Goal: Transaction & Acquisition: Subscribe to service/newsletter

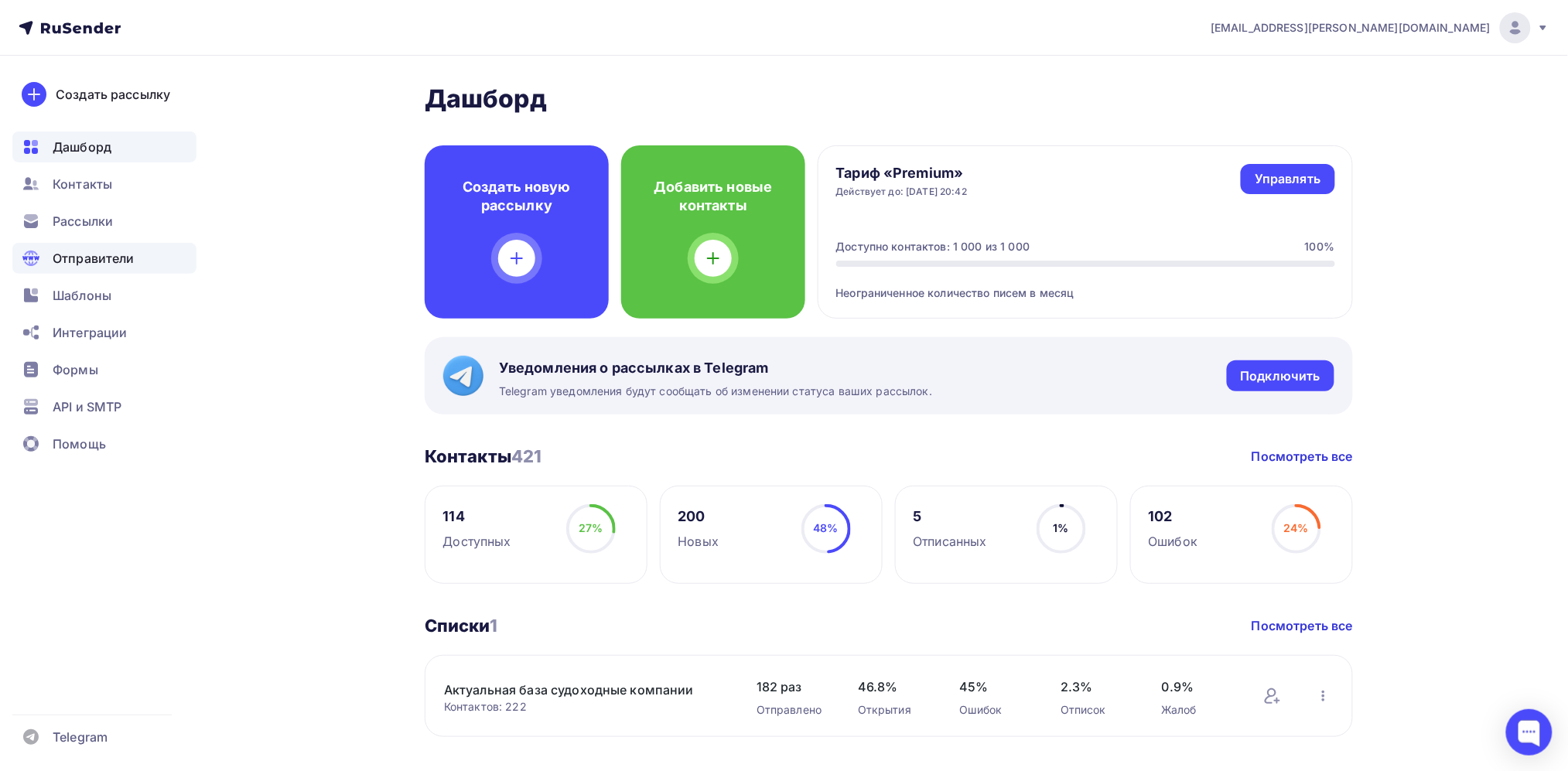
click at [115, 258] on span "Отправители" at bounding box center [94, 258] width 82 height 19
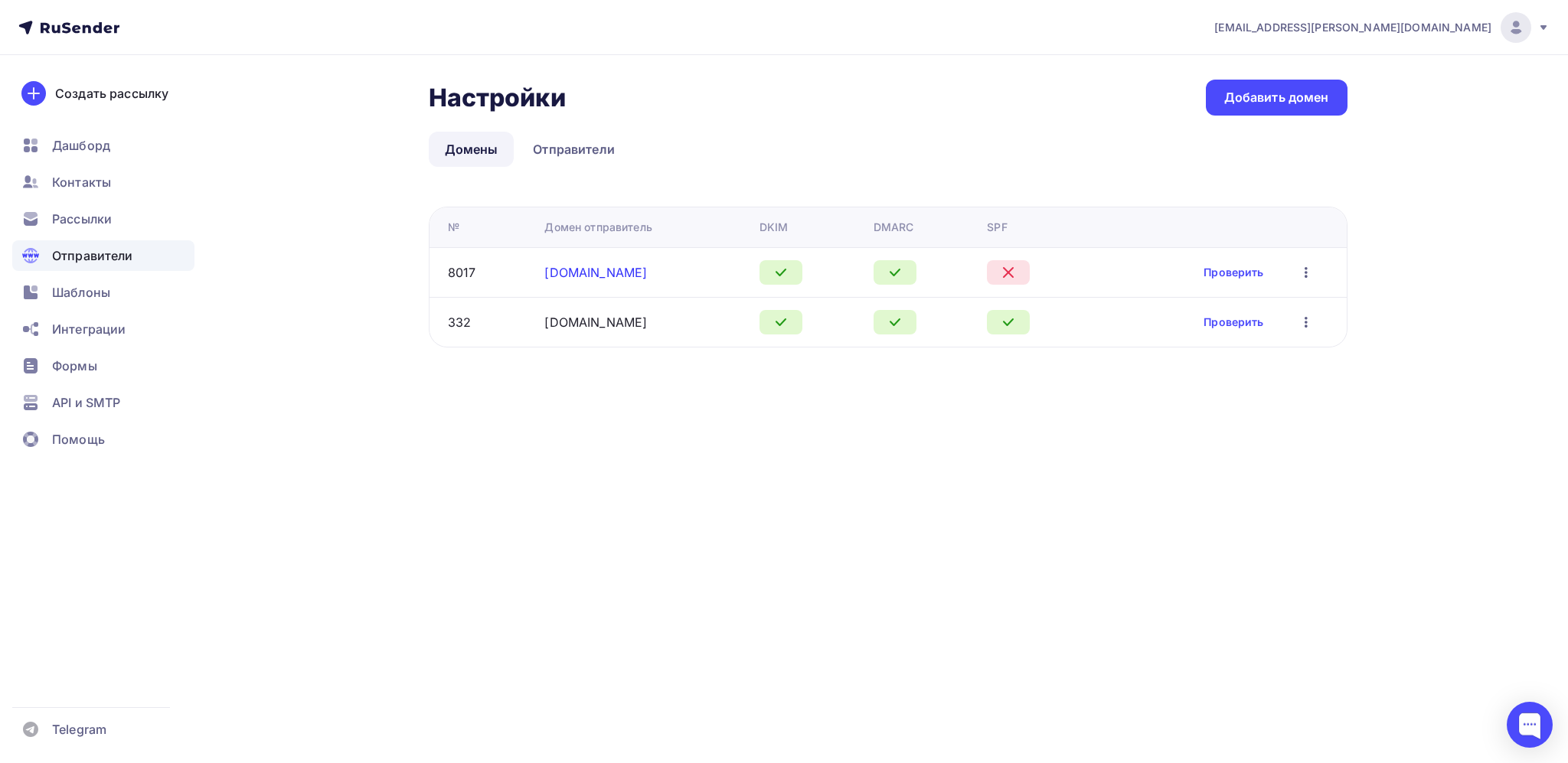
click at [646, 269] on link "shiprecruitcrewing.ru" at bounding box center [596, 272] width 103 height 16
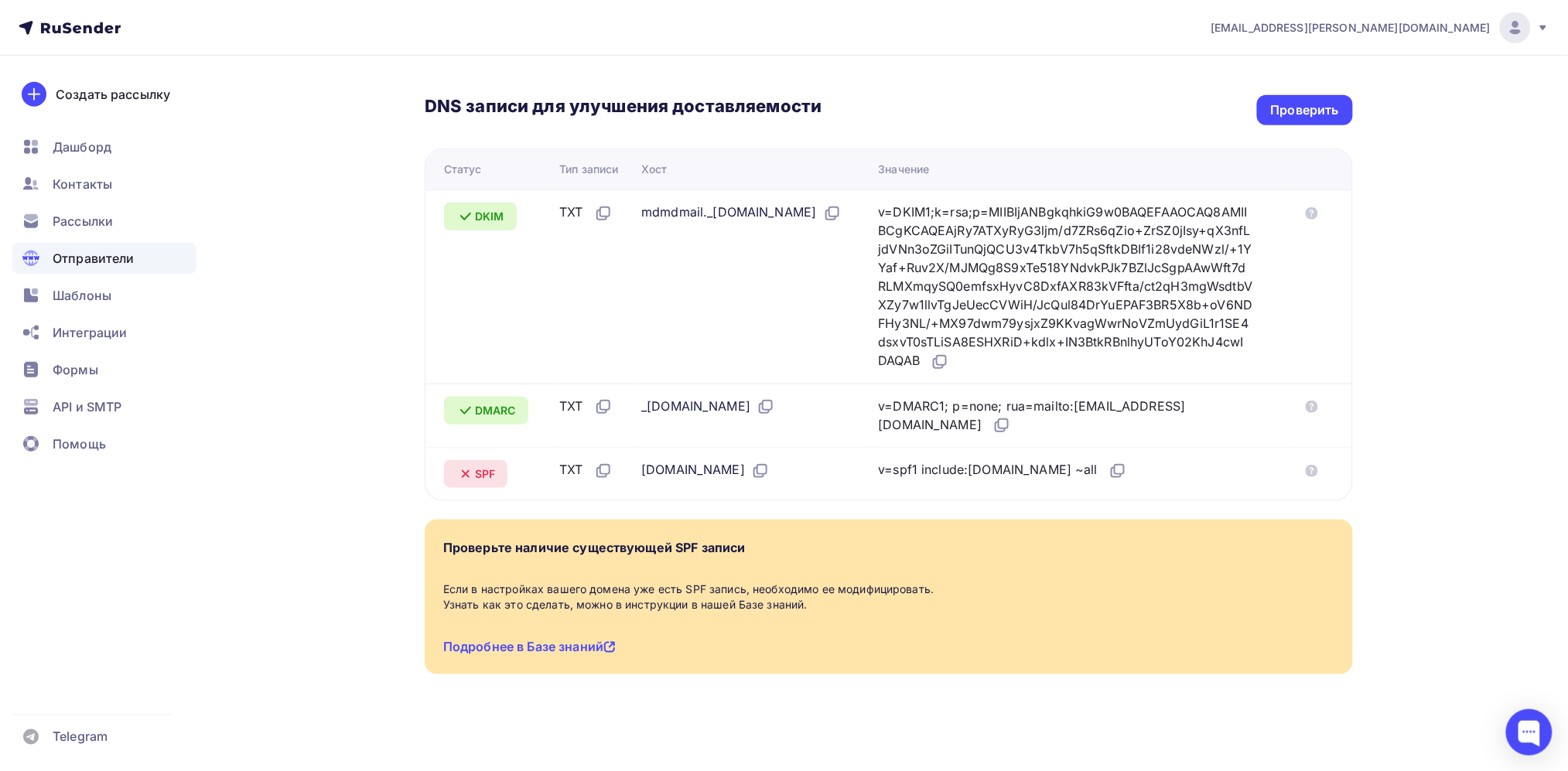
scroll to position [329, 0]
click at [559, 646] on link "Подробнее в Базе знаний" at bounding box center [530, 646] width 172 height 16
click at [1256, 108] on div "DNS записи для улучшения доставляемости Проверить" at bounding box center [889, 109] width 928 height 30
click at [1314, 119] on div "Проверить" at bounding box center [1305, 109] width 96 height 30
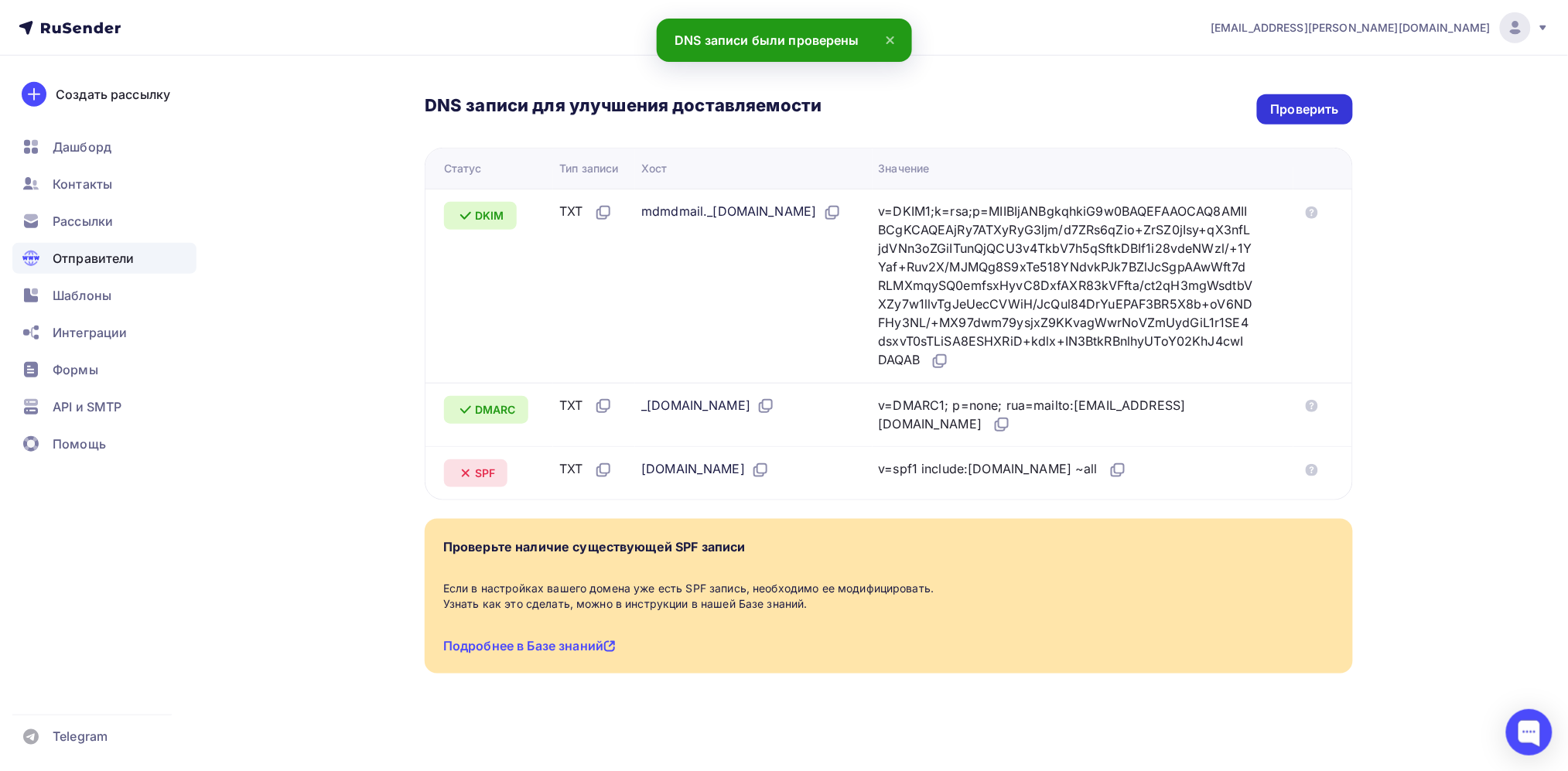
click at [1279, 113] on div "Проверить" at bounding box center [1304, 109] width 68 height 18
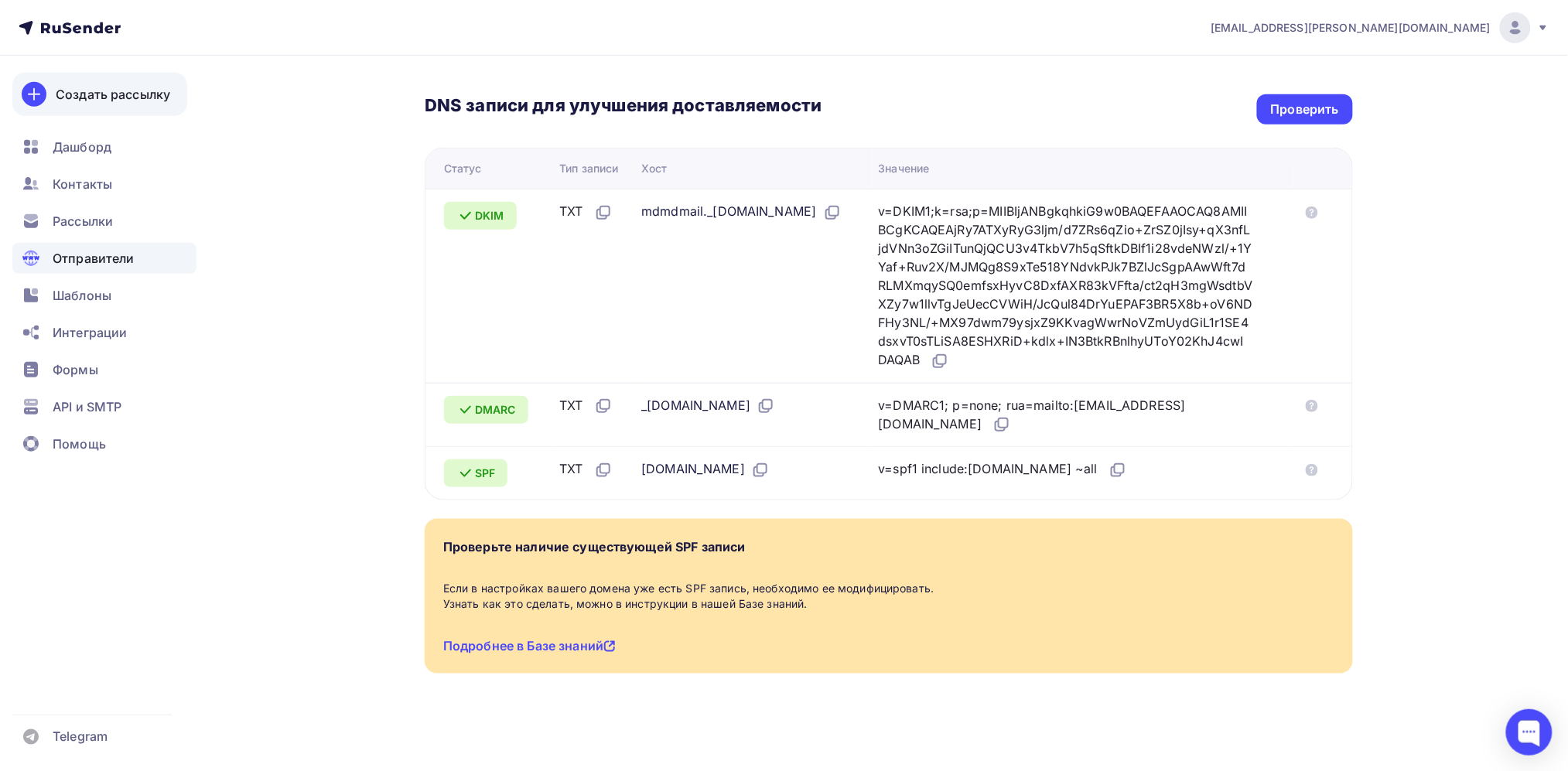
click at [126, 95] on div "Создать рассылку" at bounding box center [113, 95] width 114 height 19
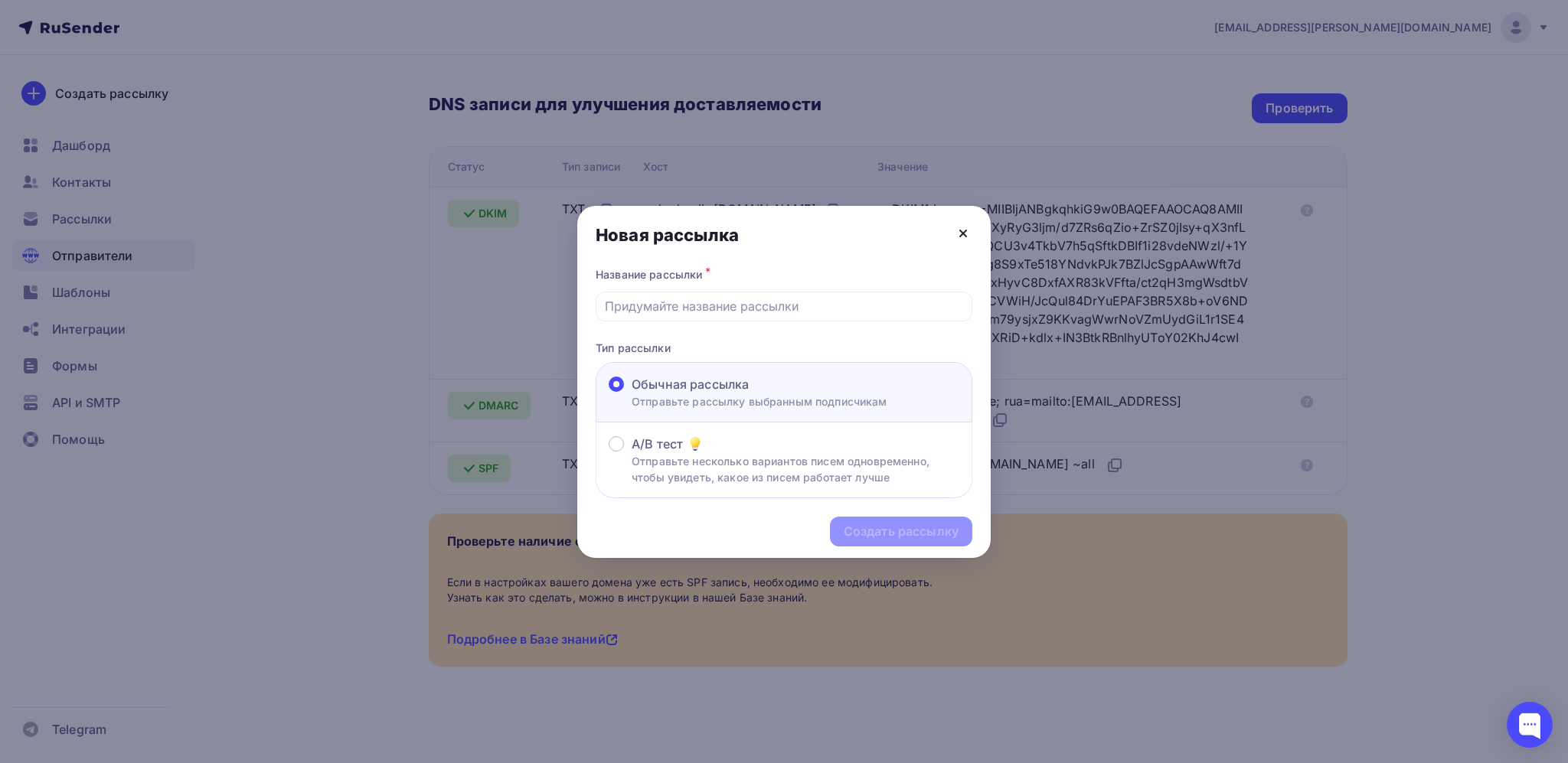
click at [965, 236] on icon at bounding box center [963, 233] width 19 height 19
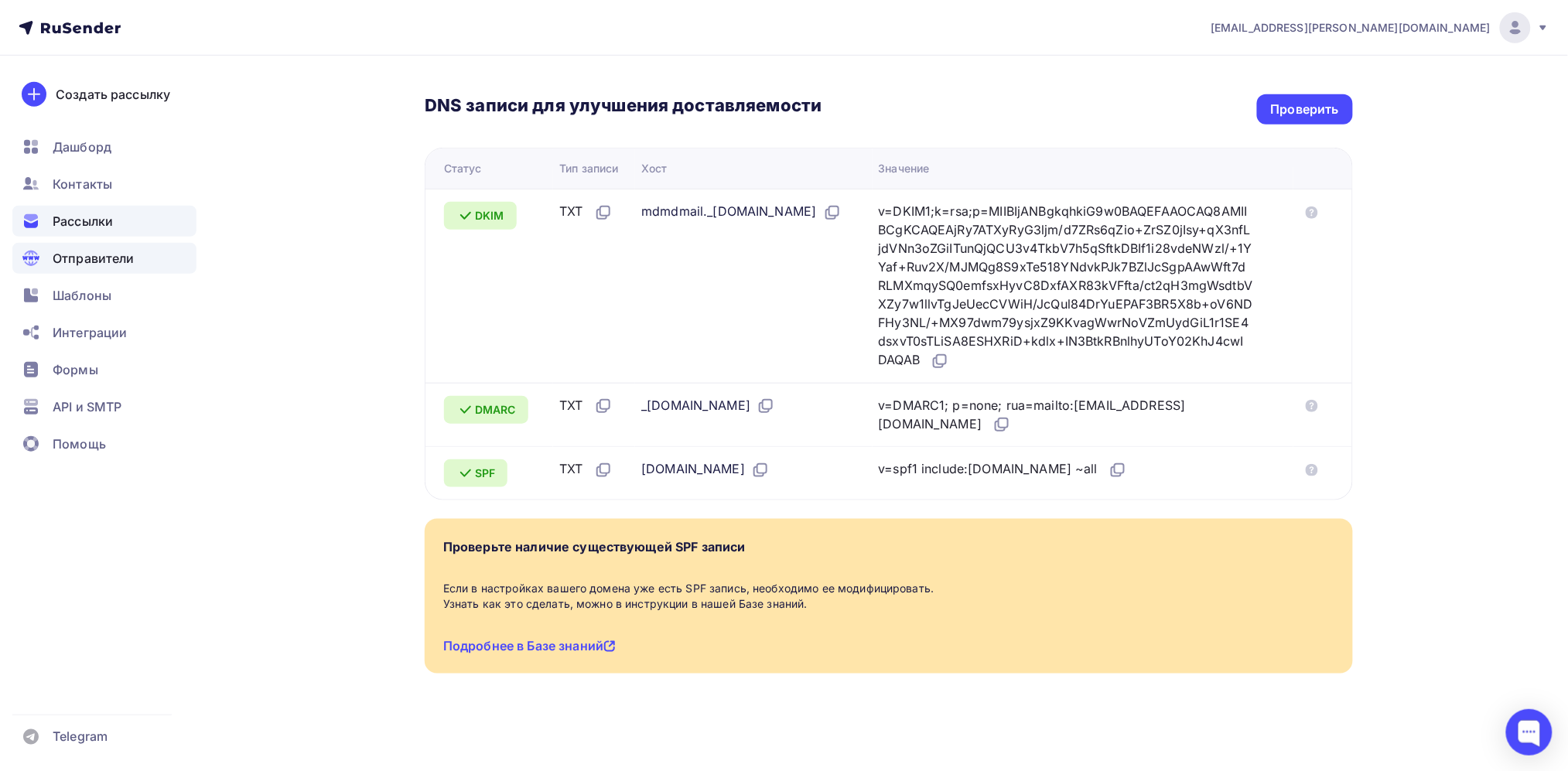
click at [108, 219] on span "Рассылки" at bounding box center [82, 222] width 60 height 19
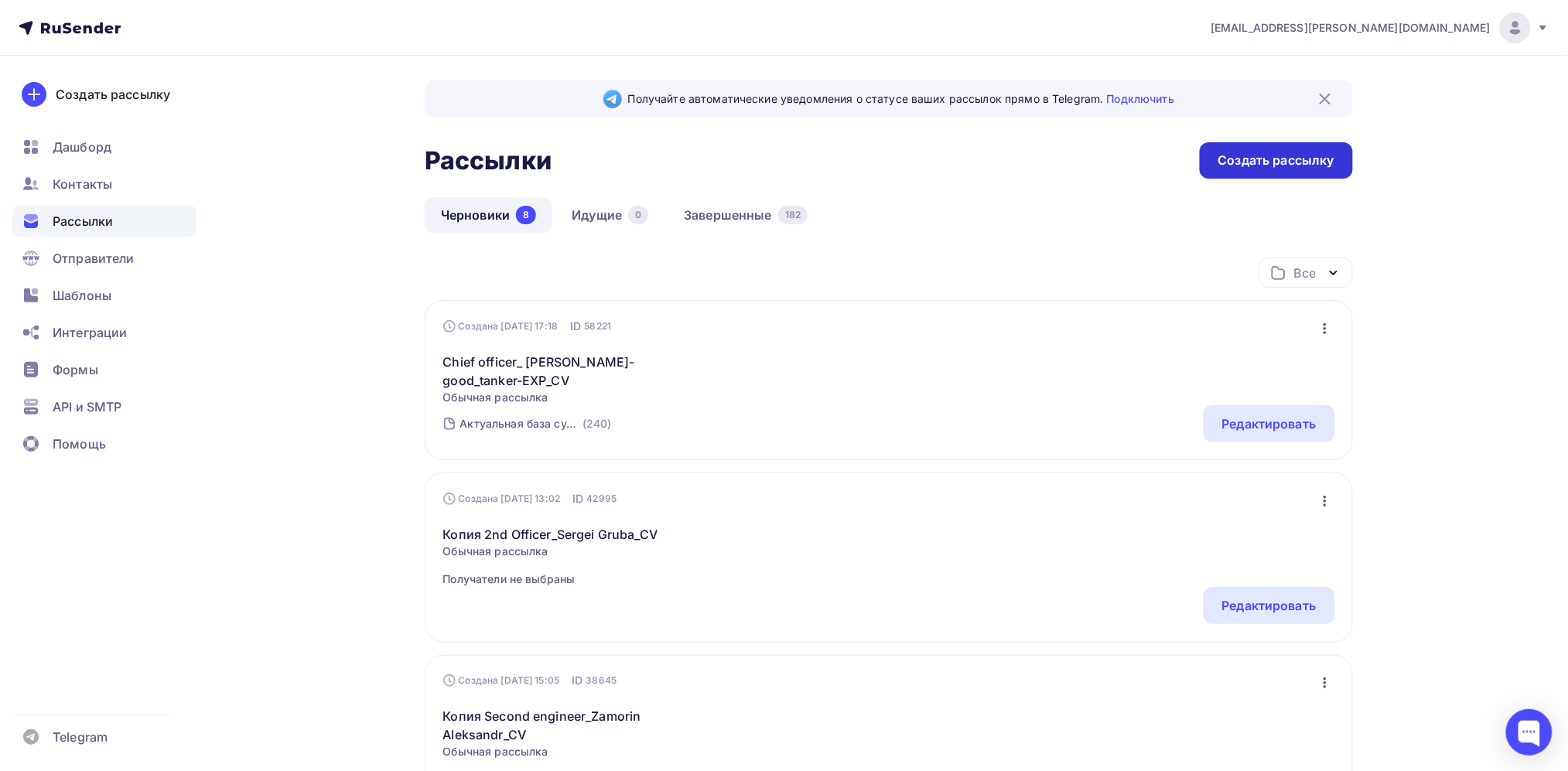
click at [1222, 159] on div "Создать рассылку" at bounding box center [1276, 160] width 116 height 18
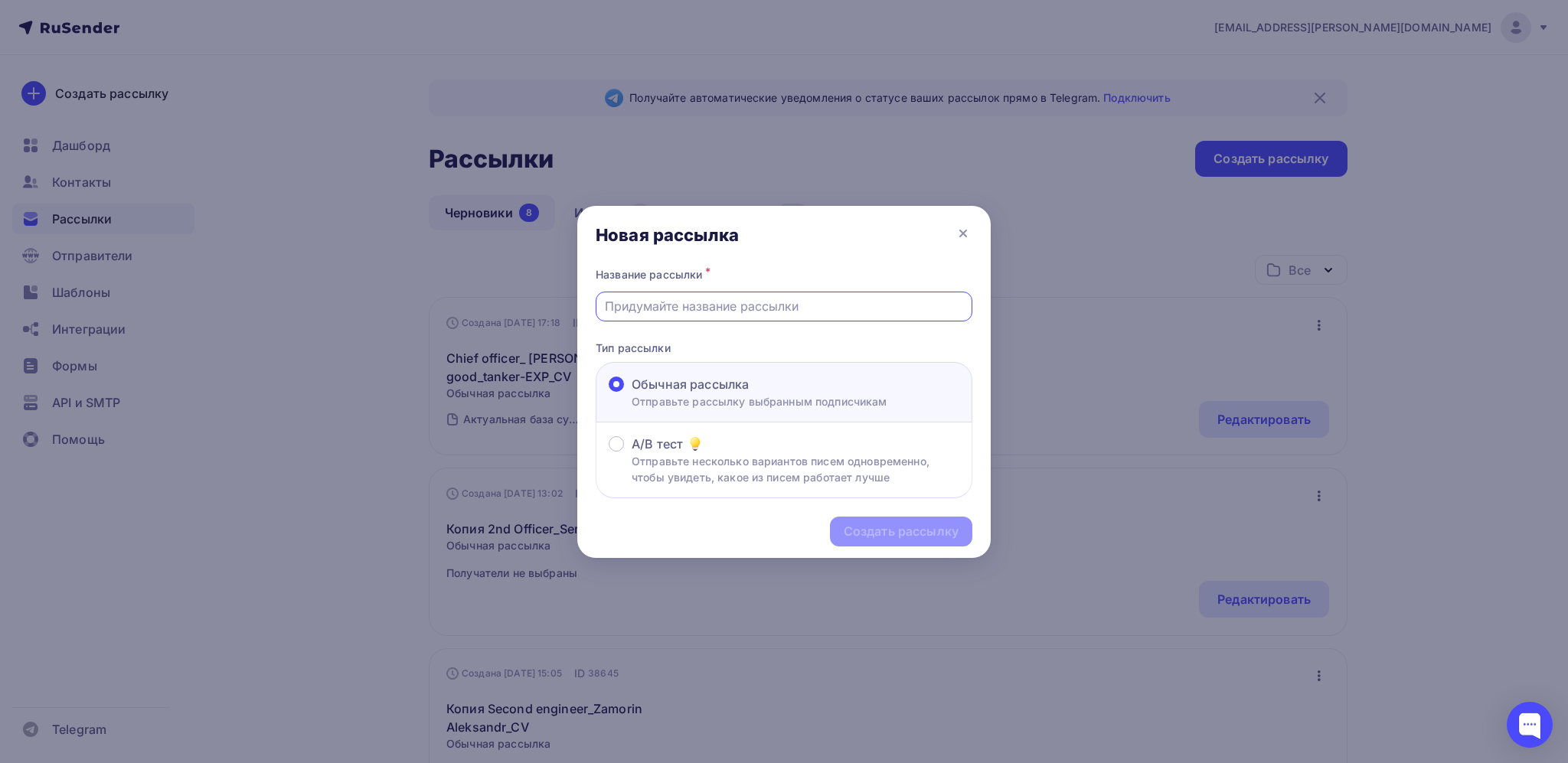
click at [706, 306] on input "text" at bounding box center [784, 306] width 359 height 19
paste input "Kostyanetckii"
click at [798, 314] on input "Chief Officer_Kostyanetckii" at bounding box center [784, 306] width 359 height 19
paste input "Anton"
type input "Chief Officer_Kostyanetckii Anton_CV"
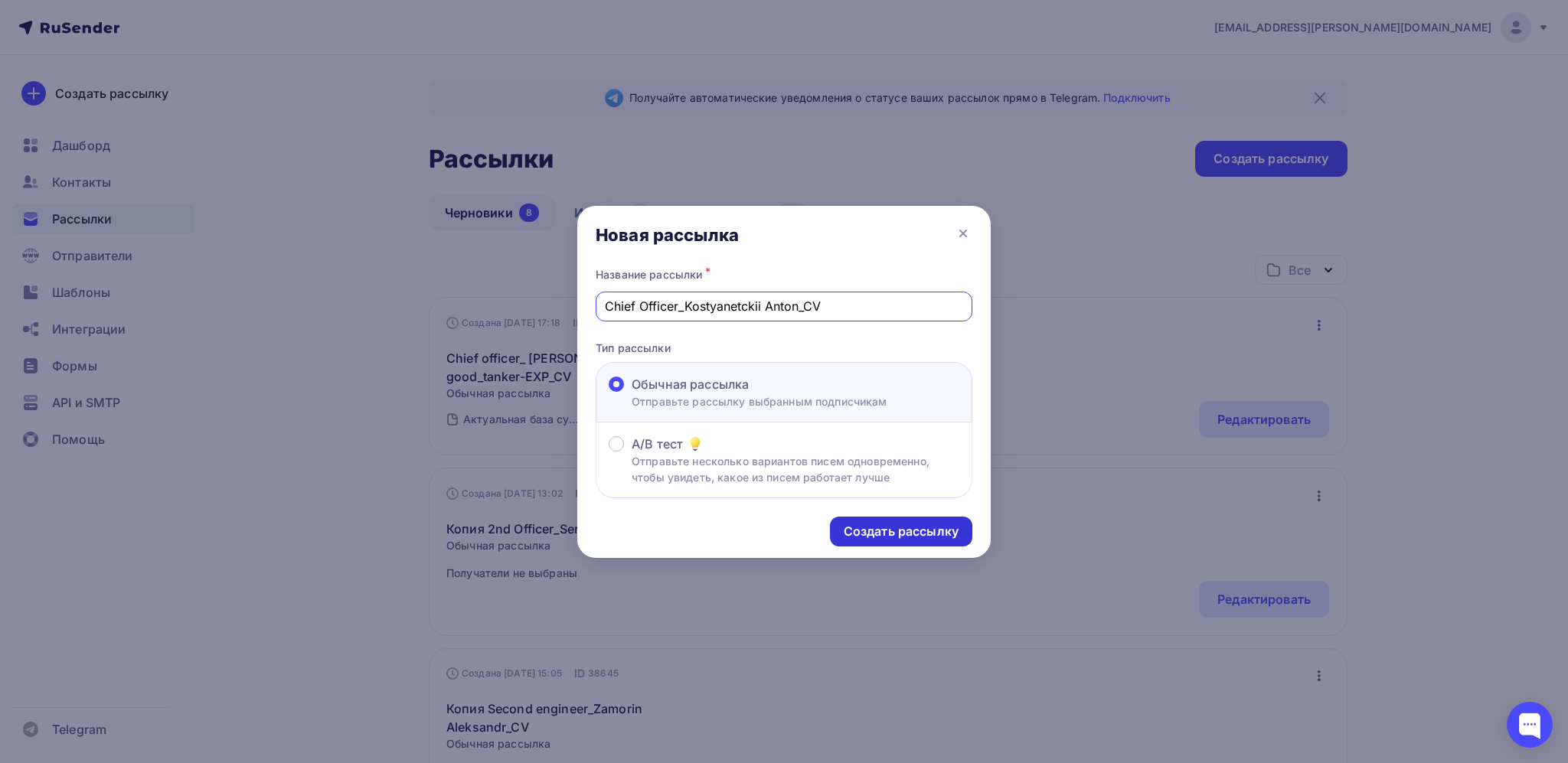
click at [922, 535] on div "Создать рассылку" at bounding box center [901, 532] width 115 height 18
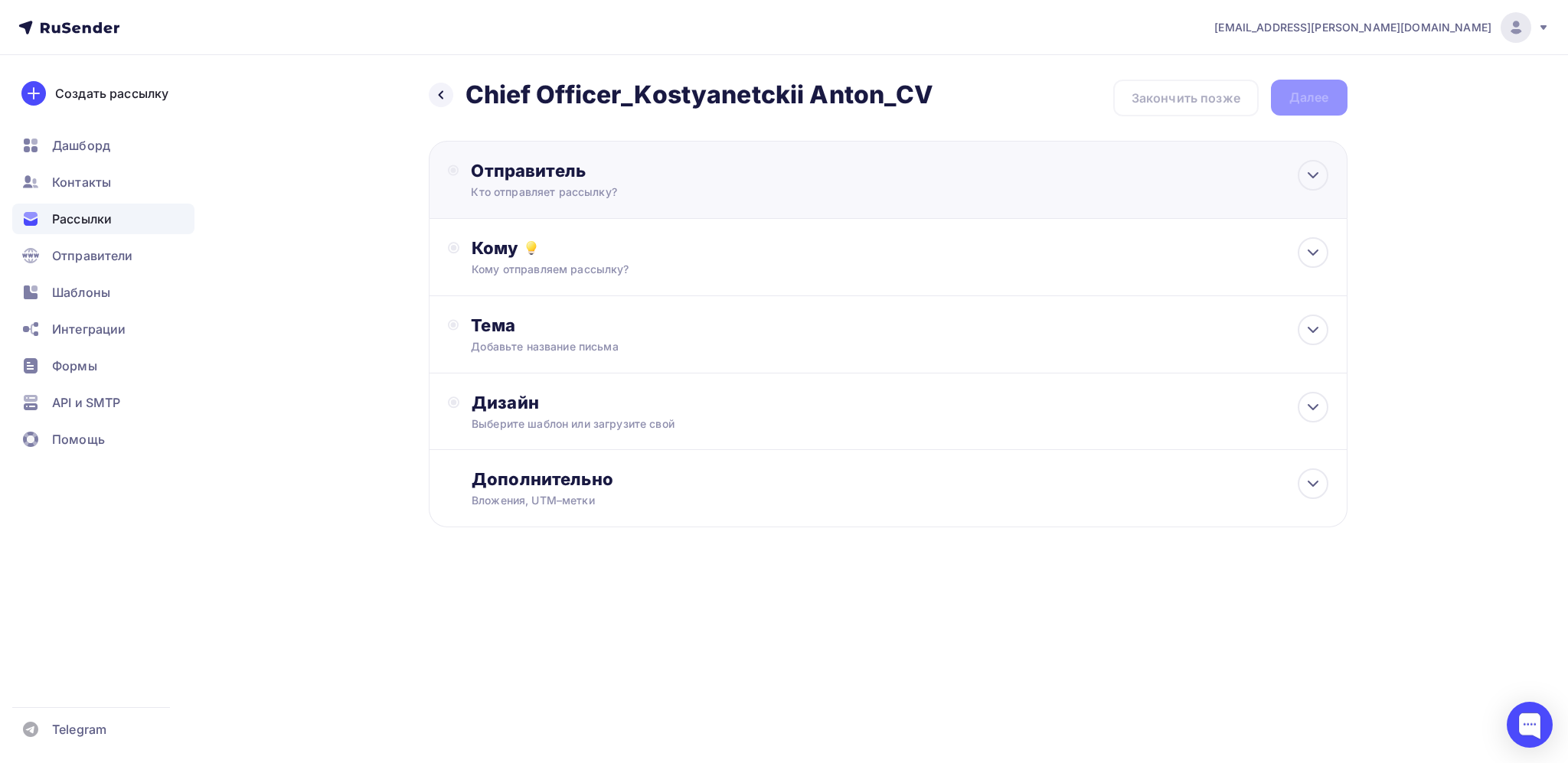
click at [999, 192] on div "Отправитель Кто отправляет рассылку? Email * Выберите отправителя ekaterina@shi…" at bounding box center [888, 180] width 919 height 78
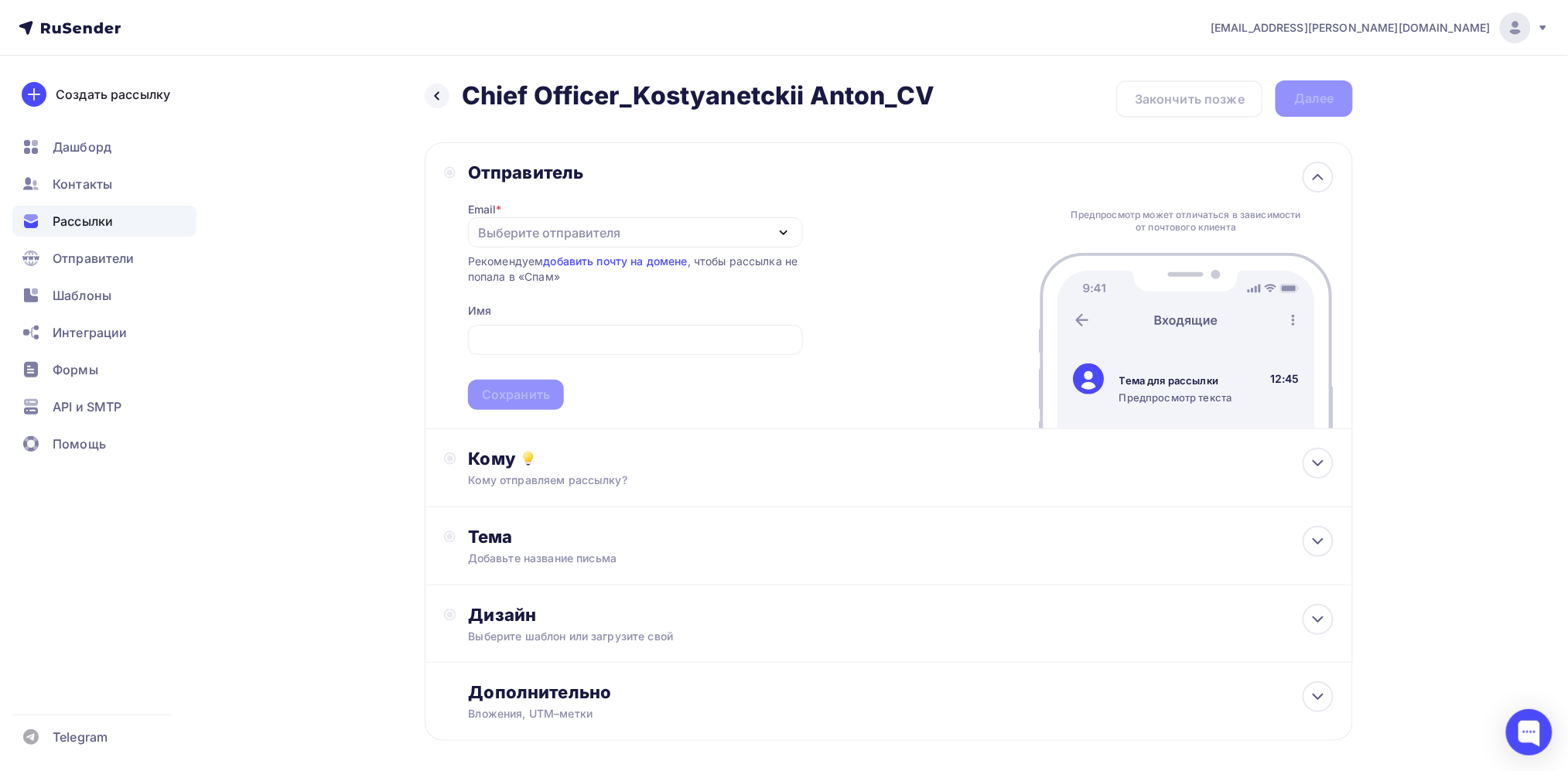
click at [757, 173] on div "Отправитель" at bounding box center [635, 172] width 335 height 22
click at [571, 235] on div "Выберите отправителя" at bounding box center [549, 233] width 142 height 19
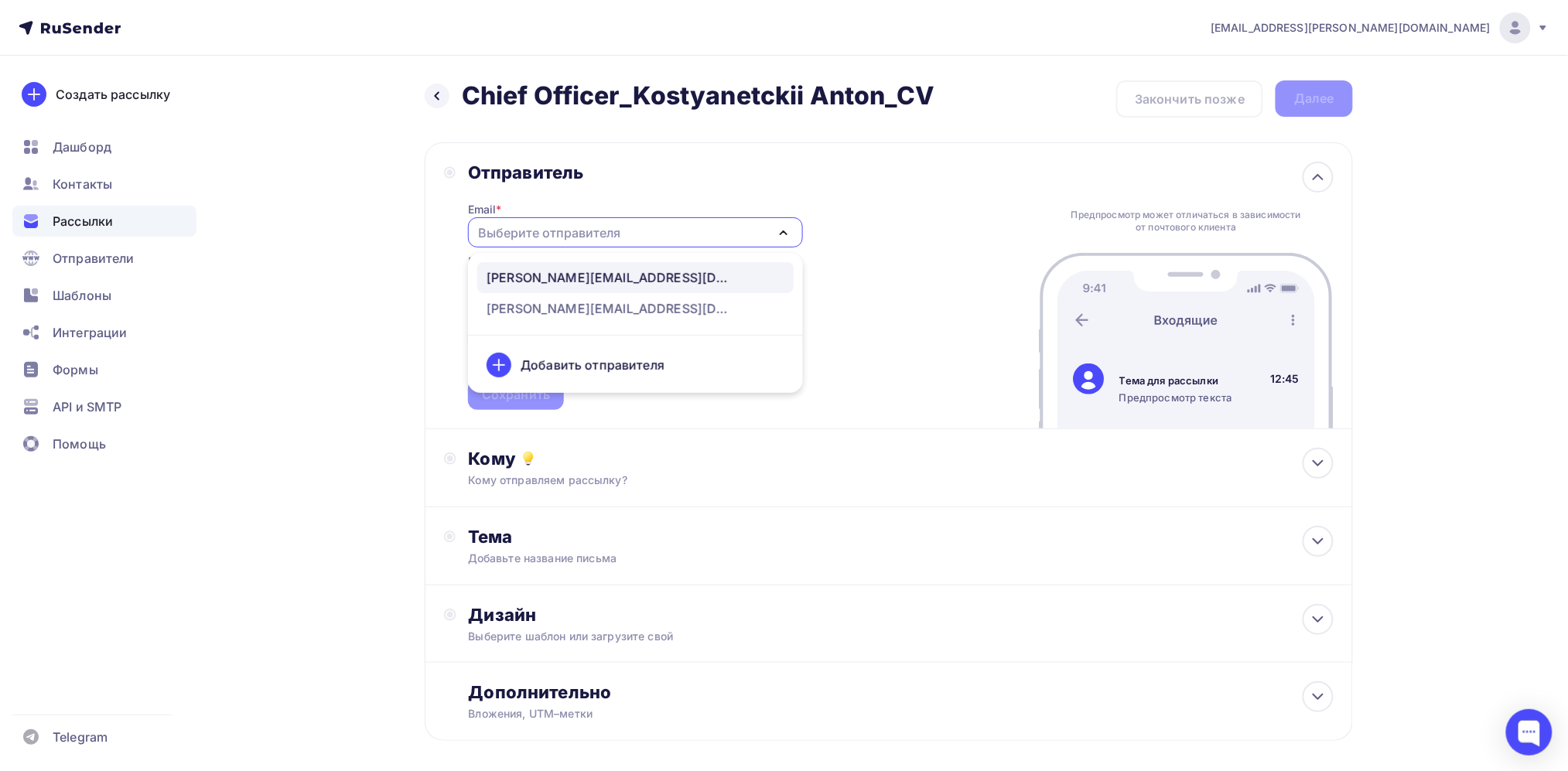
click at [586, 279] on div "[PERSON_NAME][EMAIL_ADDRESS][DOMAIN_NAME]" at bounding box center [610, 278] width 248 height 19
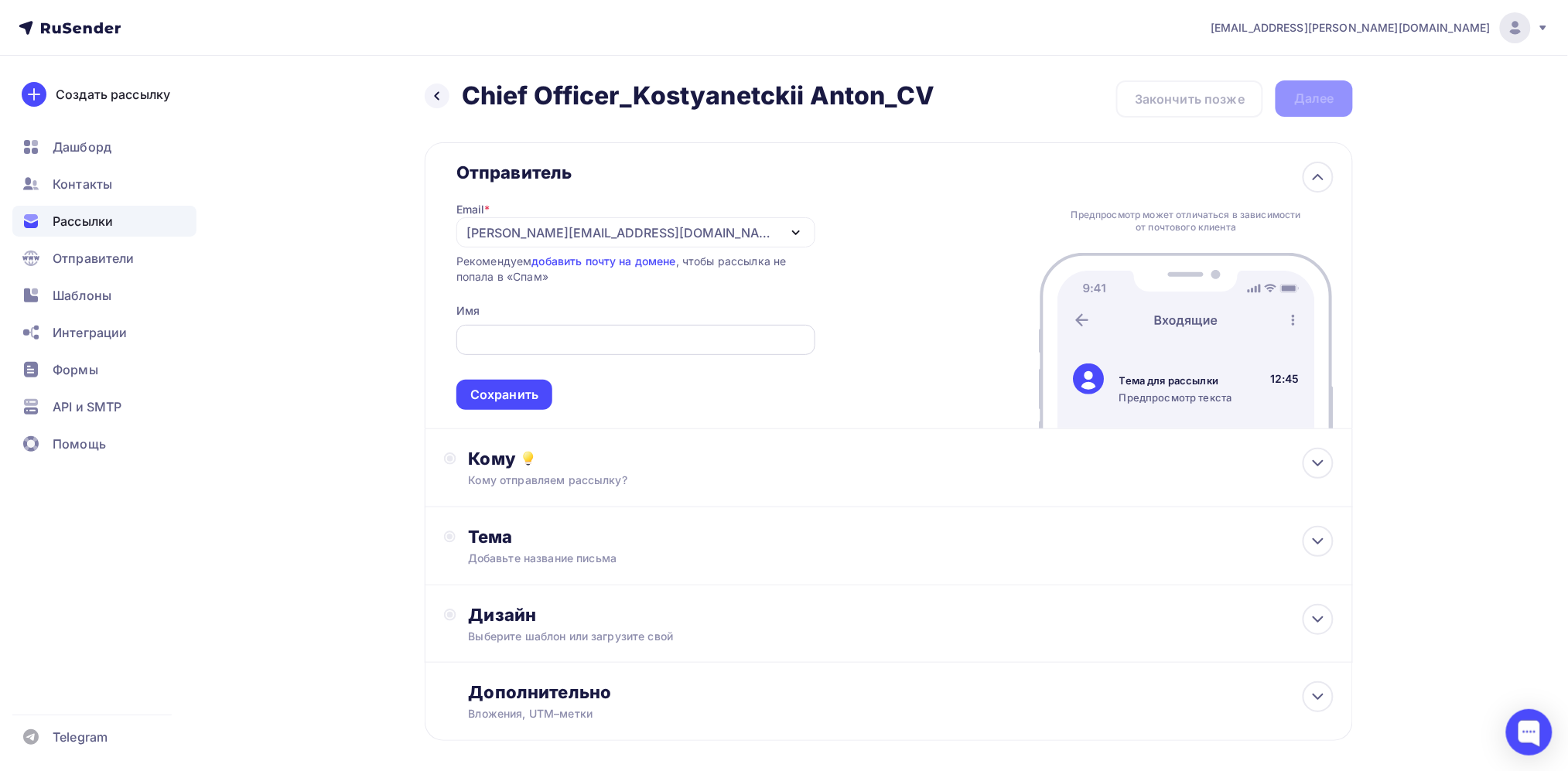
click at [547, 327] on div at bounding box center [636, 340] width 359 height 30
click at [547, 341] on input "text" at bounding box center [636, 341] width 341 height 19
paste input "[EMAIL_ADDRESS][DOMAIN_NAME]"
type input "[EMAIL_ADDRESS][DOMAIN_NAME]"
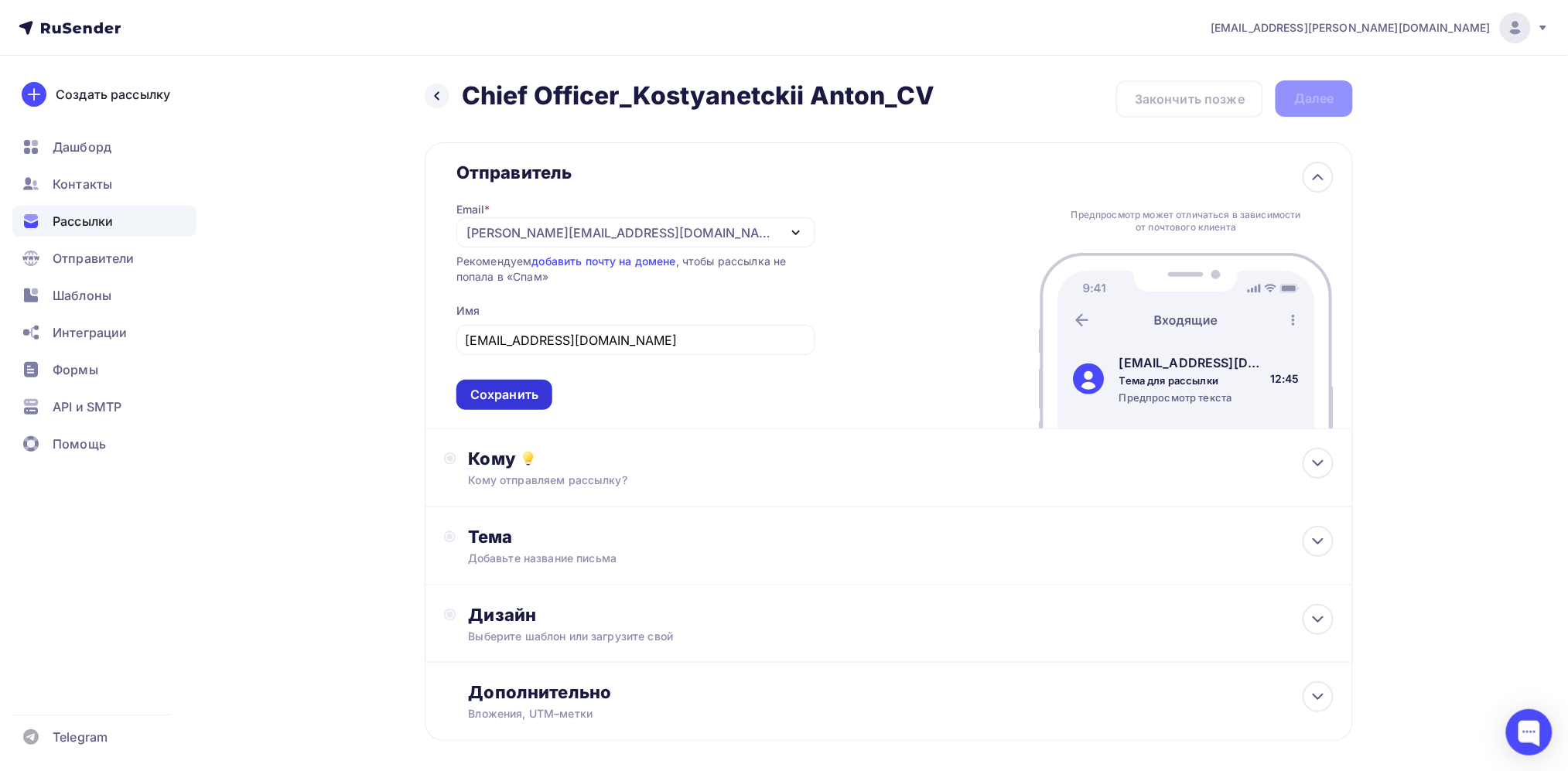
click at [538, 400] on div "Сохранить" at bounding box center [504, 395] width 68 height 18
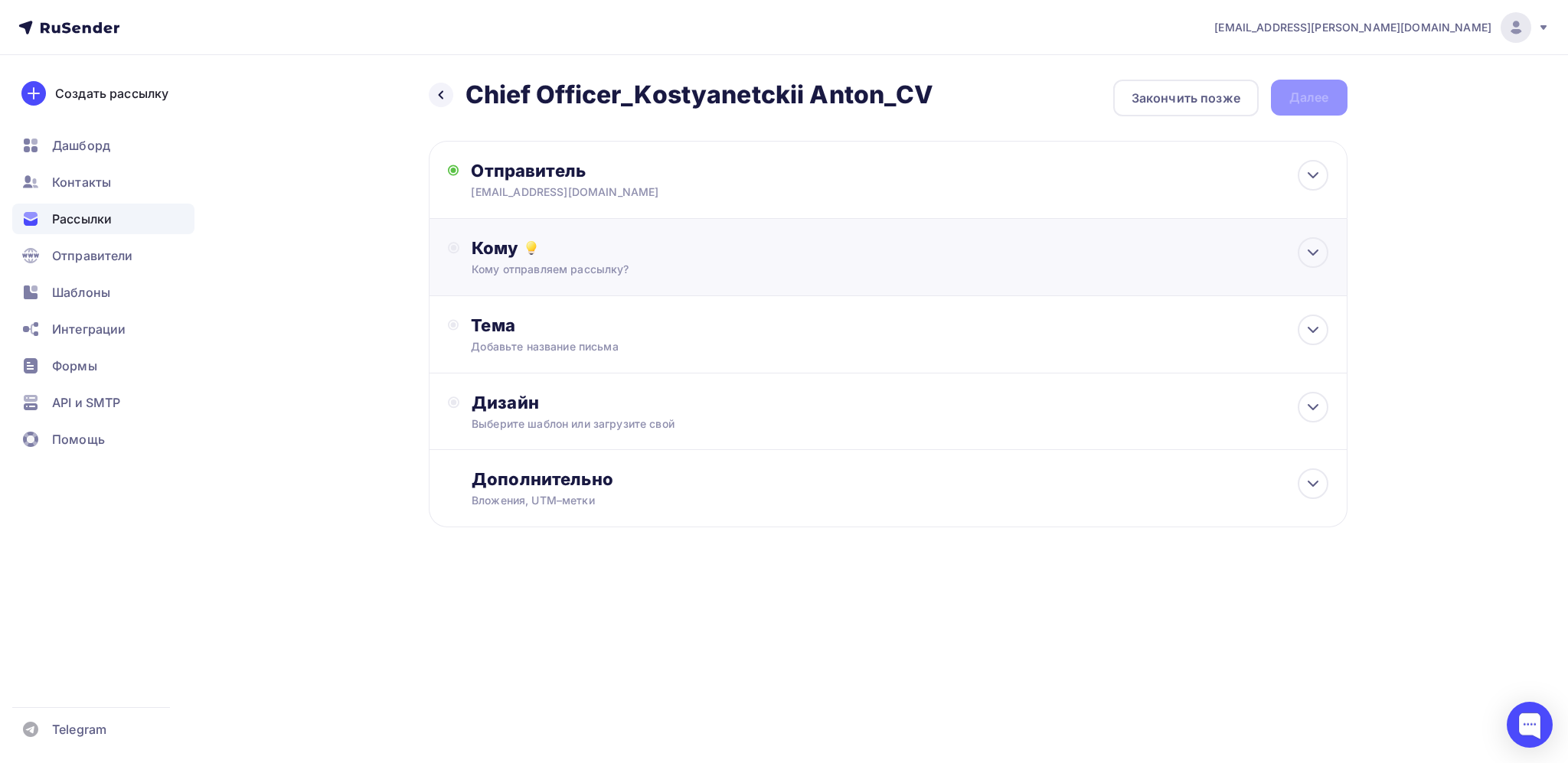
click at [674, 267] on div "Кому отправляем рассылку?" at bounding box center [857, 269] width 771 height 16
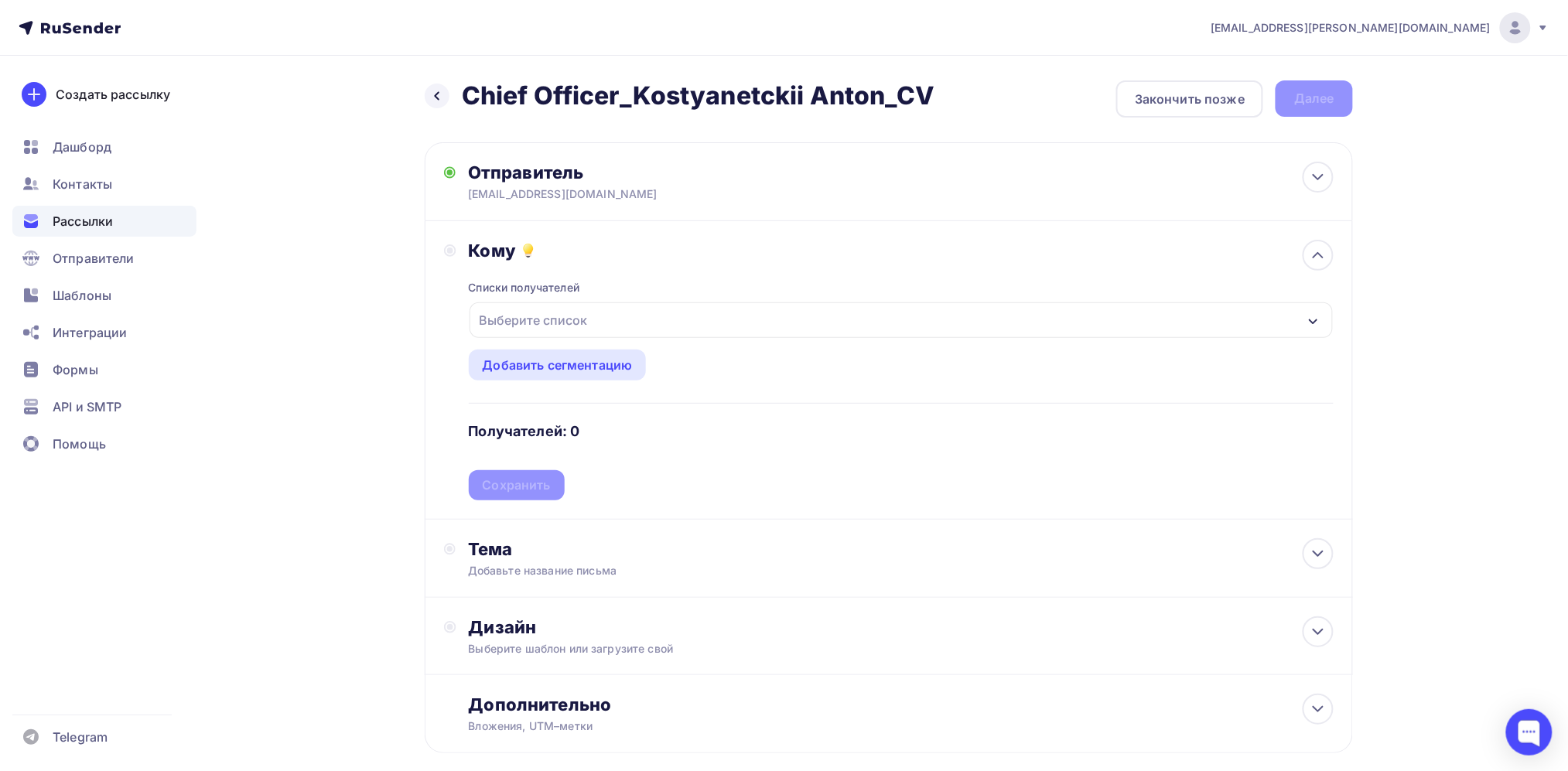
click at [622, 335] on div "Выберите список" at bounding box center [901, 320] width 864 height 36
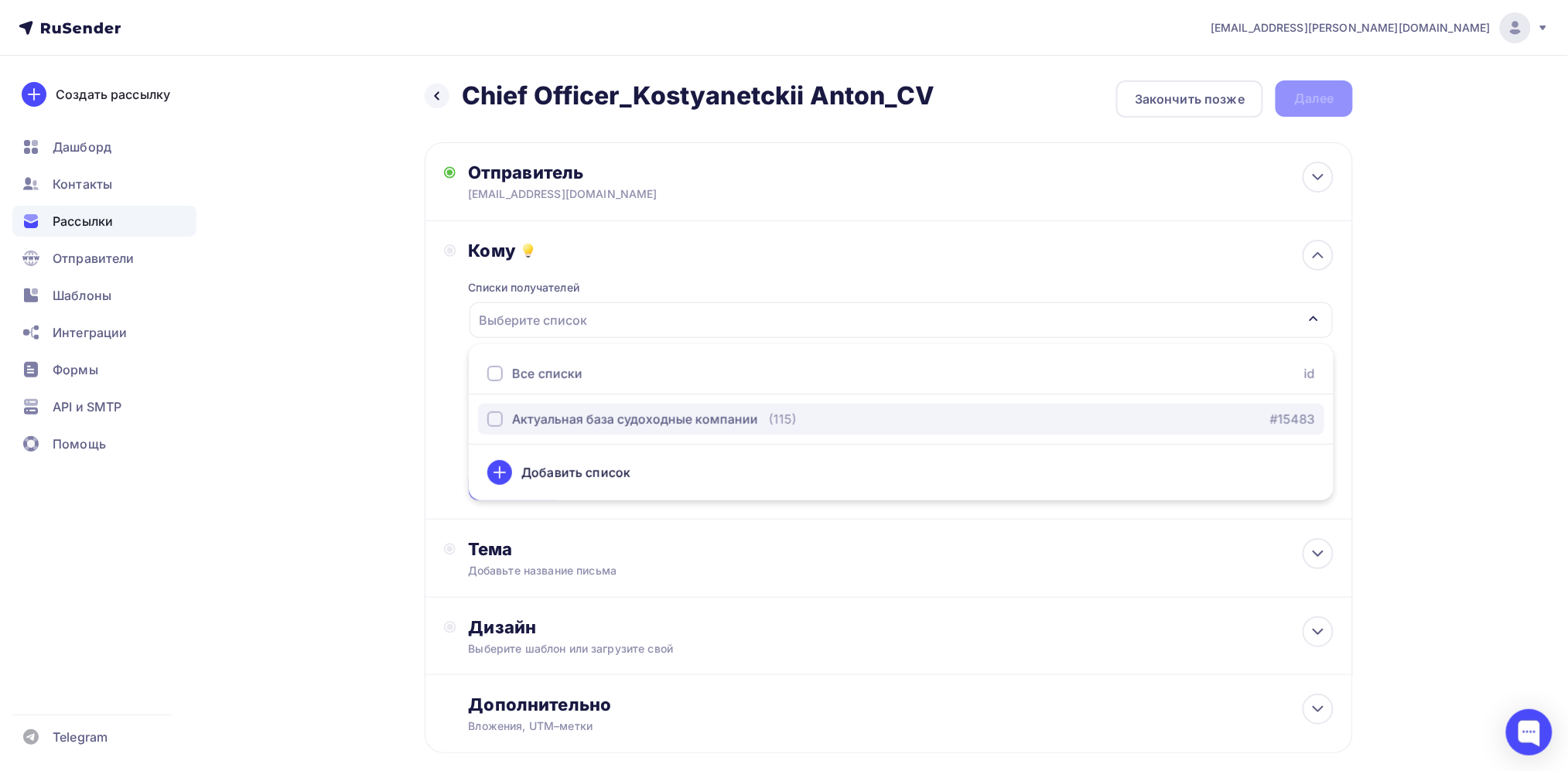
click at [497, 417] on div "button" at bounding box center [495, 419] width 16 height 16
click at [1439, 312] on div "kopylov.sergey@mail.ru Аккаунт Тарифы Выйти Создать рассылку Дашборд Контакты Р…" at bounding box center [784, 427] width 1568 height 853
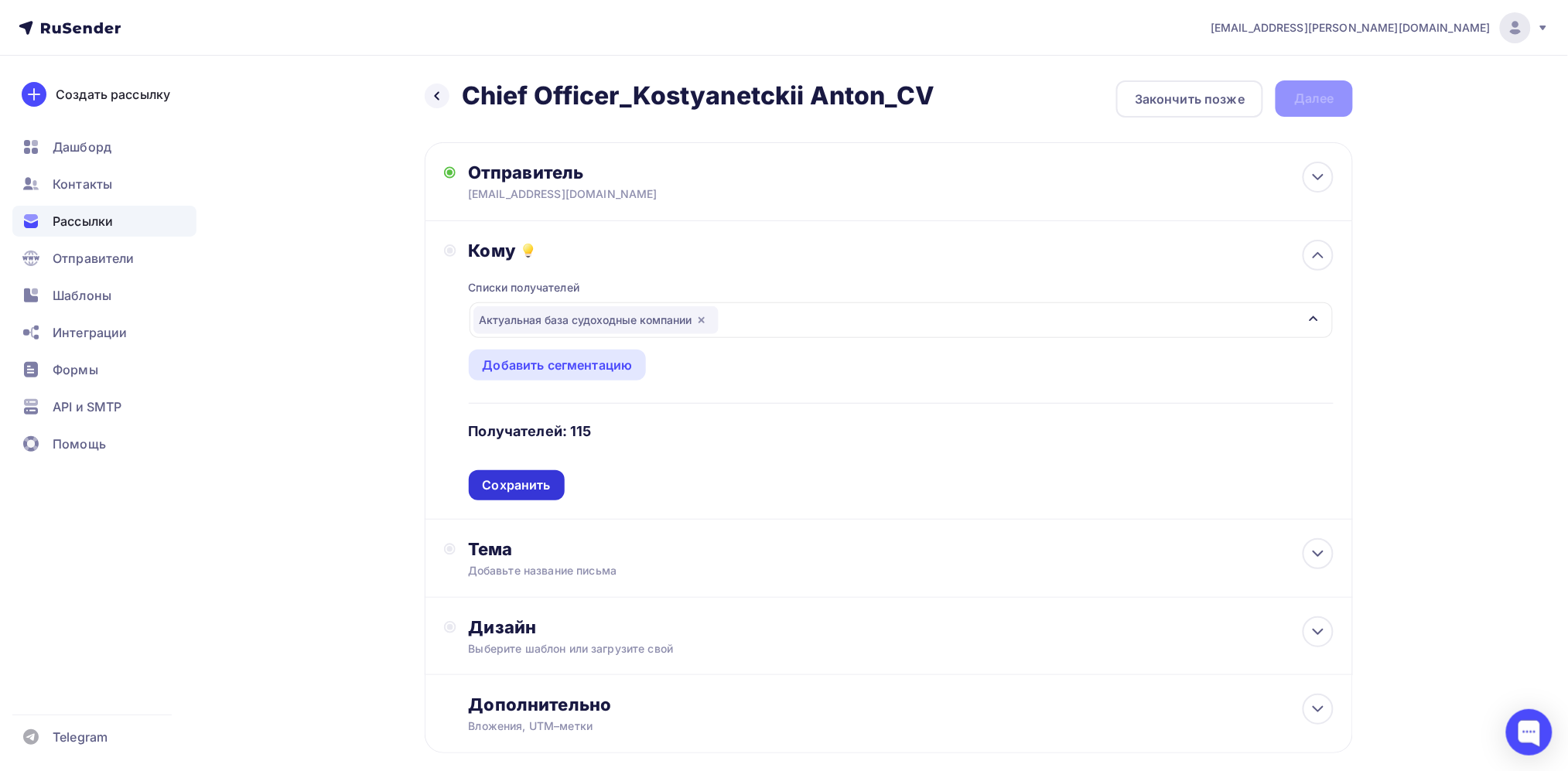
click at [544, 490] on div "Сохранить" at bounding box center [516, 485] width 68 height 18
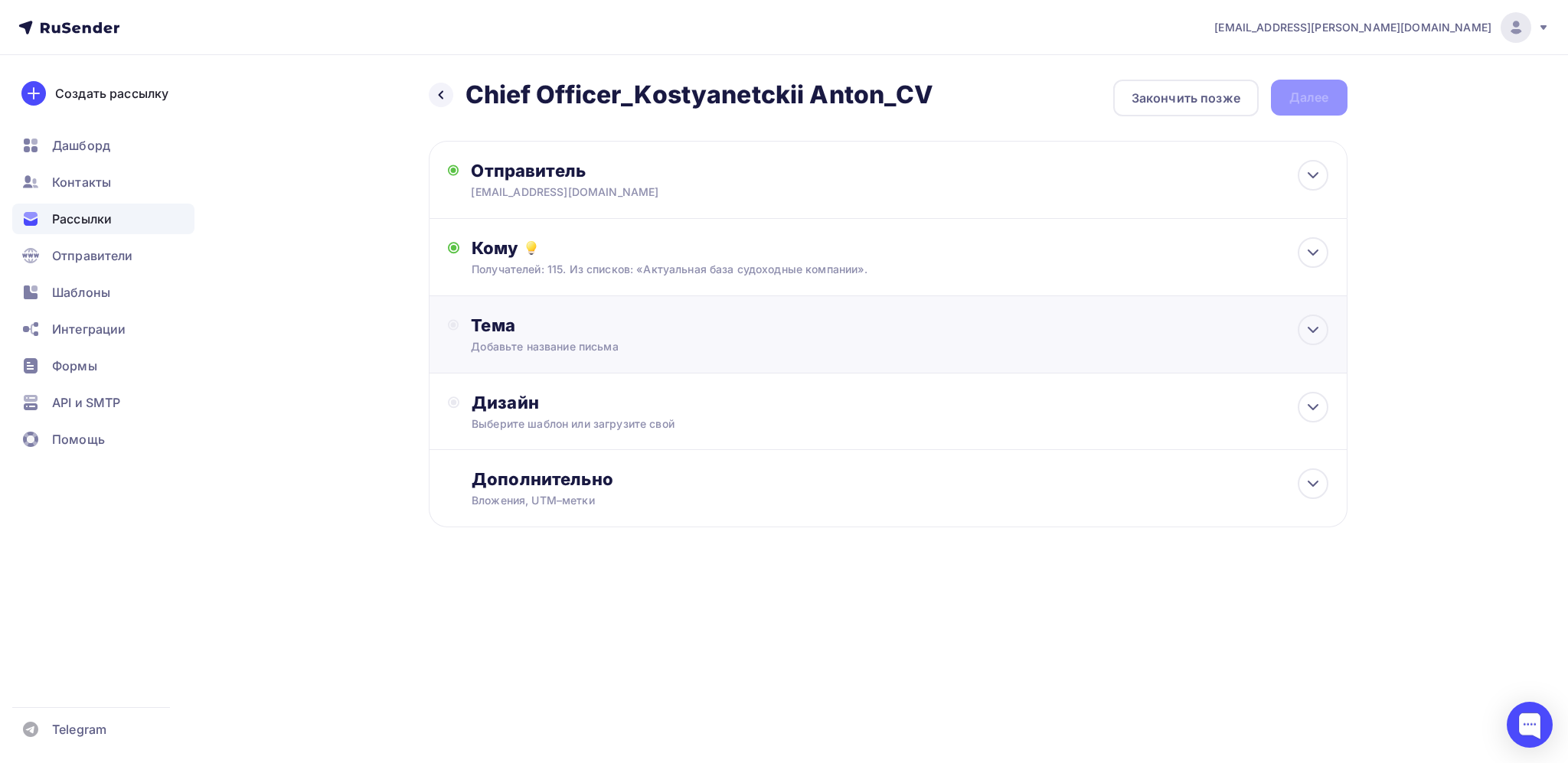
click at [580, 347] on div "Добавьте название письма" at bounding box center [608, 346] width 272 height 16
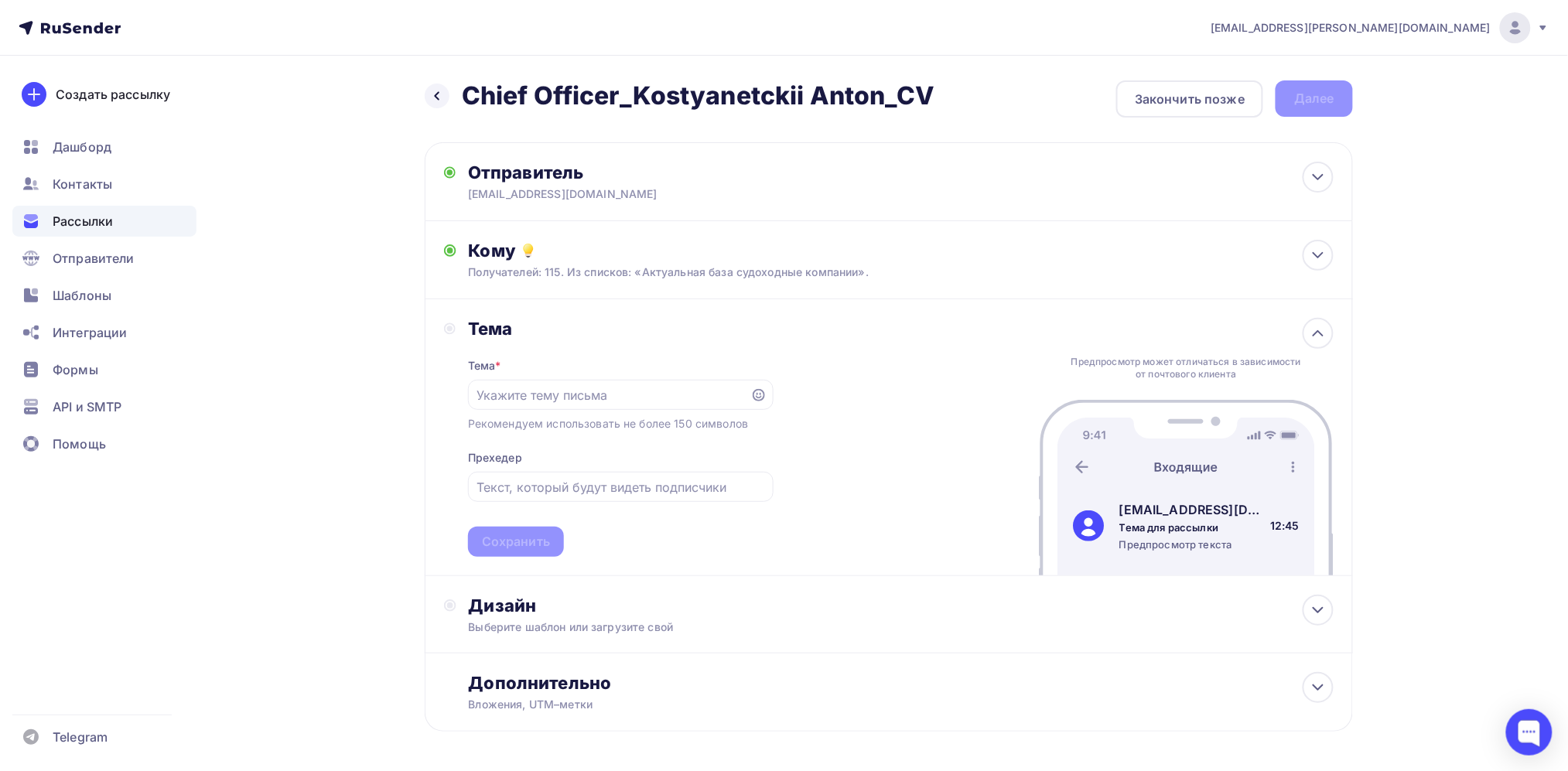
drag, startPoint x: 945, startPoint y: 100, endPoint x: 467, endPoint y: 107, distance: 478.1
click at [467, 107] on div "Назад Chief Officer_Kostyanetckii Anton_CV Chief Officer_Kostyanetckii Anton_CV…" at bounding box center [889, 99] width 928 height 37
copy h2 "Chief Officer_Kostyanetckii Anton_CV"
click at [538, 386] on input "text" at bounding box center [608, 396] width 265 height 19
paste input "Chief Officer_Kostyanetckii Anton_CV"
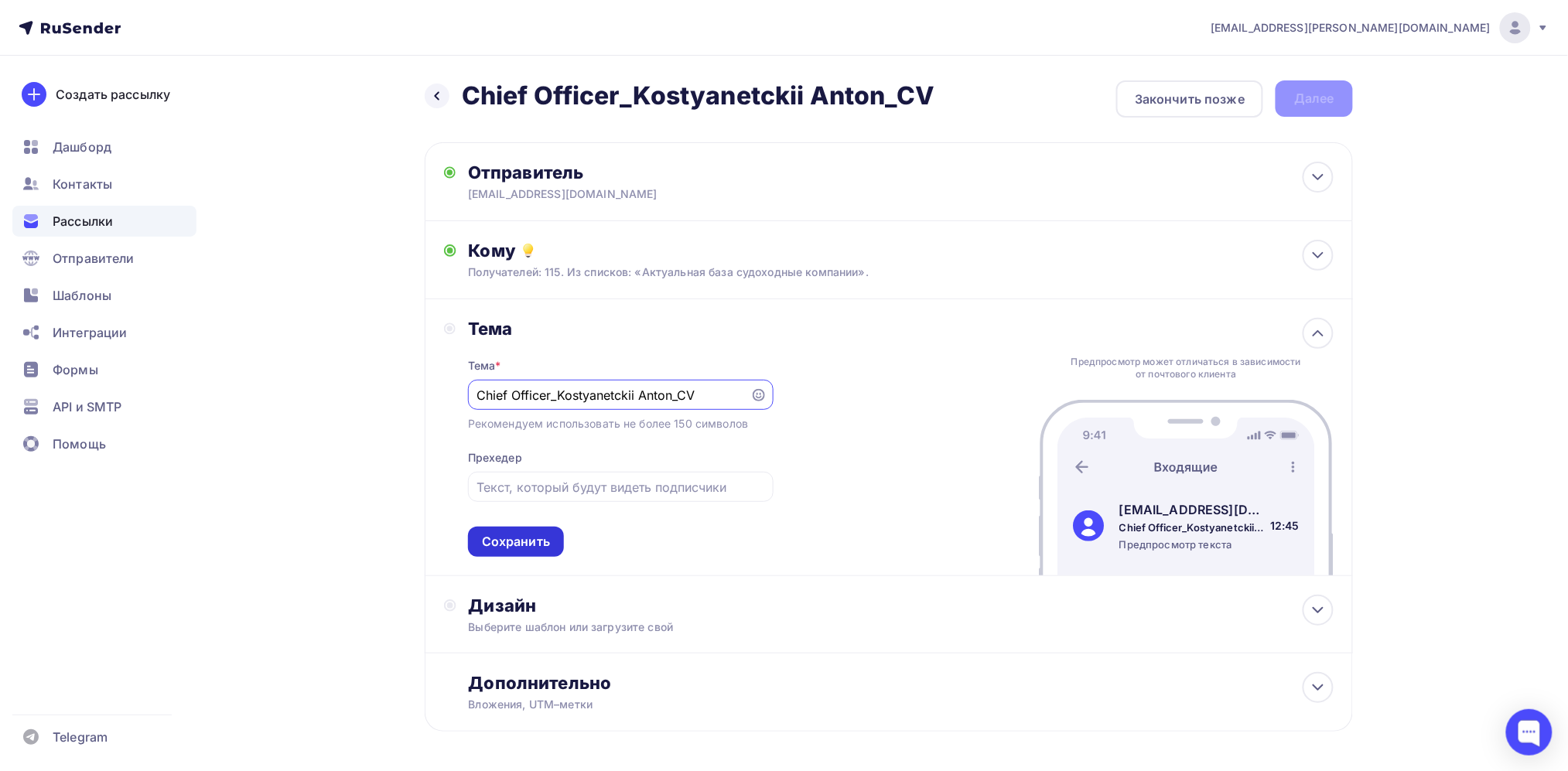
type input "Chief Officer_Kostyanetckii Anton_CV"
click at [542, 538] on div "Сохранить" at bounding box center [515, 542] width 68 height 18
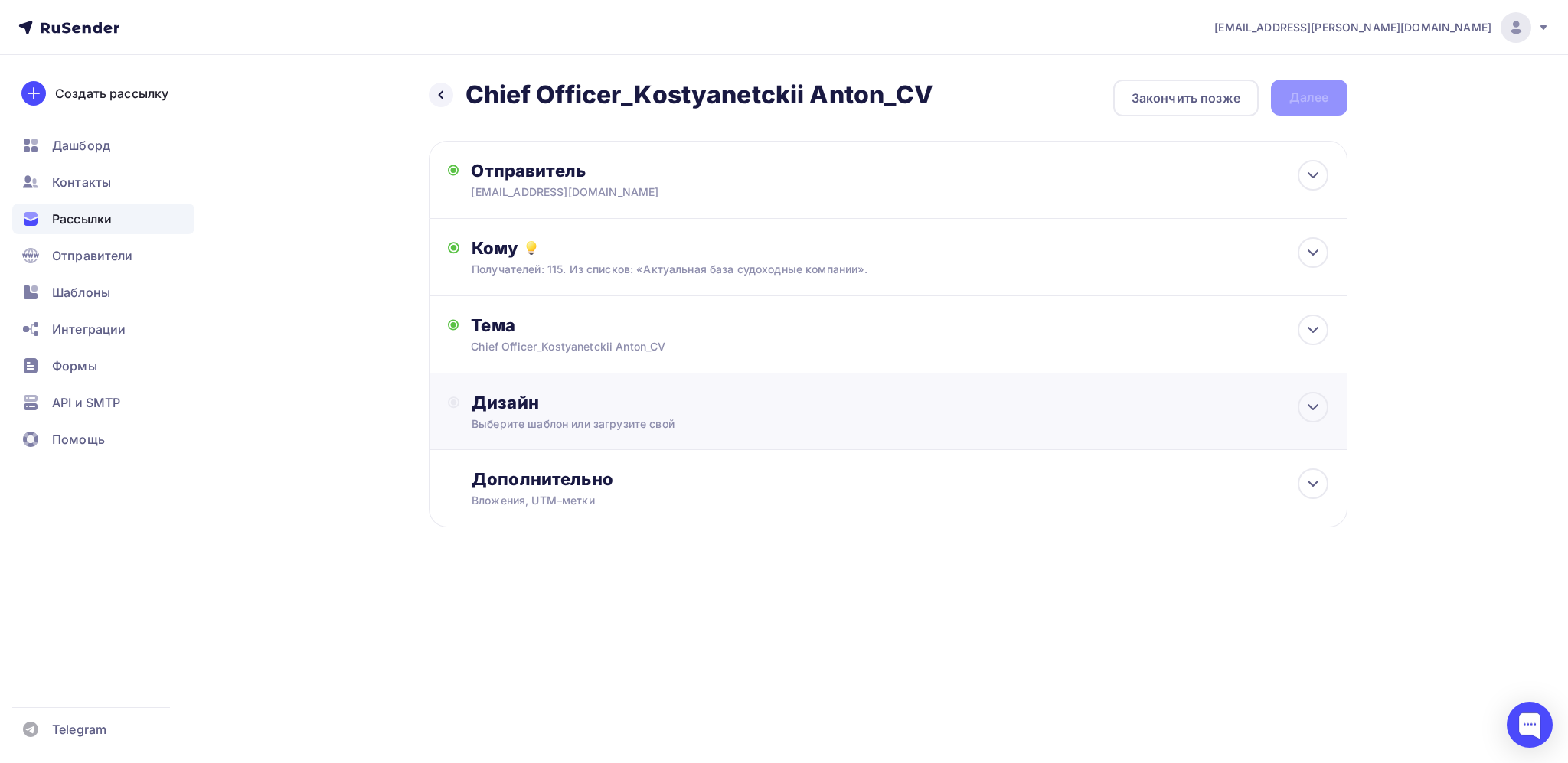
click at [595, 394] on div "Дизайн" at bounding box center [899, 402] width 856 height 21
click at [566, 469] on div "Выбрать шаблон" at bounding box center [538, 465] width 107 height 18
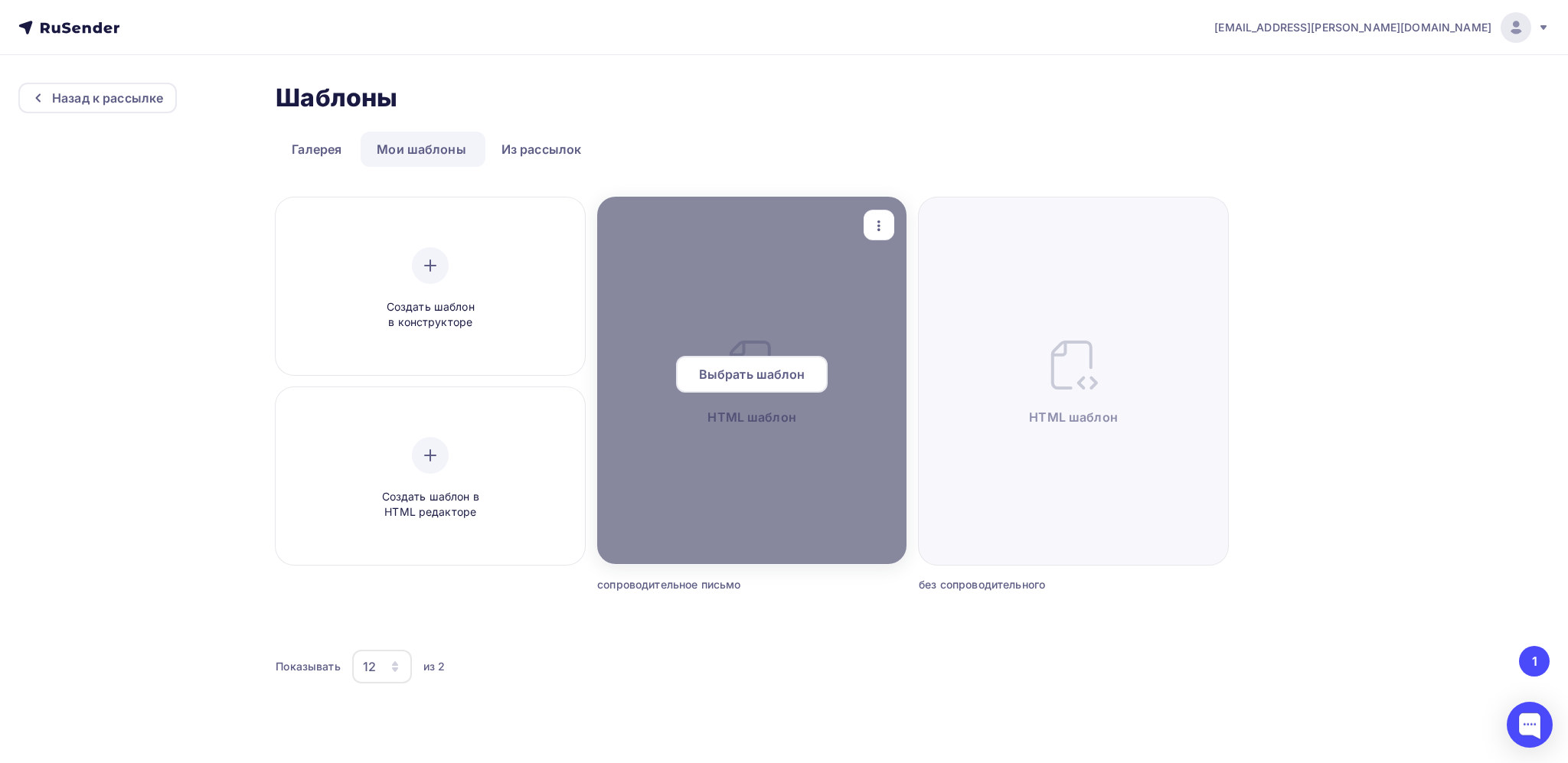
click at [781, 365] on span "Выбрать шаблон" at bounding box center [752, 374] width 107 height 19
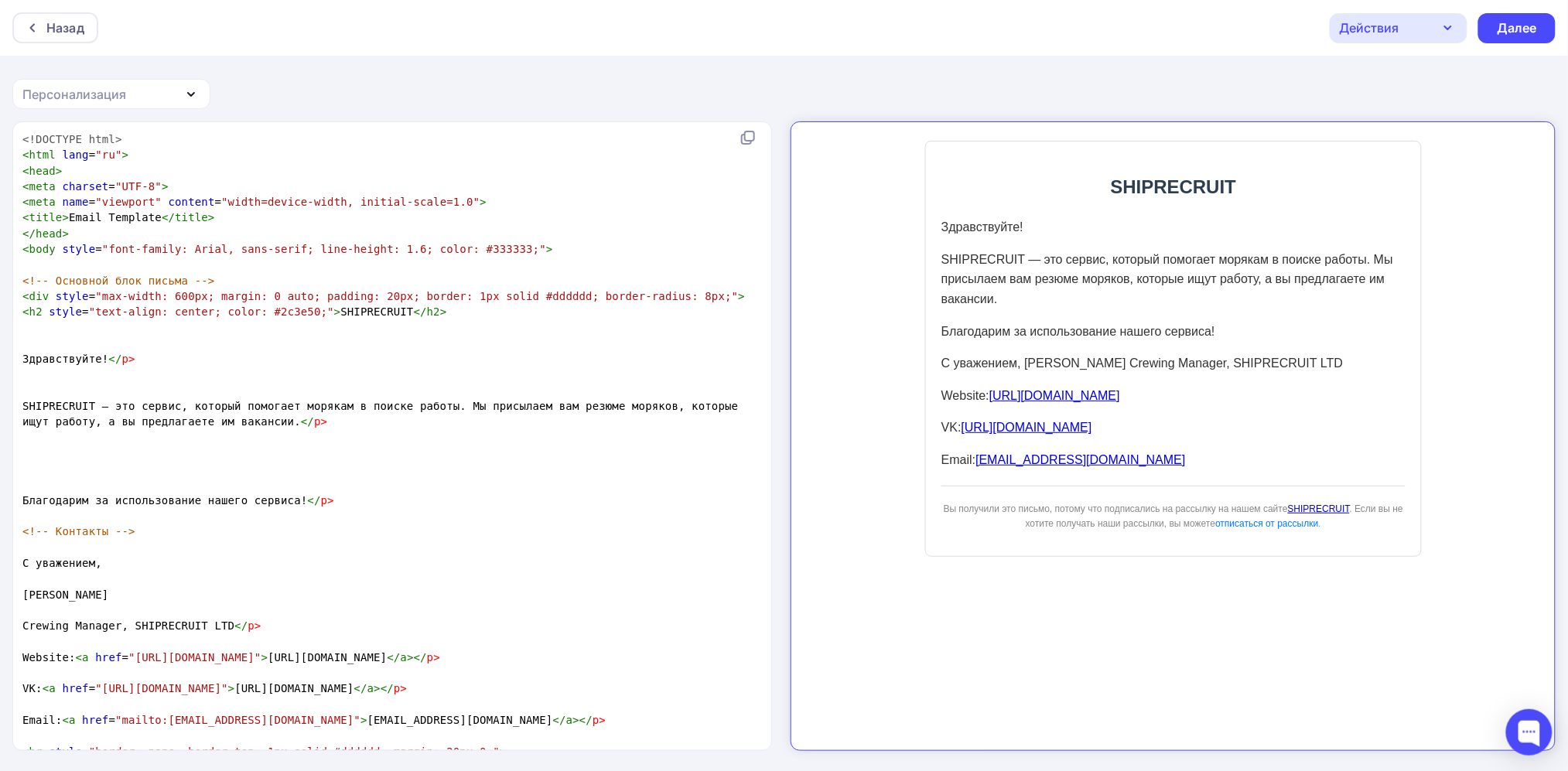
scroll to position [6, 0]
click at [109, 361] on span "</" at bounding box center [115, 358] width 13 height 12
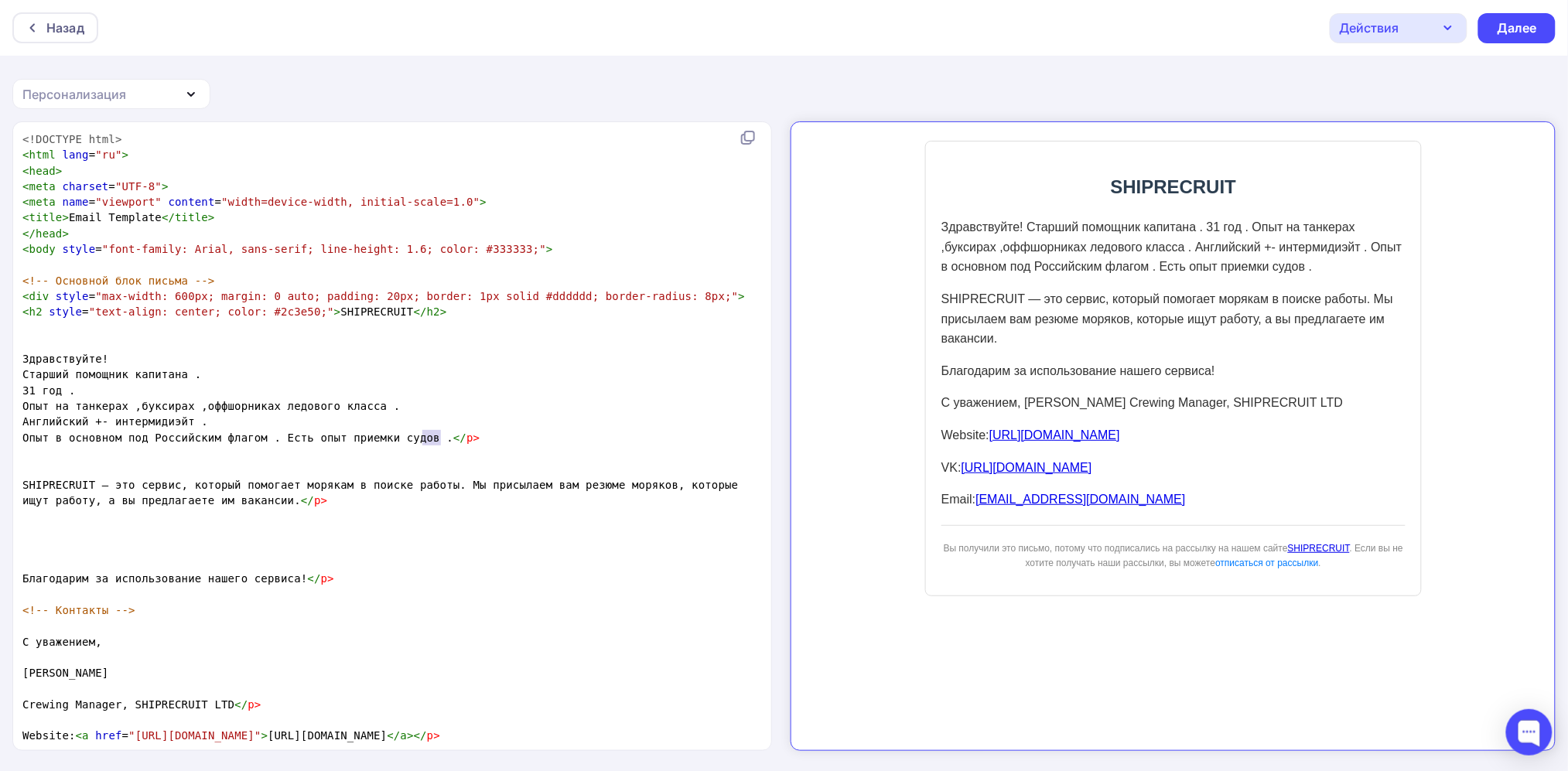
type textarea "</p>"
drag, startPoint x: 449, startPoint y: 437, endPoint x: 417, endPoint y: 440, distance: 32.1
click at [417, 440] on pre "Опыт в основном под Российским флагом . Есть опыт приемки судов . </ p >" at bounding box center [389, 438] width 739 height 16
click at [208, 354] on pre "Здравствуйте!" at bounding box center [389, 358] width 739 height 16
click at [207, 377] on pre "Старший помощник капитана ." at bounding box center [389, 374] width 739 height 16
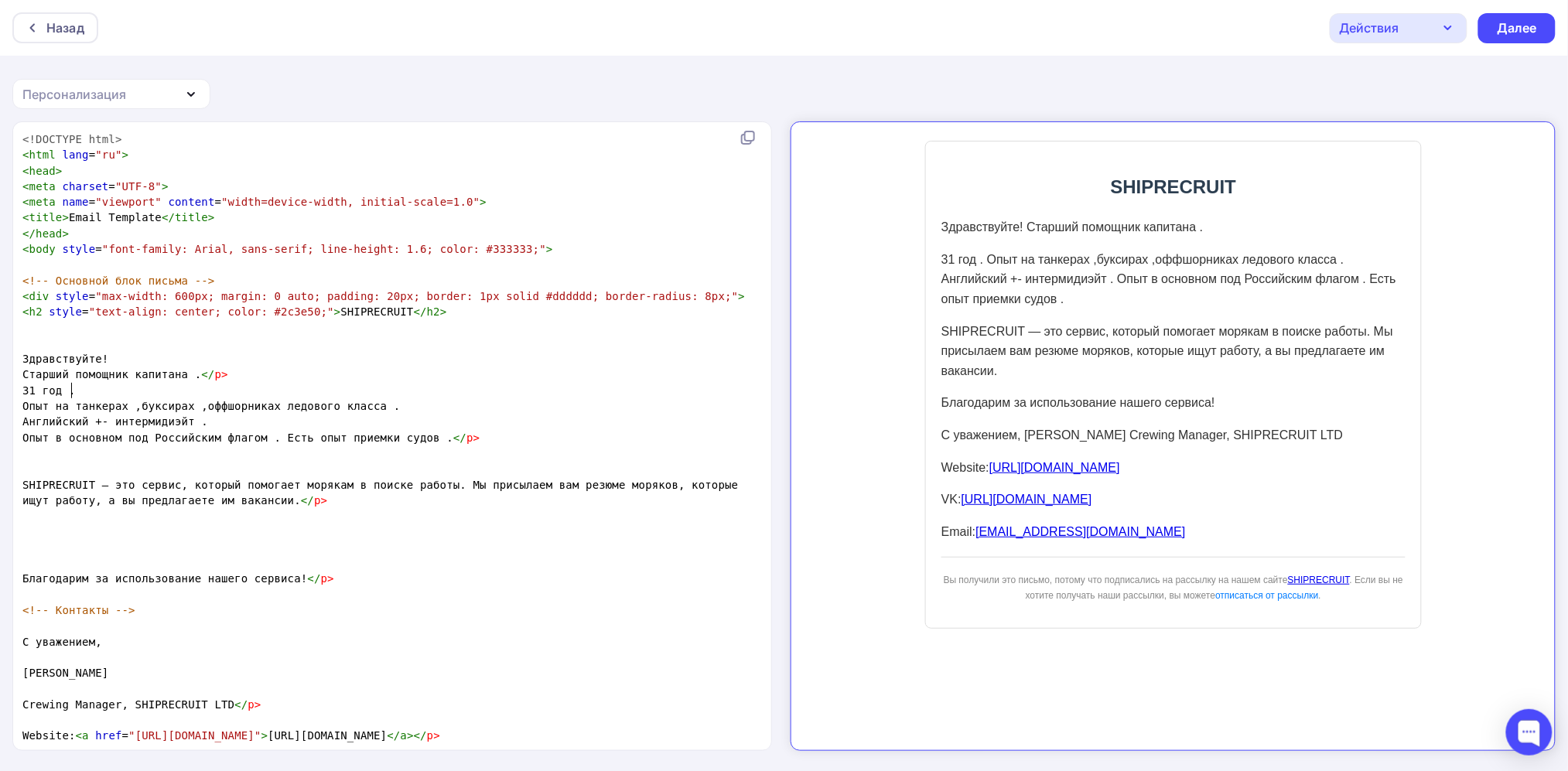
click at [108, 389] on pre "31 год ." at bounding box center [389, 390] width 739 height 16
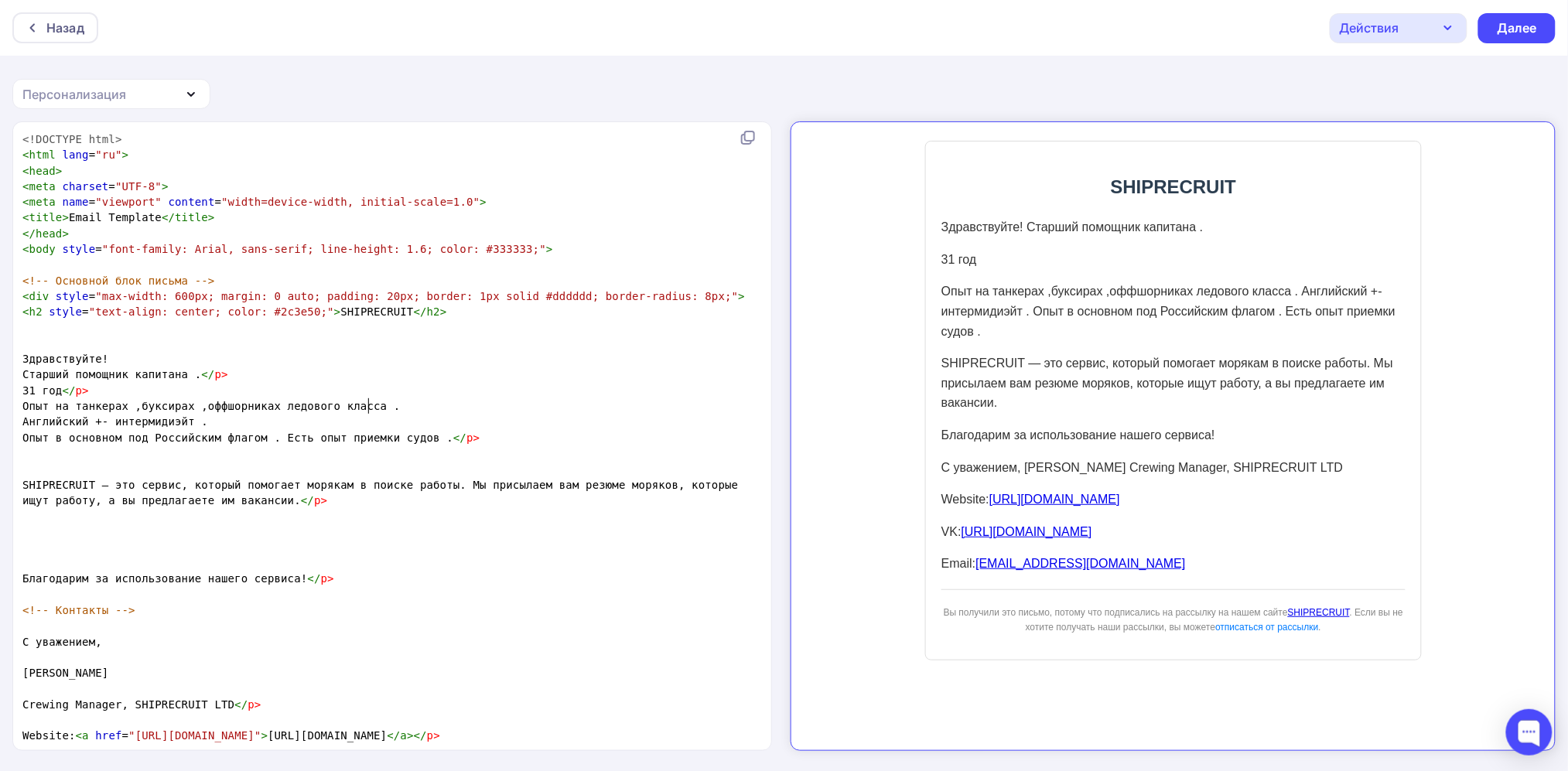
click at [386, 409] on pre "Опыт на танкерах ,буксирах ,оффшорниках ледового класса ." at bounding box center [389, 406] width 739 height 16
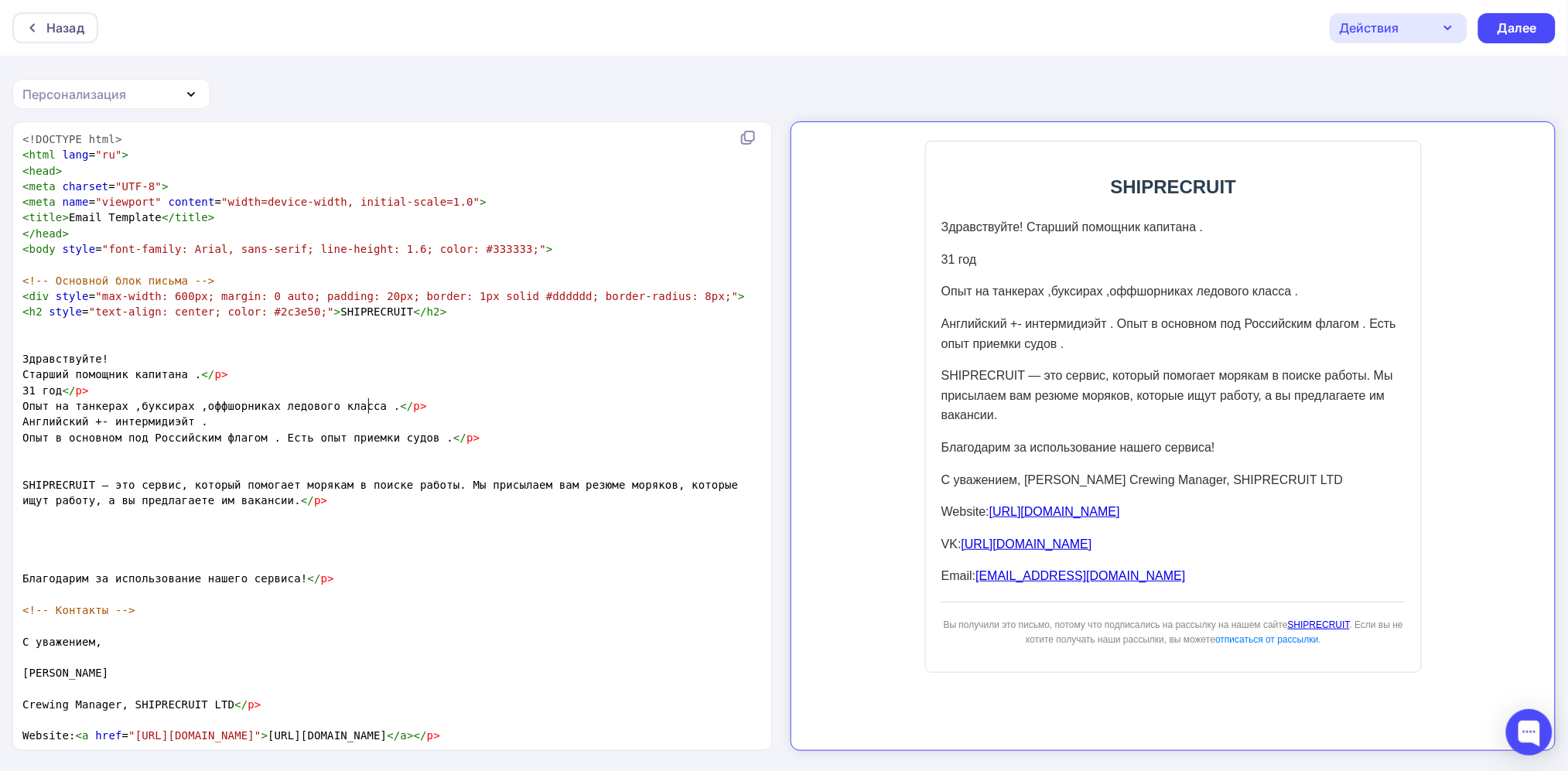
click at [366, 409] on span "Опыт на танкерах ,буксирах ,оффшорниках ледового класса . </ p >" at bounding box center [225, 405] width 404 height 12
click at [225, 424] on pre "Английский +- интермидиэйт ." at bounding box center [389, 421] width 739 height 16
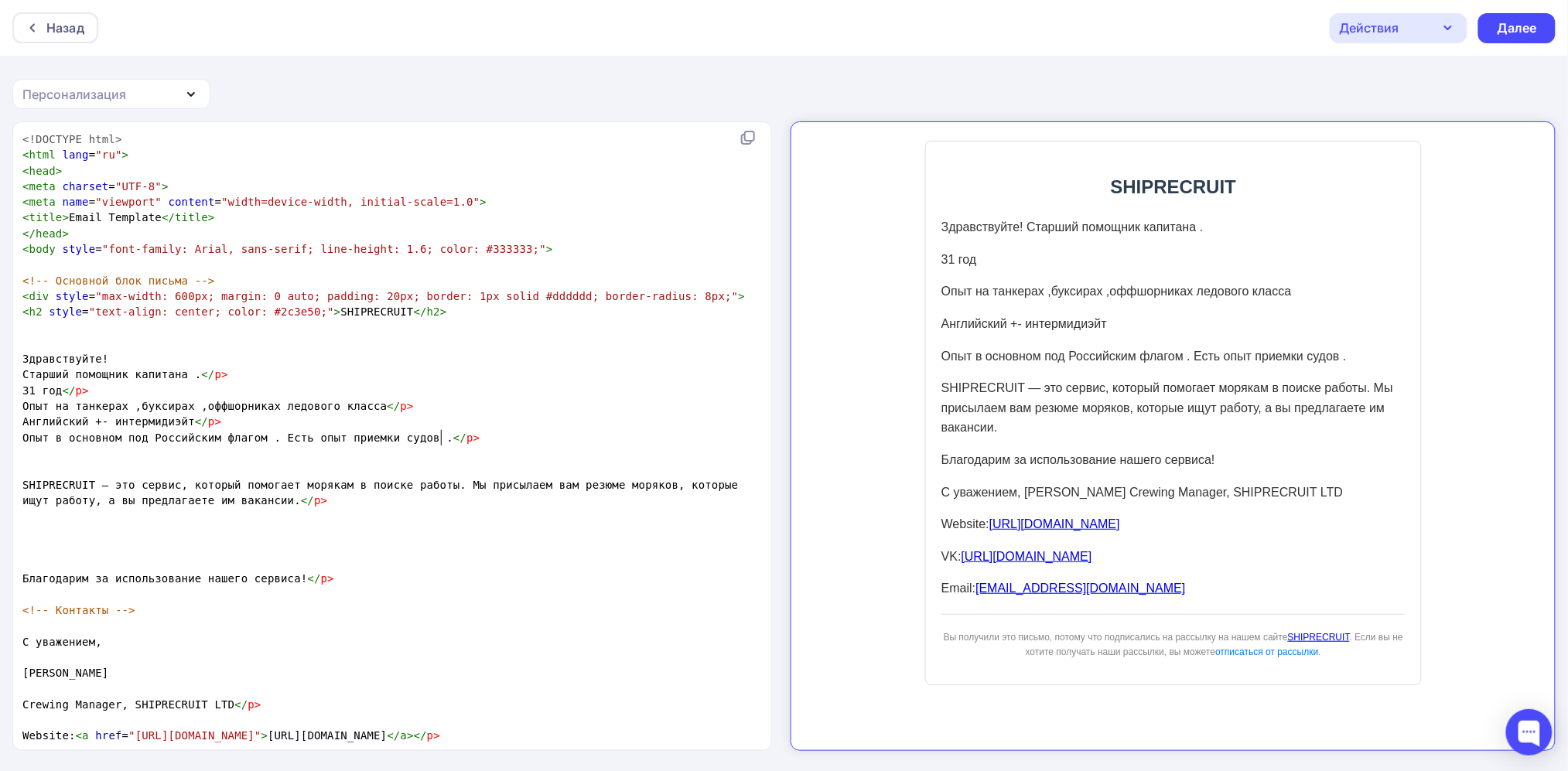
click at [448, 434] on pre "Опыт в основном под Российским флагом . Есть опыт приемки судов . </ p >" at bounding box center [389, 438] width 739 height 16
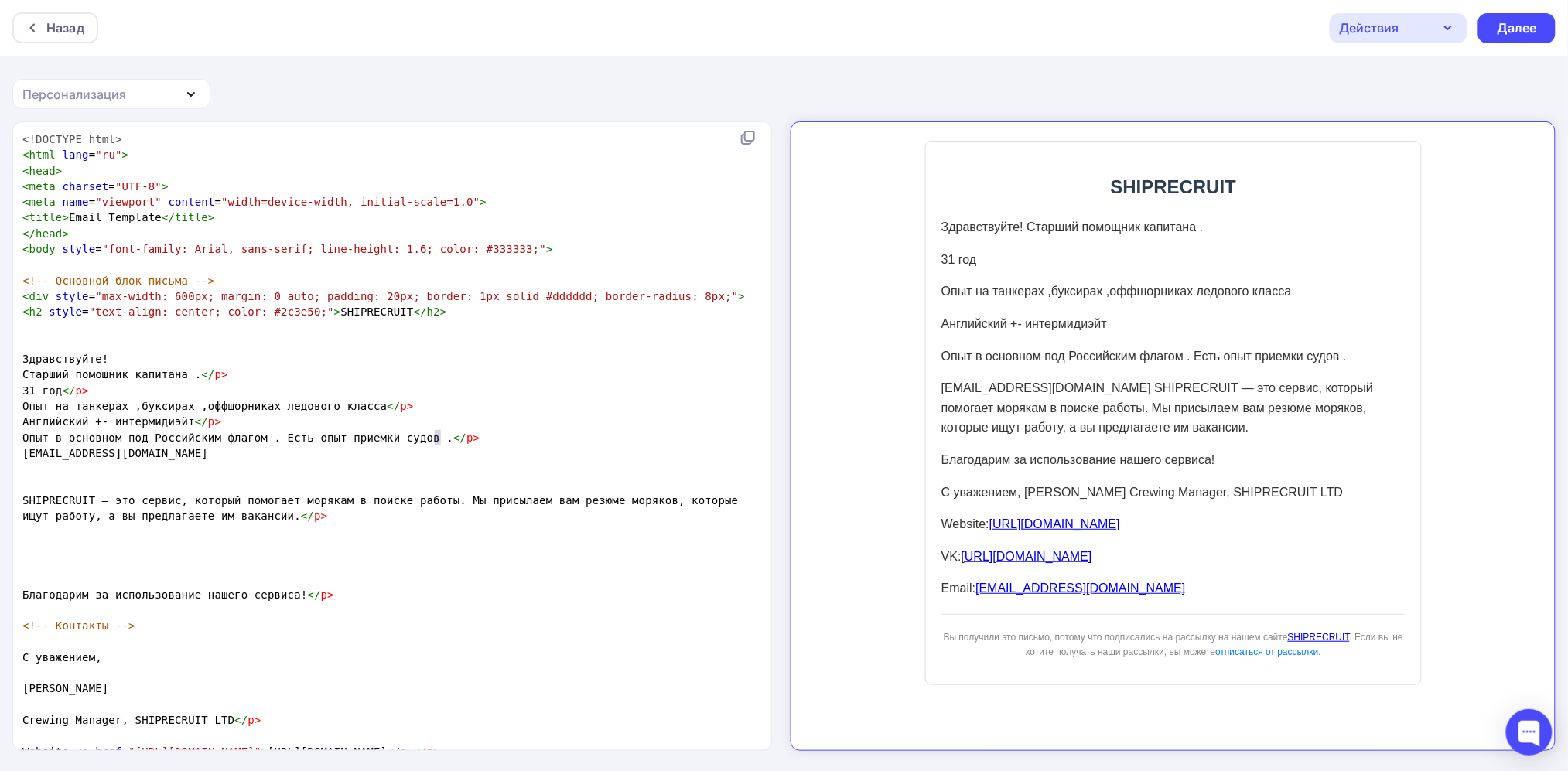
type textarea "/p>"
drag, startPoint x: 448, startPoint y: 434, endPoint x: 423, endPoint y: 440, distance: 25.7
click at [424, 440] on pre "Опыт в основном под Российским флагом . Есть опыт приемки судов . </ p >" at bounding box center [389, 438] width 739 height 16
click at [542, 449] on pre "[EMAIL_ADDRESS][DOMAIN_NAME]" at bounding box center [389, 453] width 739 height 16
type textarea "</p>"
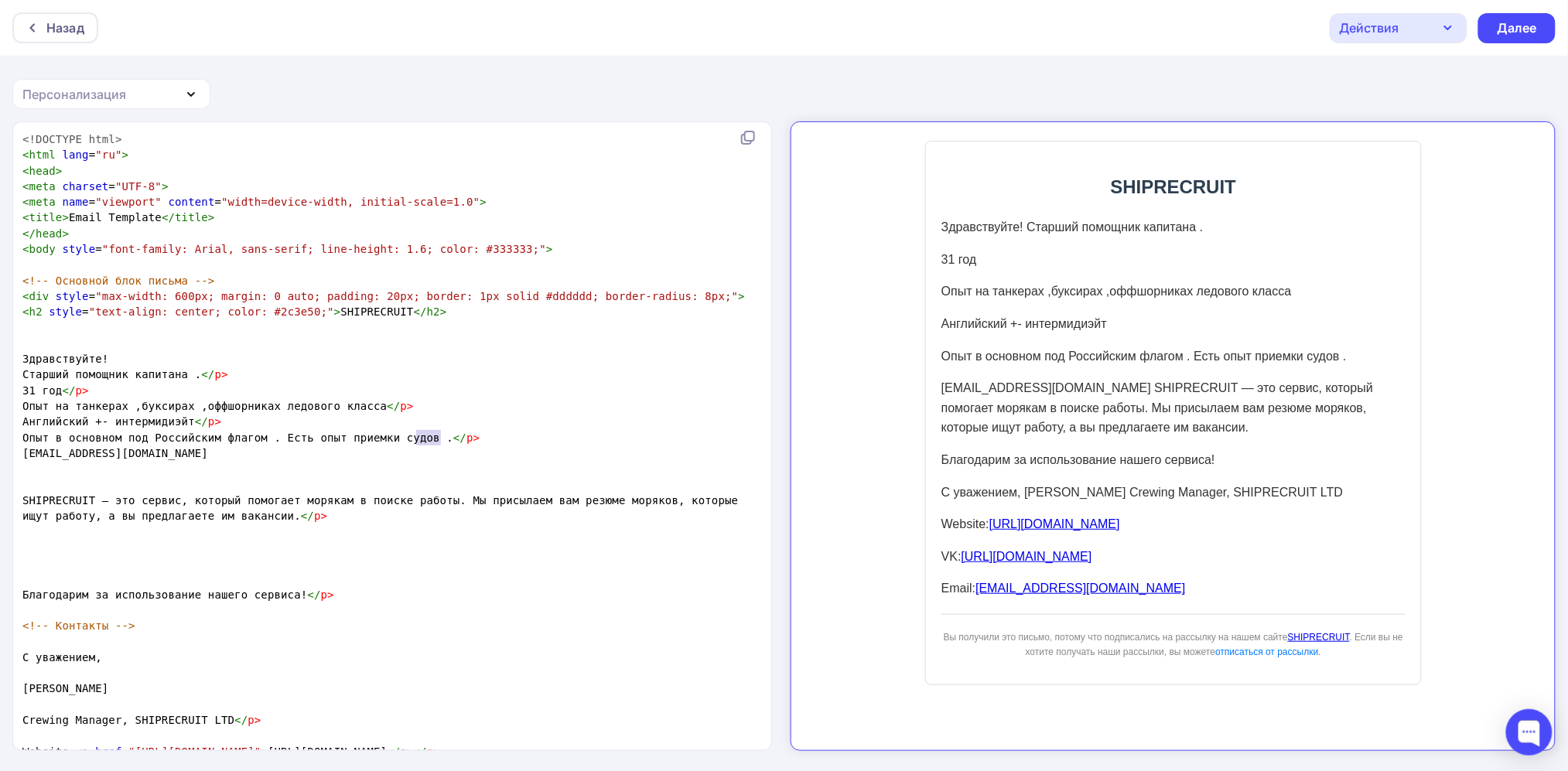
drag, startPoint x: 489, startPoint y: 436, endPoint x: 417, endPoint y: 444, distance: 72.4
click at [417, 444] on pre "Опыт в основном под Российским флагом . Есть опыт приемки судов . </ p >" at bounding box center [389, 438] width 739 height 16
click at [320, 462] on pre "​" at bounding box center [389, 469] width 739 height 16
click at [298, 457] on pre "[EMAIL_ADDRESS][DOMAIN_NAME]" at bounding box center [389, 453] width 739 height 16
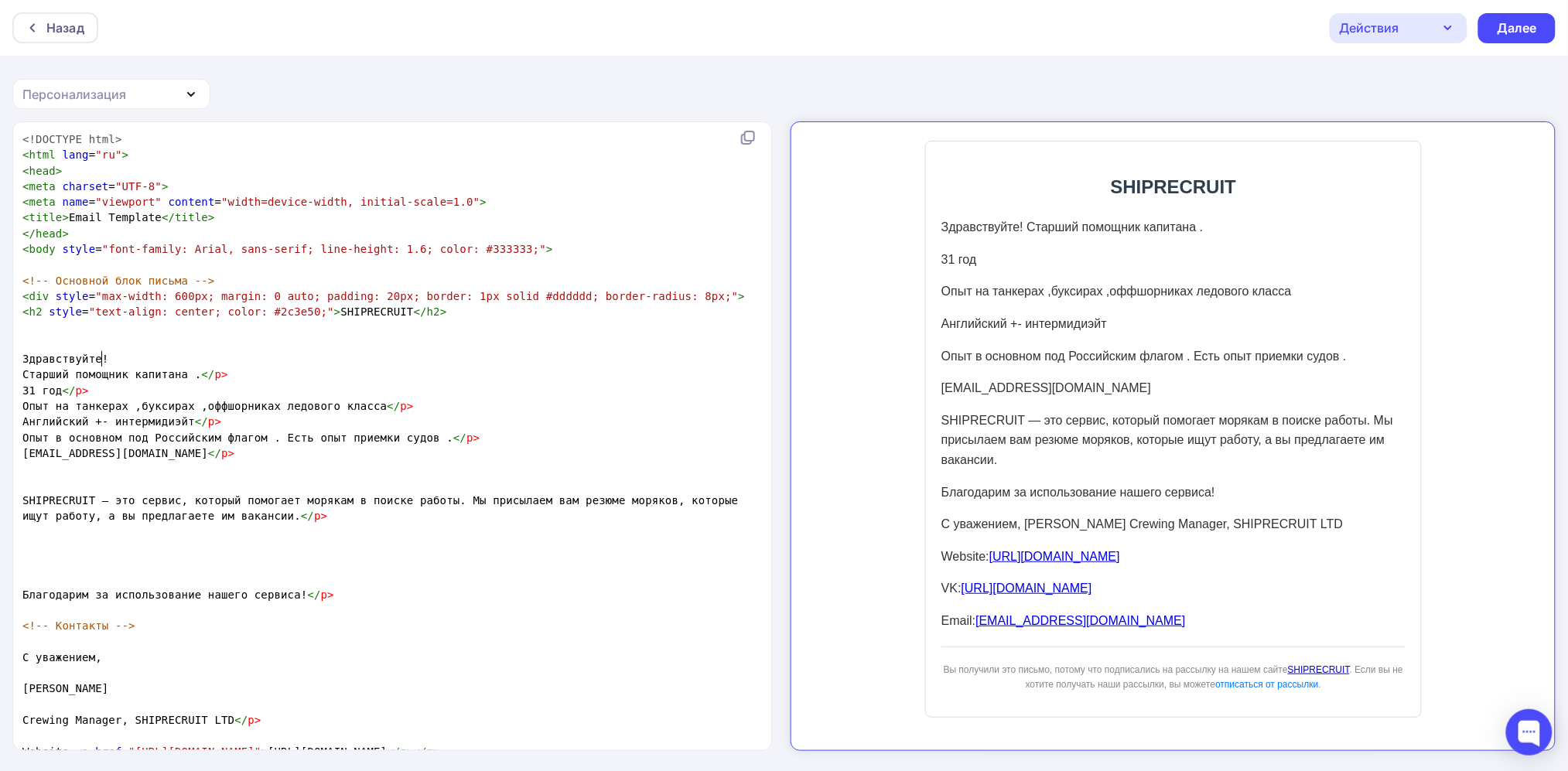
click at [118, 363] on pre "Здравствуйте!" at bounding box center [389, 358] width 739 height 16
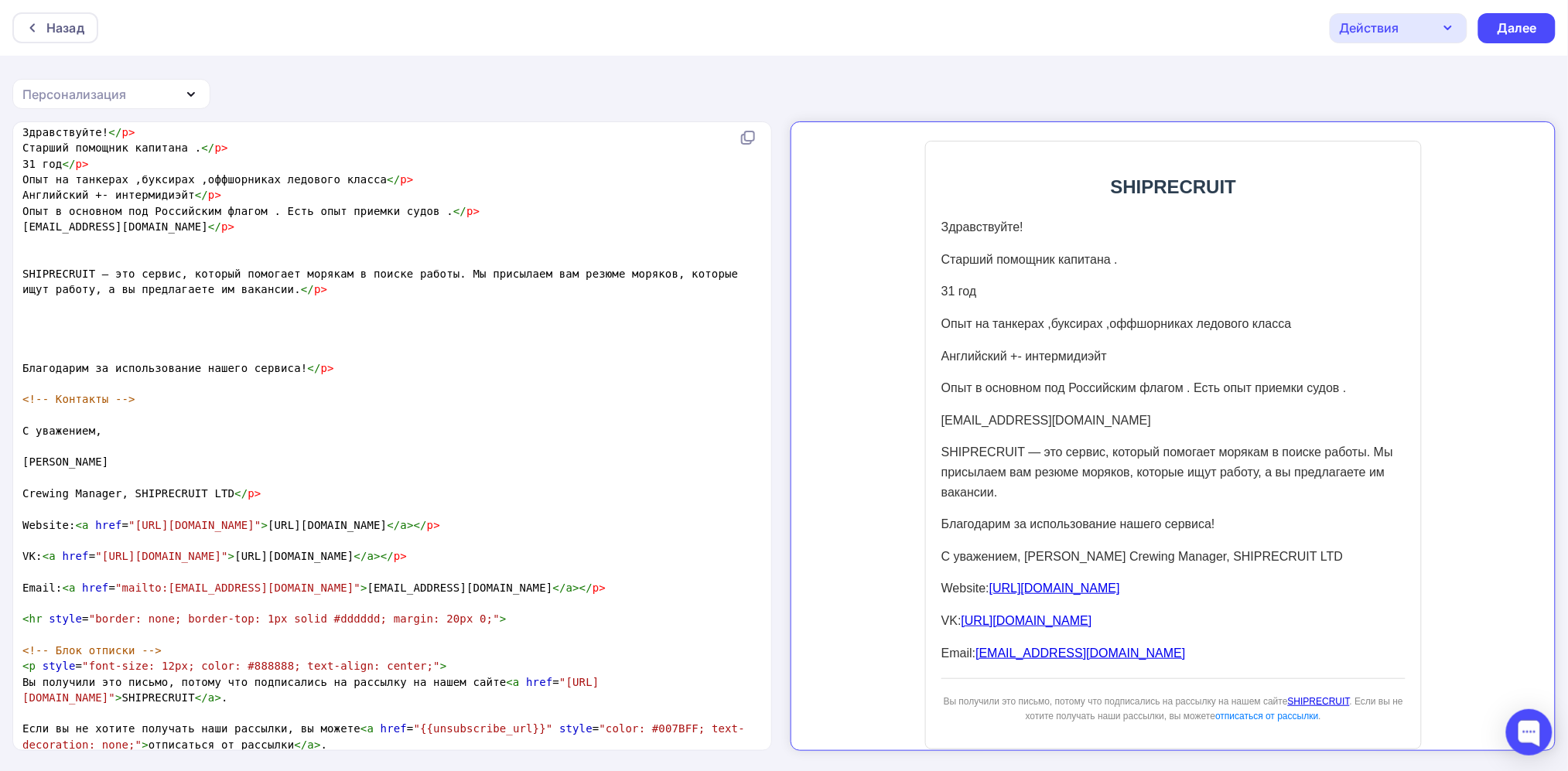
scroll to position [316, 0]
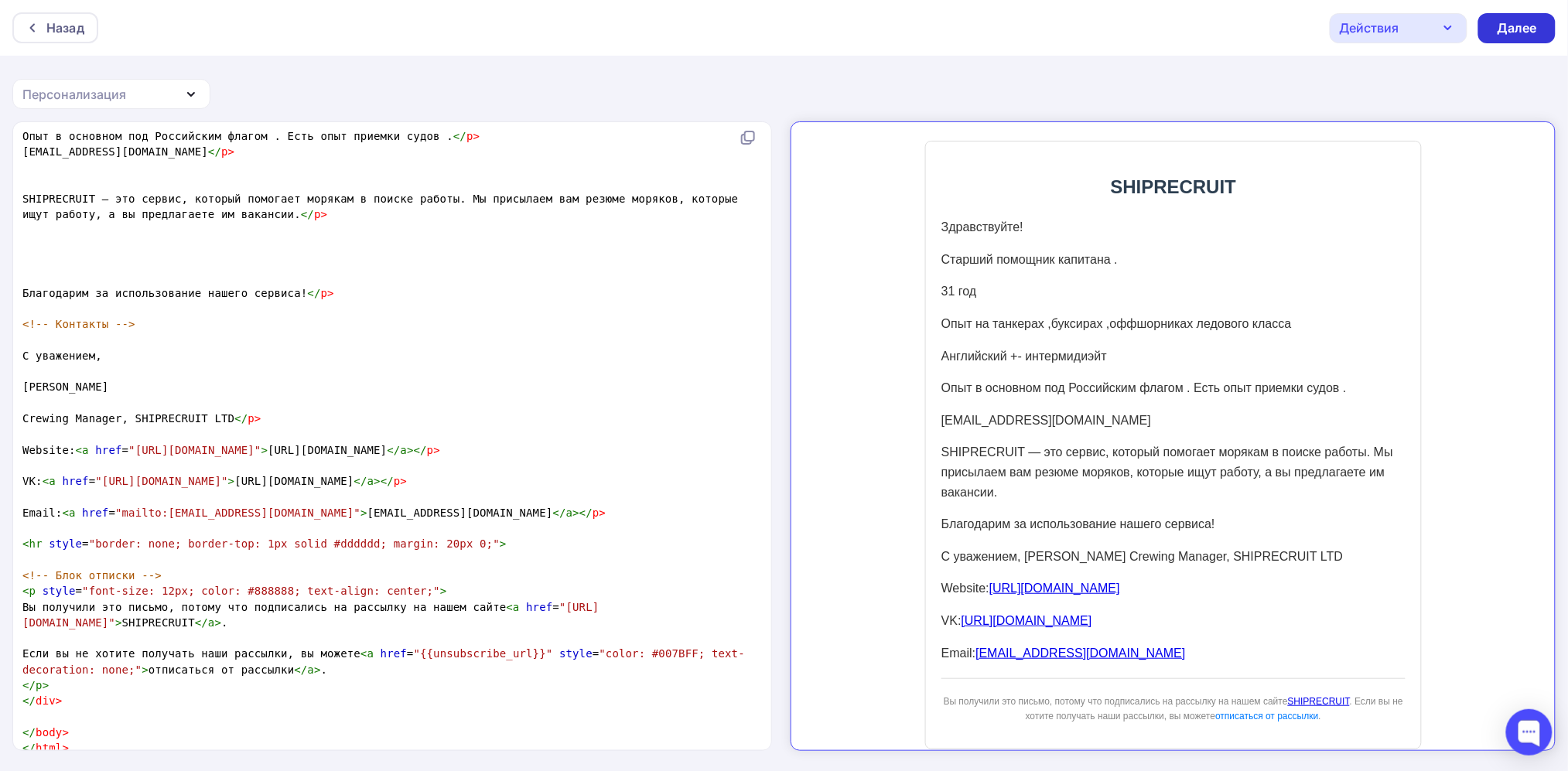
click at [1524, 27] on div "Далее" at bounding box center [1517, 28] width 40 height 18
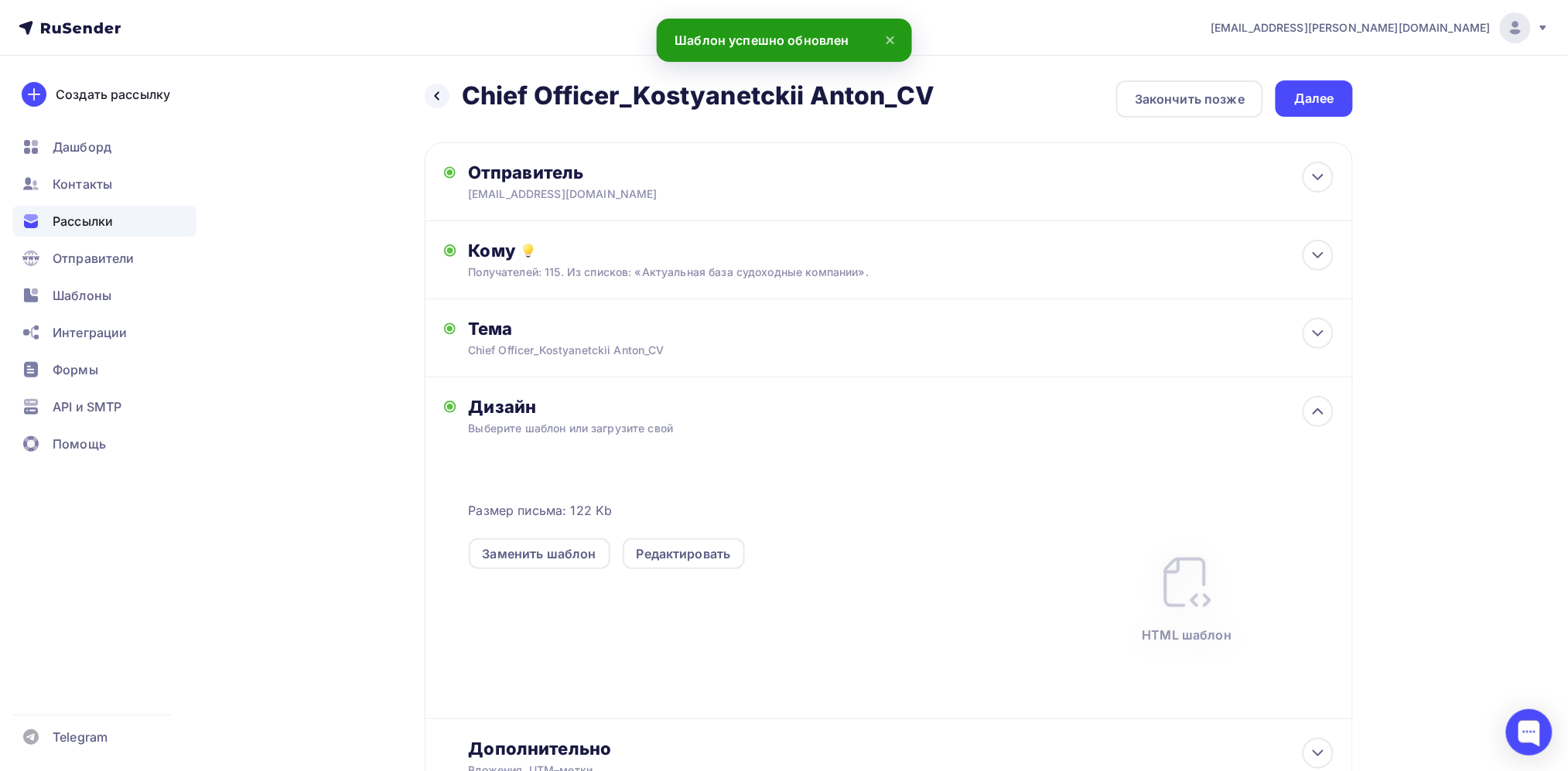
scroll to position [125, 0]
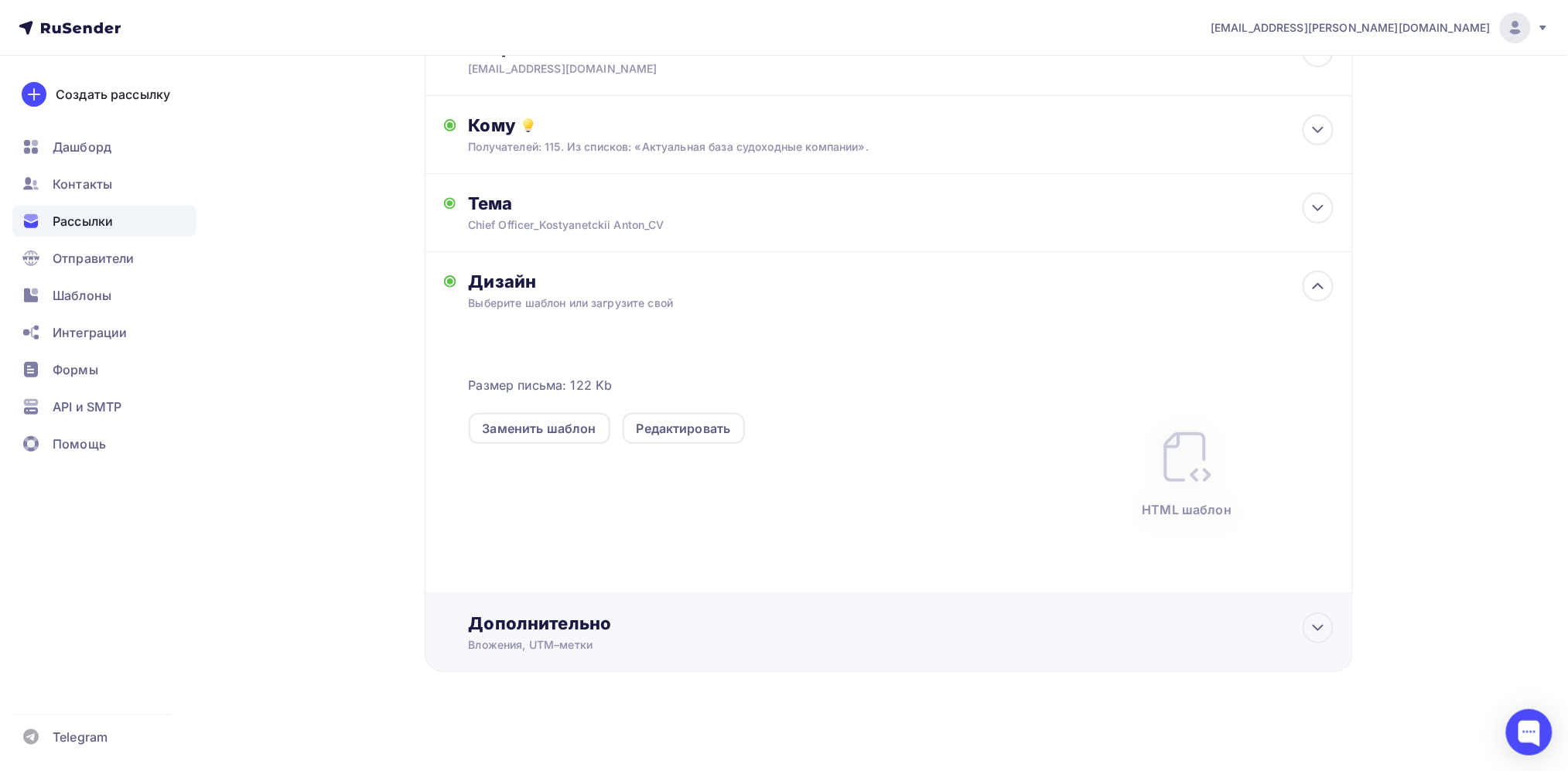
click at [625, 610] on div "Дополнительно Вложения, UTM–метки Вложения Добавить файл Максимальный суммарный…" at bounding box center [889, 633] width 928 height 79
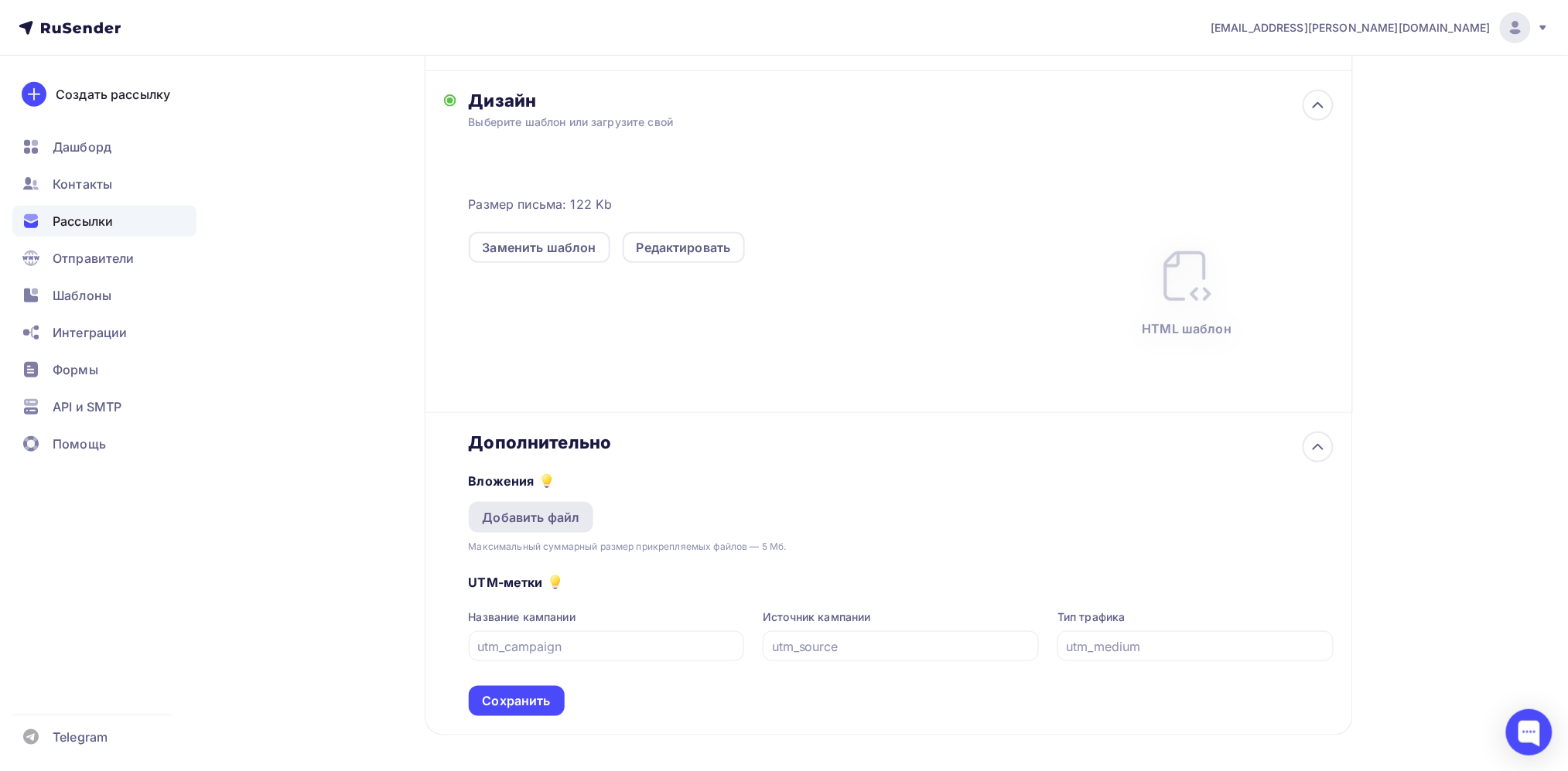
click at [574, 512] on div "Добавить файл" at bounding box center [531, 517] width 97 height 19
click at [552, 510] on div "Добавить файл" at bounding box center [531, 517] width 97 height 19
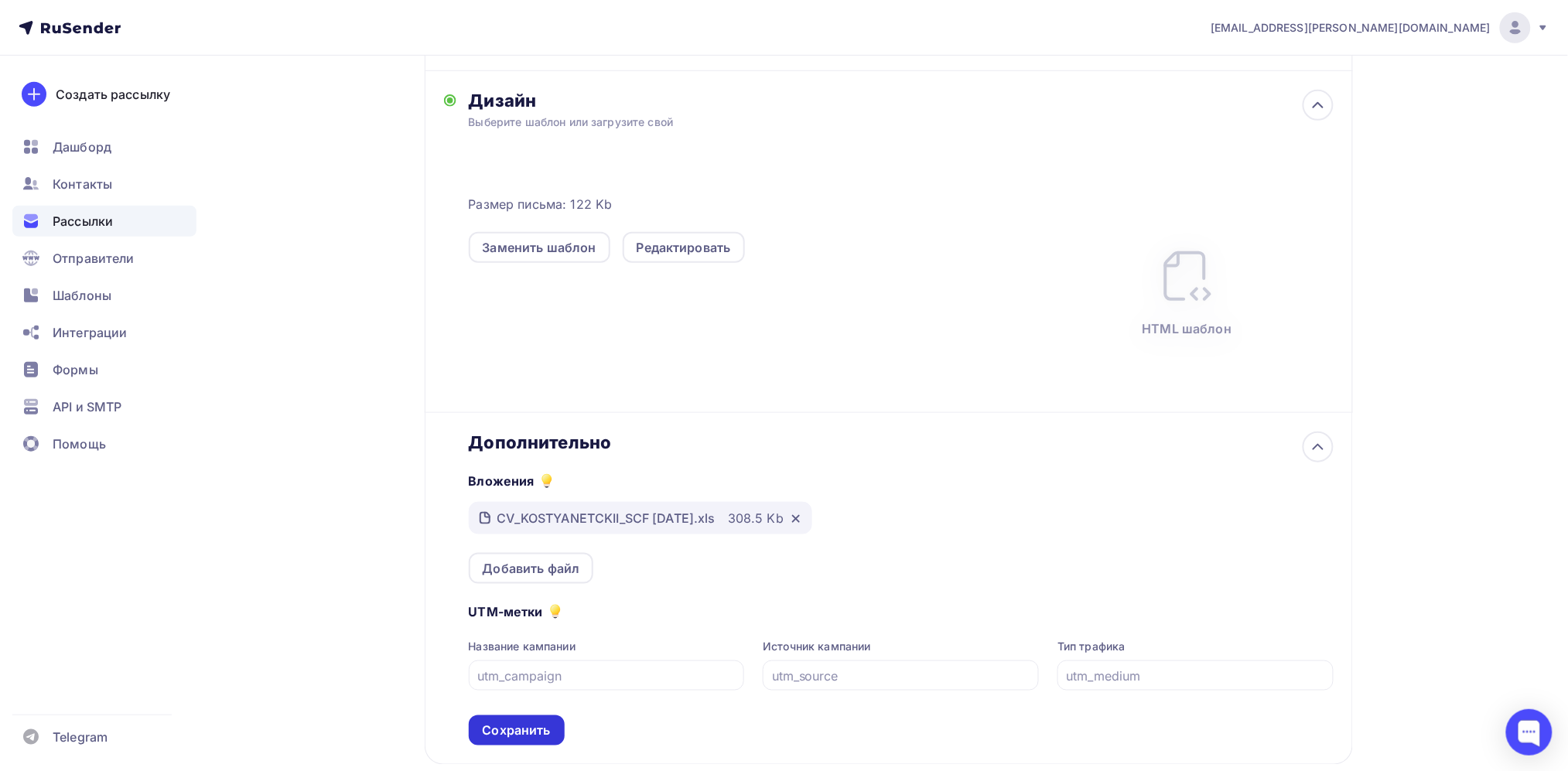
click at [516, 739] on div "Сохранить" at bounding box center [516, 731] width 96 height 30
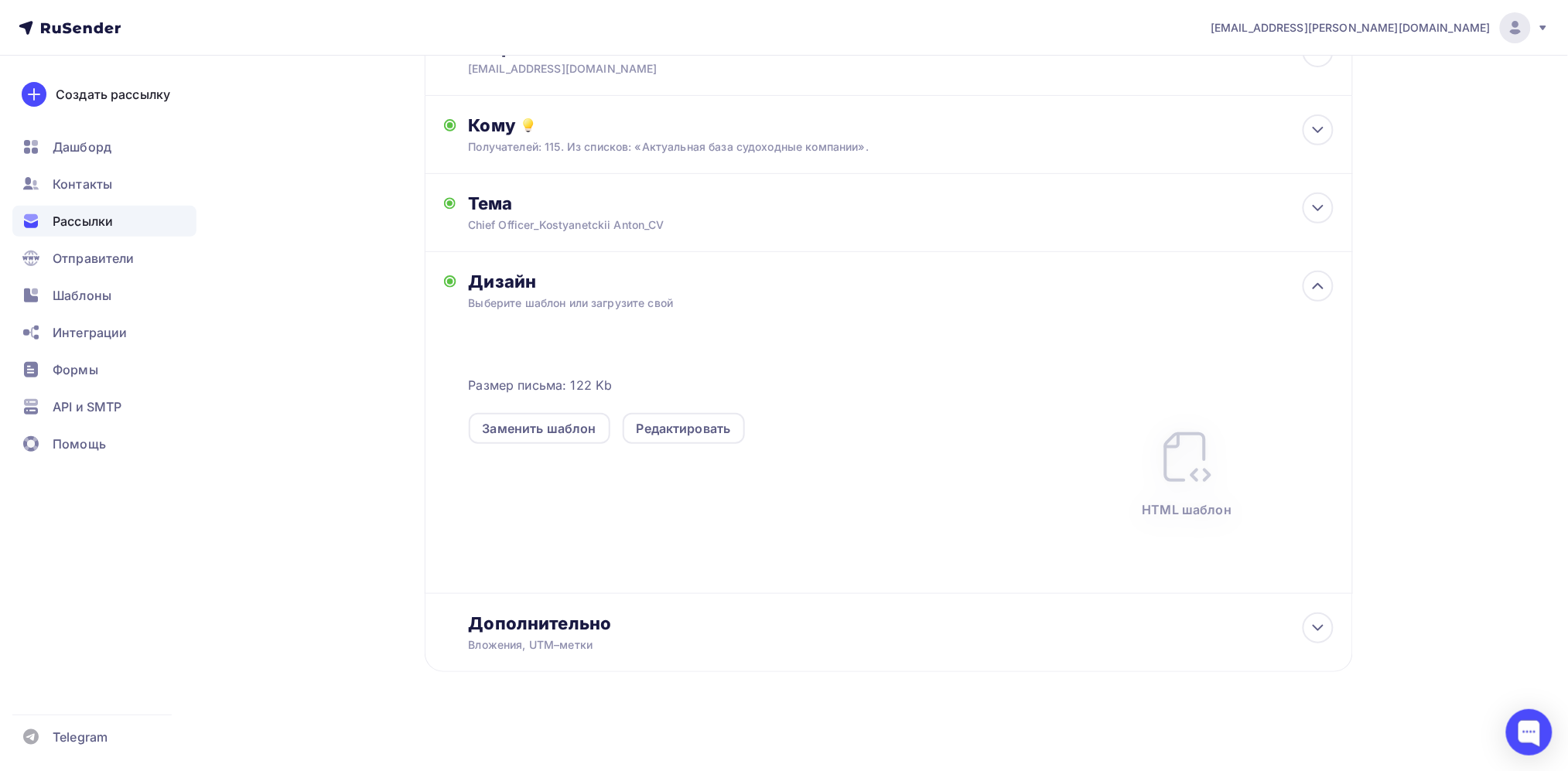
scroll to position [0, 0]
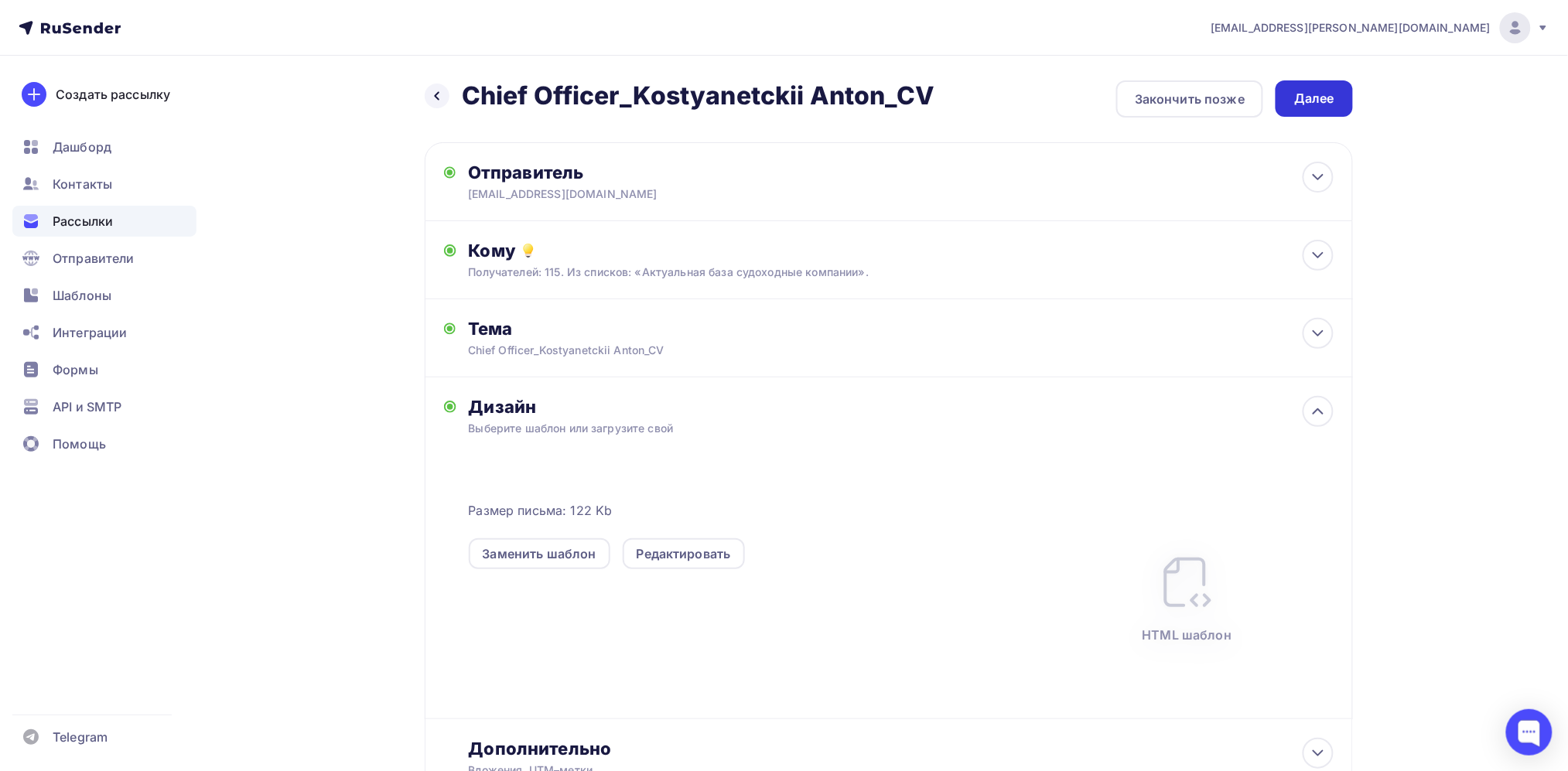
click at [1313, 96] on div "Далее" at bounding box center [1314, 98] width 40 height 18
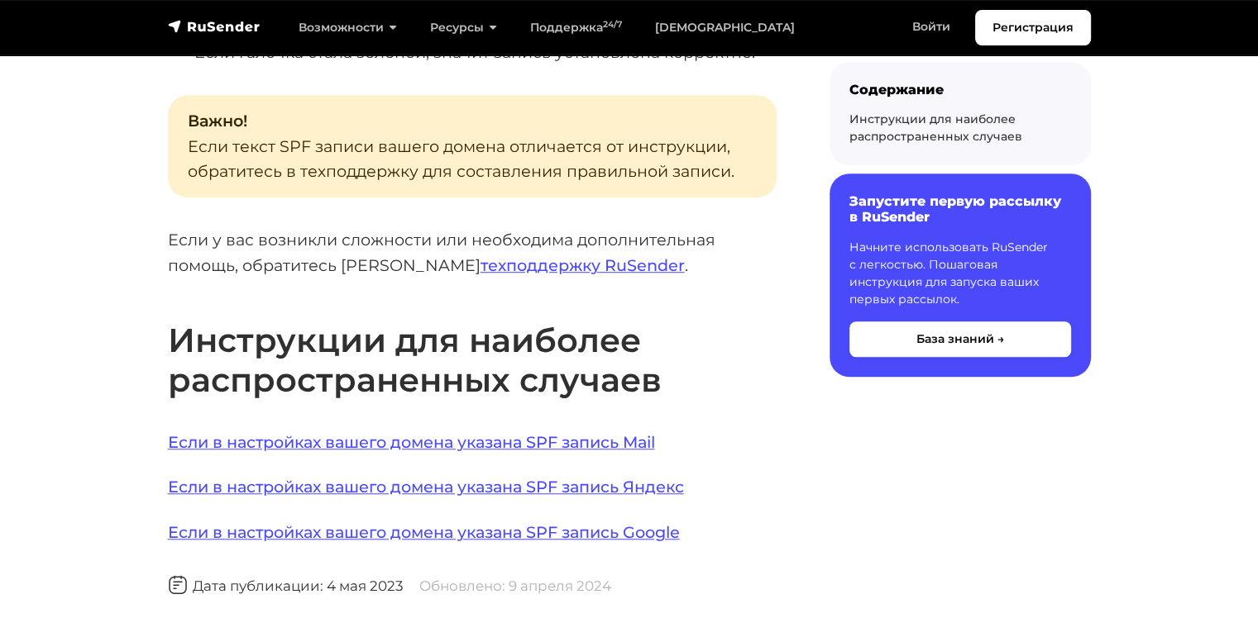
scroll to position [1070, 0]
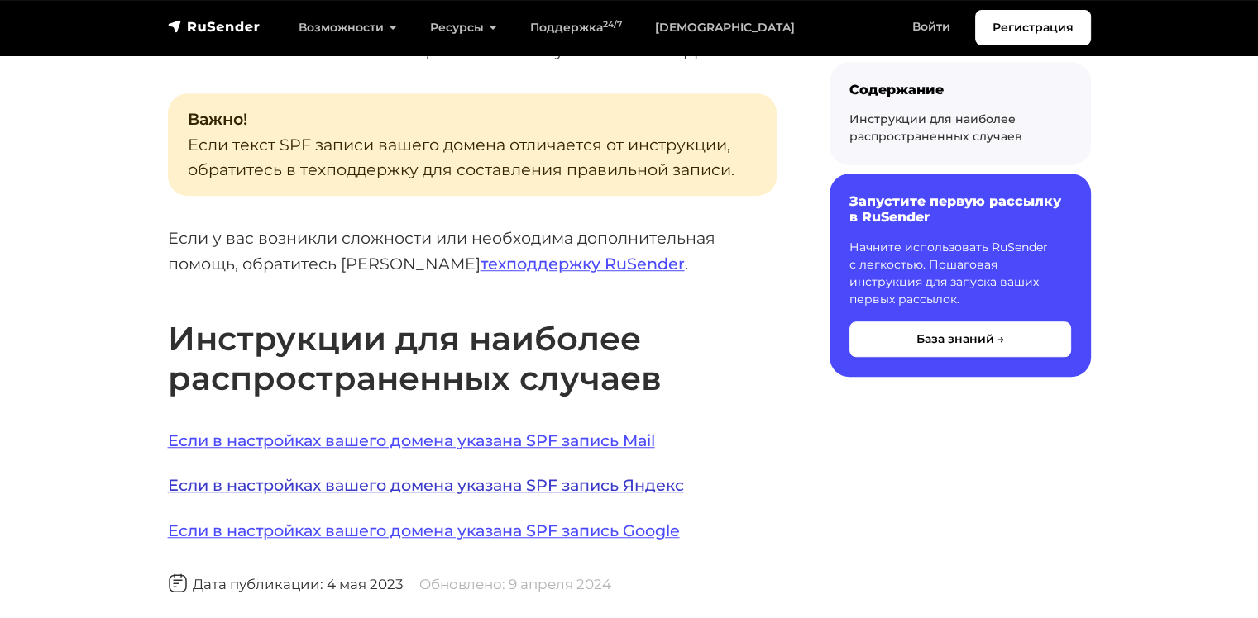
click at [457, 475] on link "Если в настройках вашего домена указана SPF запись Яндекс" at bounding box center [426, 485] width 516 height 20
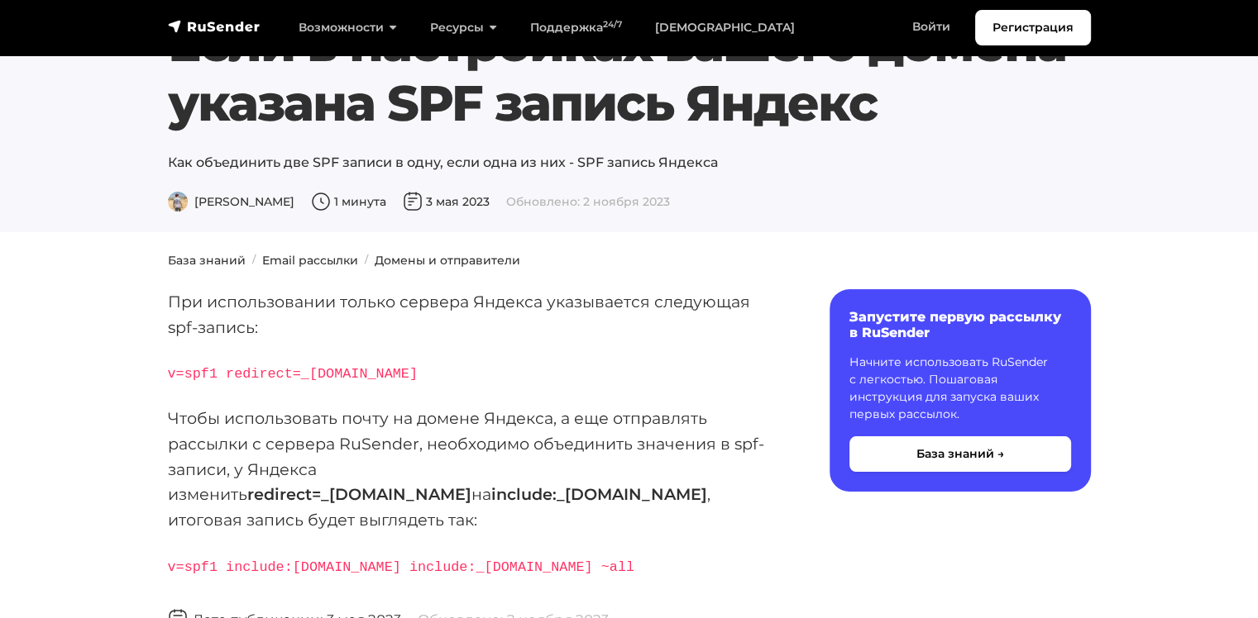
scroll to position [190, 0]
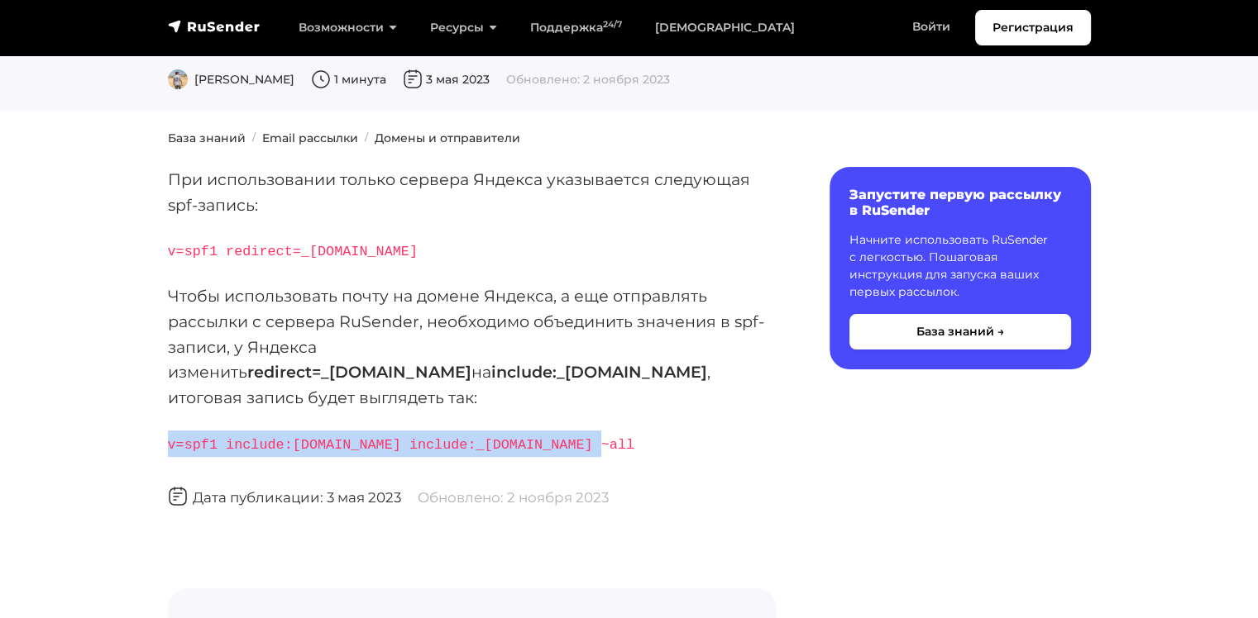
drag, startPoint x: 573, startPoint y: 416, endPoint x: 169, endPoint y: 423, distance: 404.4
click at [169, 431] on p "v=spf1 include:rsndr.ru include:_spf.yandex.net ~all" at bounding box center [472, 444] width 609 height 26
copy code "v=spf1 include:rsndr.ru include:_spf.yandex.net ~all"
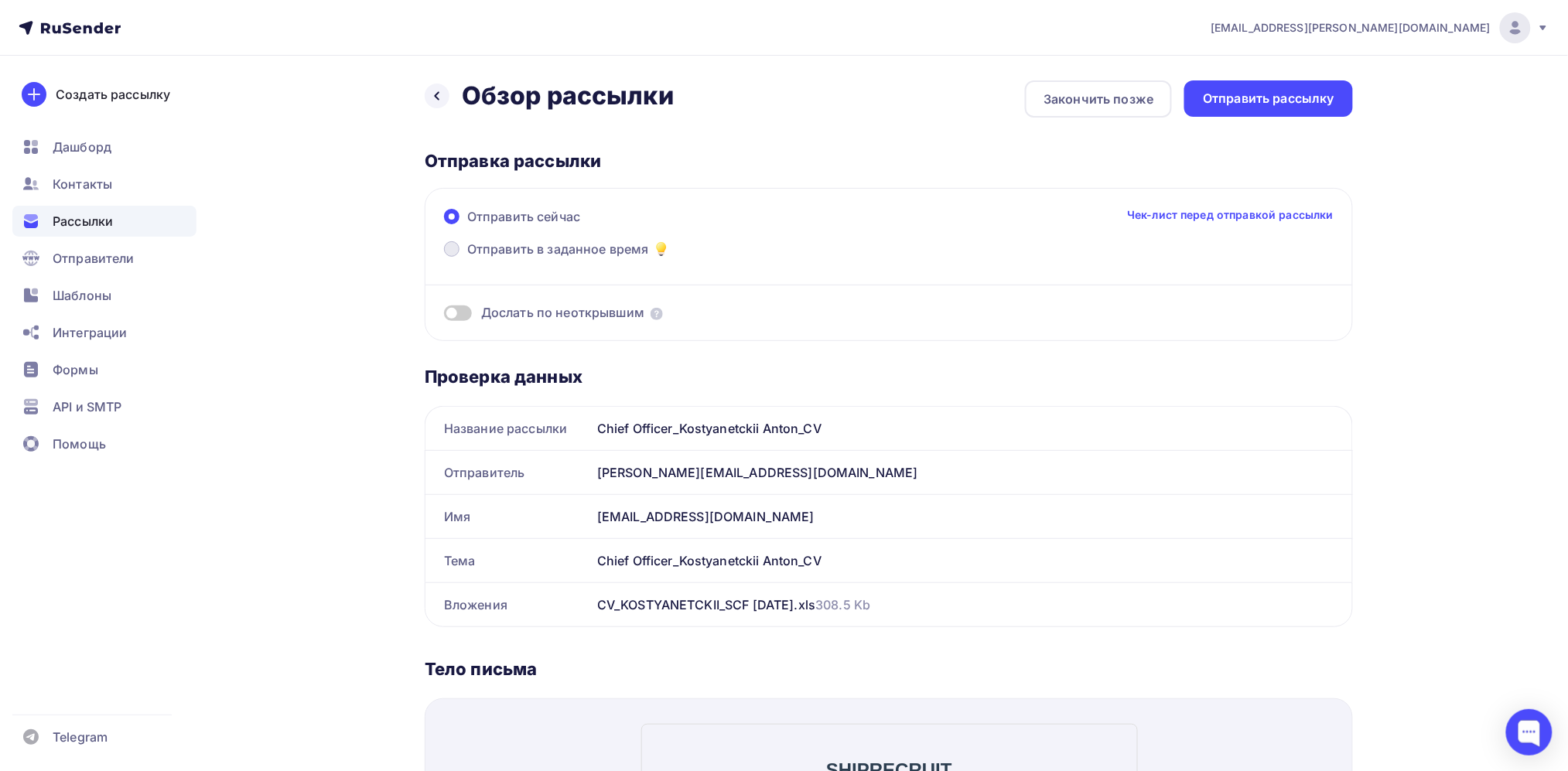
click at [457, 248] on span at bounding box center [452, 249] width 16 height 16
click at [467, 258] on input "Отправить в заданное время" at bounding box center [467, 258] width 0 height 0
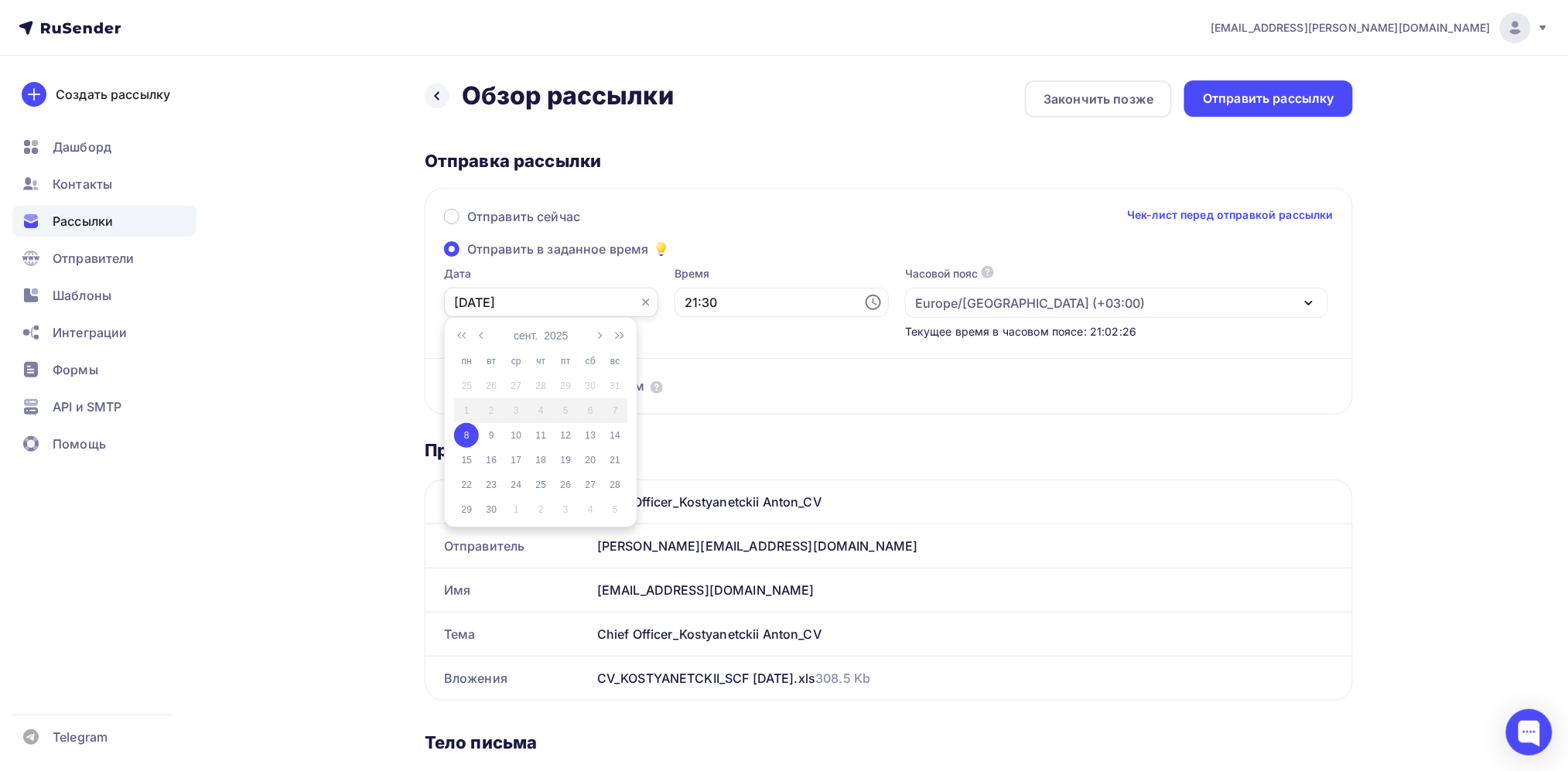
click at [556, 298] on input "[DATE]" at bounding box center [551, 302] width 214 height 29
click at [489, 436] on div "9" at bounding box center [491, 435] width 24 height 14
type input "[DATE]"
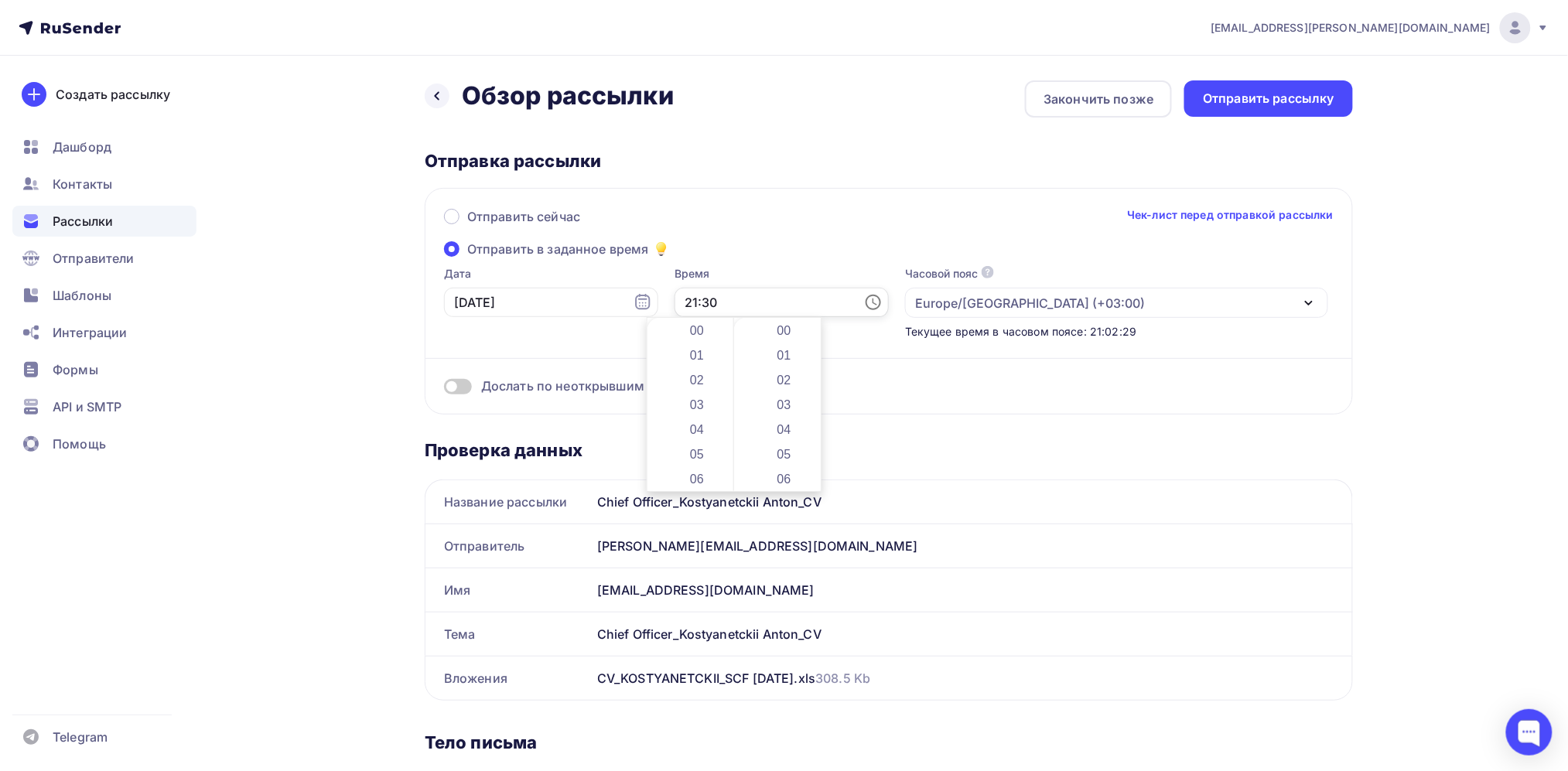
click at [727, 296] on input "21:30" at bounding box center [781, 302] width 214 height 29
click at [700, 372] on li "08" at bounding box center [698, 365] width 83 height 24
type input "08:30"
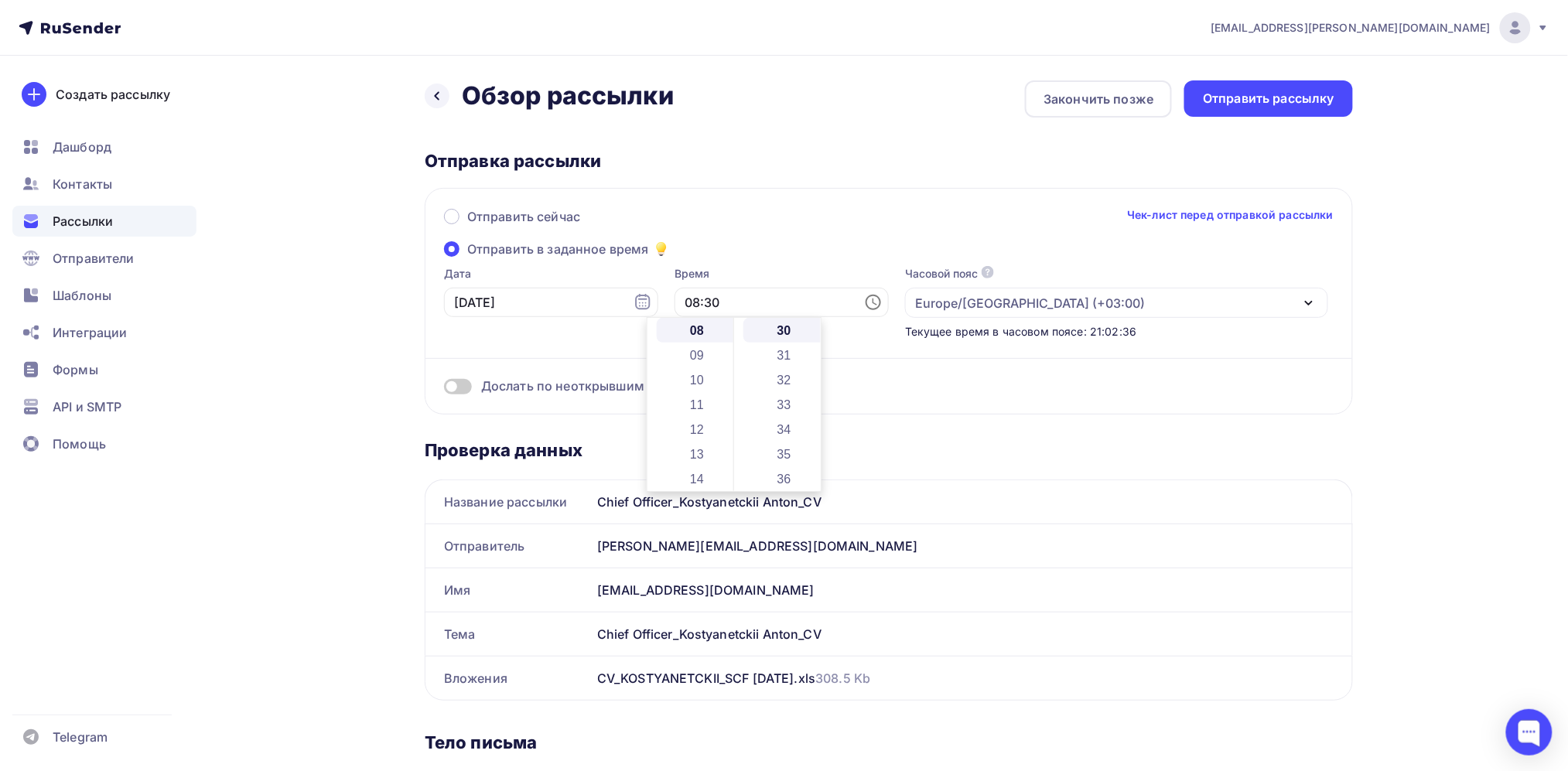
click at [815, 251] on div "Отправить сейчас Чек-лист перед отправкой рассылки Отправить в заданное время Д…" at bounding box center [889, 301] width 928 height 226
click at [1293, 101] on div "Отправить рассылку" at bounding box center [1269, 98] width 132 height 18
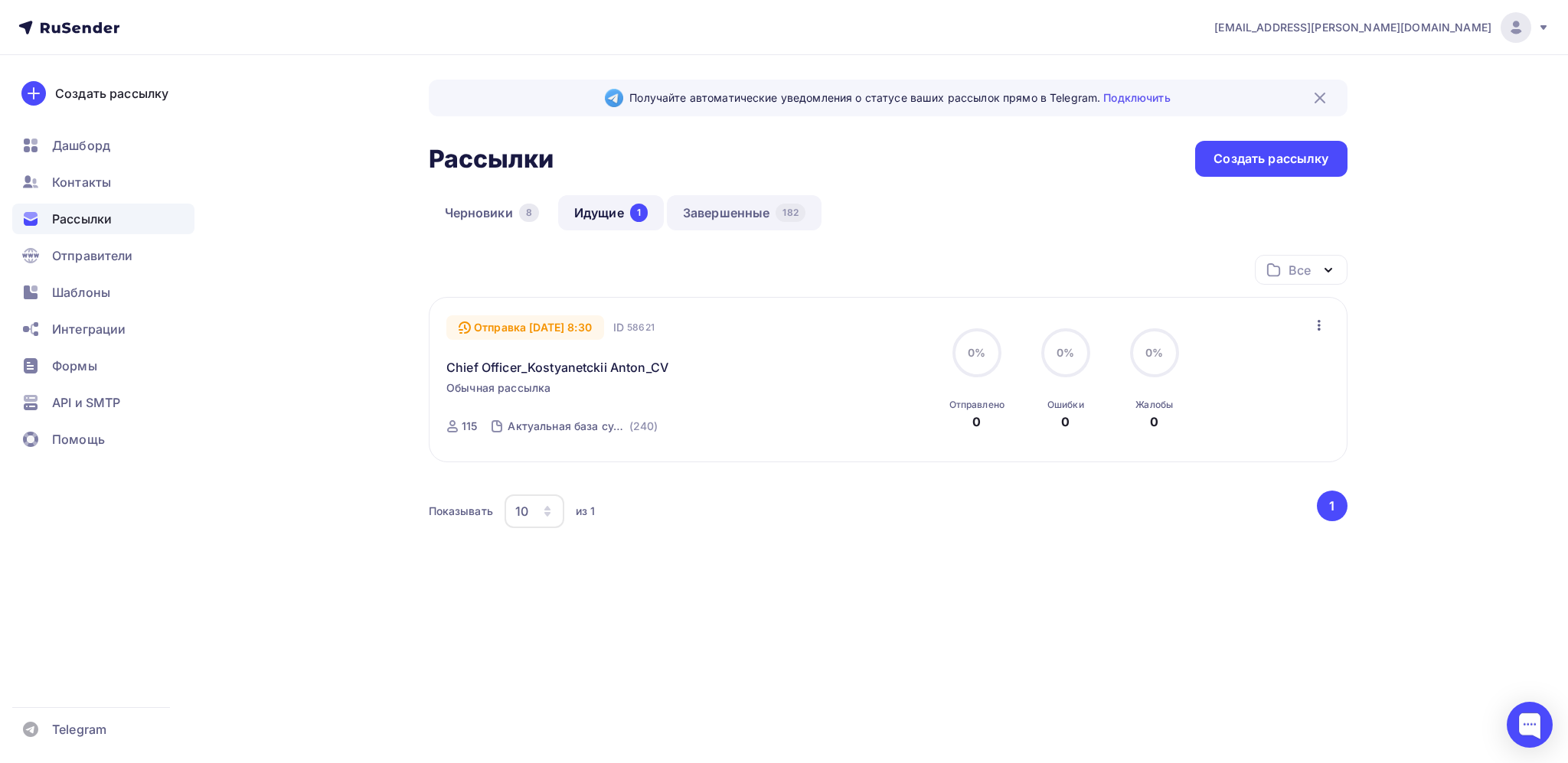
click at [707, 219] on link "Завершенные 182" at bounding box center [744, 213] width 155 height 35
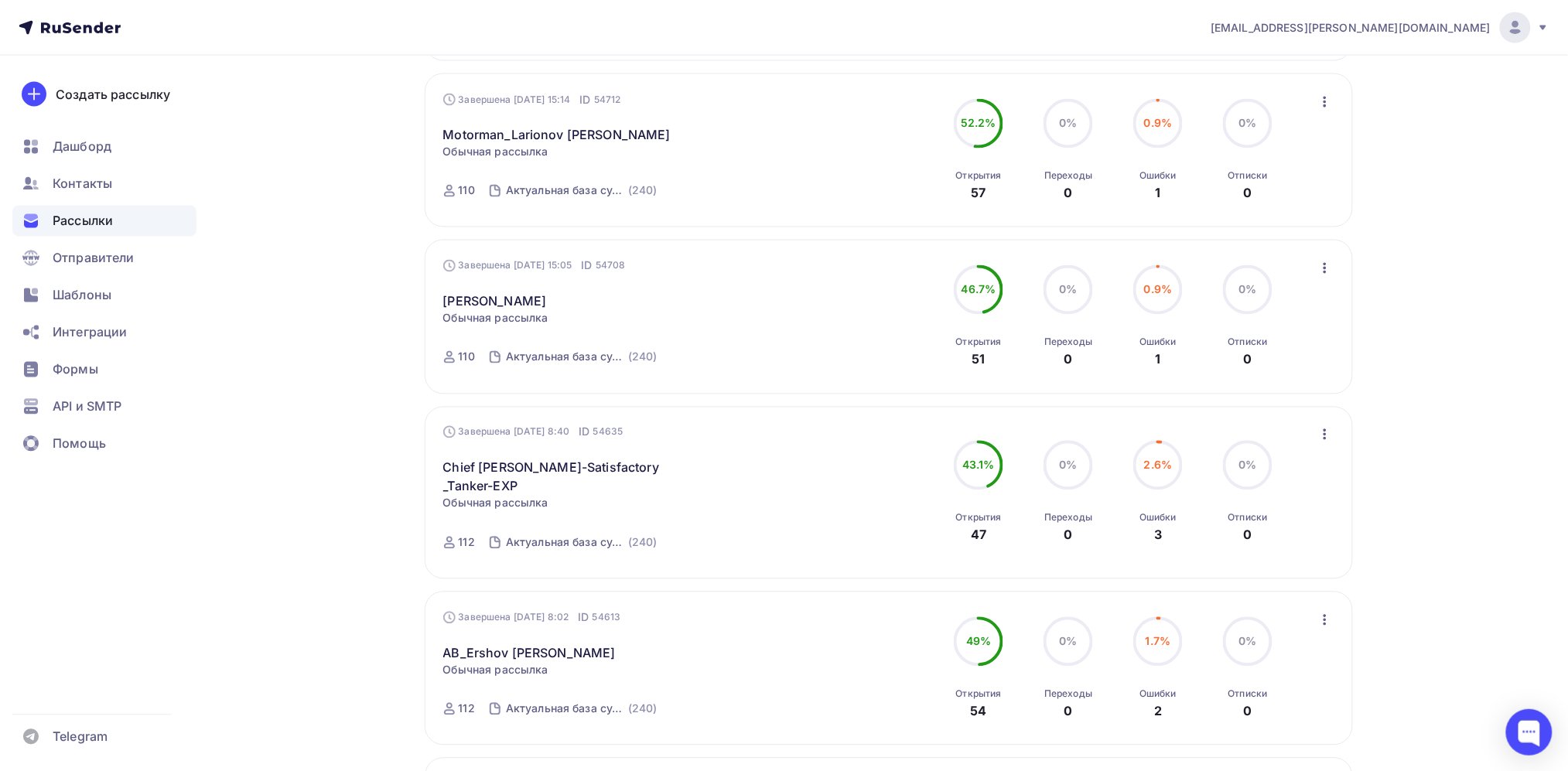
scroll to position [1111, 0]
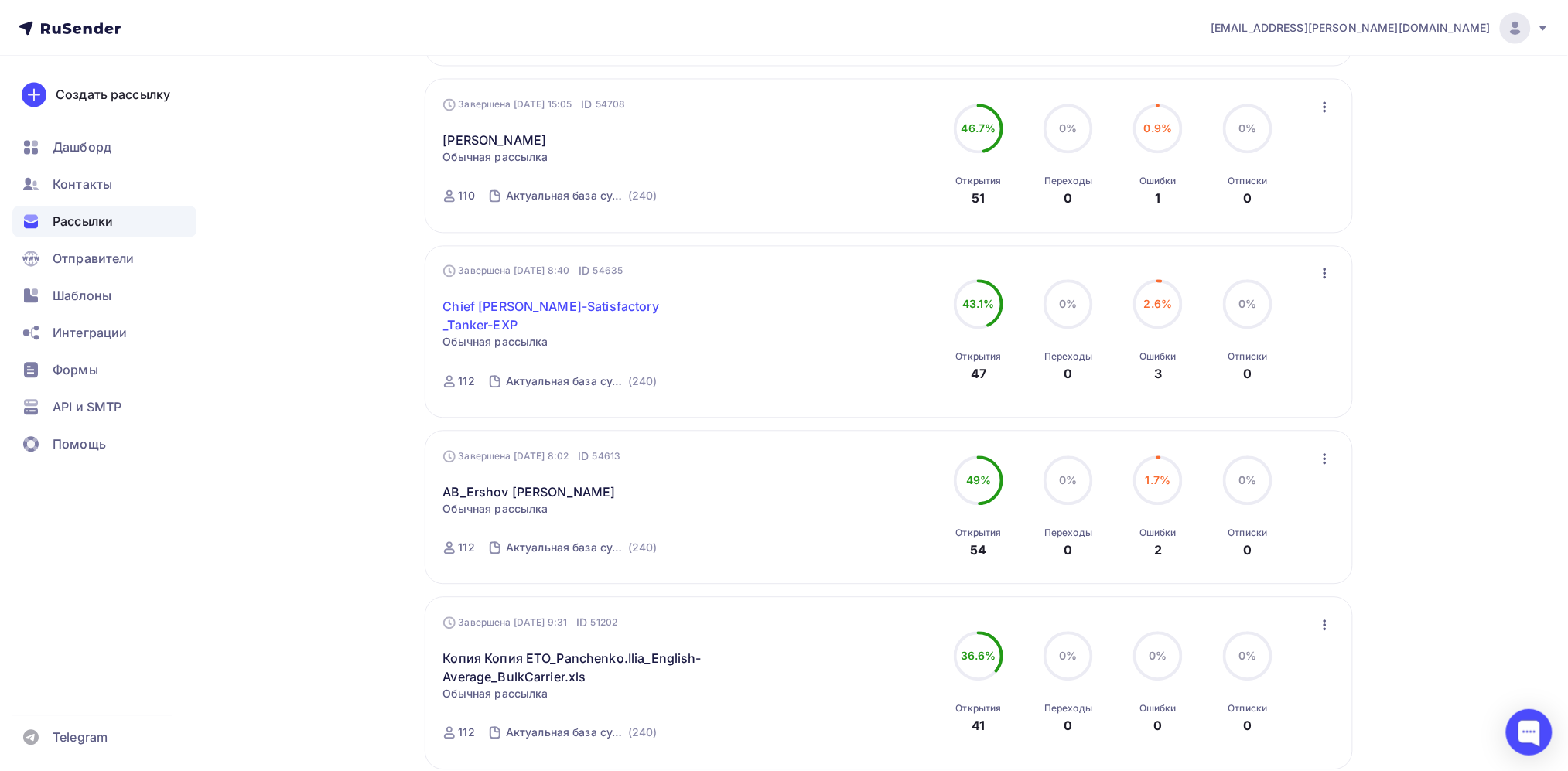
click at [552, 298] on link "Chief [PERSON_NAME]-Satisfactory _Tanker-EXP" at bounding box center [576, 316] width 266 height 37
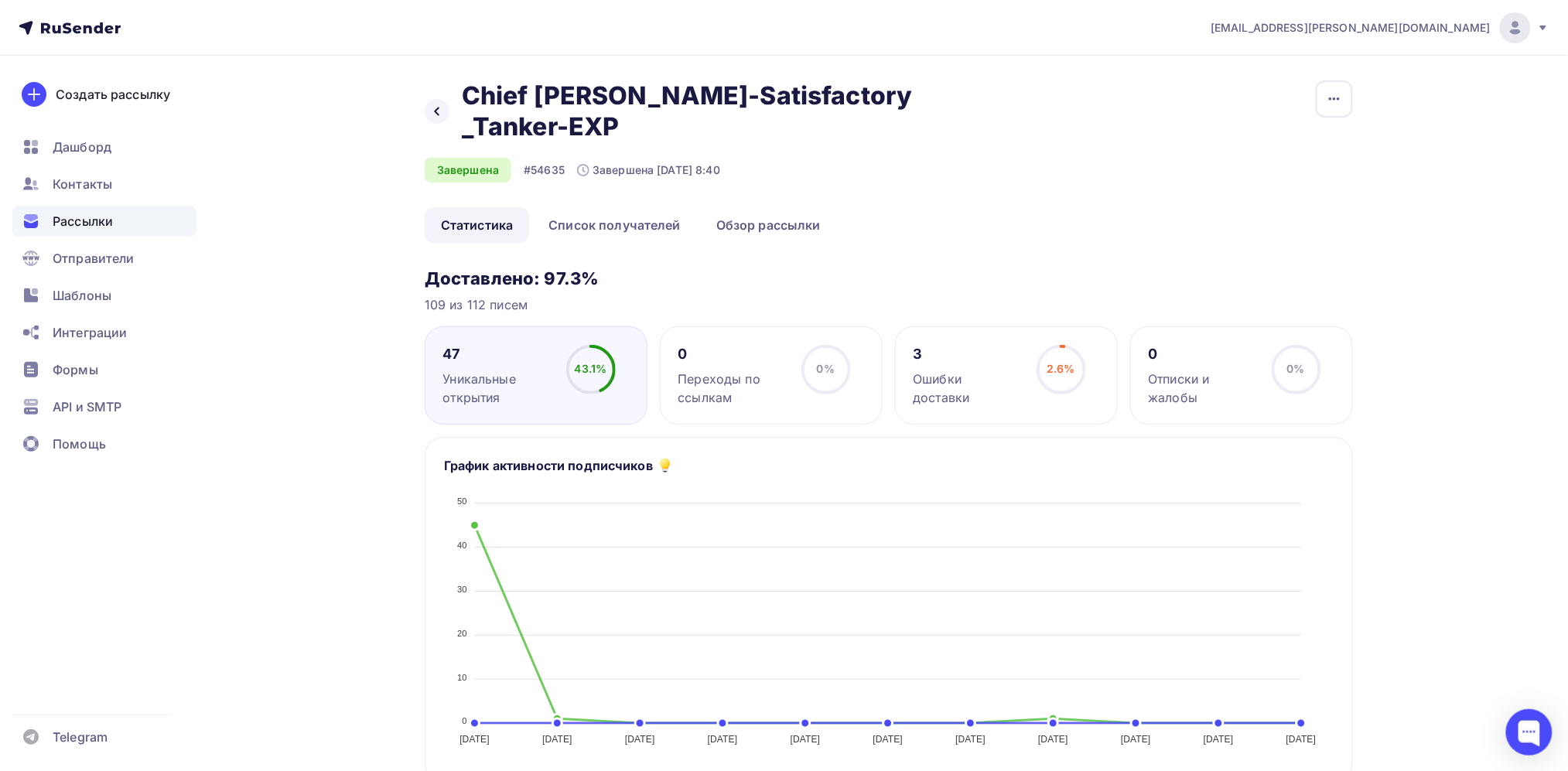
click at [998, 356] on div "3" at bounding box center [967, 355] width 109 height 19
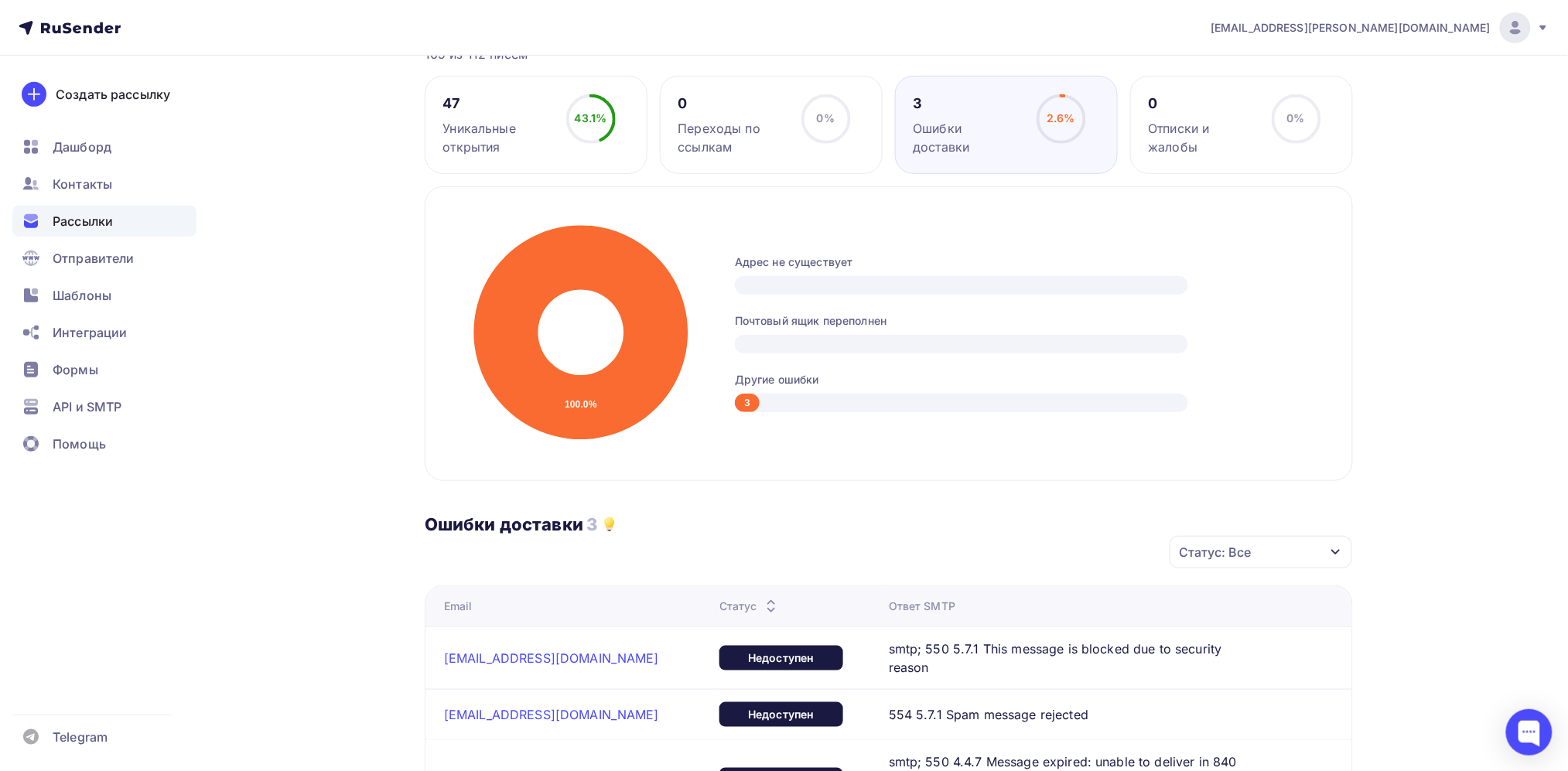
scroll to position [348, 0]
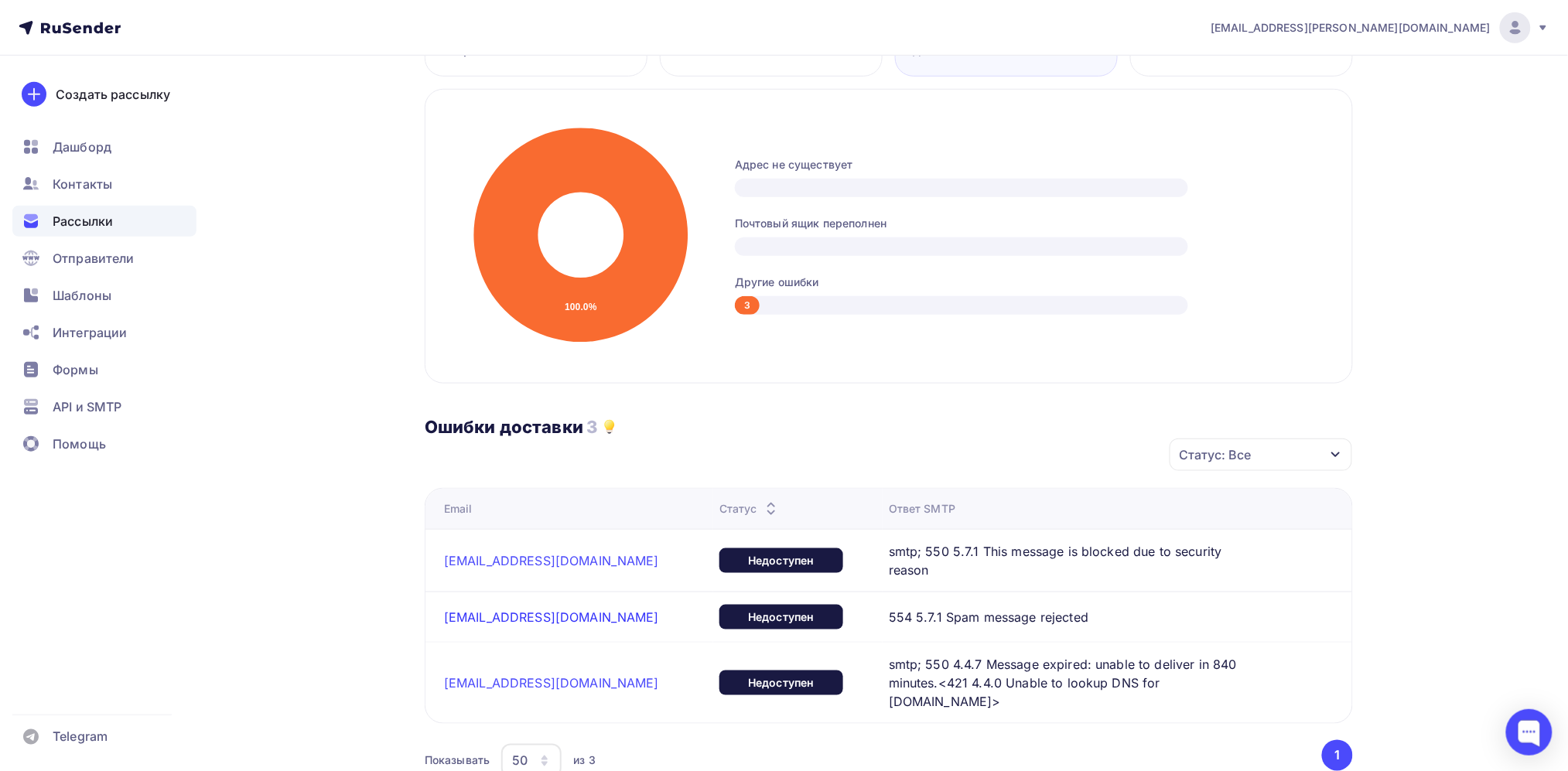
click at [541, 610] on link "[EMAIL_ADDRESS][DOMAIN_NAME]" at bounding box center [552, 618] width 215 height 16
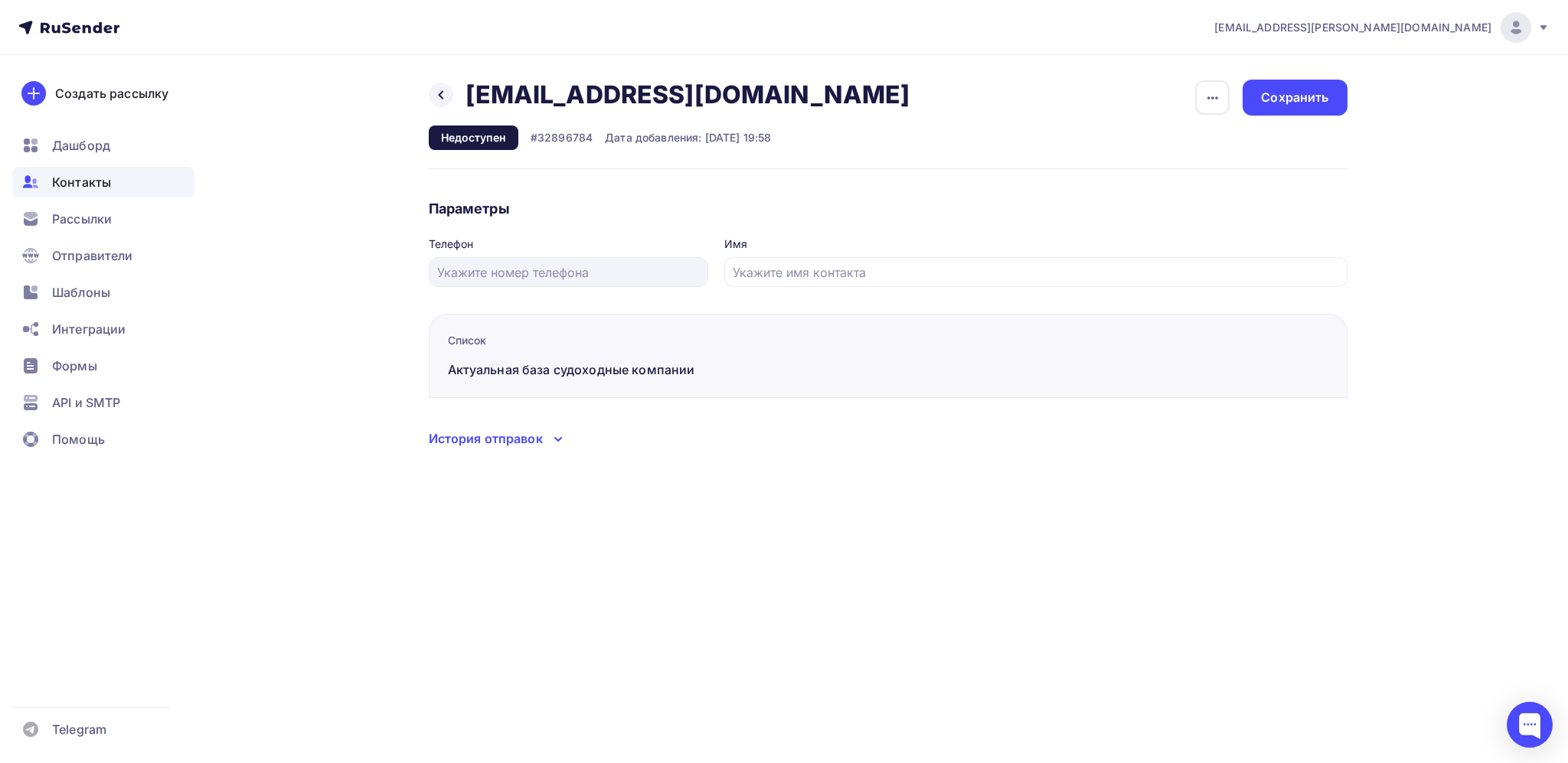
click at [557, 433] on icon at bounding box center [558, 440] width 19 height 19
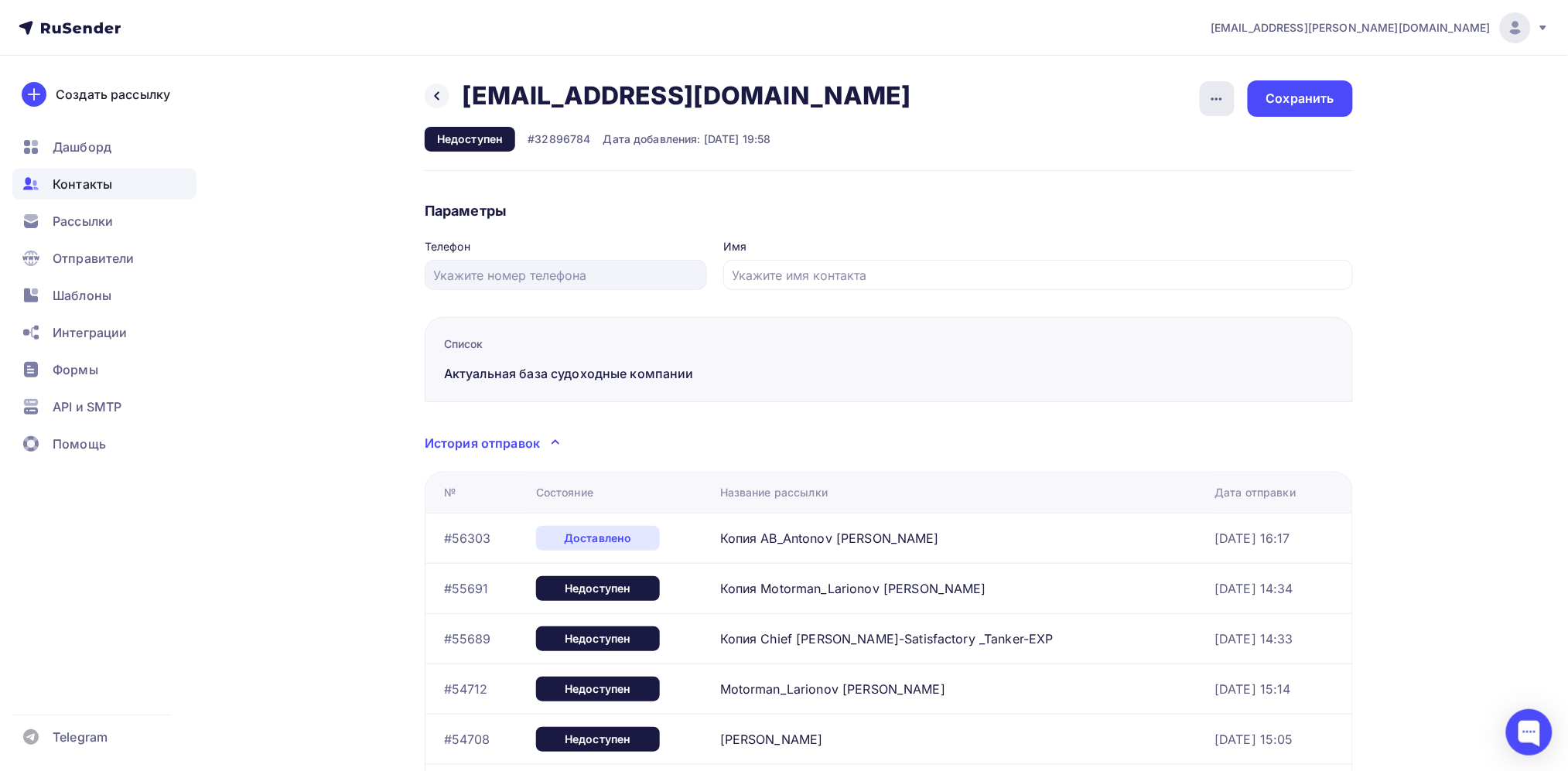
click at [1212, 97] on icon "button" at bounding box center [1217, 99] width 19 height 19
click at [1141, 145] on div "Удалить" at bounding box center [1157, 147] width 149 height 19
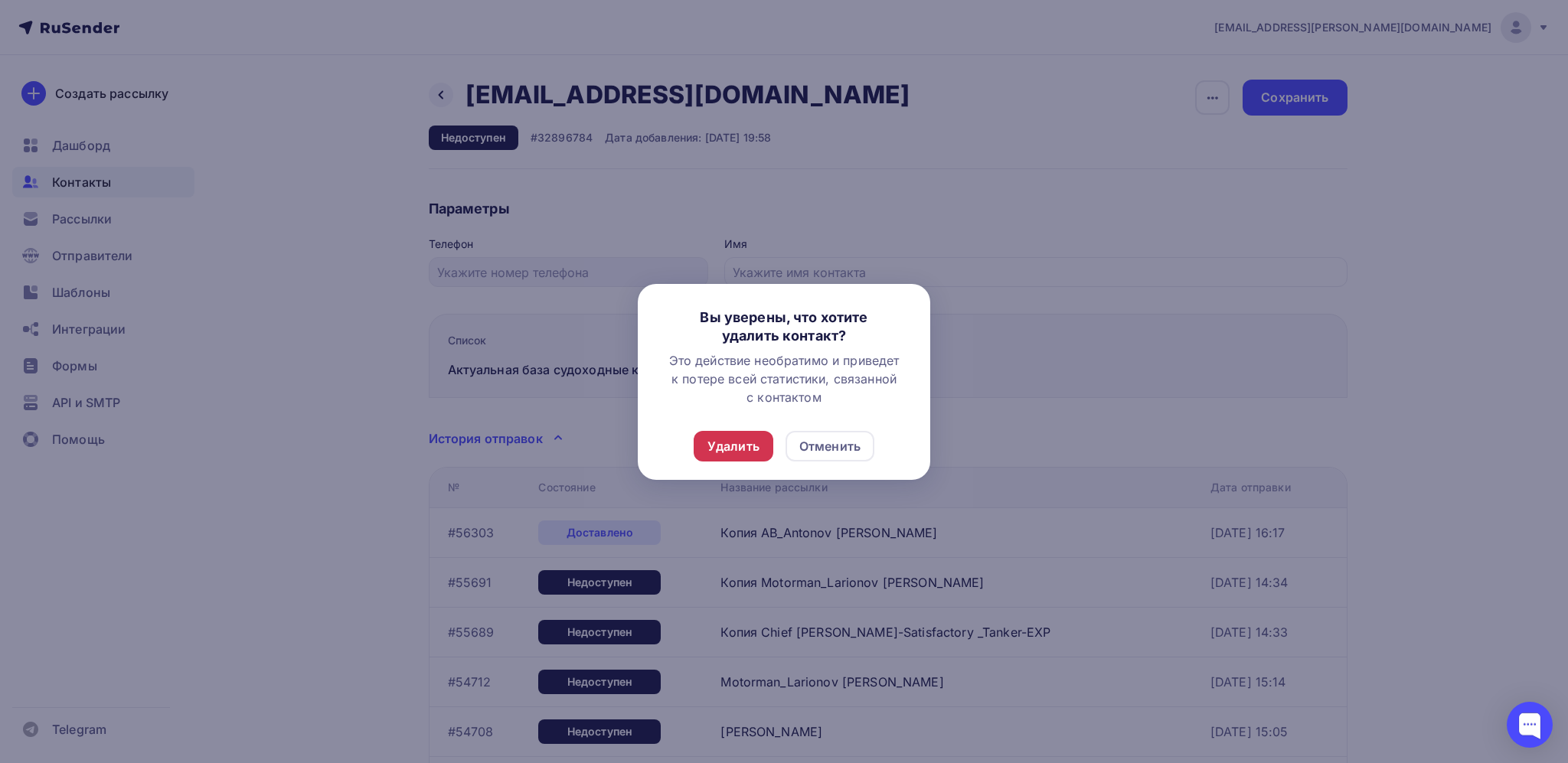
click at [749, 444] on div "Удалить" at bounding box center [734, 446] width 52 height 19
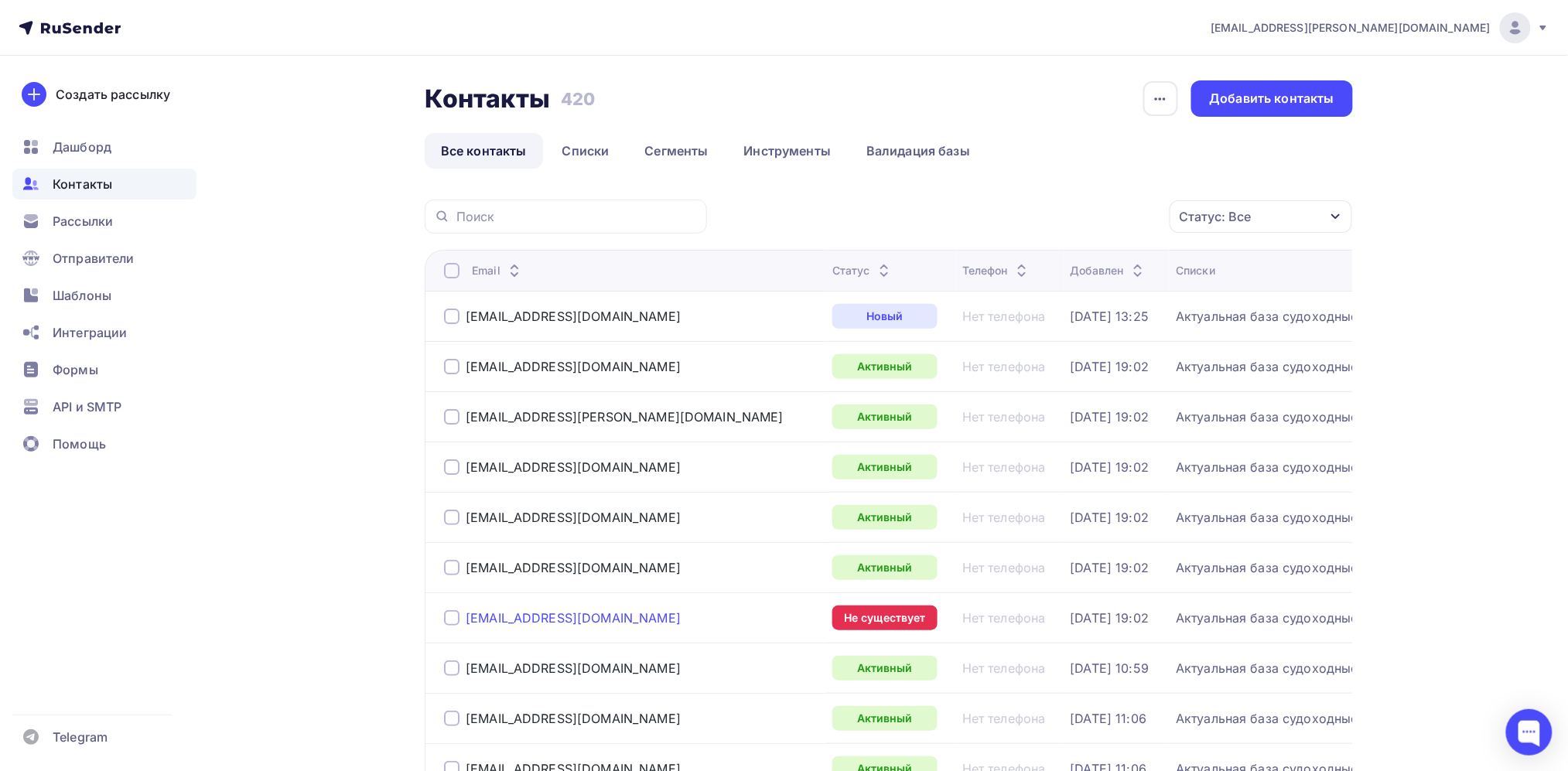
click at [564, 626] on div "[EMAIL_ADDRESS][DOMAIN_NAME]" at bounding box center [573, 618] width 215 height 16
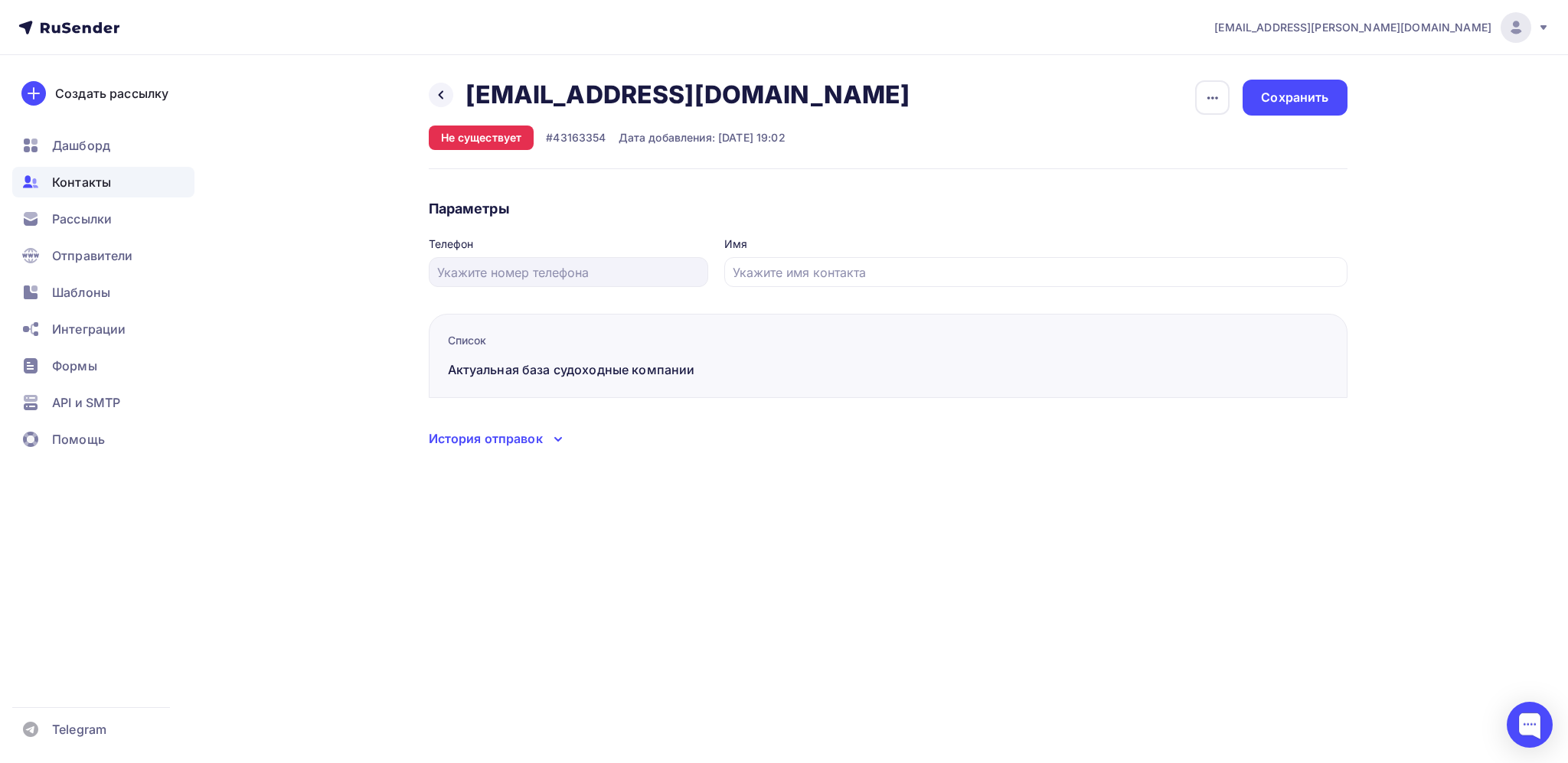
click at [551, 434] on icon at bounding box center [558, 440] width 19 height 19
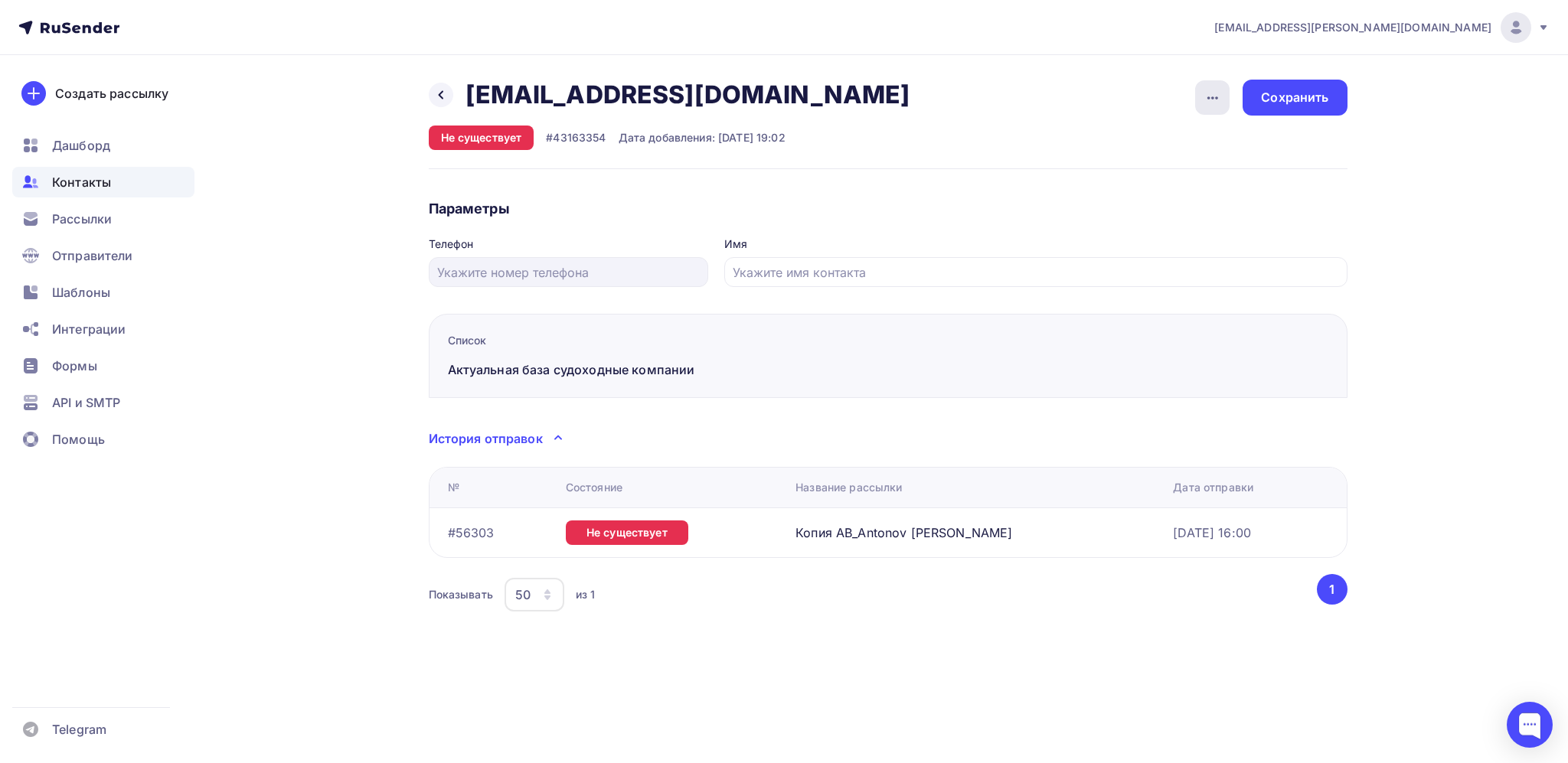
click at [1205, 106] on div "button" at bounding box center [1212, 97] width 34 height 34
click at [1139, 147] on div "Удалить" at bounding box center [1154, 145] width 147 height 19
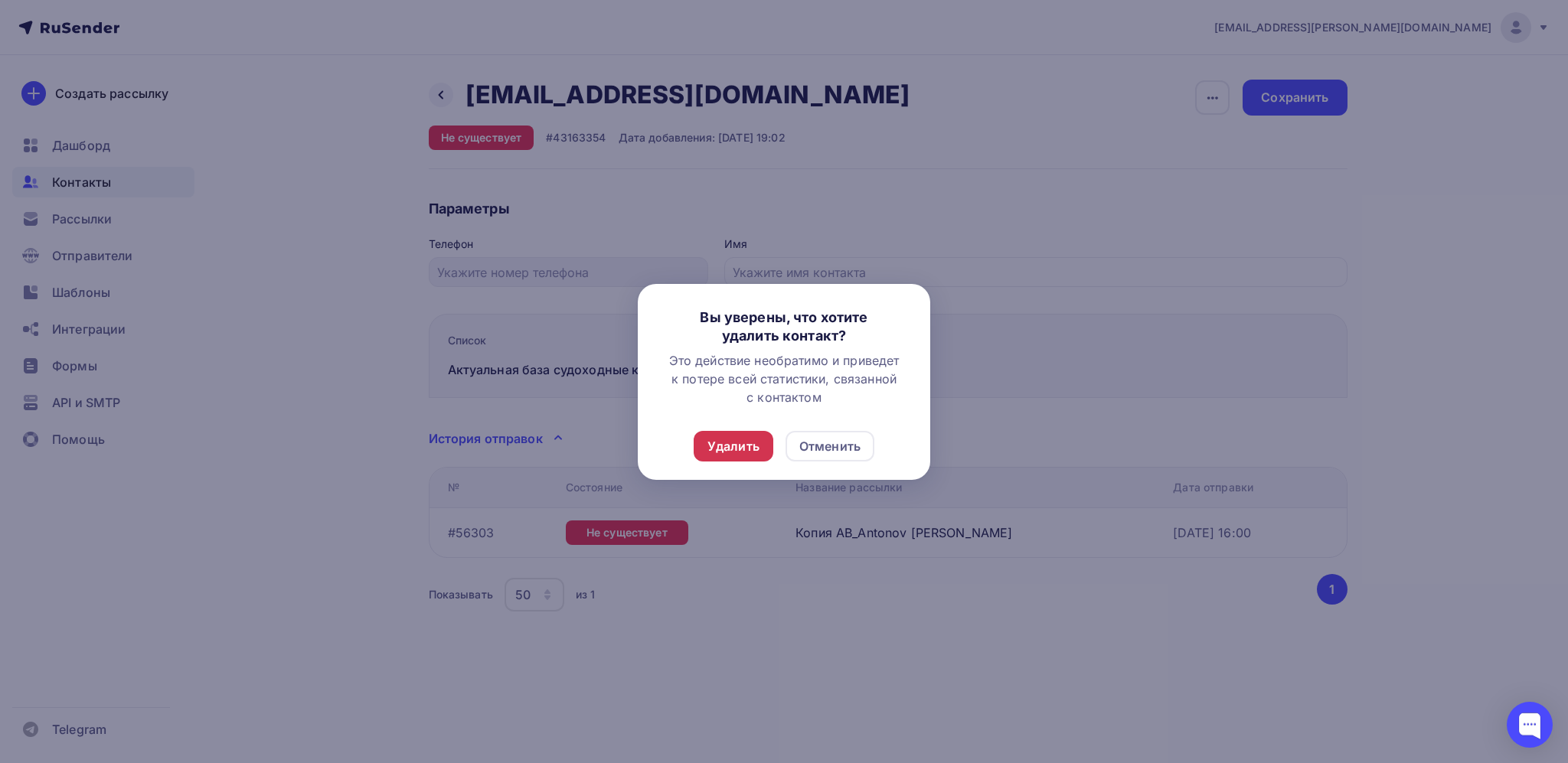
click at [752, 444] on div "Удалить" at bounding box center [734, 446] width 52 height 19
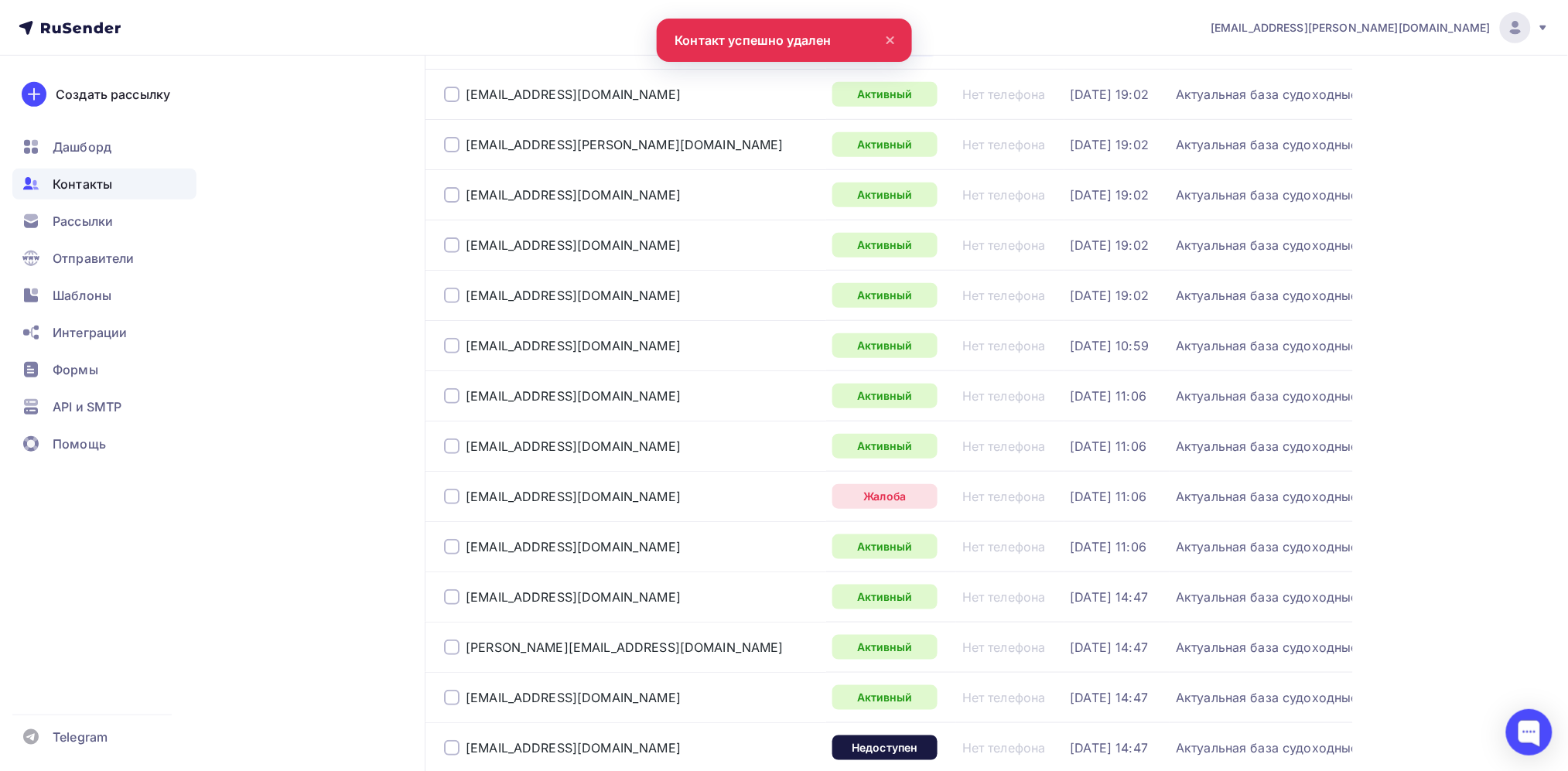
scroll to position [346, 0]
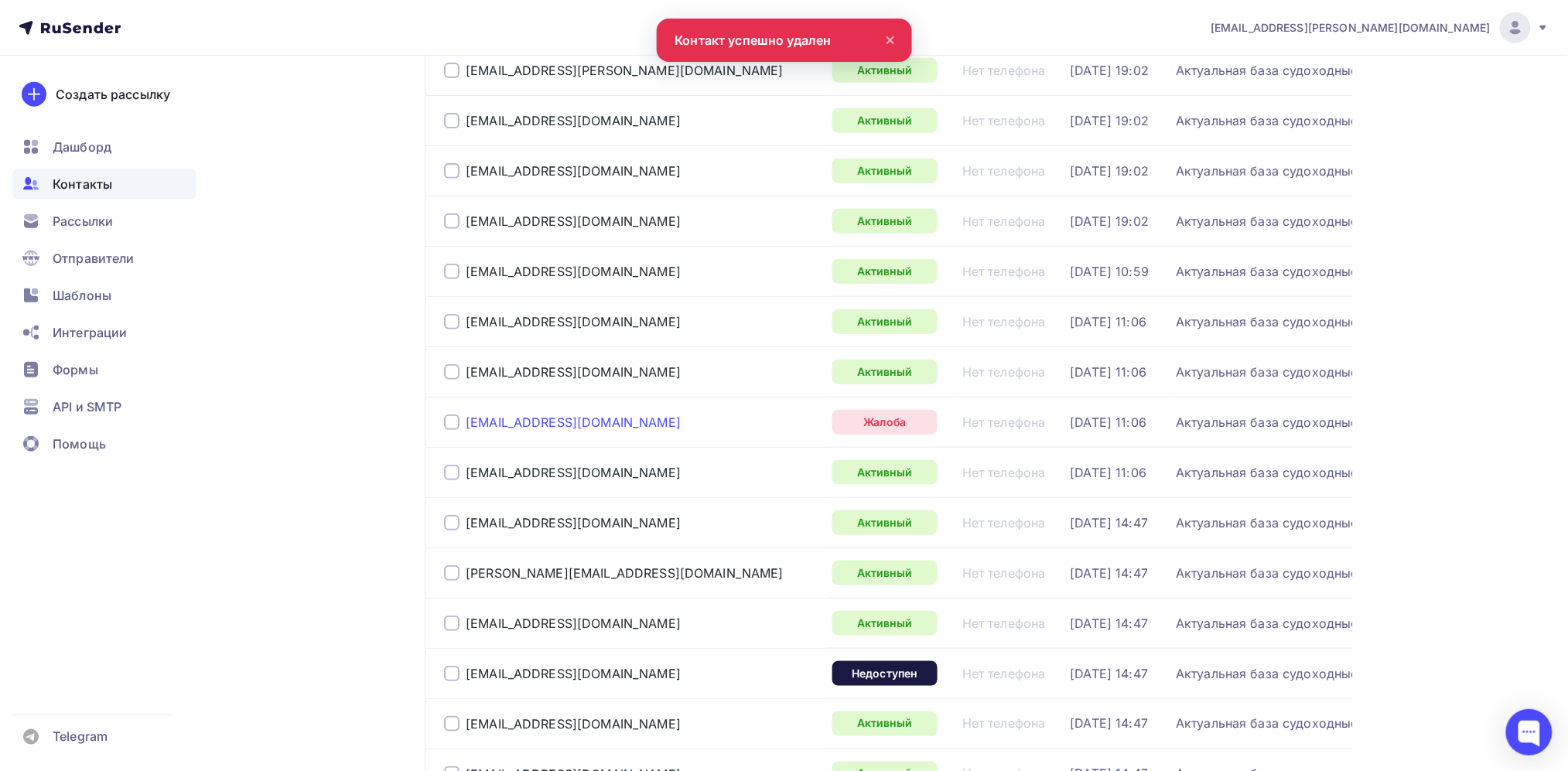
click at [513, 430] on div "[EMAIL_ADDRESS][DOMAIN_NAME]" at bounding box center [573, 422] width 215 height 16
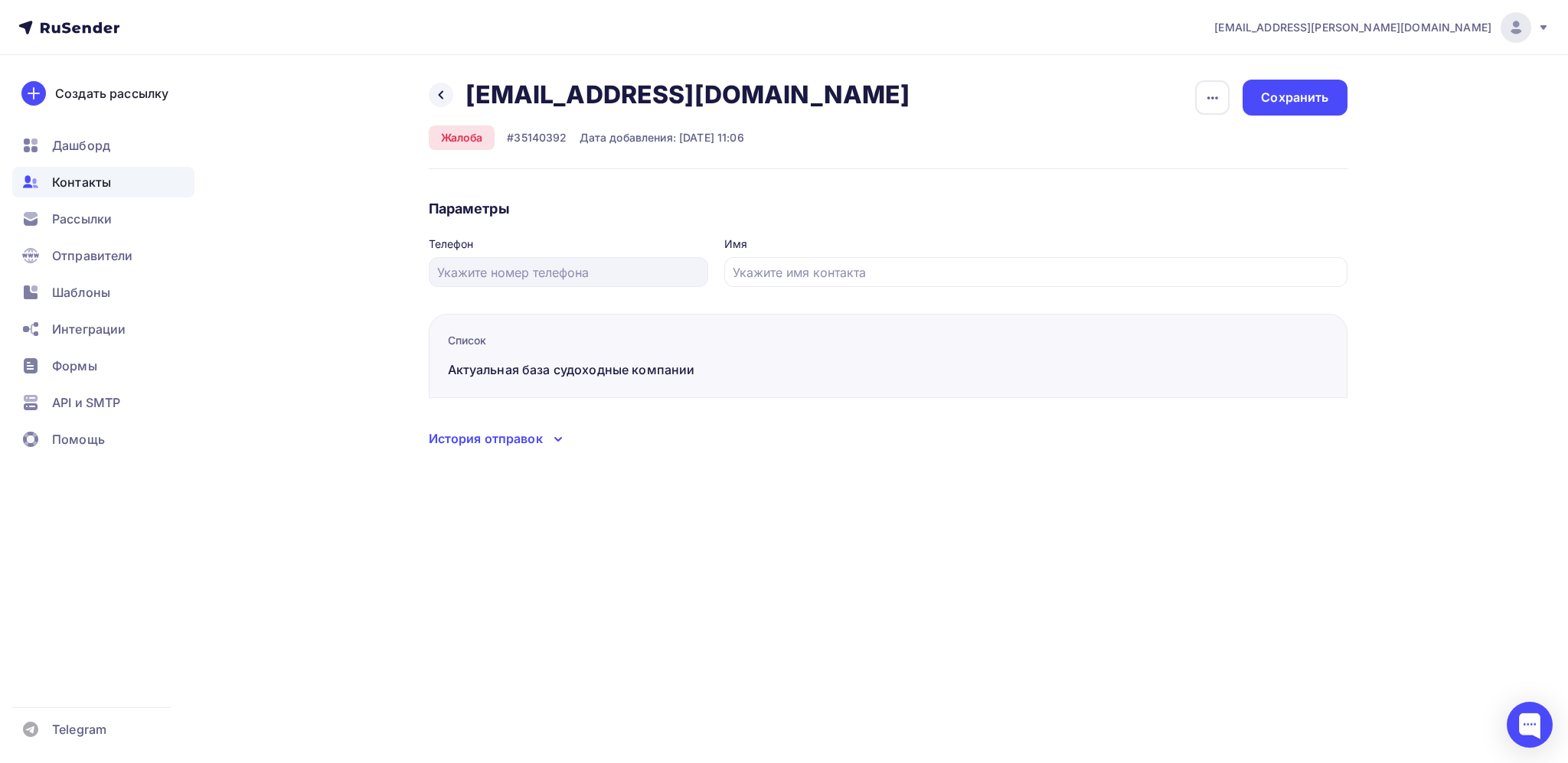
click at [535, 436] on div "История отправок" at bounding box center [485, 439] width 114 height 19
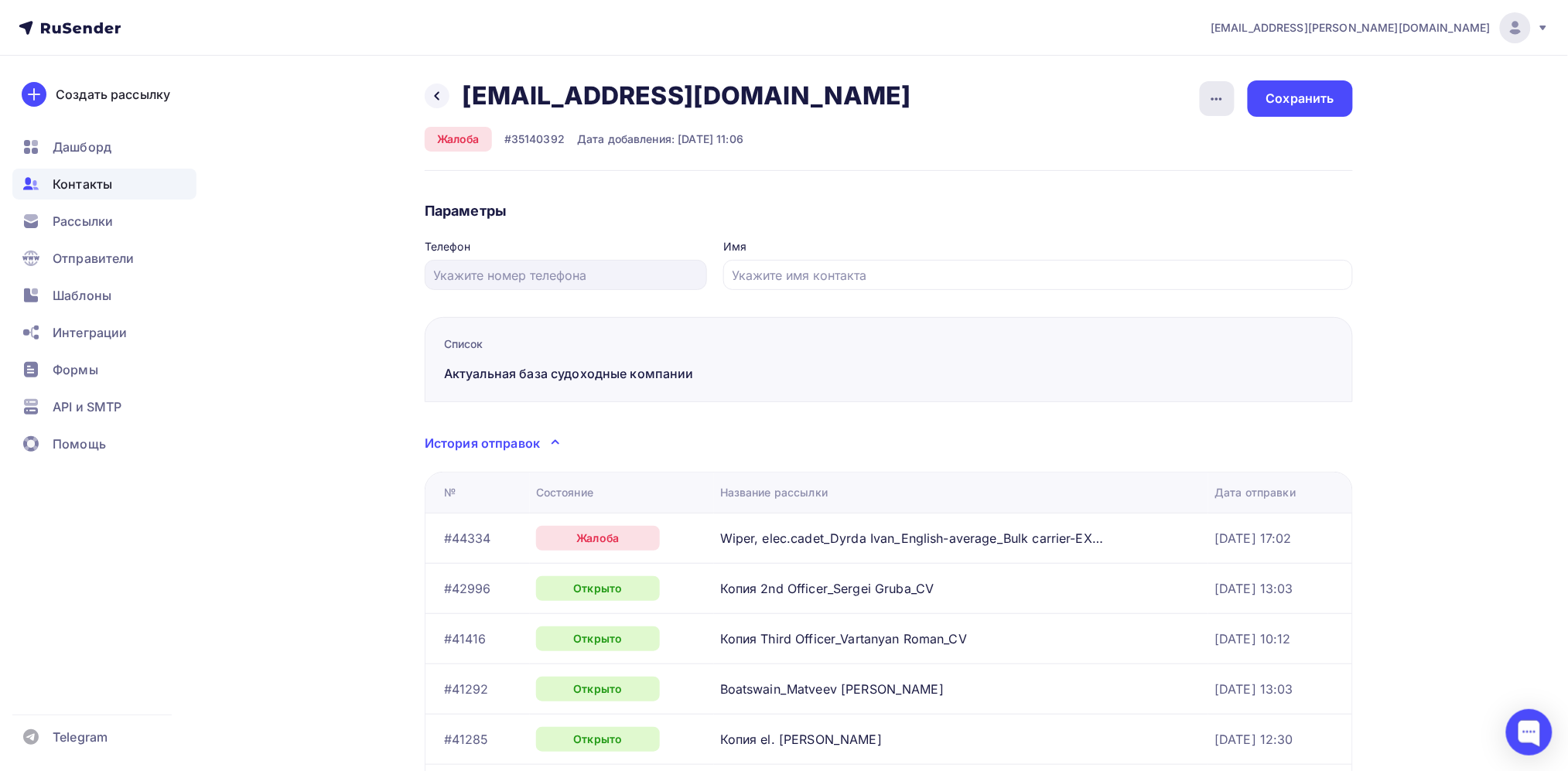
click at [1219, 92] on icon "button" at bounding box center [1217, 99] width 19 height 19
click at [1155, 140] on div "Удалить" at bounding box center [1157, 147] width 149 height 19
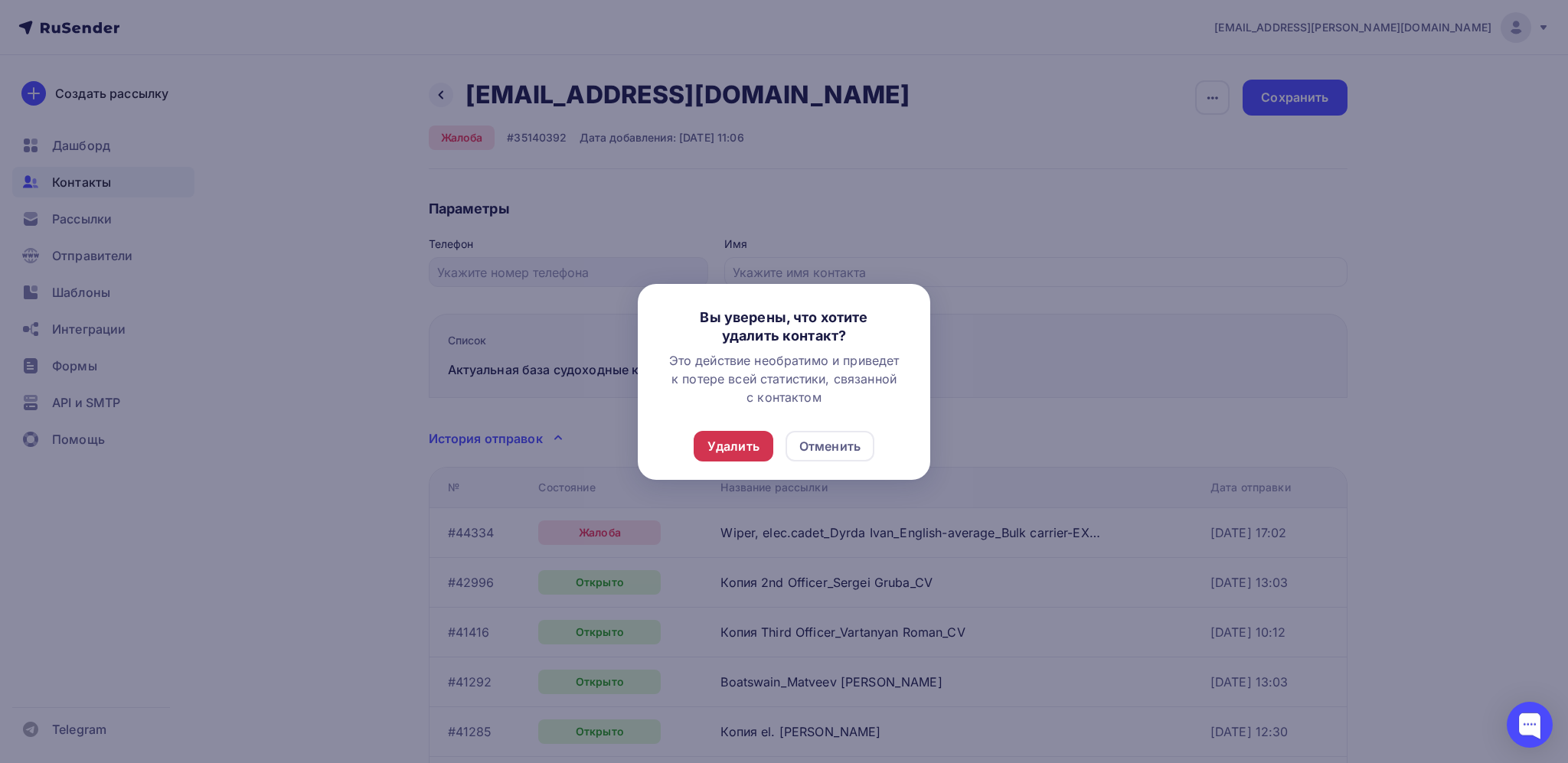
click at [750, 437] on div "Удалить" at bounding box center [734, 446] width 52 height 19
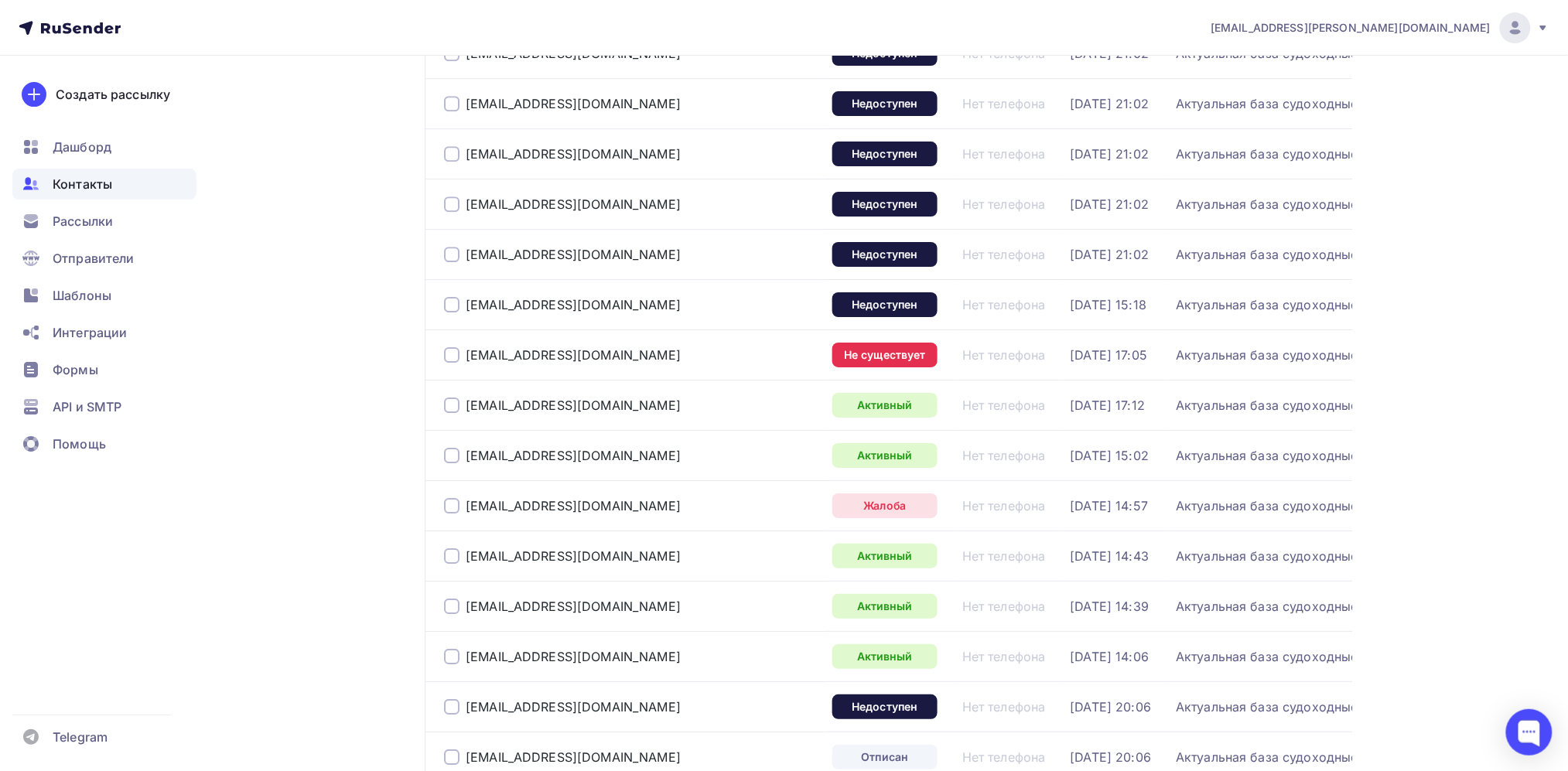
scroll to position [1871, 0]
click at [516, 364] on div "[EMAIL_ADDRESS][DOMAIN_NAME]" at bounding box center [573, 356] width 215 height 16
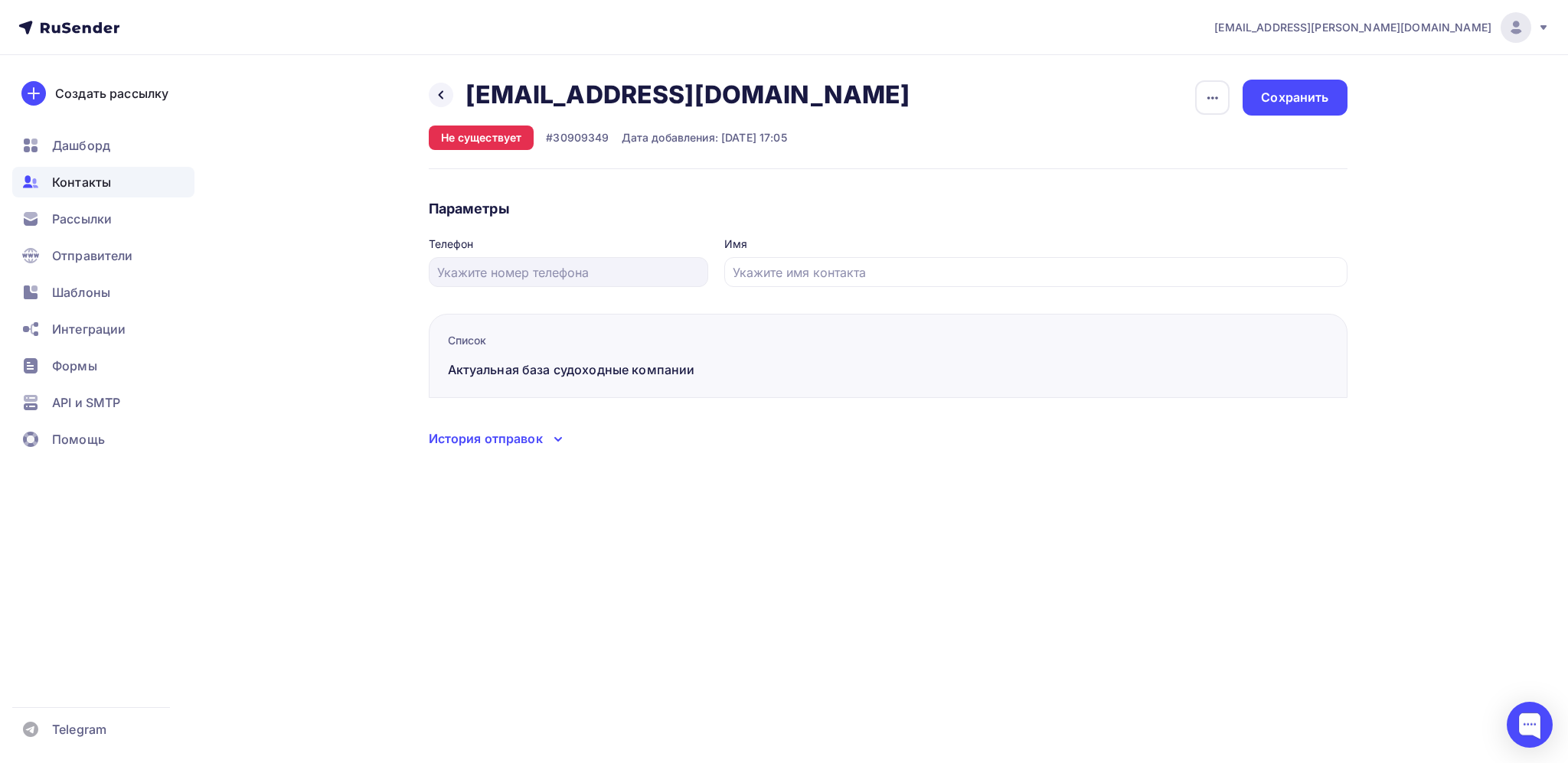
click at [549, 435] on icon at bounding box center [558, 440] width 19 height 19
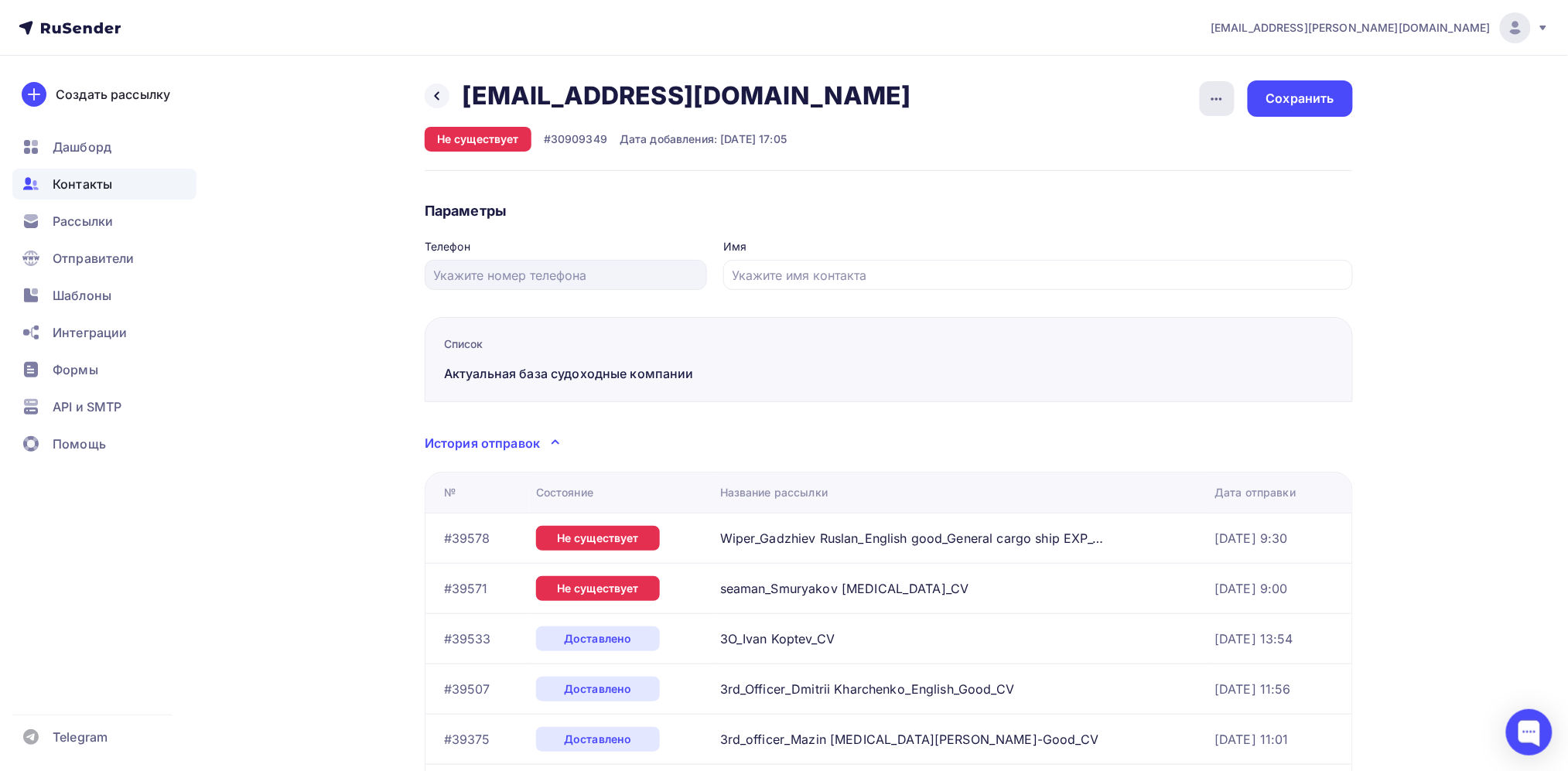
click at [1222, 109] on div "button" at bounding box center [1216, 98] width 35 height 35
click at [1169, 139] on div "Удалить" at bounding box center [1157, 147] width 149 height 19
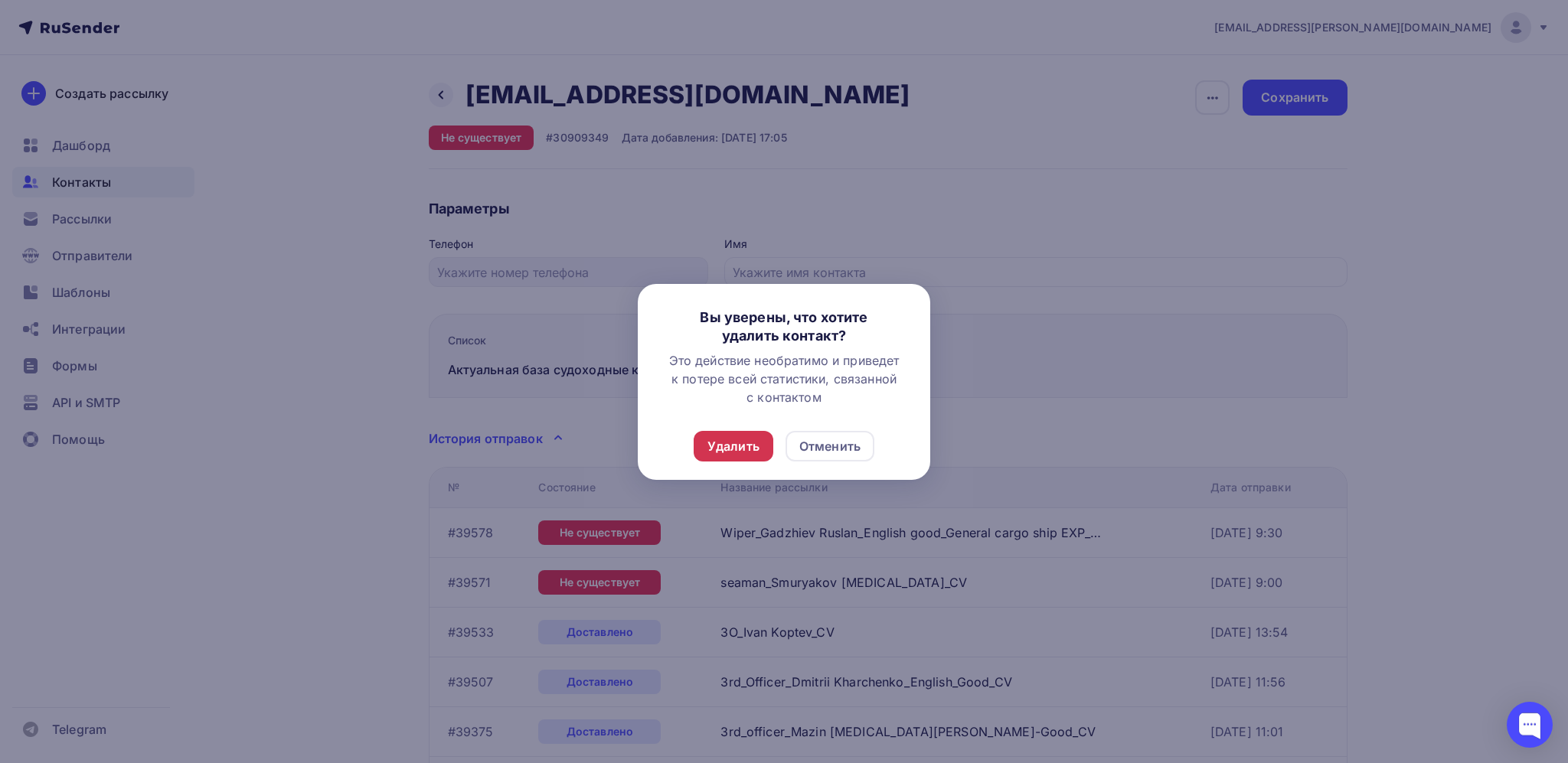
click at [734, 437] on div "Удалить" at bounding box center [734, 446] width 52 height 19
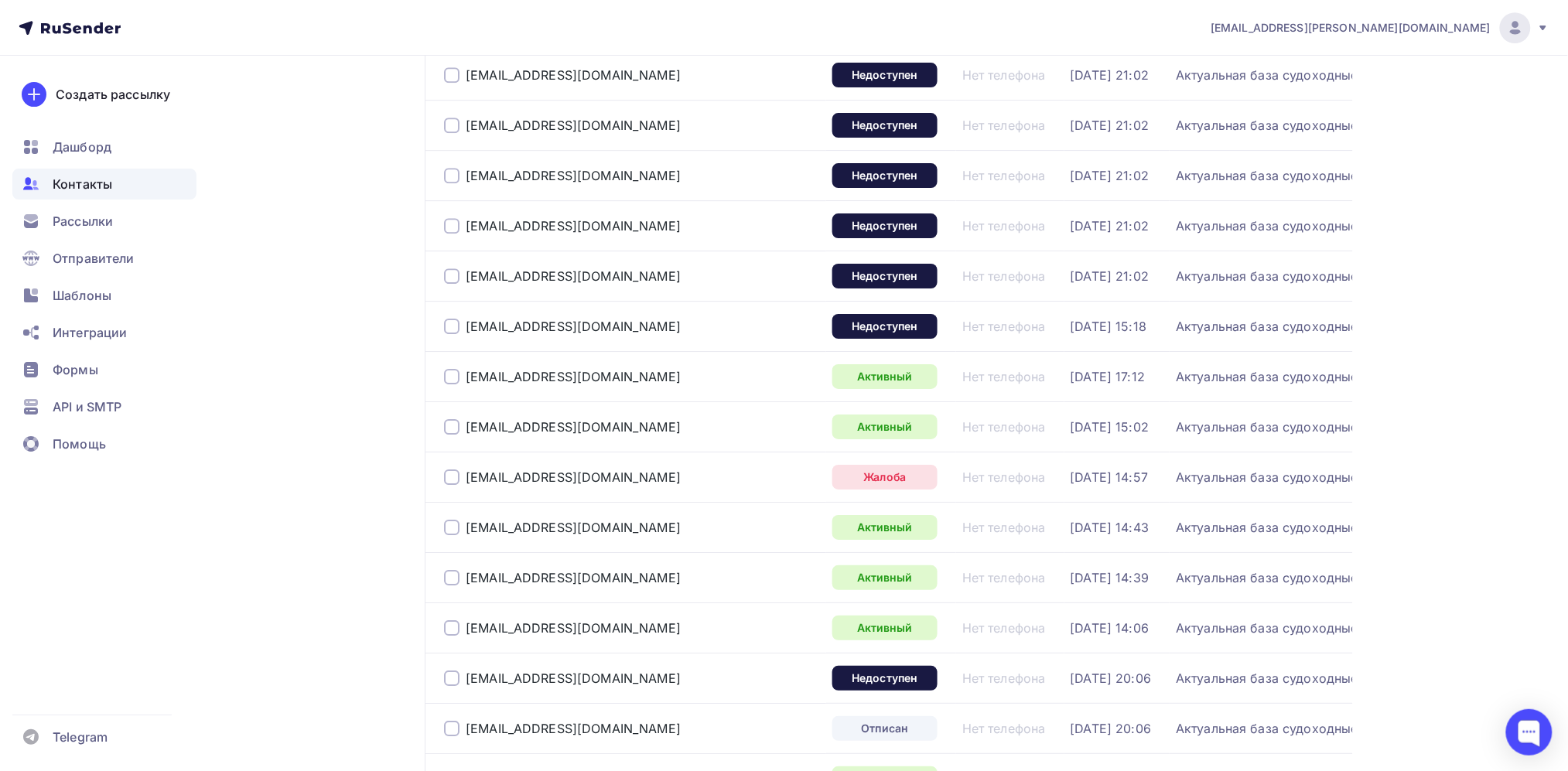
scroll to position [2186, 0]
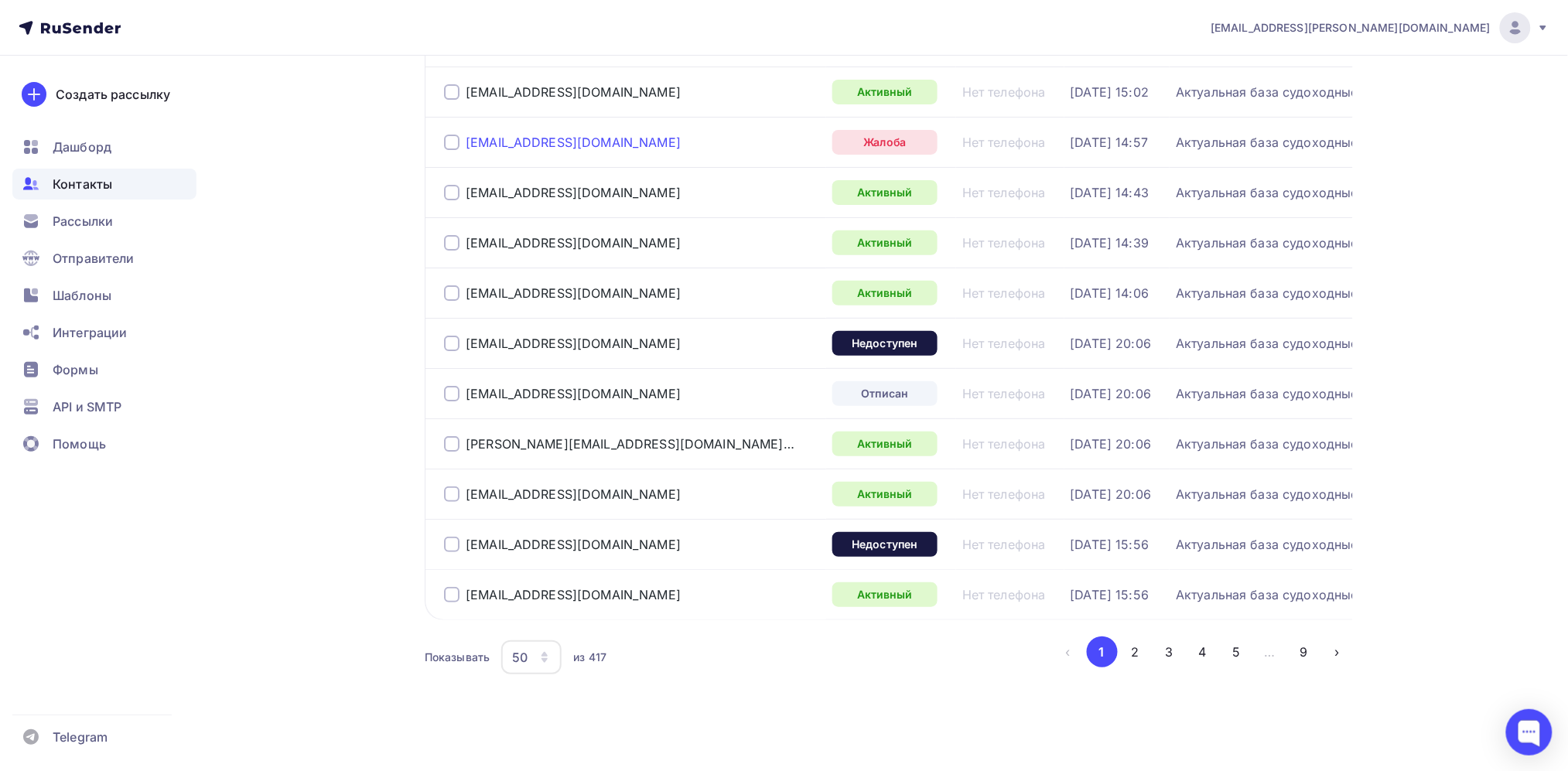
click at [611, 150] on div "[EMAIL_ADDRESS][DOMAIN_NAME]" at bounding box center [573, 142] width 215 height 16
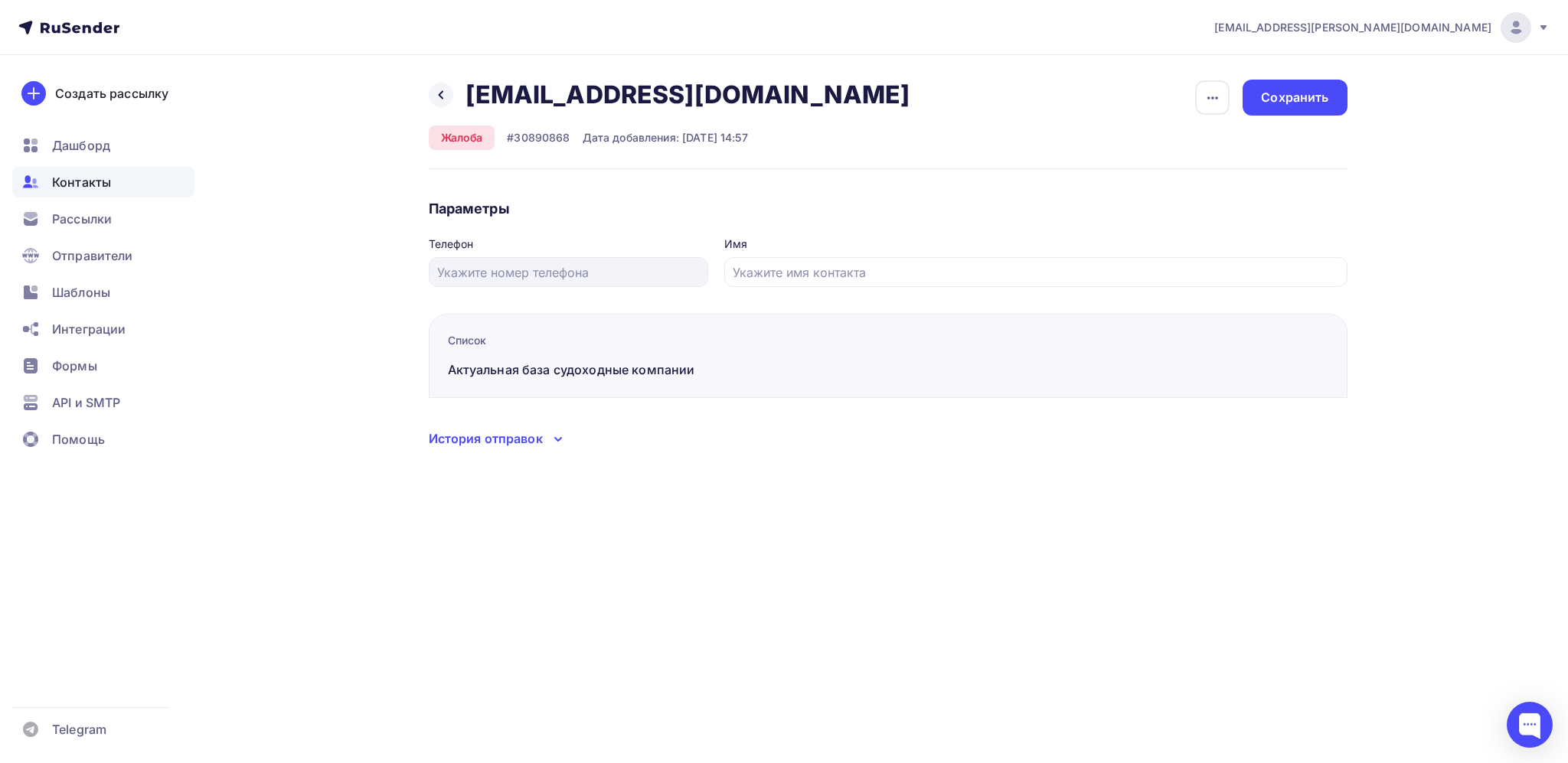
click at [537, 429] on div "История отправок" at bounding box center [888, 438] width 919 height 19
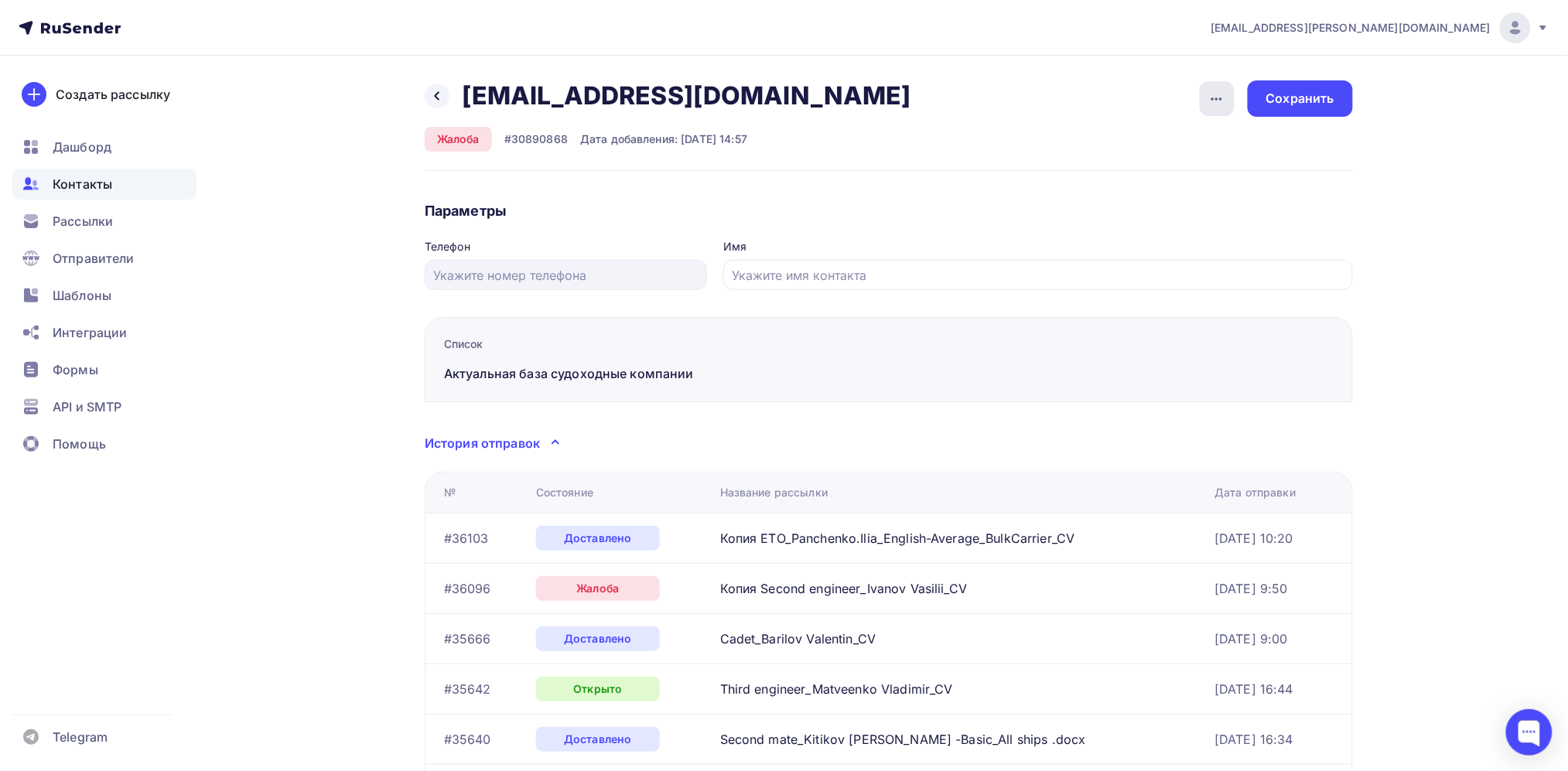
click at [1209, 89] on div "button" at bounding box center [1216, 98] width 35 height 35
click at [1170, 138] on div "Удалить" at bounding box center [1157, 147] width 149 height 19
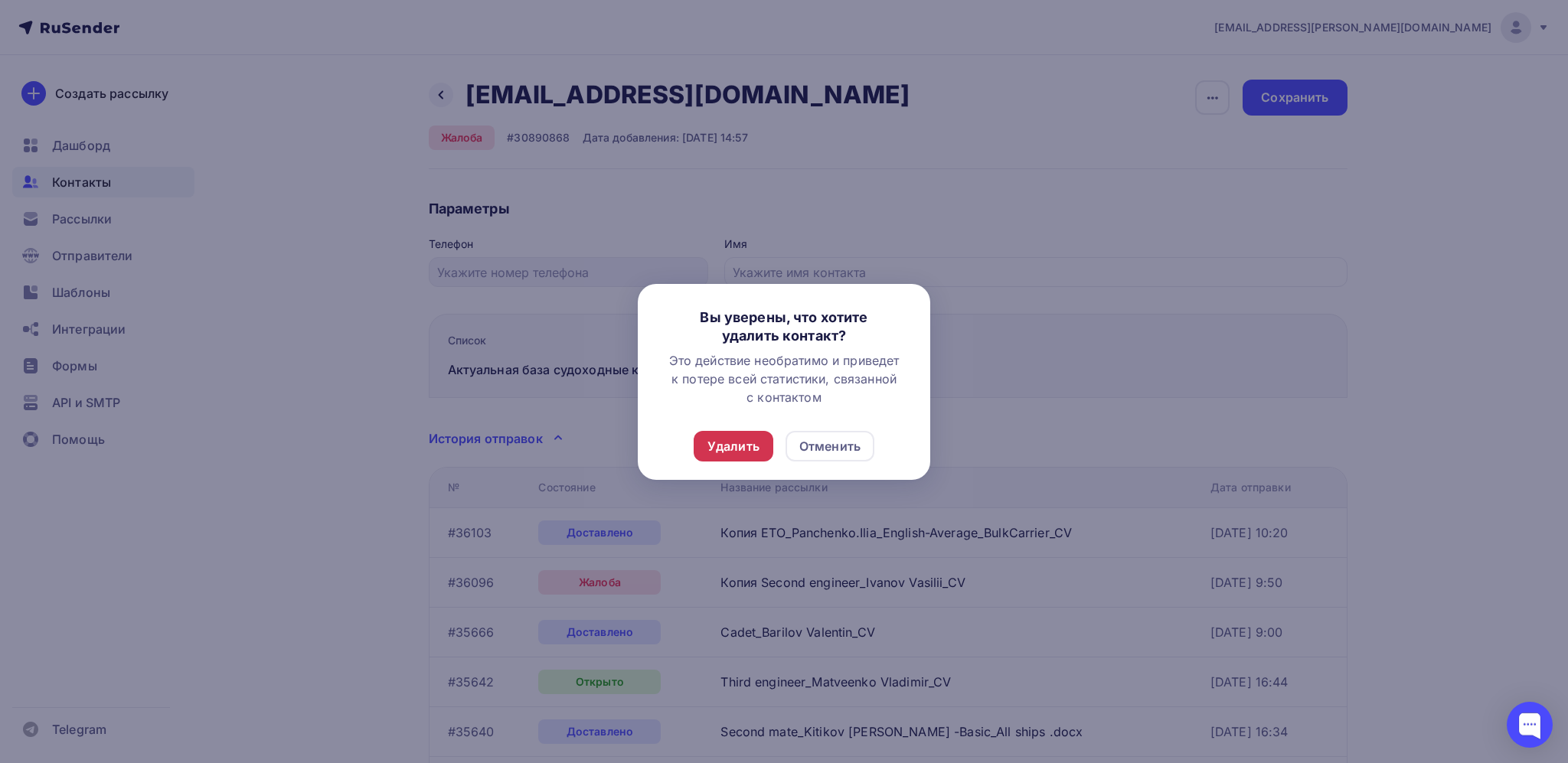
click at [754, 444] on div "Удалить" at bounding box center [734, 446] width 52 height 19
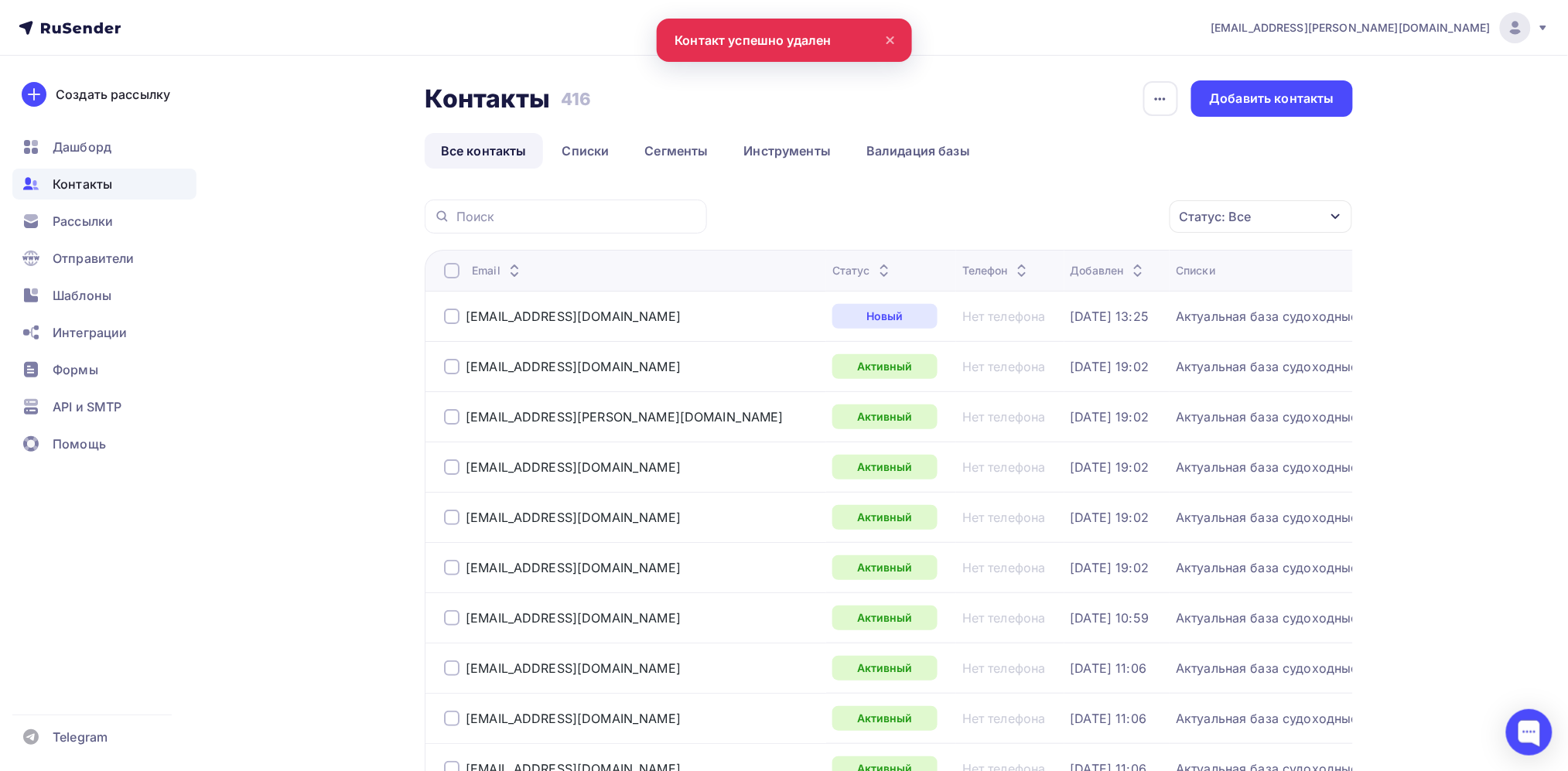
click at [881, 276] on icon at bounding box center [884, 274] width 7 height 3
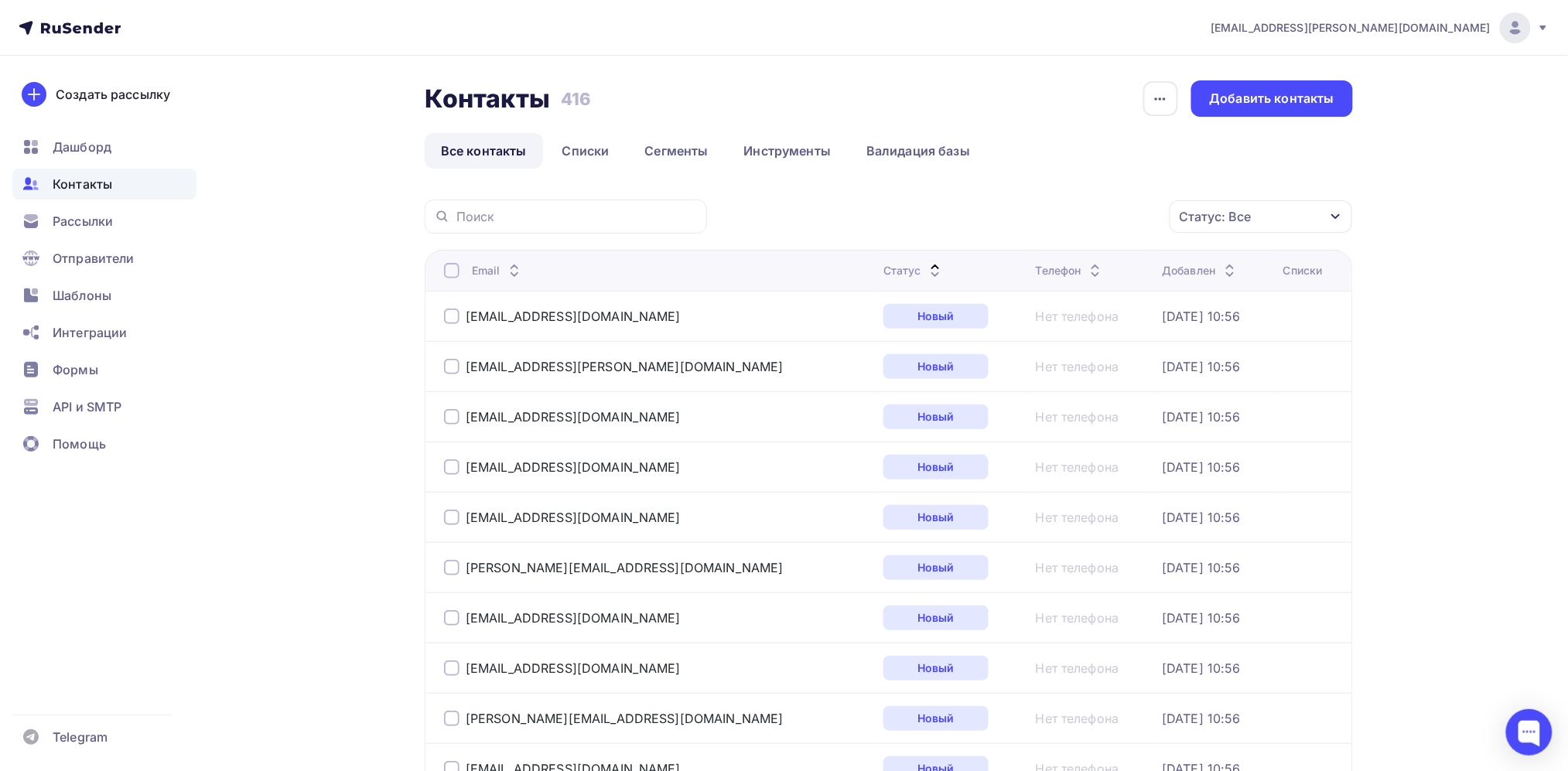
click at [883, 276] on div "Статус" at bounding box center [913, 270] width 61 height 16
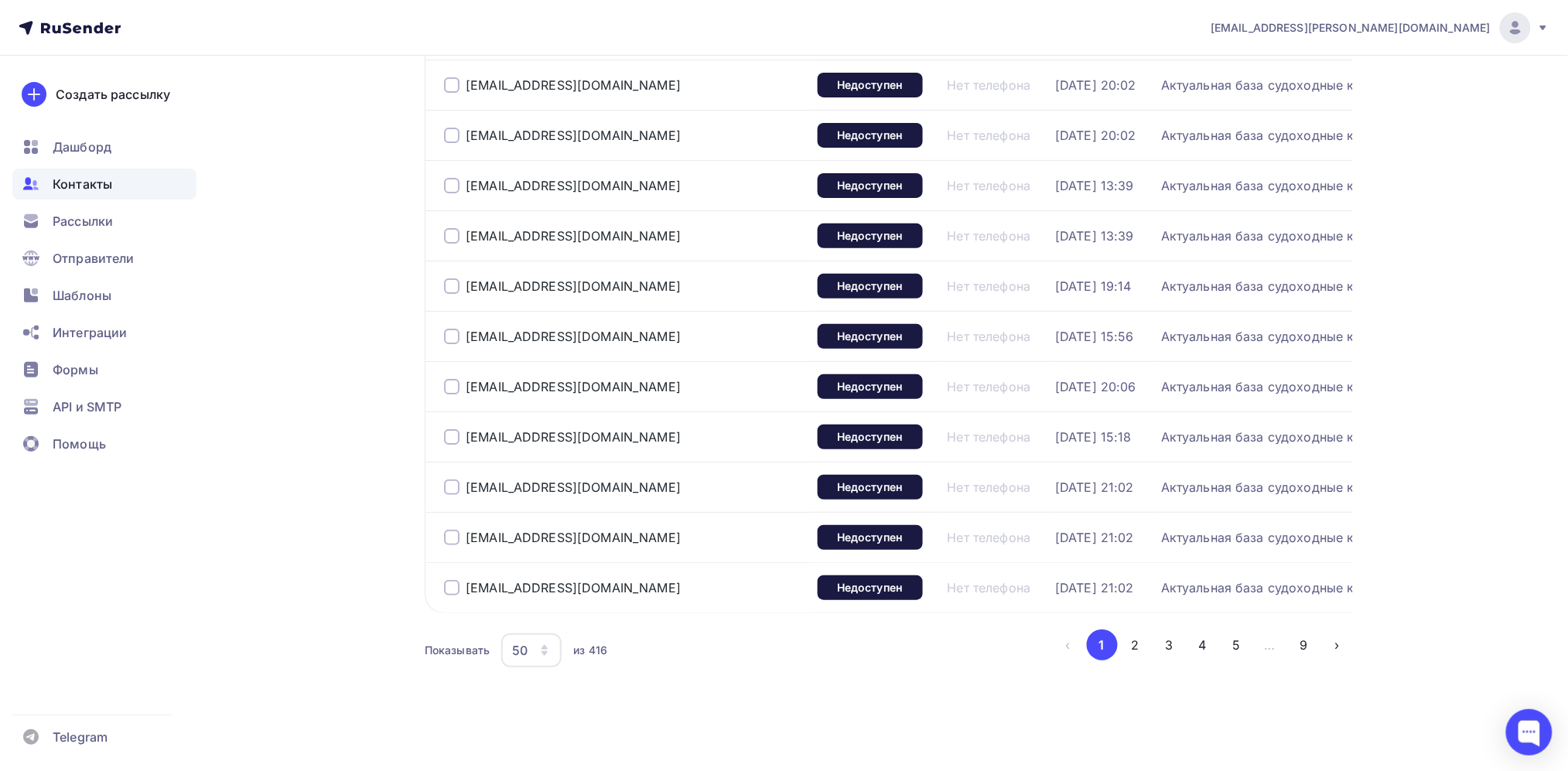
scroll to position [2375, 0]
click at [450, 580] on div at bounding box center [452, 588] width 16 height 16
click at [452, 530] on div at bounding box center [452, 537] width 16 height 16
click at [452, 480] on div at bounding box center [452, 487] width 16 height 16
click at [449, 429] on div at bounding box center [452, 437] width 16 height 16
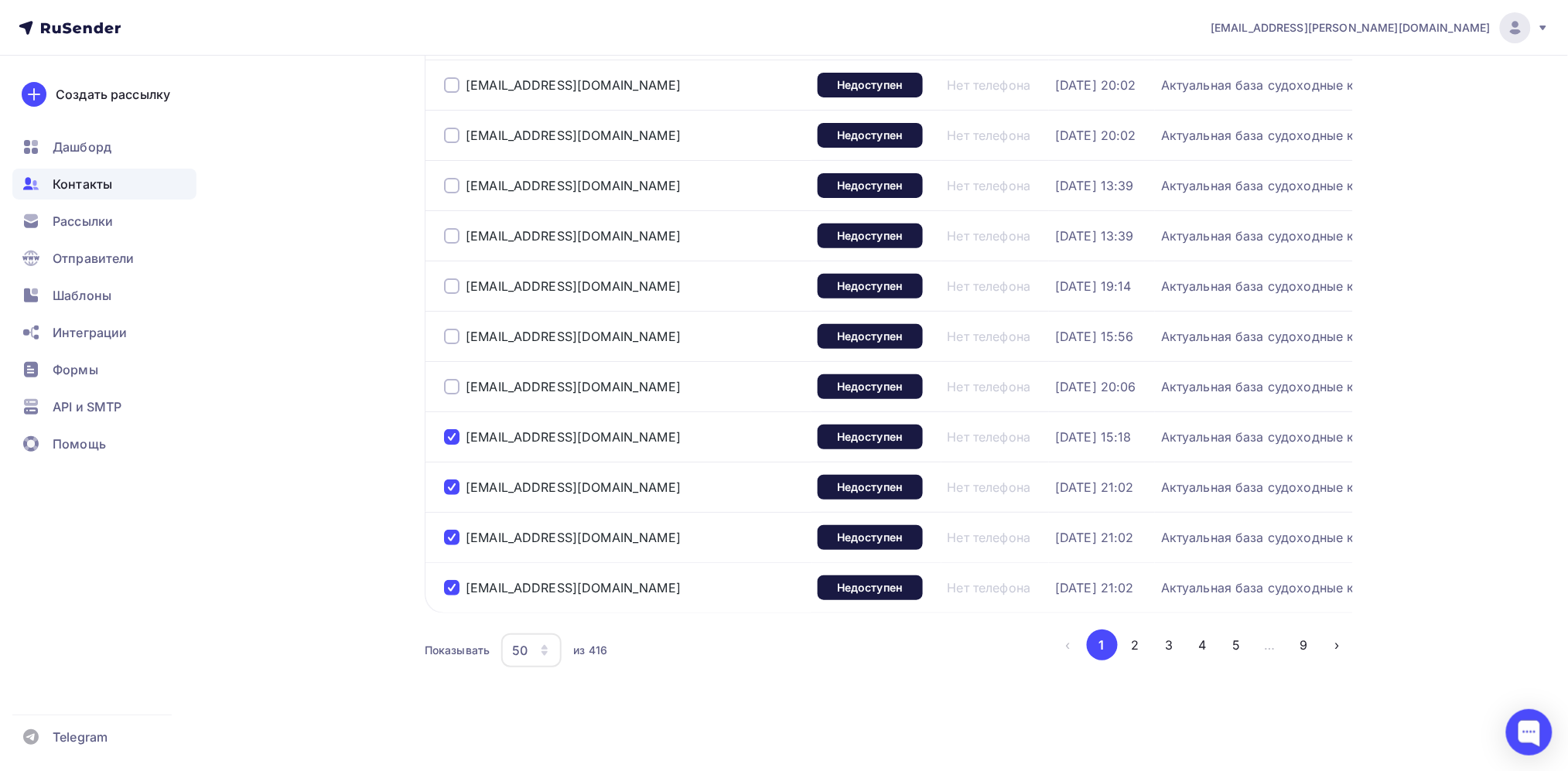
click at [450, 379] on div at bounding box center [452, 386] width 16 height 16
click at [451, 328] on div at bounding box center [452, 336] width 16 height 16
click at [449, 279] on div at bounding box center [452, 286] width 16 height 16
click at [457, 228] on div at bounding box center [452, 236] width 16 height 16
click at [457, 178] on div at bounding box center [452, 185] width 16 height 16
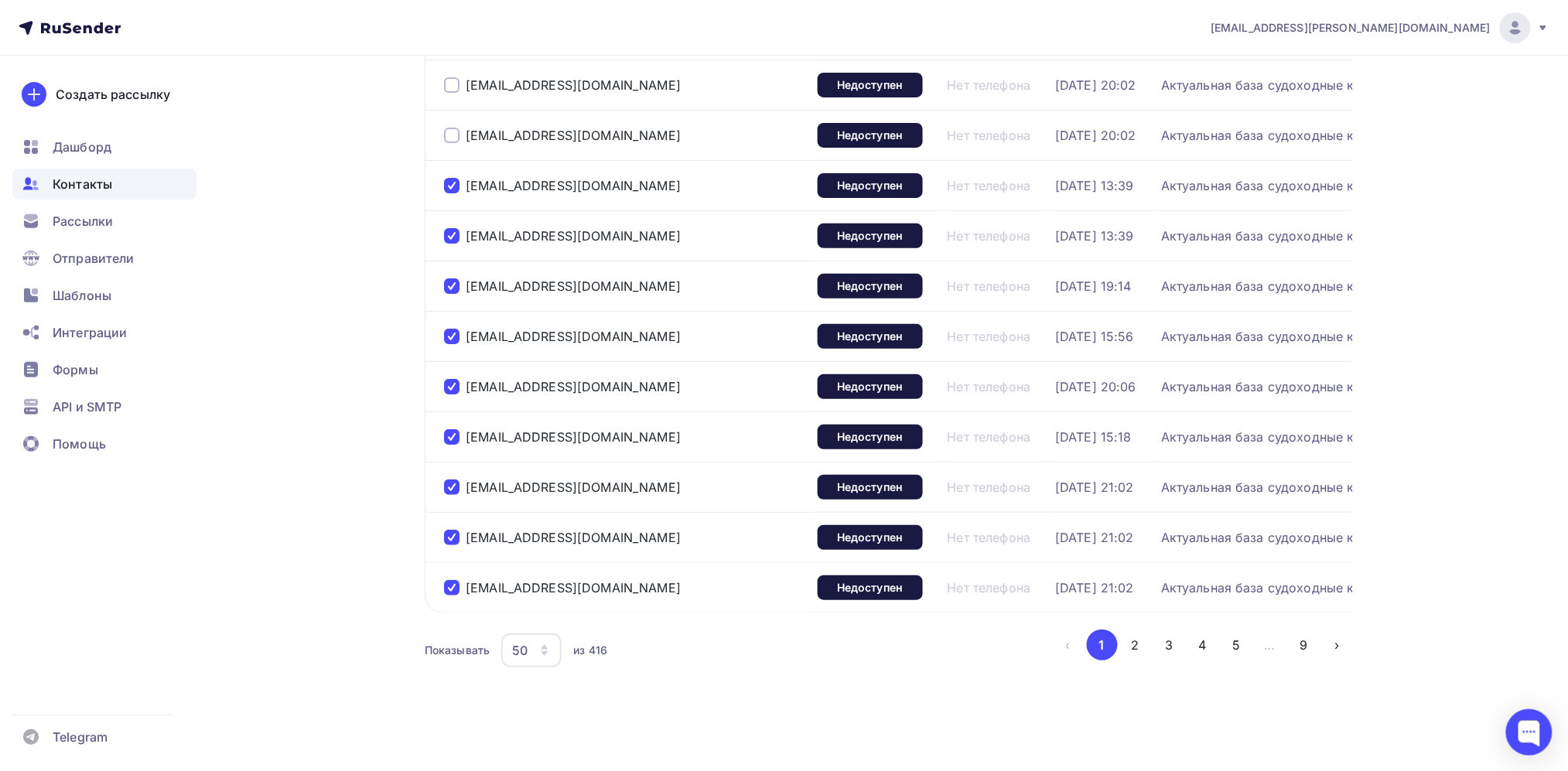
click at [452, 127] on div at bounding box center [452, 135] width 16 height 16
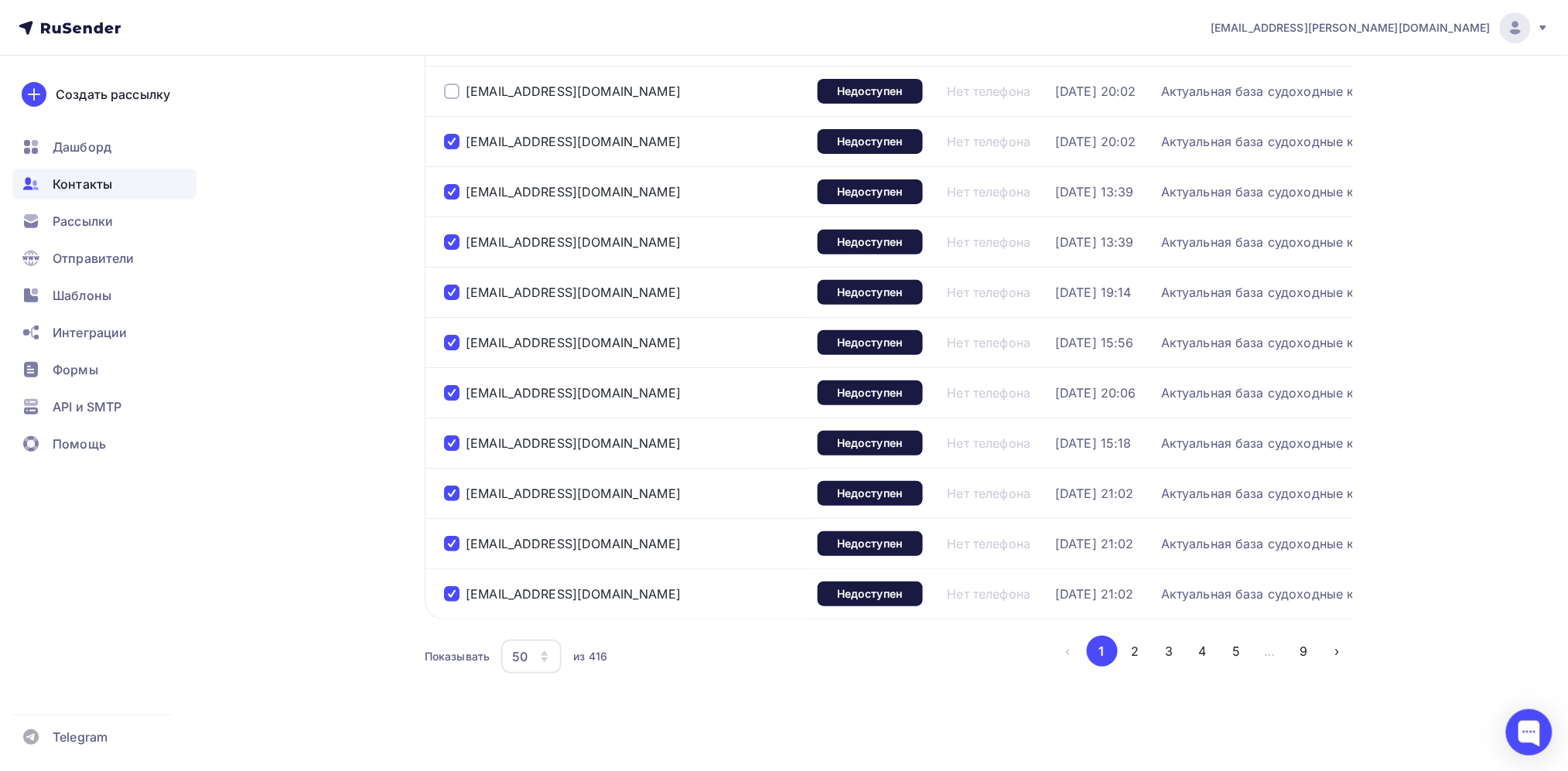
scroll to position [2174, 0]
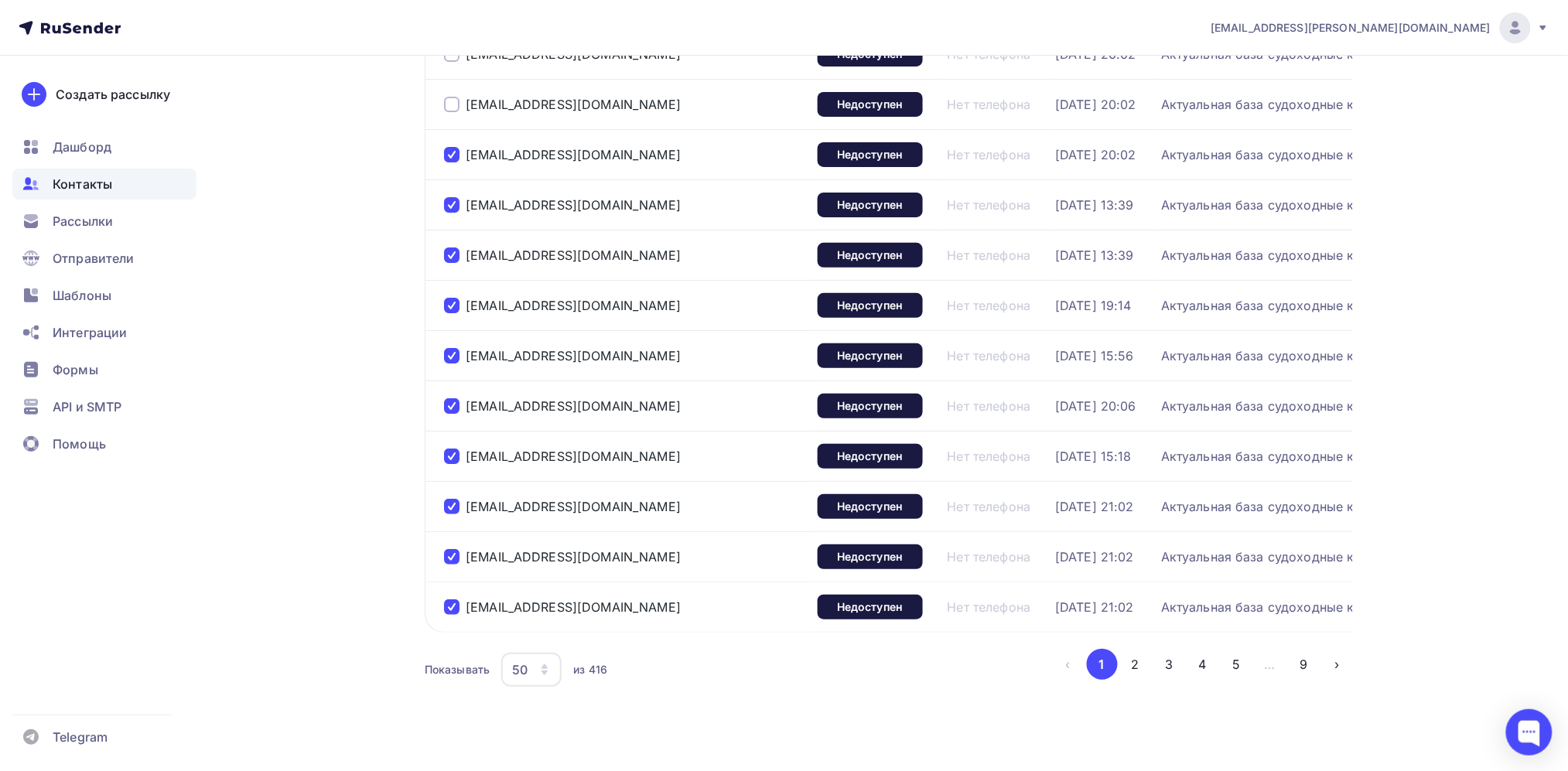
click at [450, 112] on div at bounding box center [452, 104] width 16 height 16
click at [448, 62] on div at bounding box center [452, 54] width 16 height 16
click at [452, 11] on div at bounding box center [452, 4] width 16 height 16
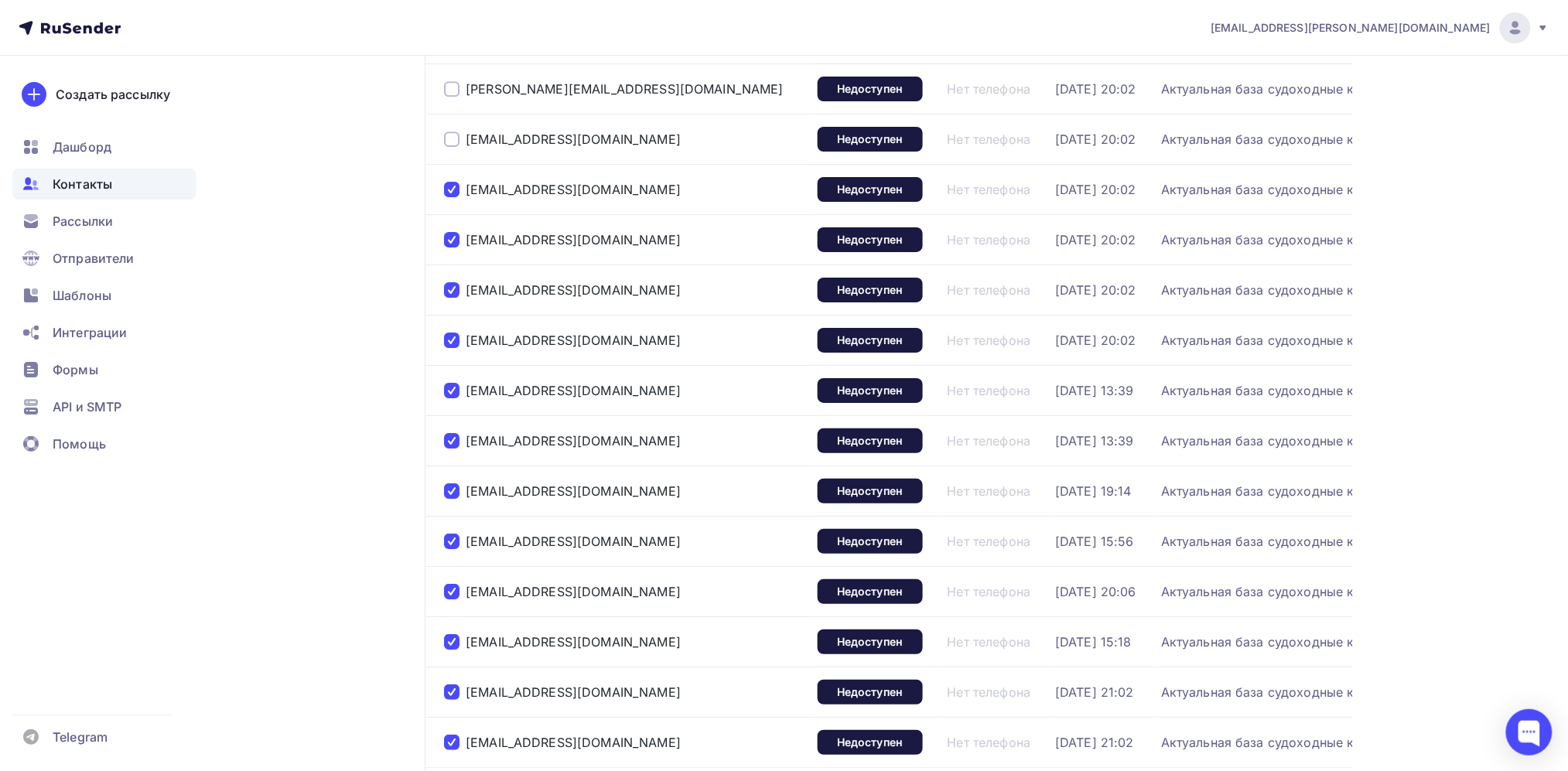
scroll to position [1984, 0]
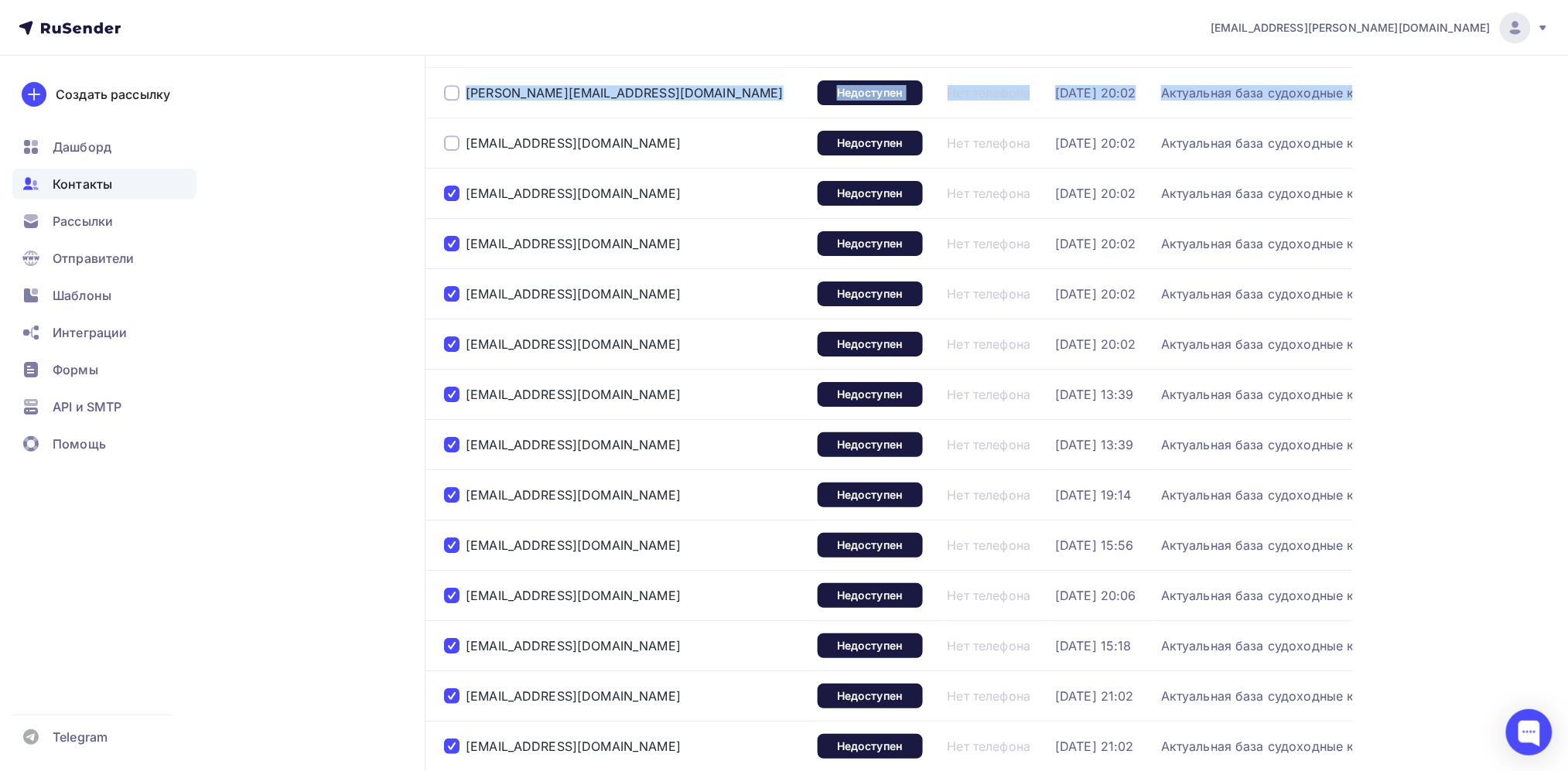
drag, startPoint x: 453, startPoint y: 268, endPoint x: 451, endPoint y: 221, distance: 47.0
click at [451, 100] on div "[PERSON_NAME][EMAIL_ADDRESS][DOMAIN_NAME]" at bounding box center [614, 93] width 340 height 16
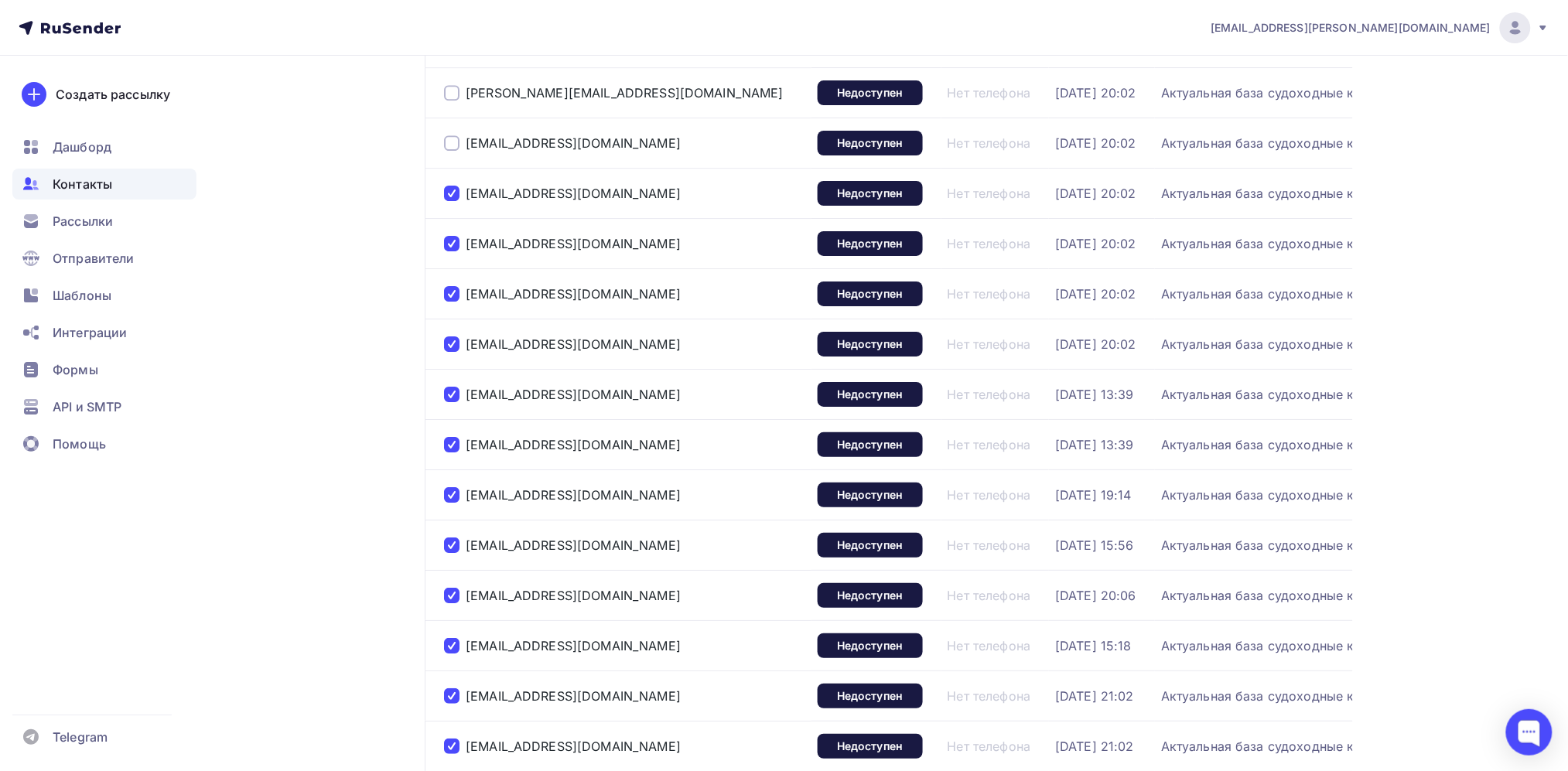
click at [449, 100] on div at bounding box center [452, 93] width 16 height 16
click at [454, 151] on div at bounding box center [452, 143] width 16 height 16
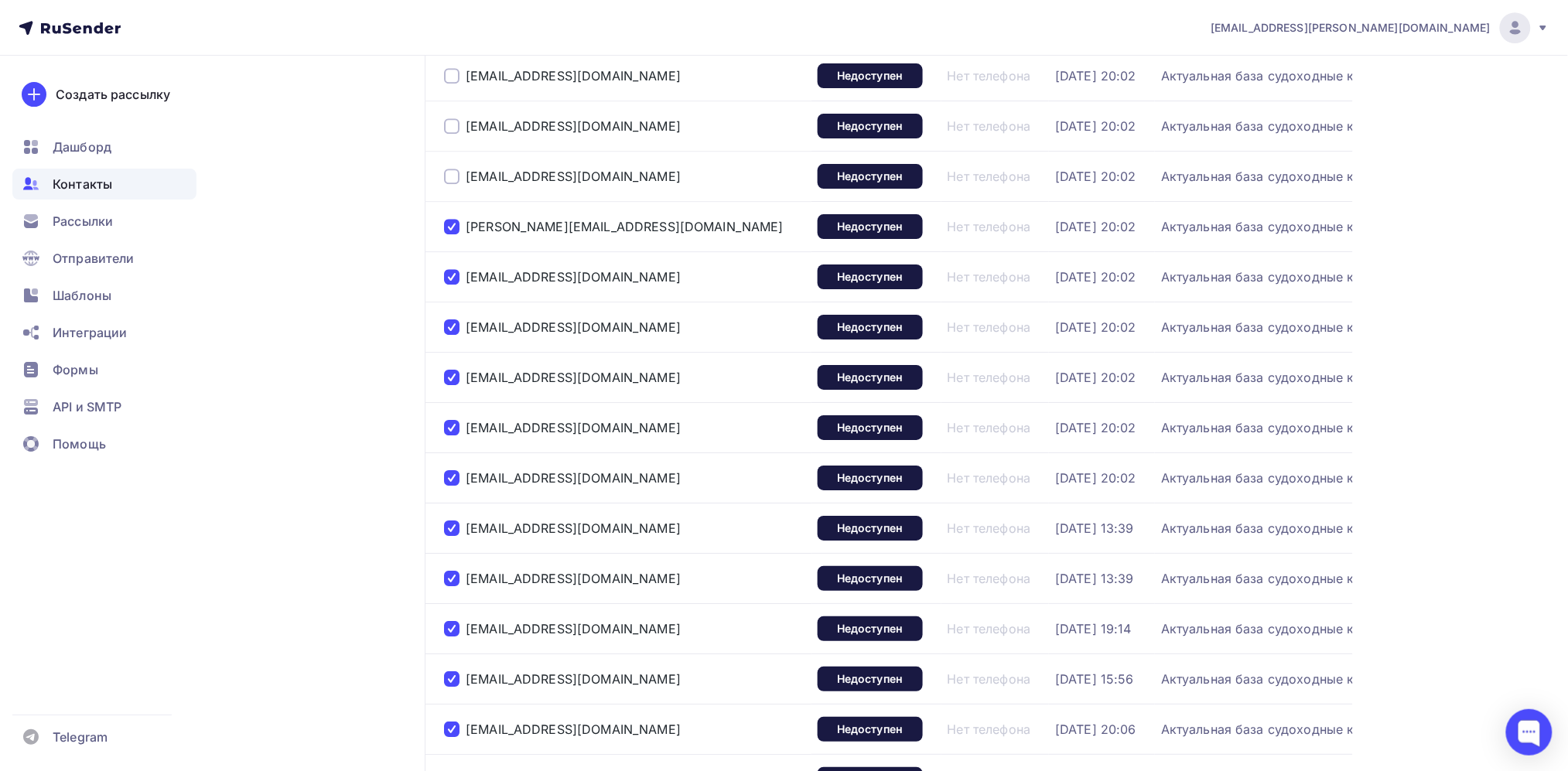
scroll to position [1847, 0]
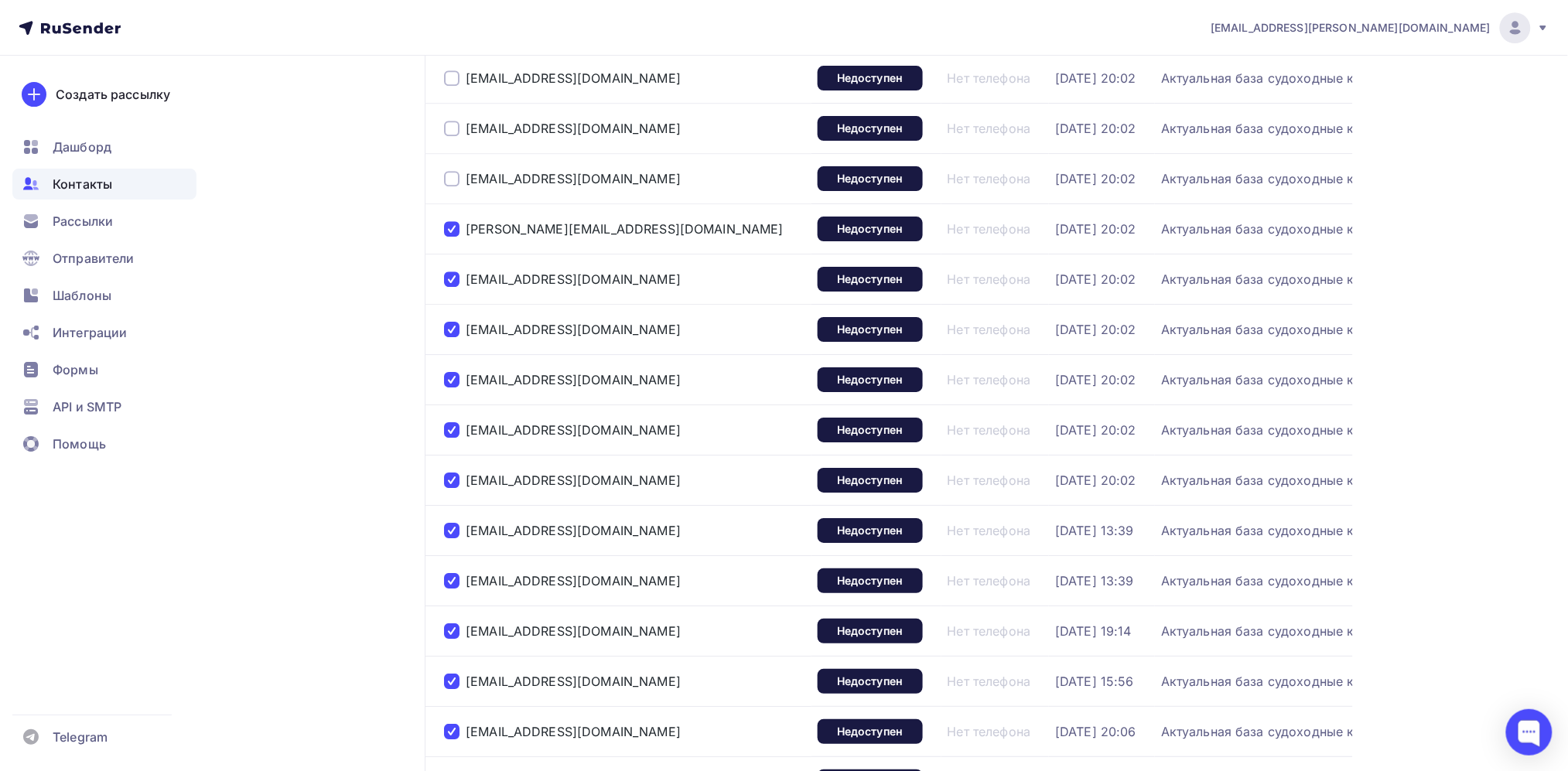
click at [454, 186] on div at bounding box center [452, 179] width 16 height 16
click at [454, 137] on div at bounding box center [452, 128] width 16 height 16
click at [448, 86] on div at bounding box center [452, 78] width 16 height 16
click at [451, 36] on div at bounding box center [452, 27] width 16 height 16
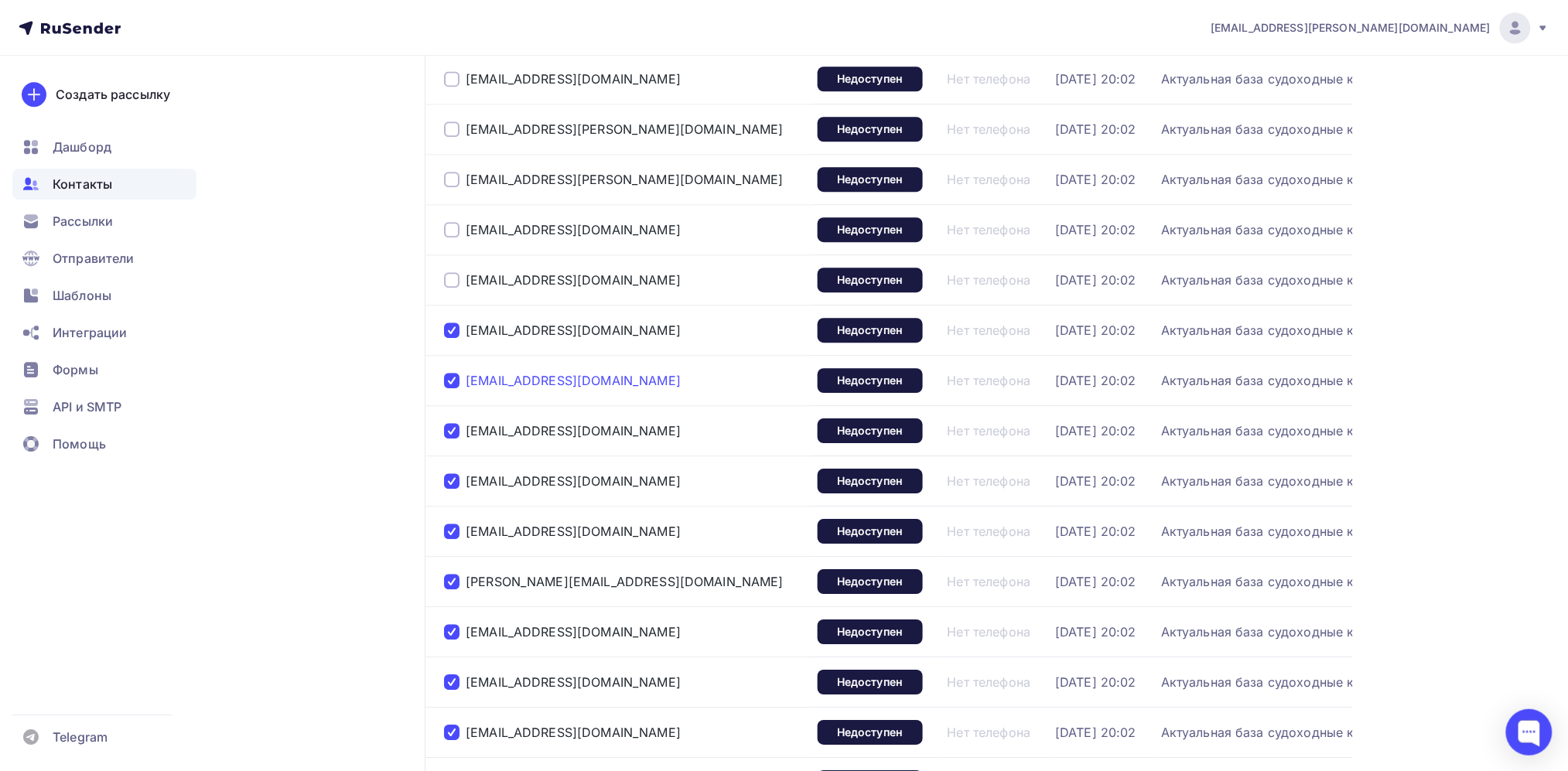
scroll to position [1488, 0]
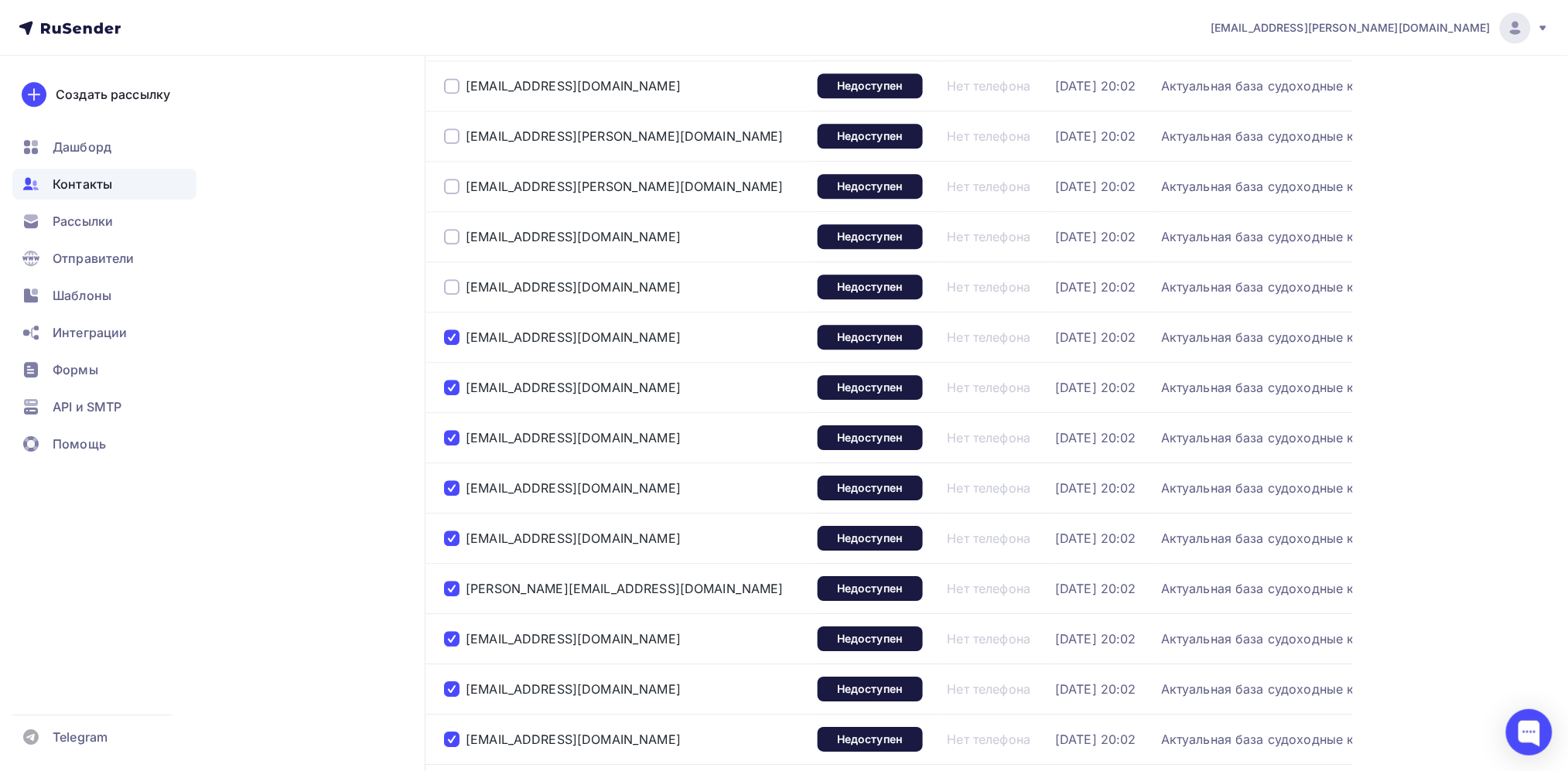
click at [454, 295] on div at bounding box center [452, 286] width 16 height 16
click at [453, 244] on div at bounding box center [452, 237] width 16 height 16
click at [451, 195] on div at bounding box center [452, 186] width 16 height 16
click at [454, 144] on div at bounding box center [452, 136] width 16 height 16
click at [454, 94] on div at bounding box center [452, 86] width 16 height 16
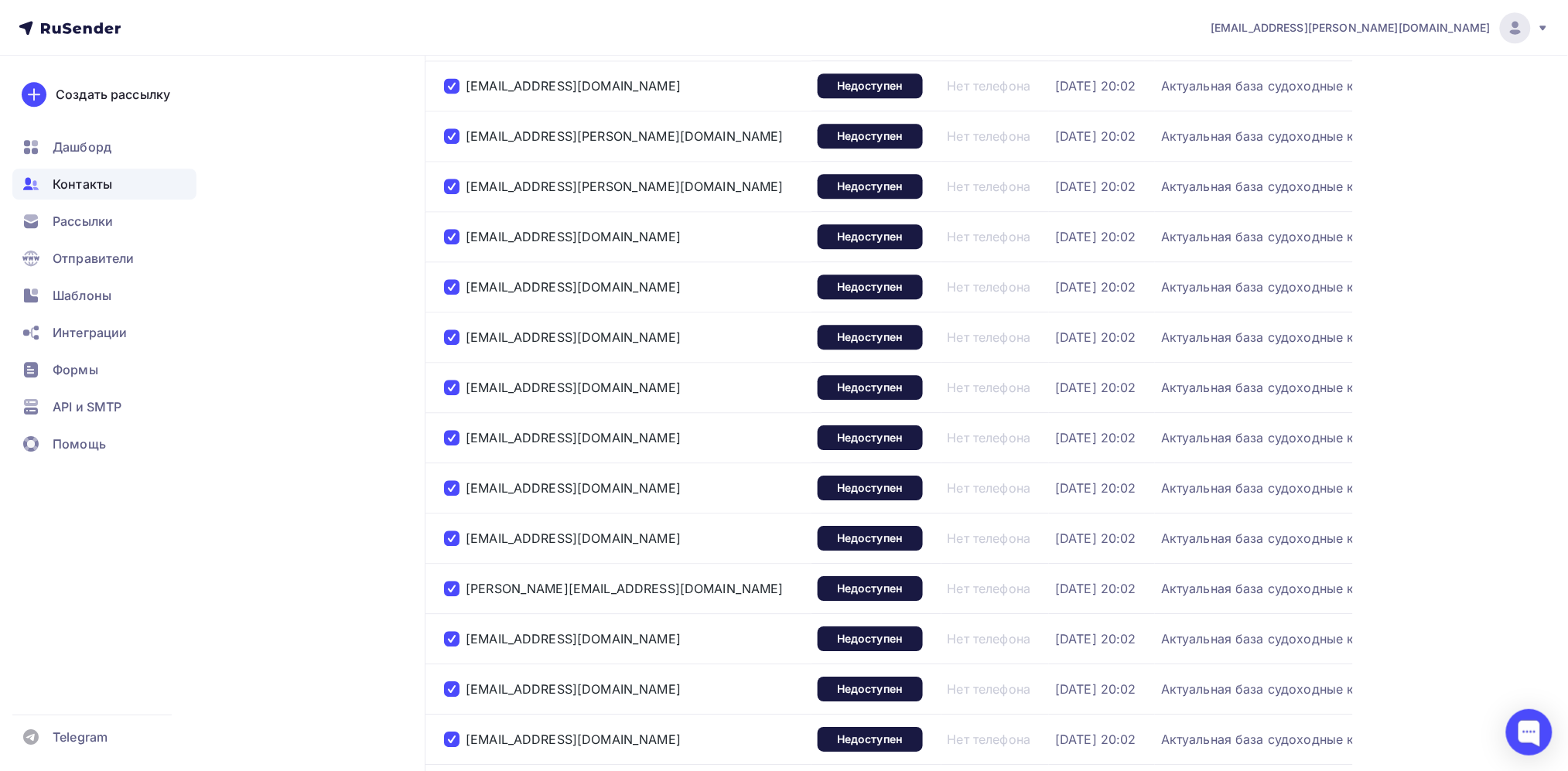
click at [453, 43] on div at bounding box center [452, 36] width 16 height 16
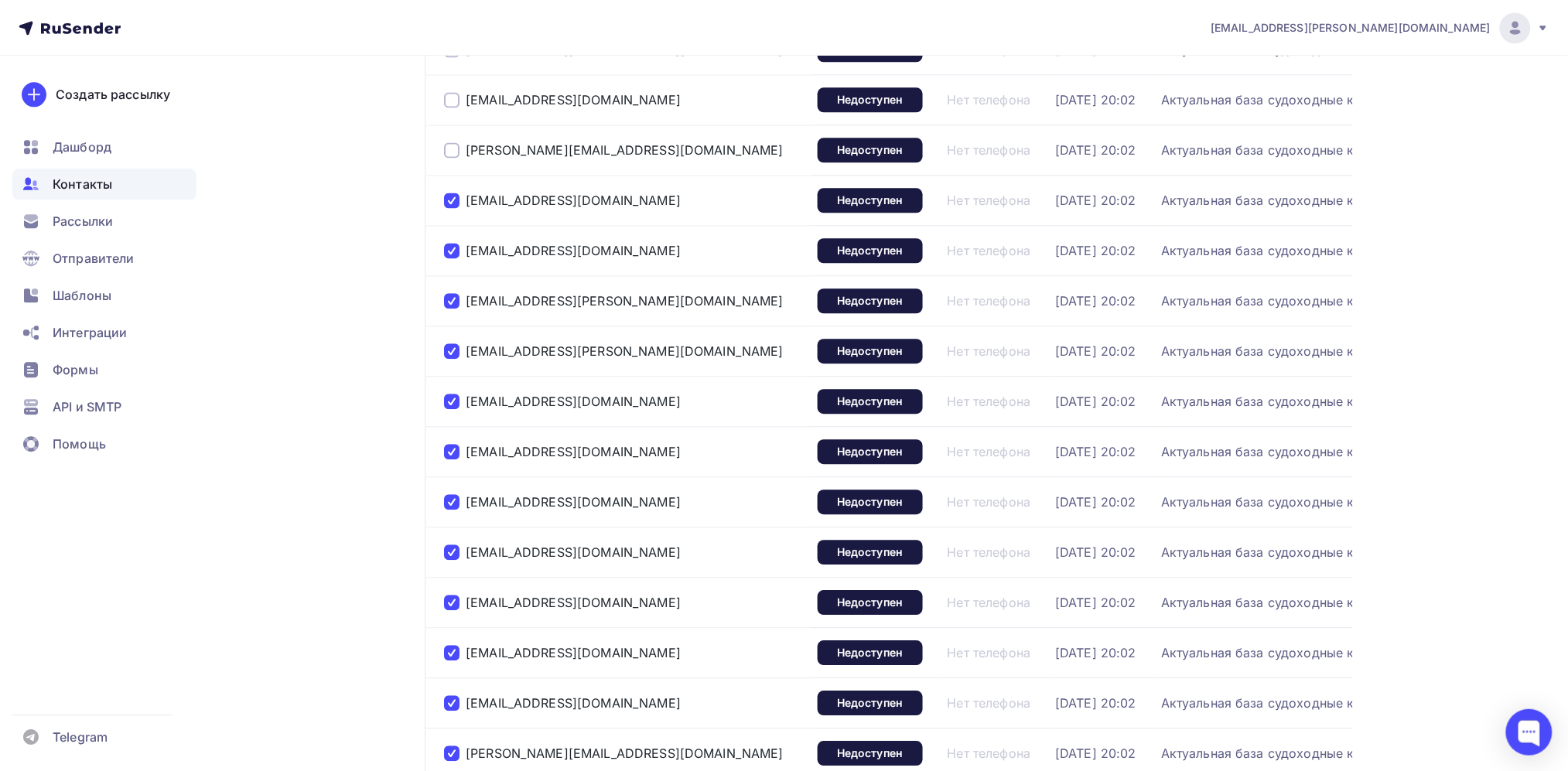
scroll to position [1322, 0]
click at [454, 159] on div at bounding box center [452, 151] width 16 height 16
click at [449, 109] on div at bounding box center [452, 100] width 16 height 16
click at [454, 58] on div at bounding box center [452, 50] width 16 height 16
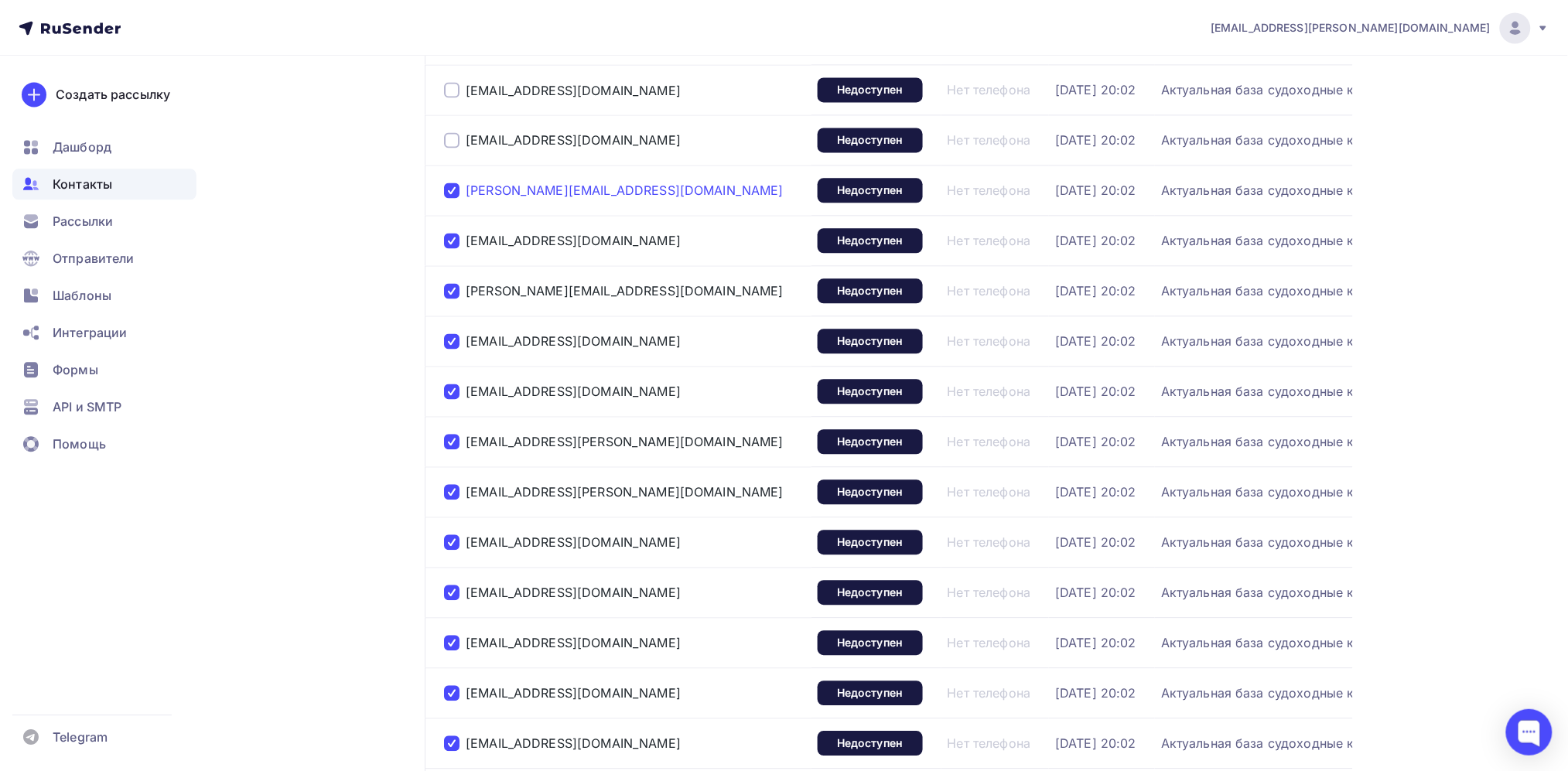
scroll to position [1167, 0]
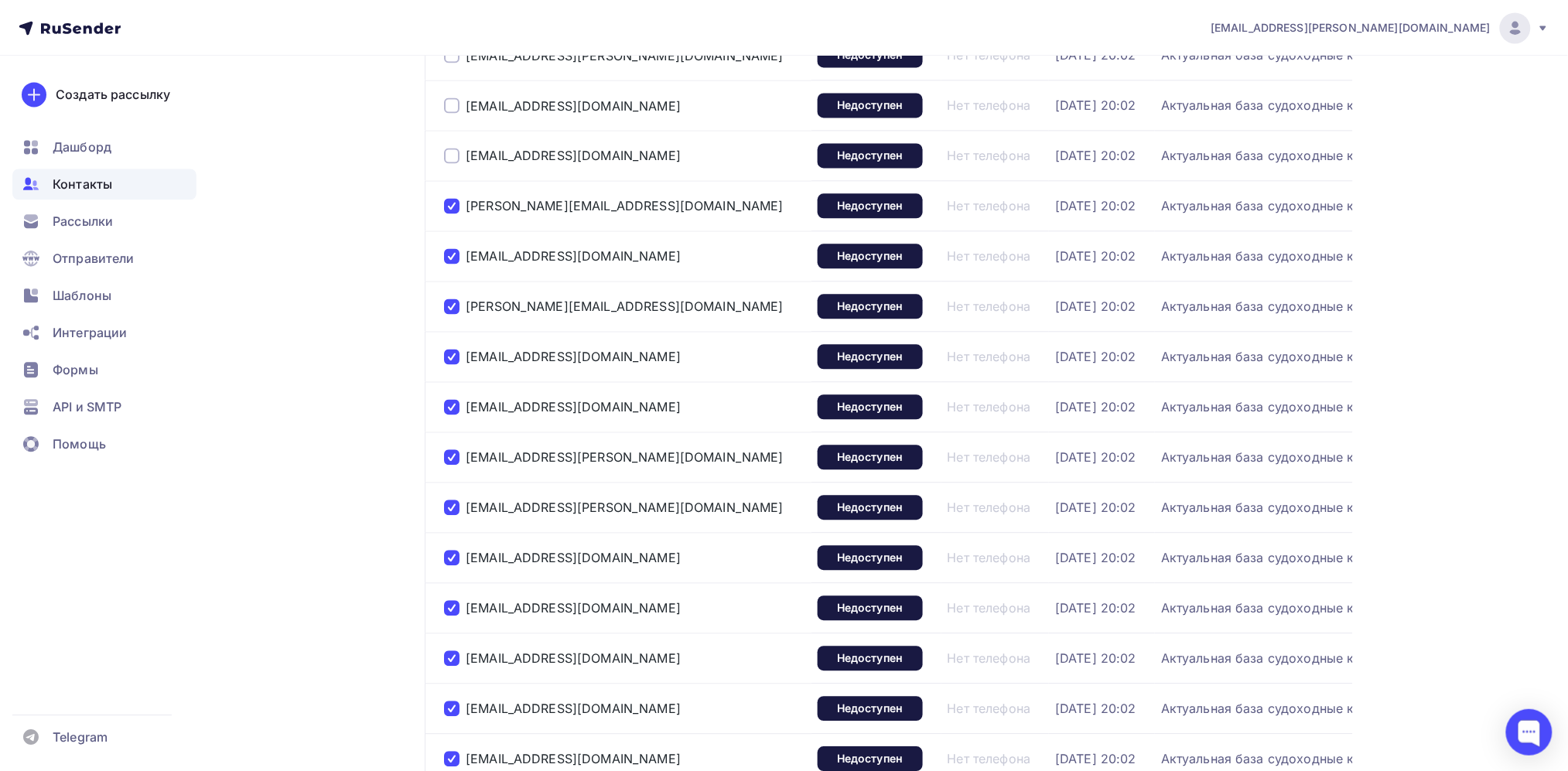
click at [451, 163] on div at bounding box center [452, 155] width 16 height 16
click at [449, 113] on div at bounding box center [452, 105] width 16 height 16
click at [450, 63] on div at bounding box center [452, 54] width 16 height 16
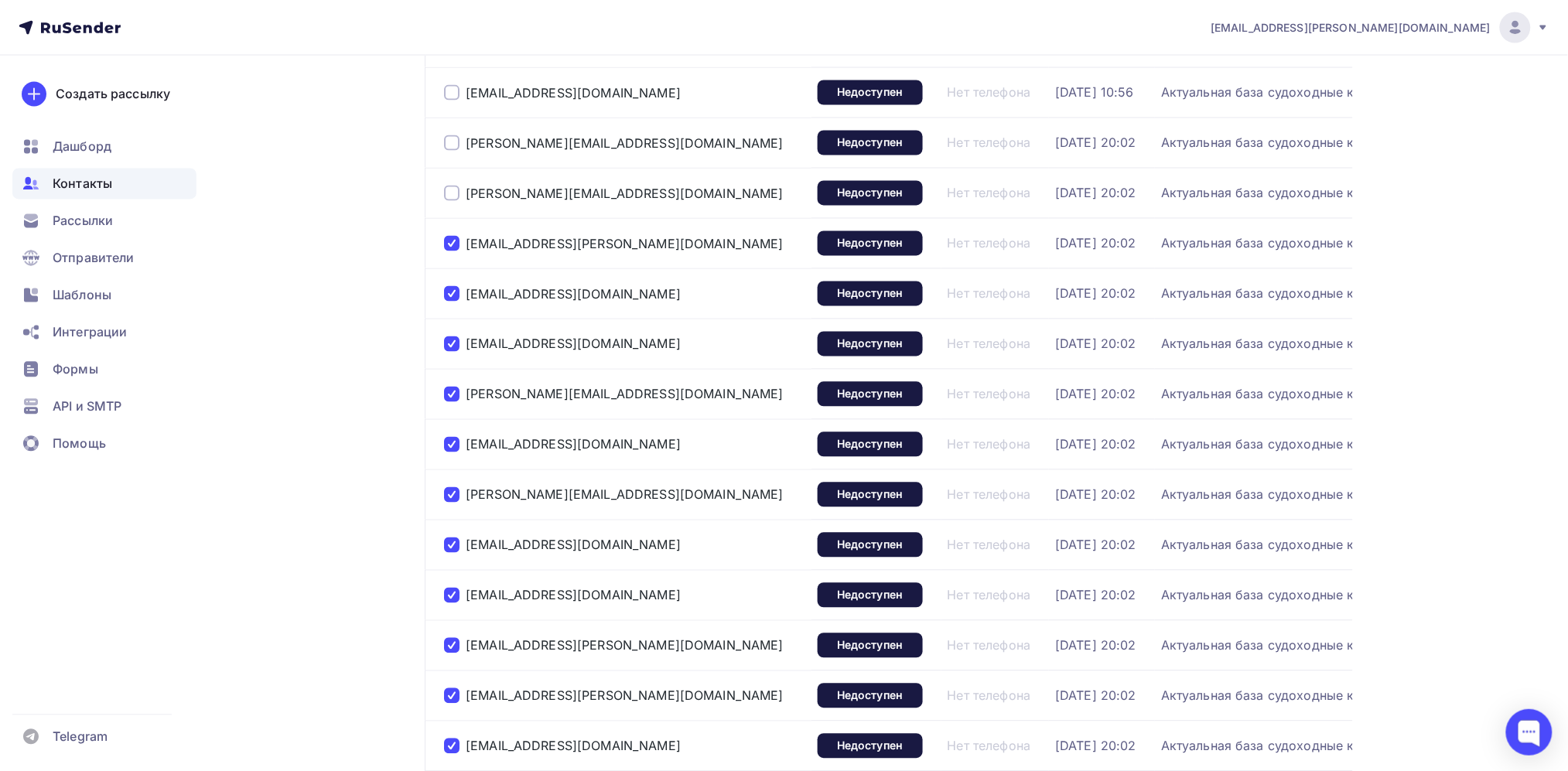
scroll to position [976, 0]
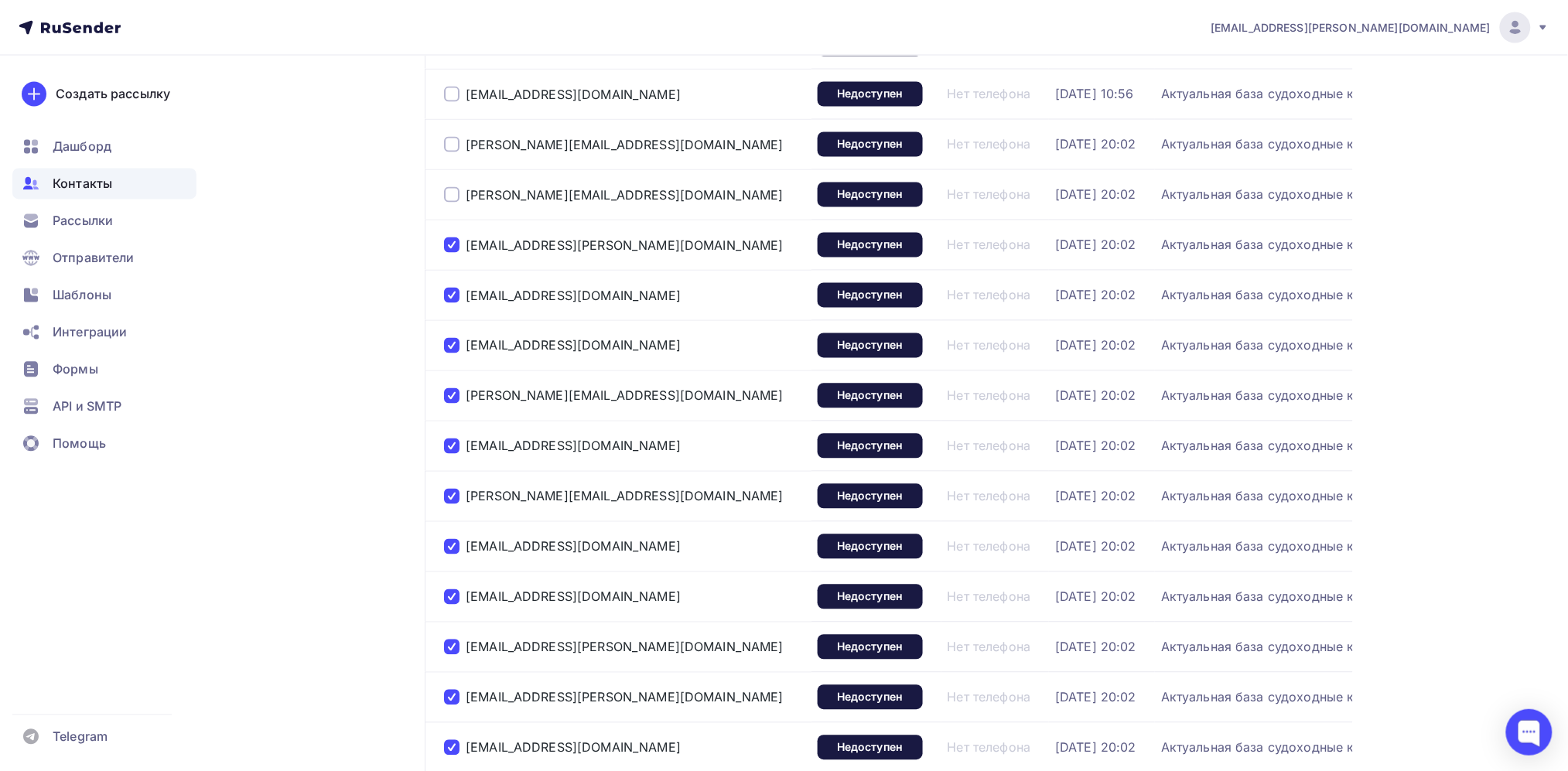
click at [459, 203] on div at bounding box center [452, 195] width 16 height 16
click at [454, 153] on div at bounding box center [452, 144] width 16 height 16
click at [455, 102] on div at bounding box center [452, 95] width 16 height 16
click at [453, 51] on div at bounding box center [452, 44] width 16 height 16
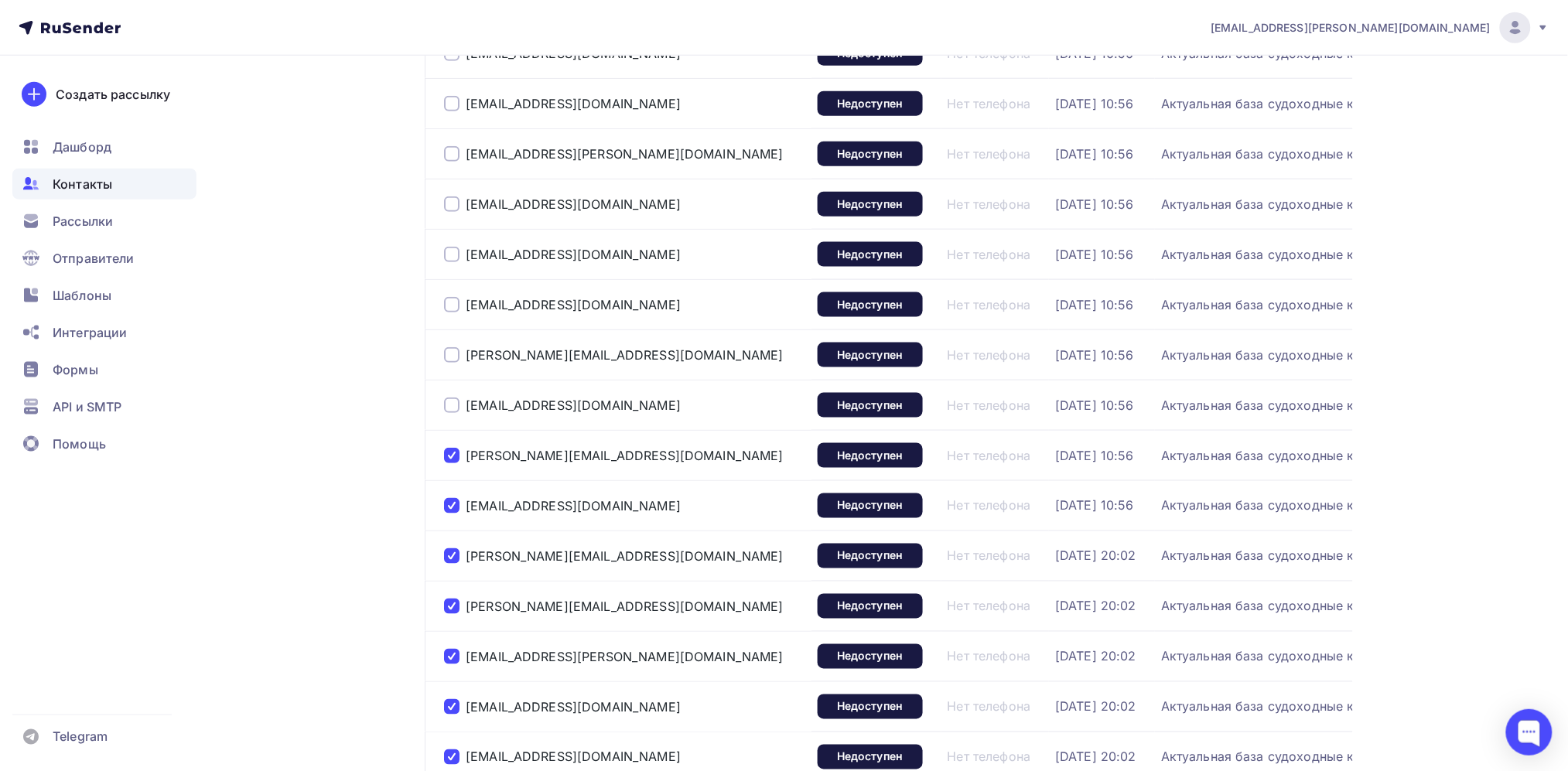
scroll to position [564, 0]
click at [452, 414] on div at bounding box center [452, 406] width 16 height 16
click at [446, 364] on div at bounding box center [452, 356] width 16 height 16
click at [453, 313] on div at bounding box center [452, 305] width 16 height 16
click at [454, 263] on div at bounding box center [452, 255] width 16 height 16
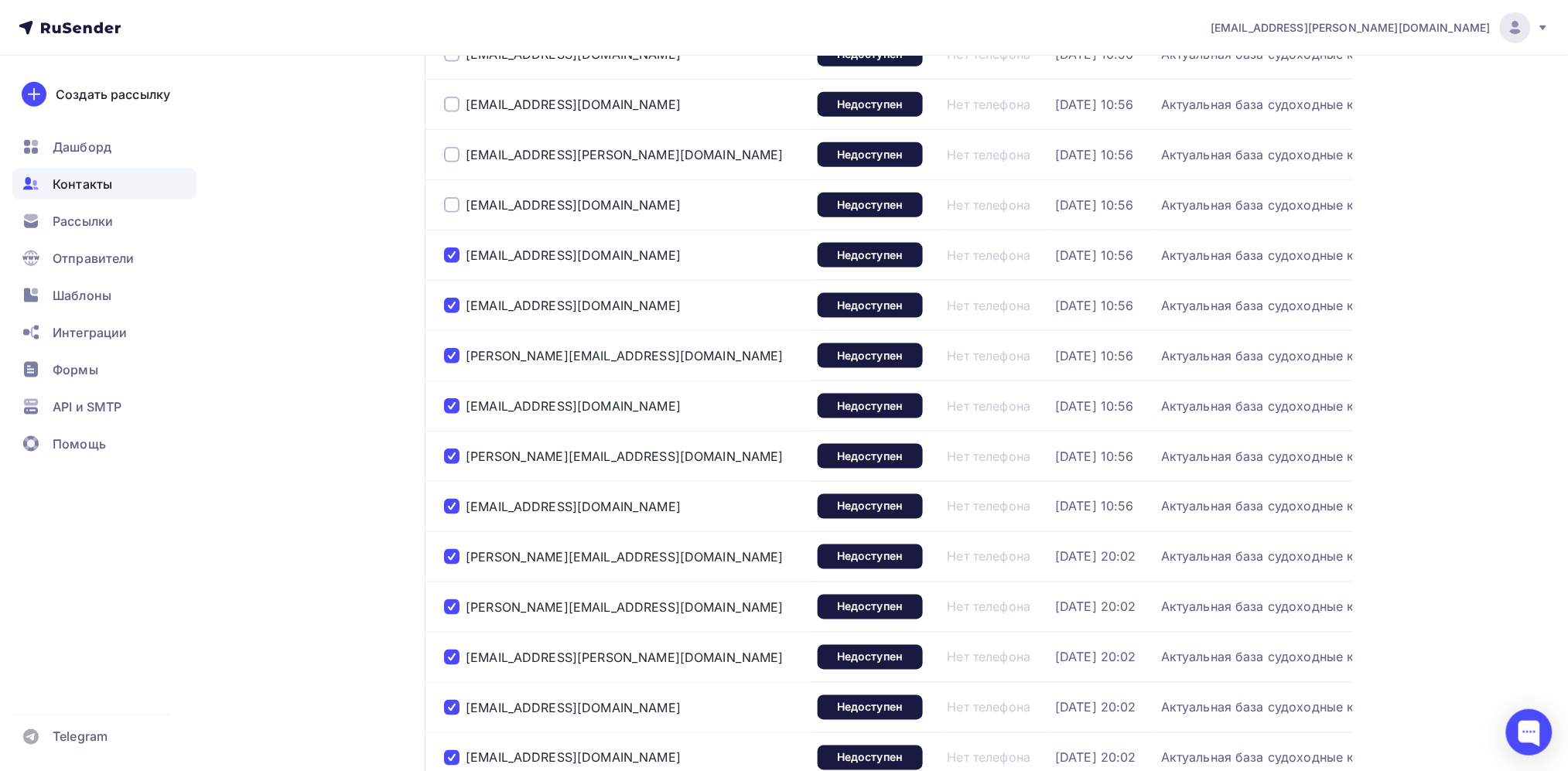
click at [449, 212] on div at bounding box center [452, 205] width 16 height 16
click at [450, 163] on div at bounding box center [452, 154] width 16 height 16
click at [452, 112] on div at bounding box center [452, 104] width 16 height 16
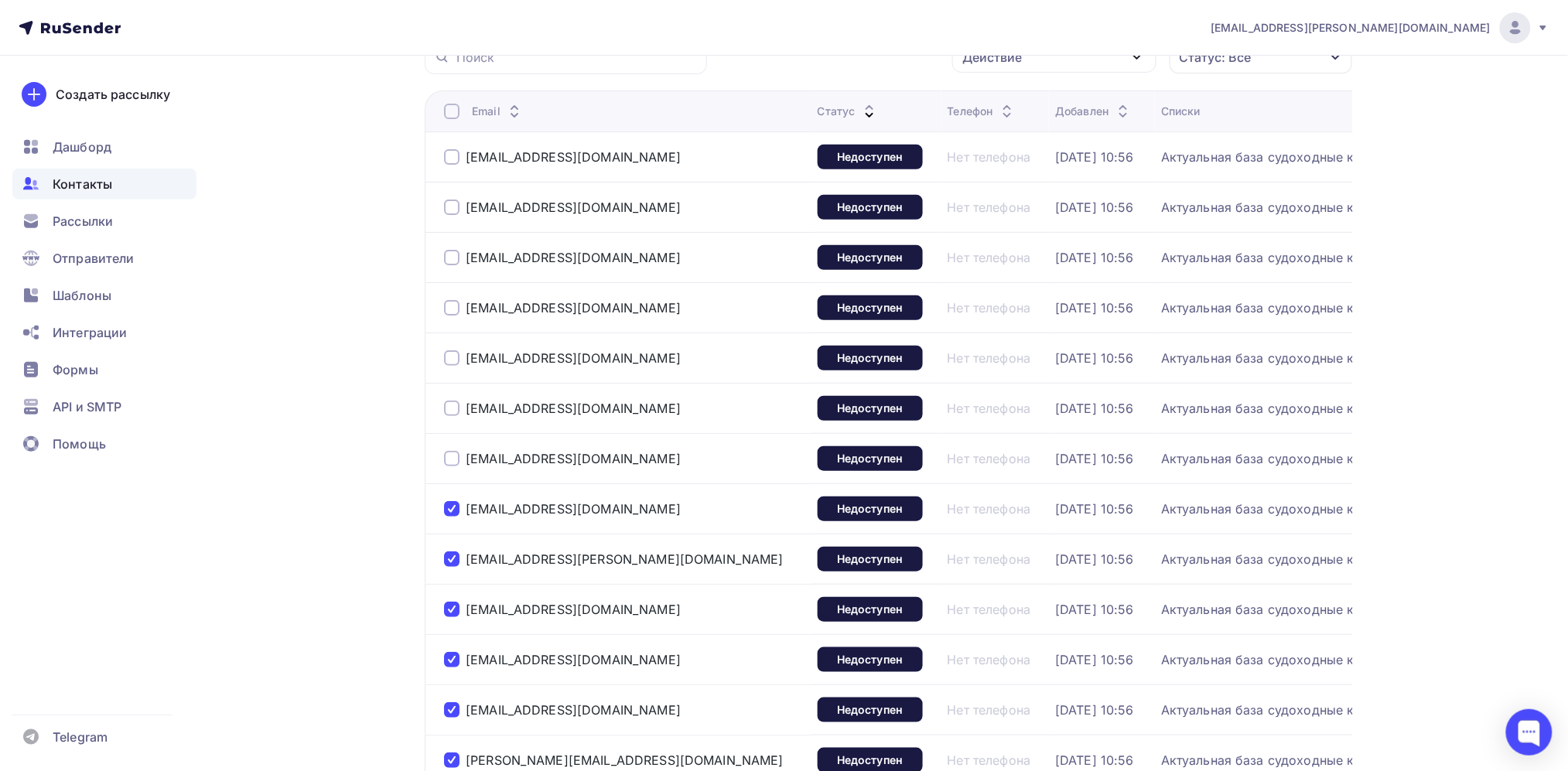
scroll to position [135, 0]
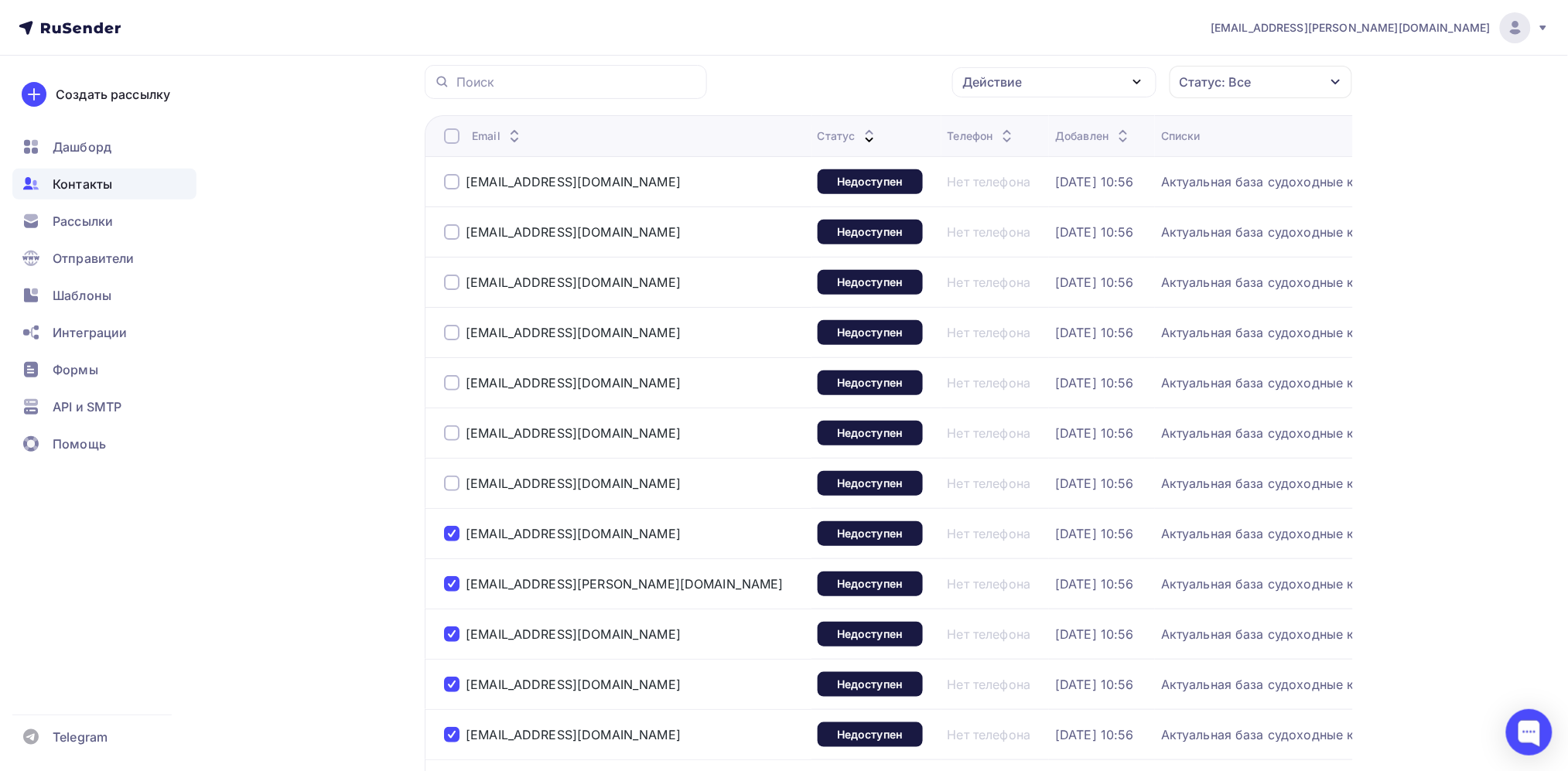
click at [453, 190] on div at bounding box center [452, 182] width 16 height 16
click at [451, 236] on div at bounding box center [452, 232] width 16 height 16
click at [453, 290] on div at bounding box center [452, 283] width 16 height 16
click at [451, 341] on div at bounding box center [452, 332] width 16 height 16
click at [450, 391] on div at bounding box center [452, 383] width 16 height 16
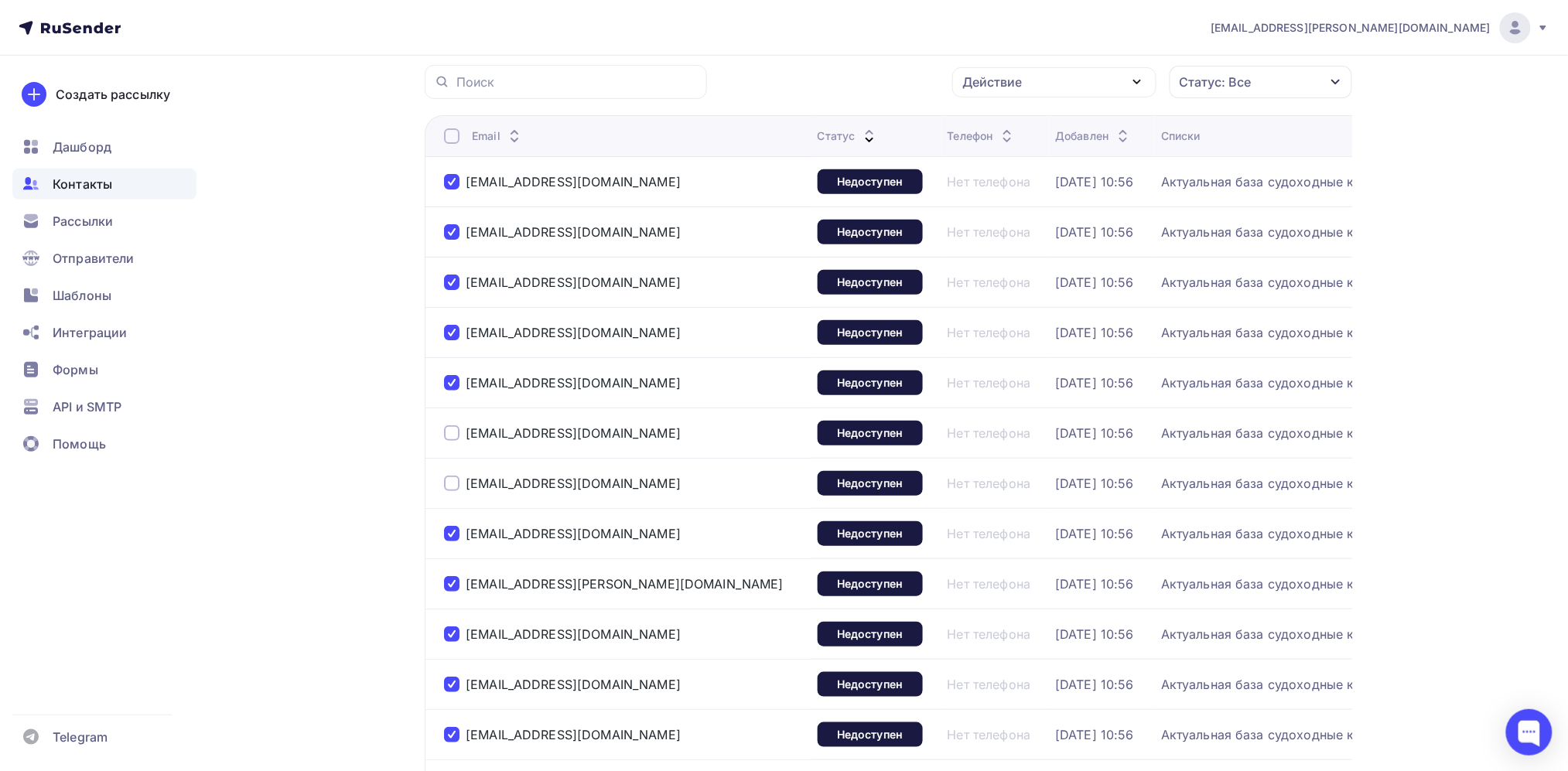
click at [448, 441] on div at bounding box center [452, 433] width 16 height 16
click at [453, 491] on div at bounding box center [452, 484] width 16 height 16
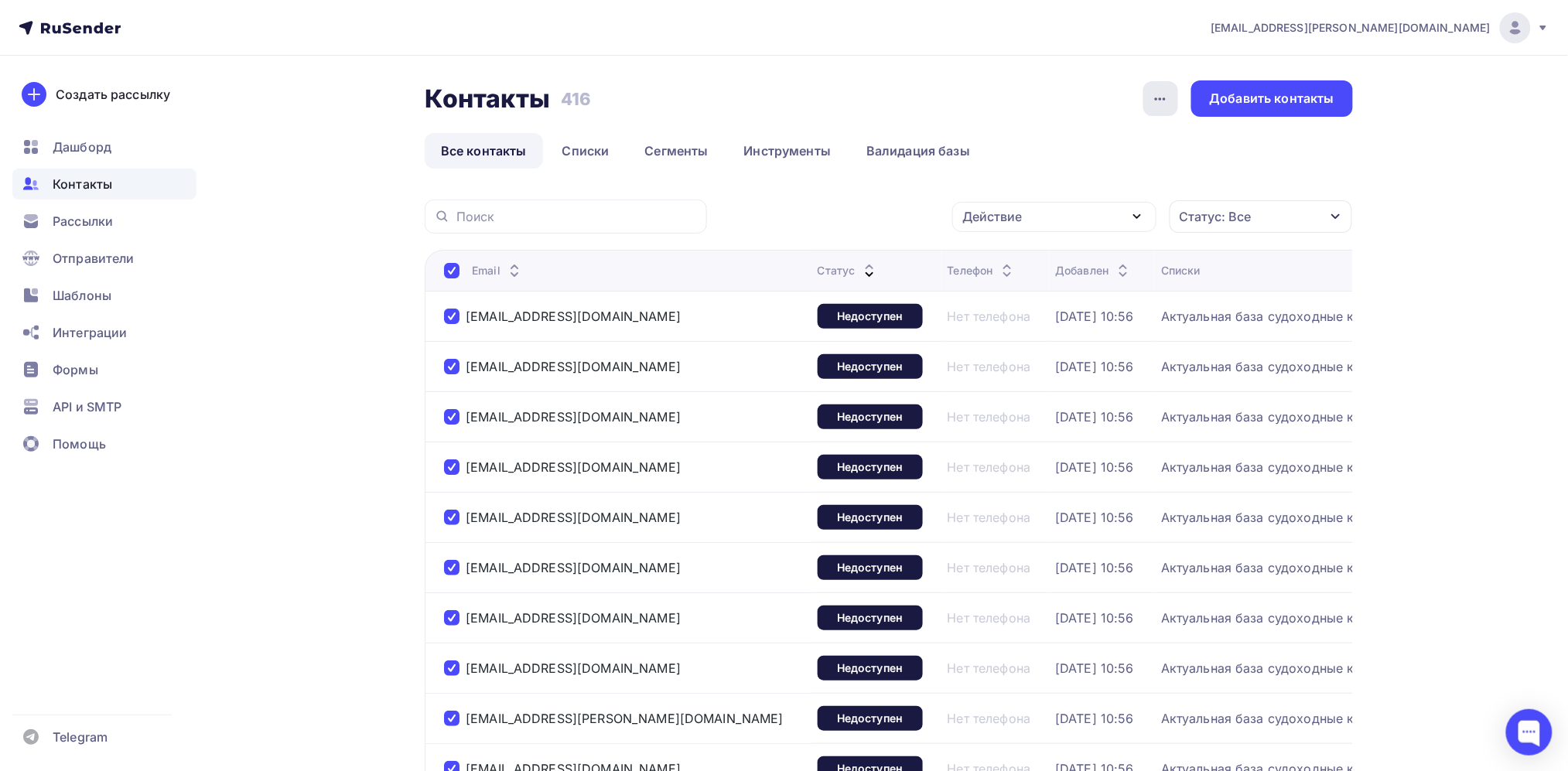
click at [1147, 105] on div "button" at bounding box center [1160, 98] width 35 height 35
click at [1234, 124] on div "Контакты Контакты 416 416 История импорта Добавить контакты Все контакты Списки…" at bounding box center [889, 124] width 928 height 88
drag, startPoint x: 1126, startPoint y: 200, endPoint x: 1126, endPoint y: 211, distance: 11.0
click at [1126, 211] on div "Действие Добавить в списки Исключить из списка Удалить Статус: Все Статус Новый…" at bounding box center [1035, 216] width 635 height 34
click at [1126, 211] on div "Действие" at bounding box center [1054, 217] width 204 height 30
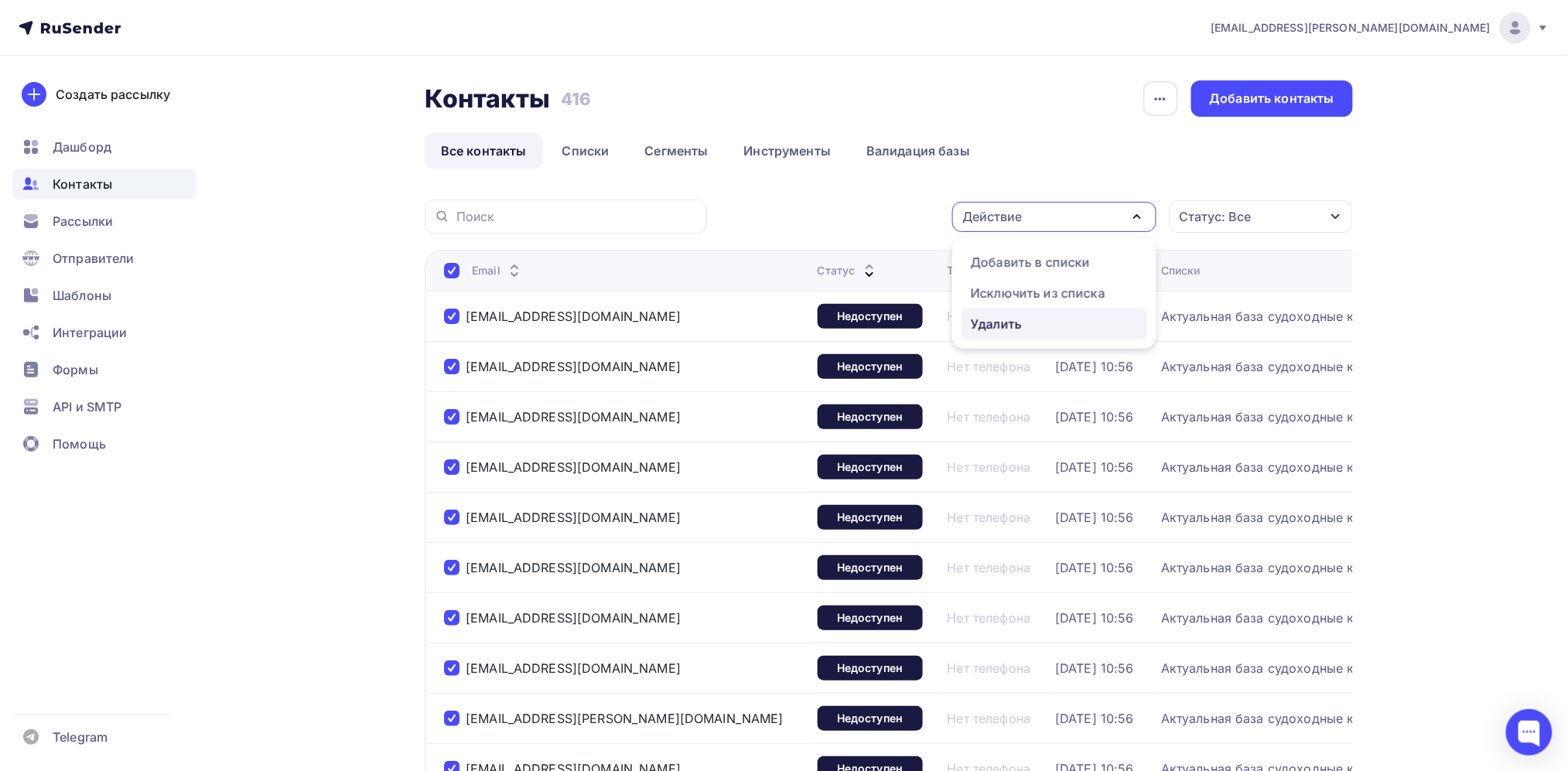
click at [1021, 323] on div "Удалить" at bounding box center [996, 325] width 51 height 19
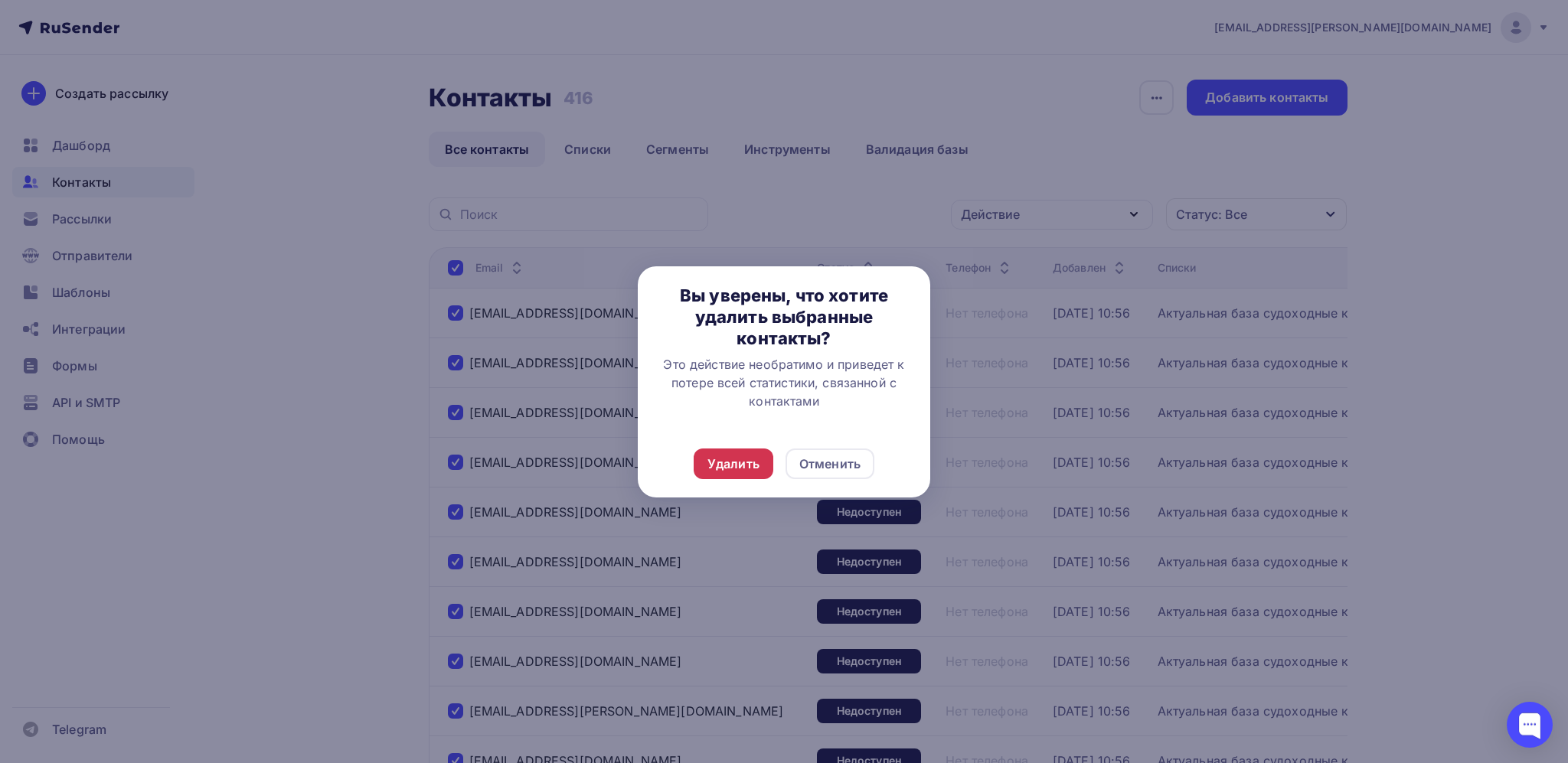
click at [736, 460] on div "Удалить" at bounding box center [734, 464] width 52 height 19
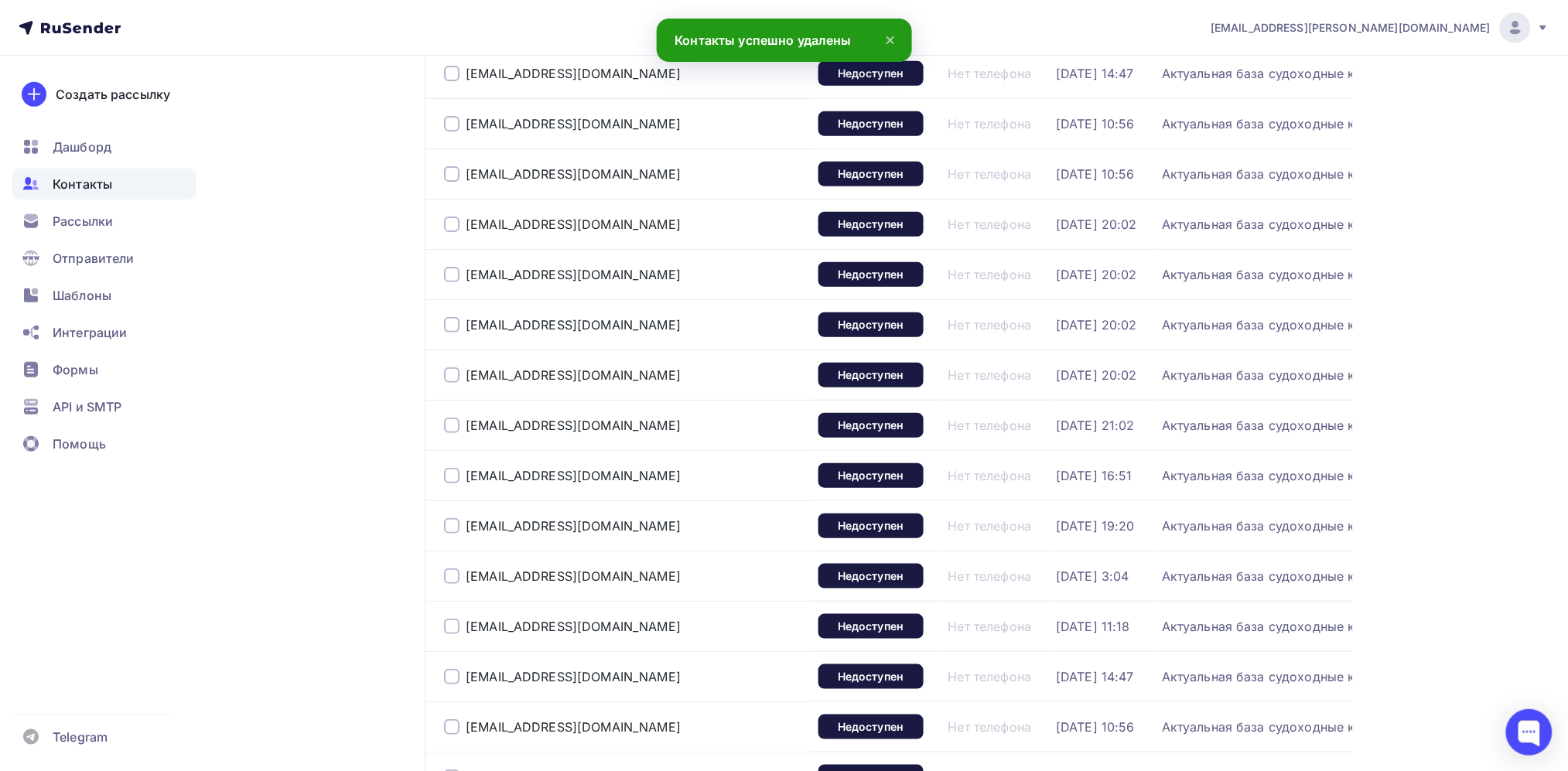
scroll to position [242, 0]
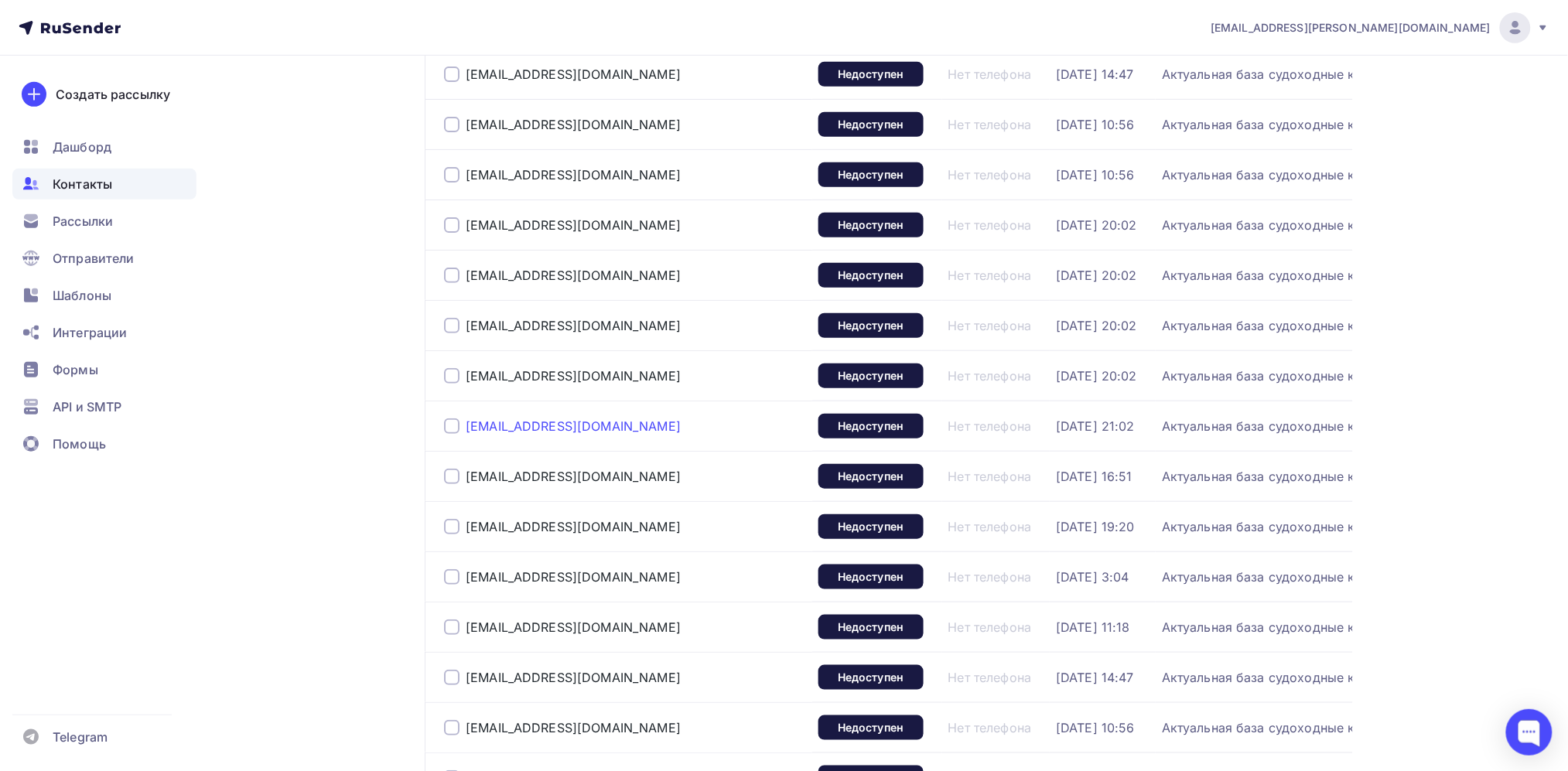
click at [566, 434] on div "[EMAIL_ADDRESS][DOMAIN_NAME]" at bounding box center [573, 426] width 215 height 16
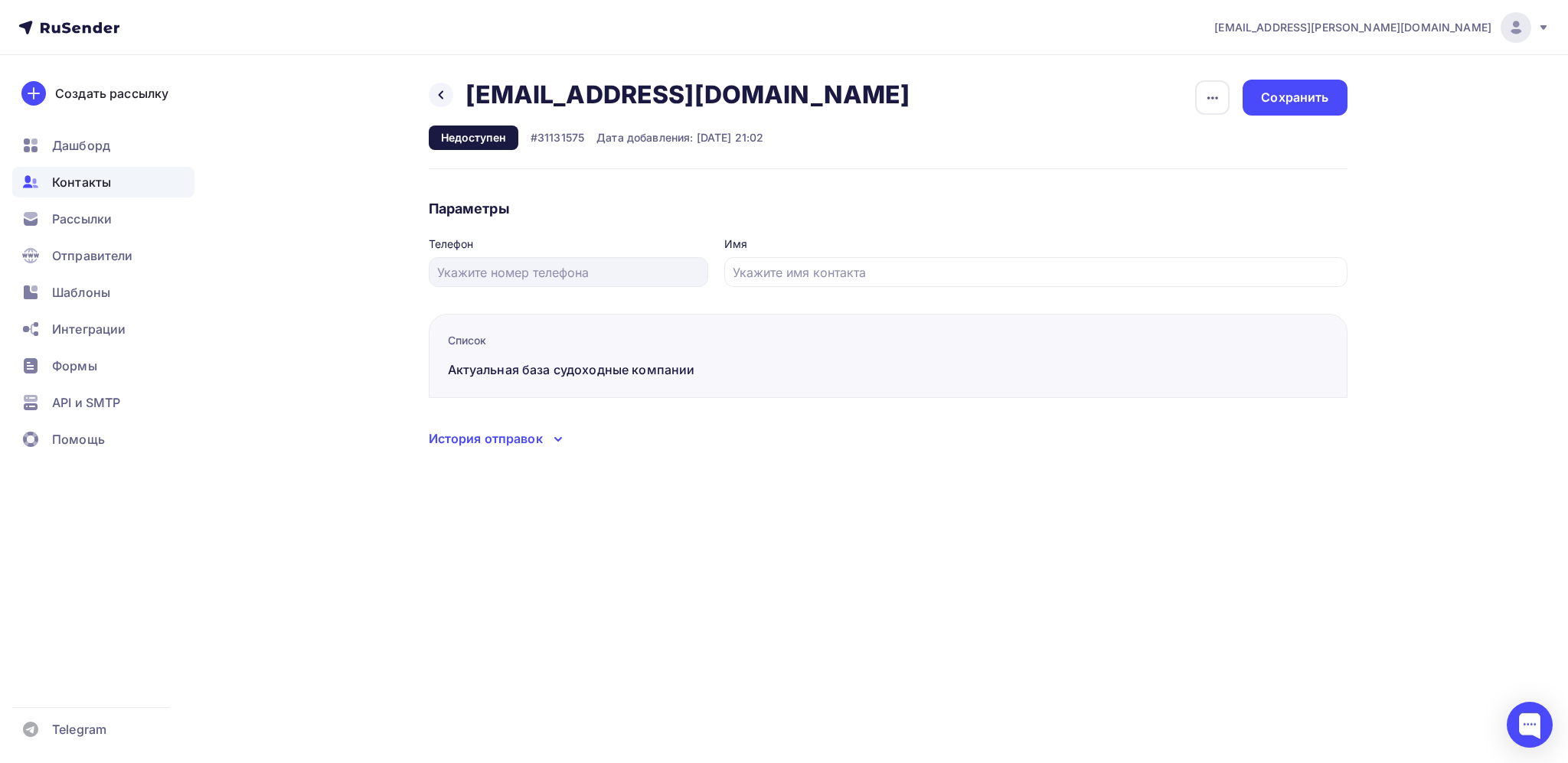
click at [560, 444] on icon at bounding box center [558, 440] width 19 height 19
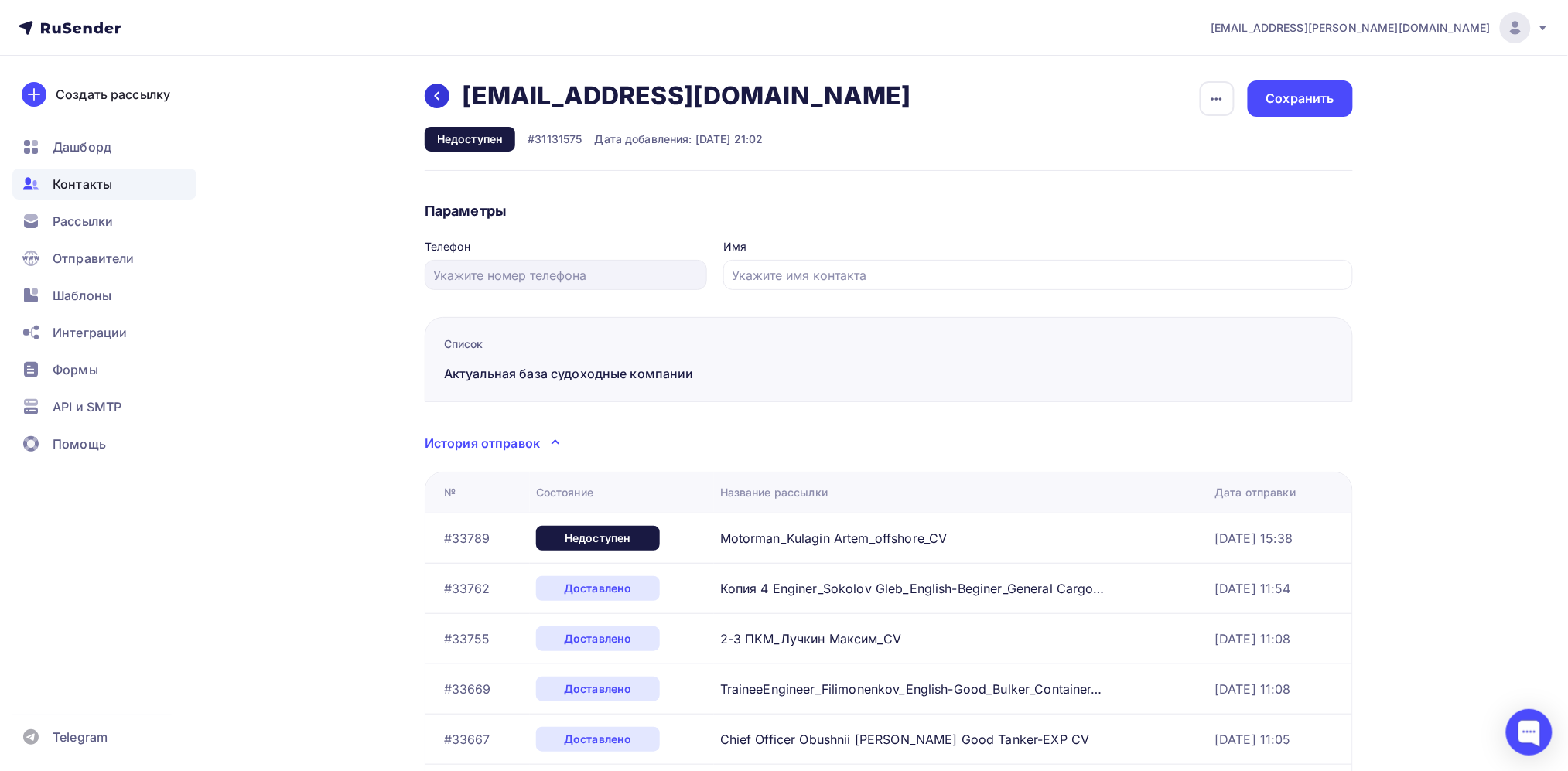
click at [431, 99] on icon at bounding box center [437, 95] width 12 height 12
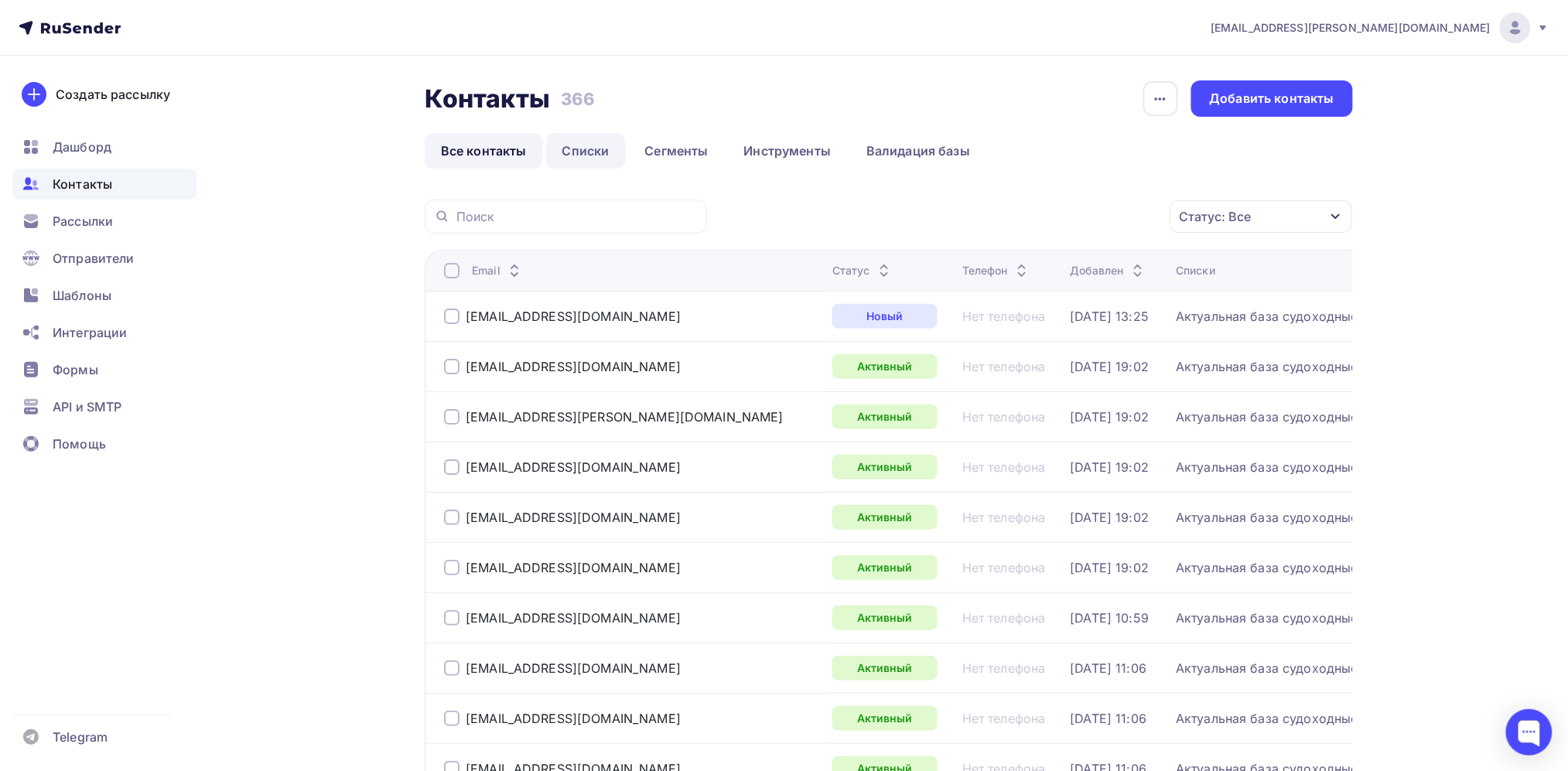
click at [591, 153] on link "Списки" at bounding box center [586, 151] width 80 height 36
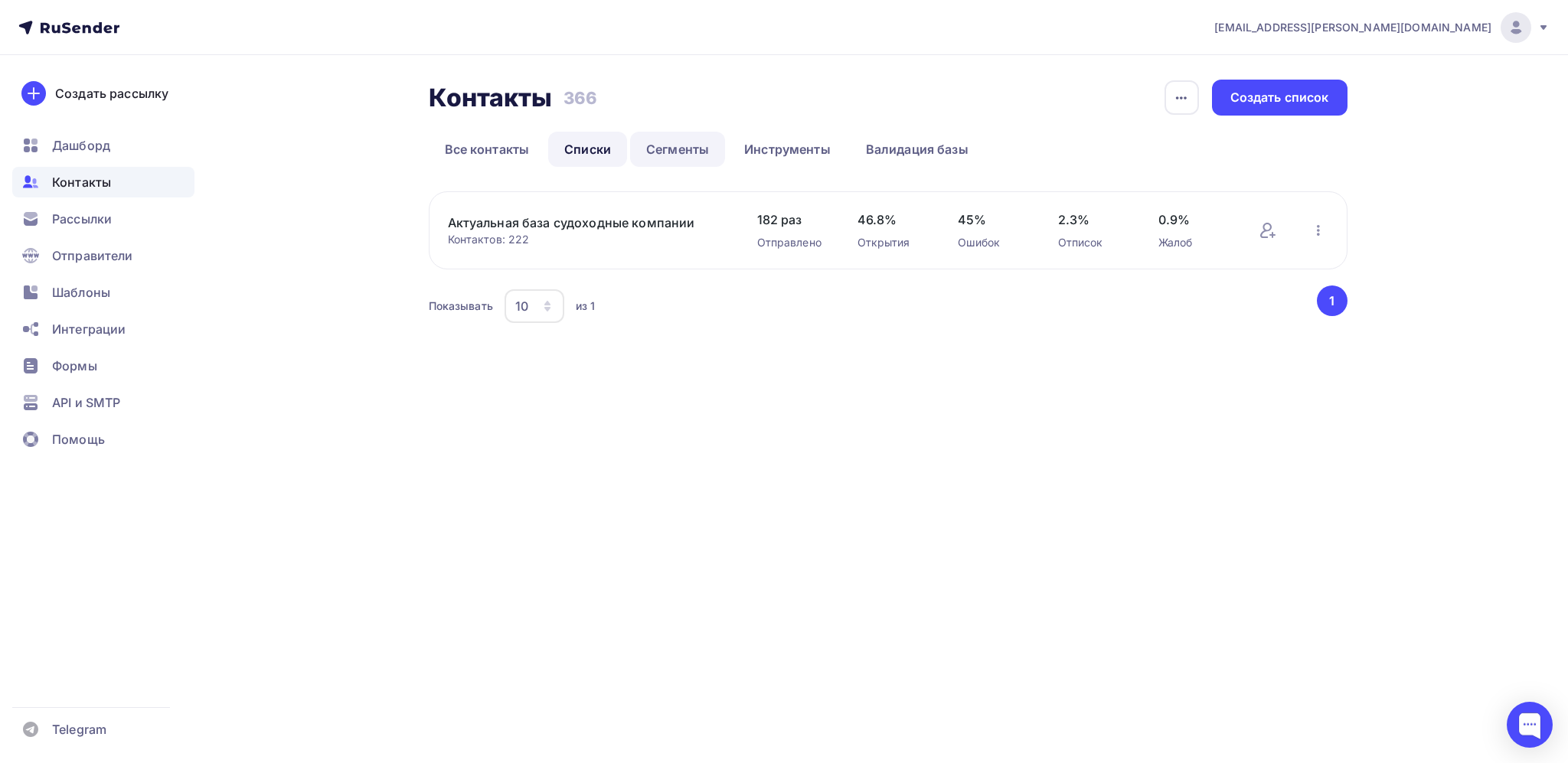
click at [656, 145] on link "Сегменты" at bounding box center [677, 149] width 95 height 35
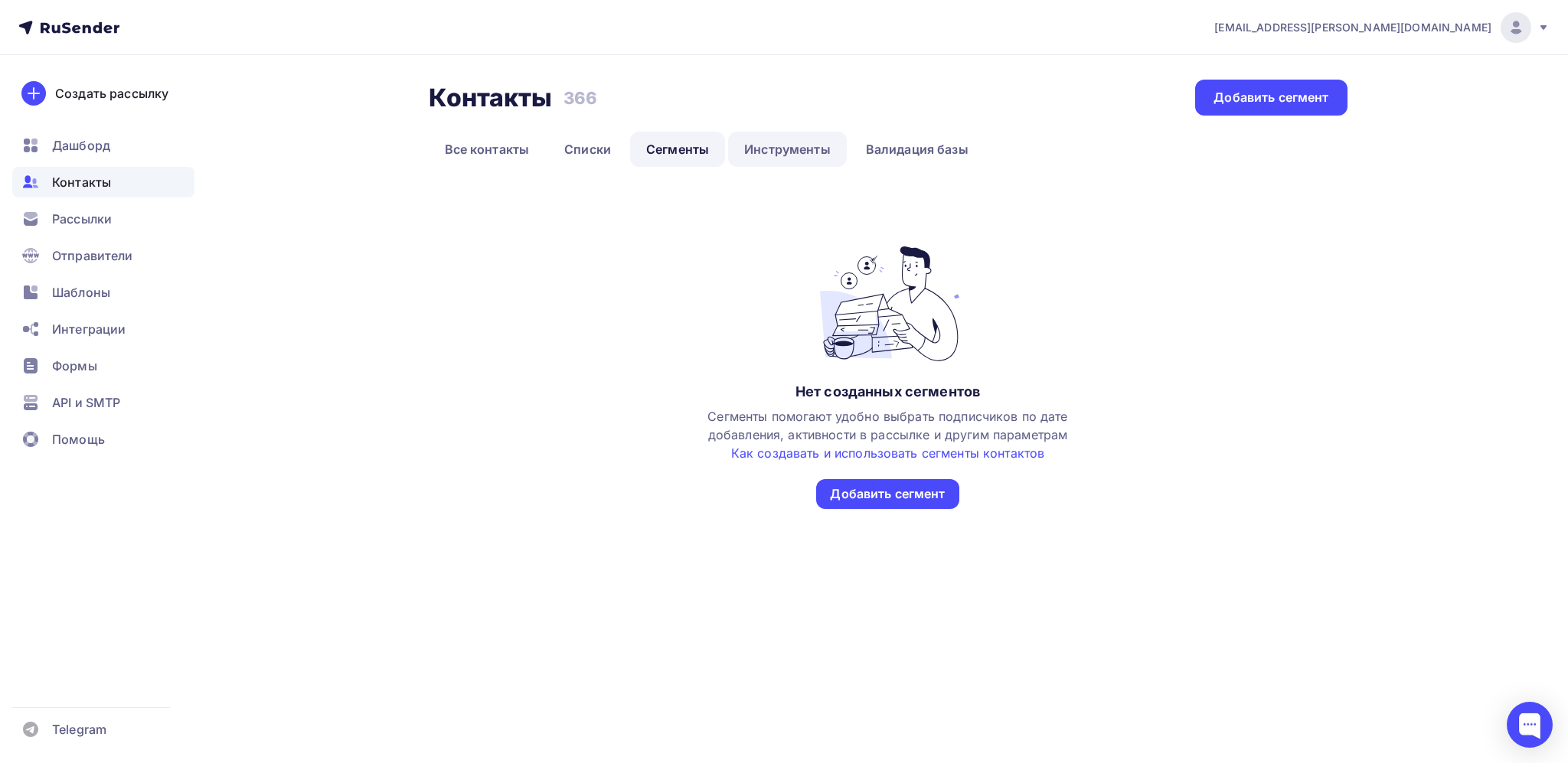
click at [754, 149] on link "Инструменты" at bounding box center [787, 149] width 119 height 35
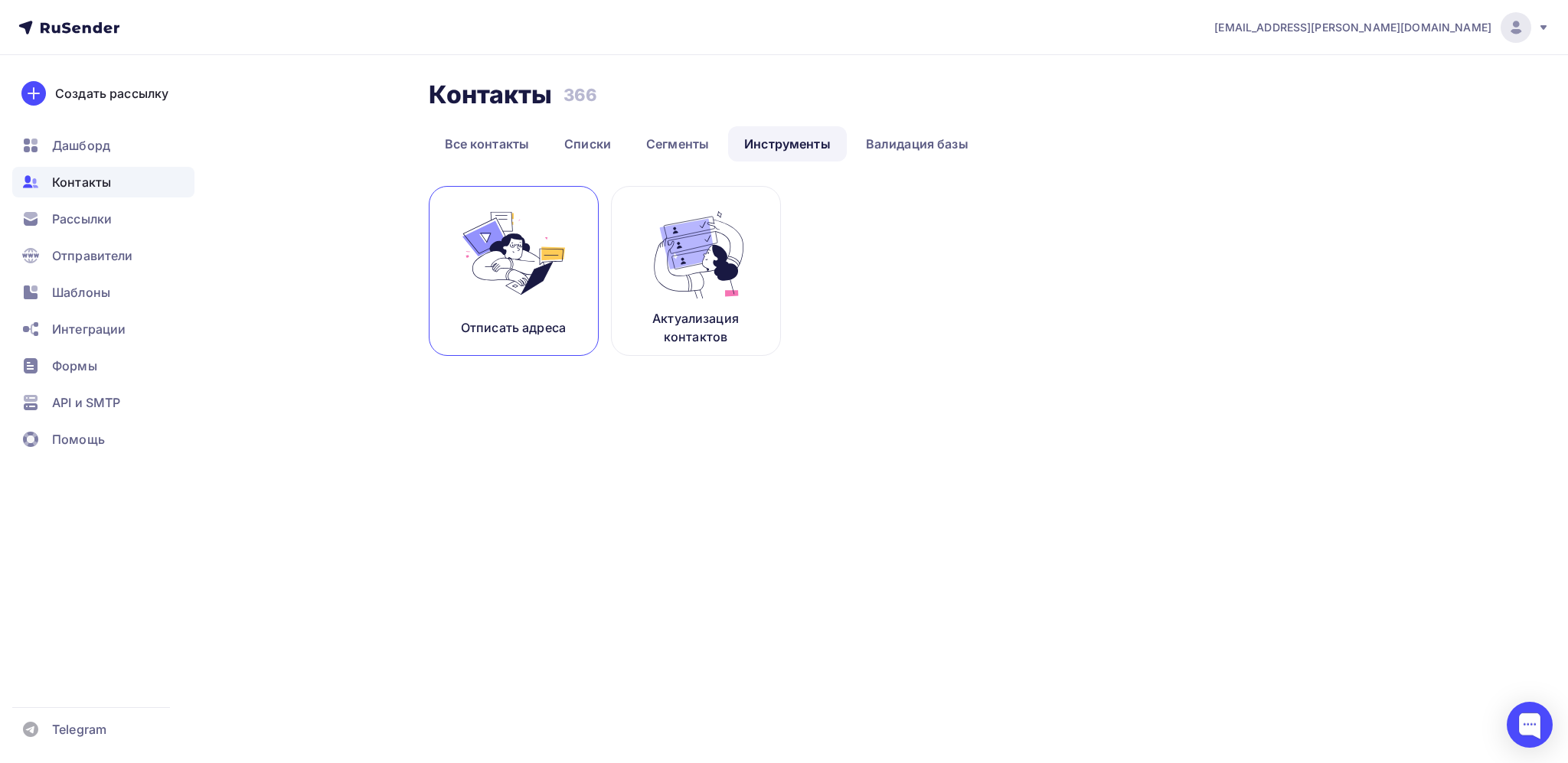
click at [554, 251] on img at bounding box center [513, 254] width 103 height 96
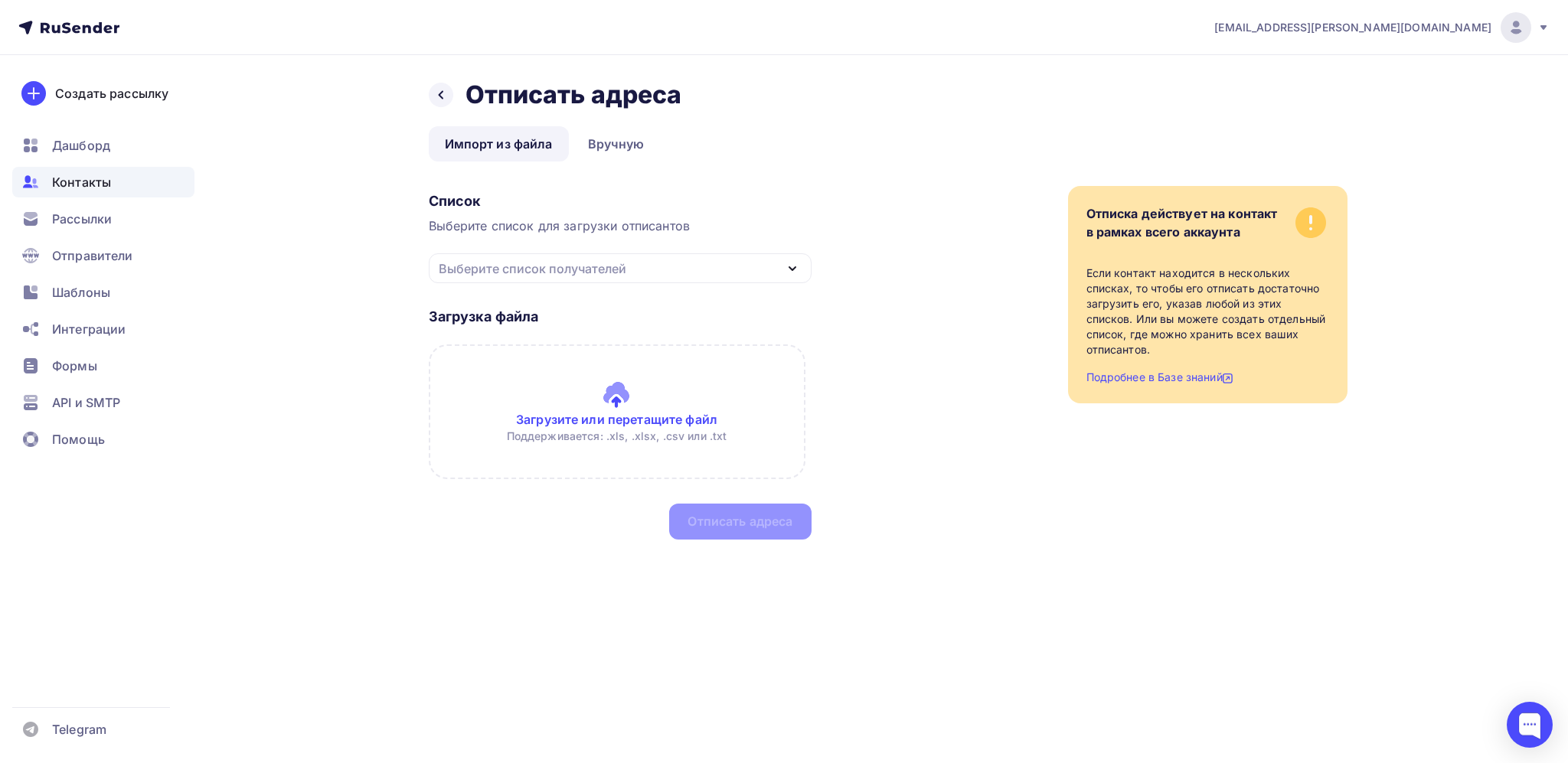
click at [572, 266] on div "Выберите список получателей" at bounding box center [533, 269] width 188 height 19
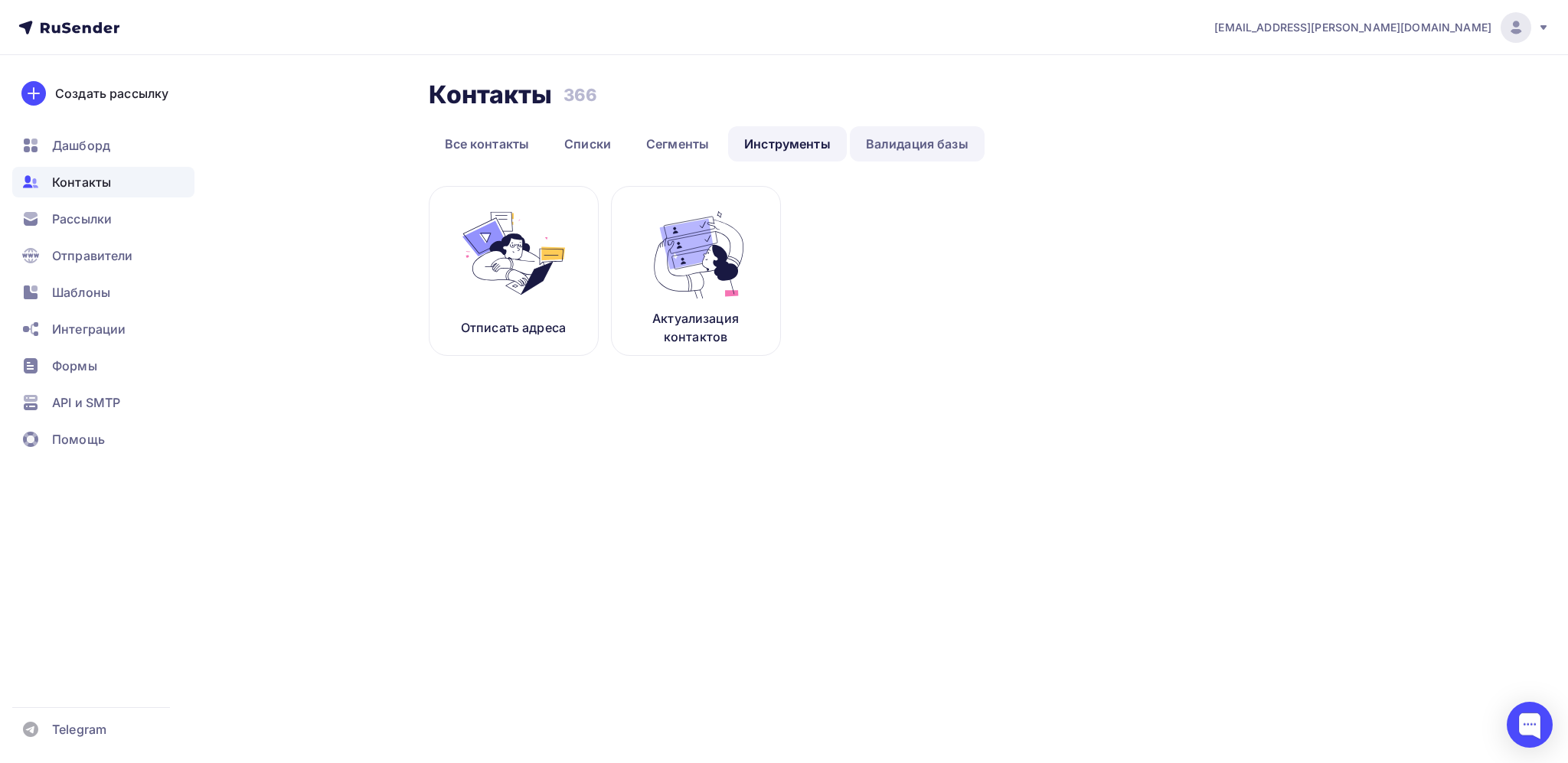
click at [878, 139] on link "Валидация базы" at bounding box center [918, 144] width 135 height 35
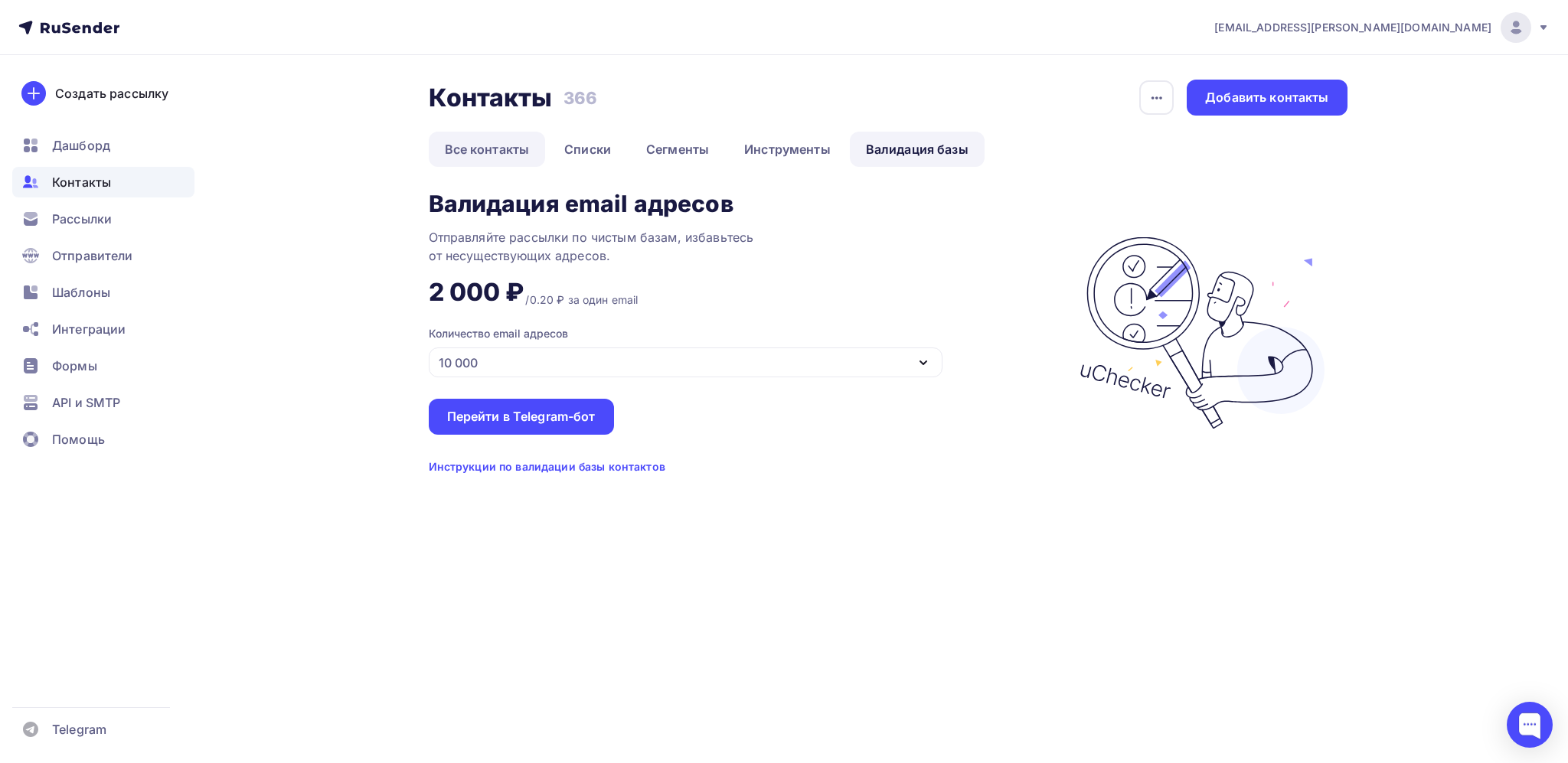
click at [493, 143] on link "Все контакты" at bounding box center [487, 149] width 118 height 35
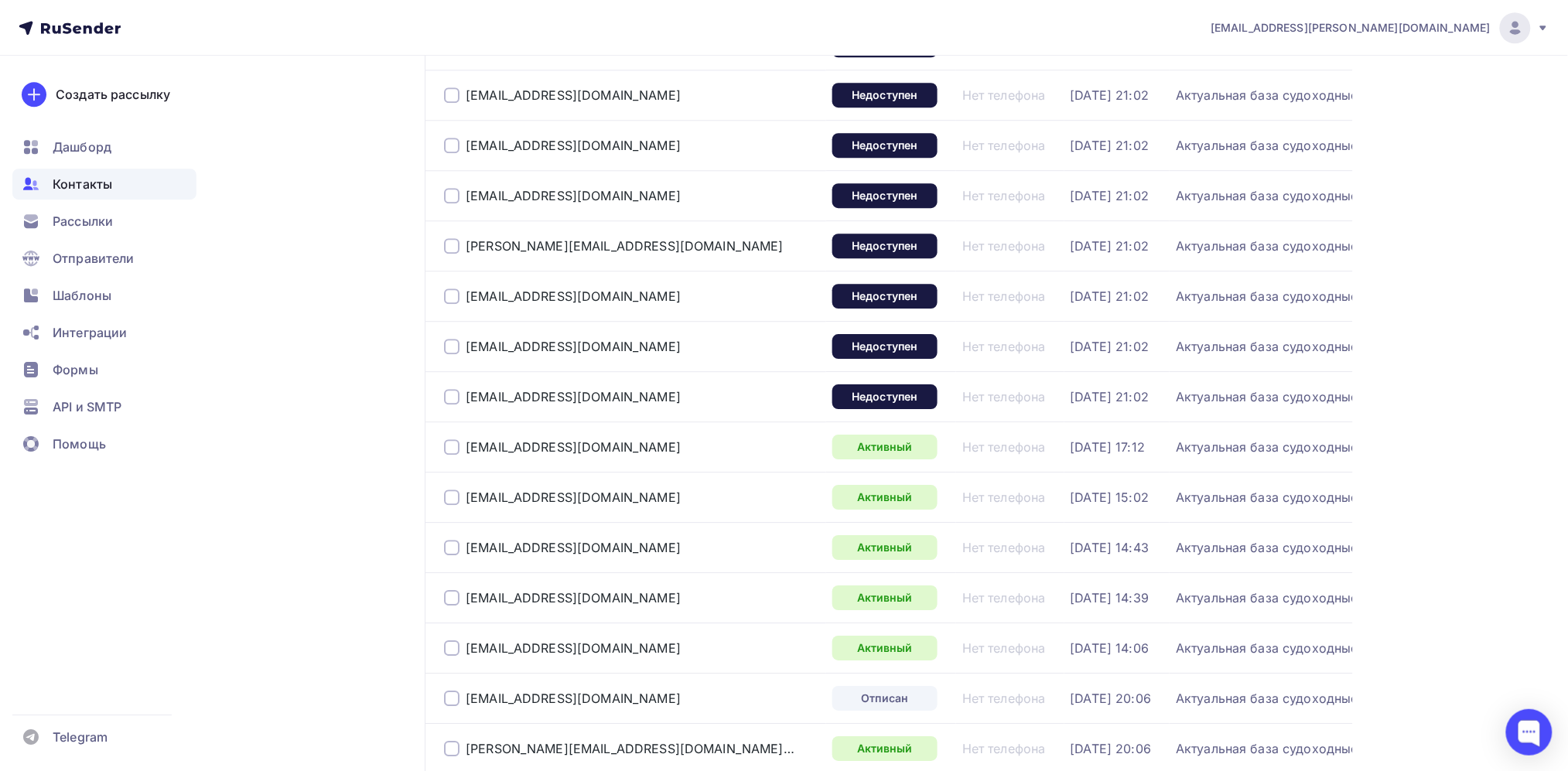
scroll to position [1526, 0]
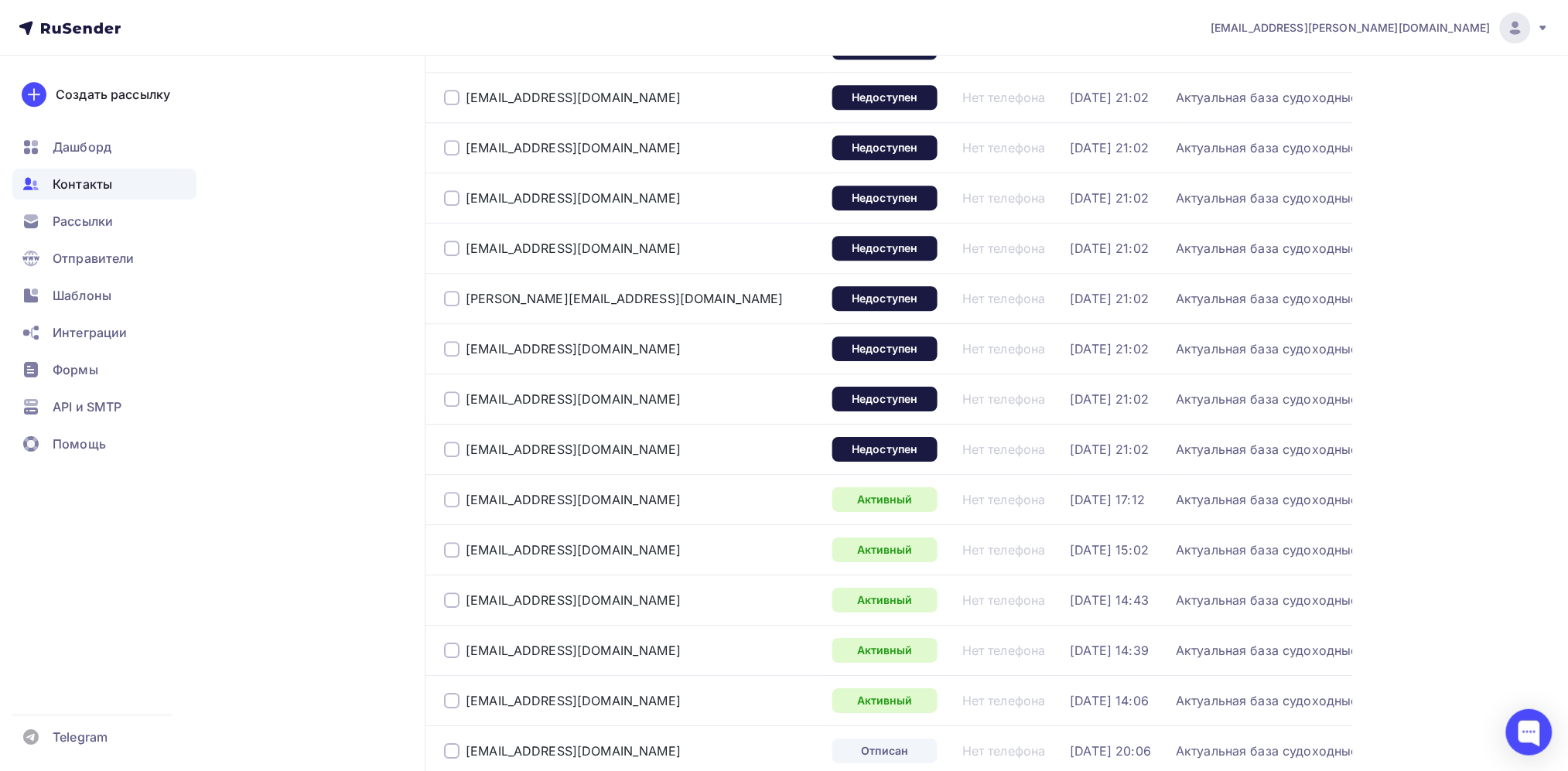
click at [454, 458] on div at bounding box center [452, 449] width 16 height 16
click at [454, 407] on div at bounding box center [452, 399] width 16 height 16
click at [450, 356] on div "[EMAIL_ADDRESS][DOMAIN_NAME]" at bounding box center [562, 349] width 237 height 16
click at [450, 356] on div at bounding box center [452, 349] width 16 height 16
click at [450, 306] on div at bounding box center [452, 298] width 16 height 16
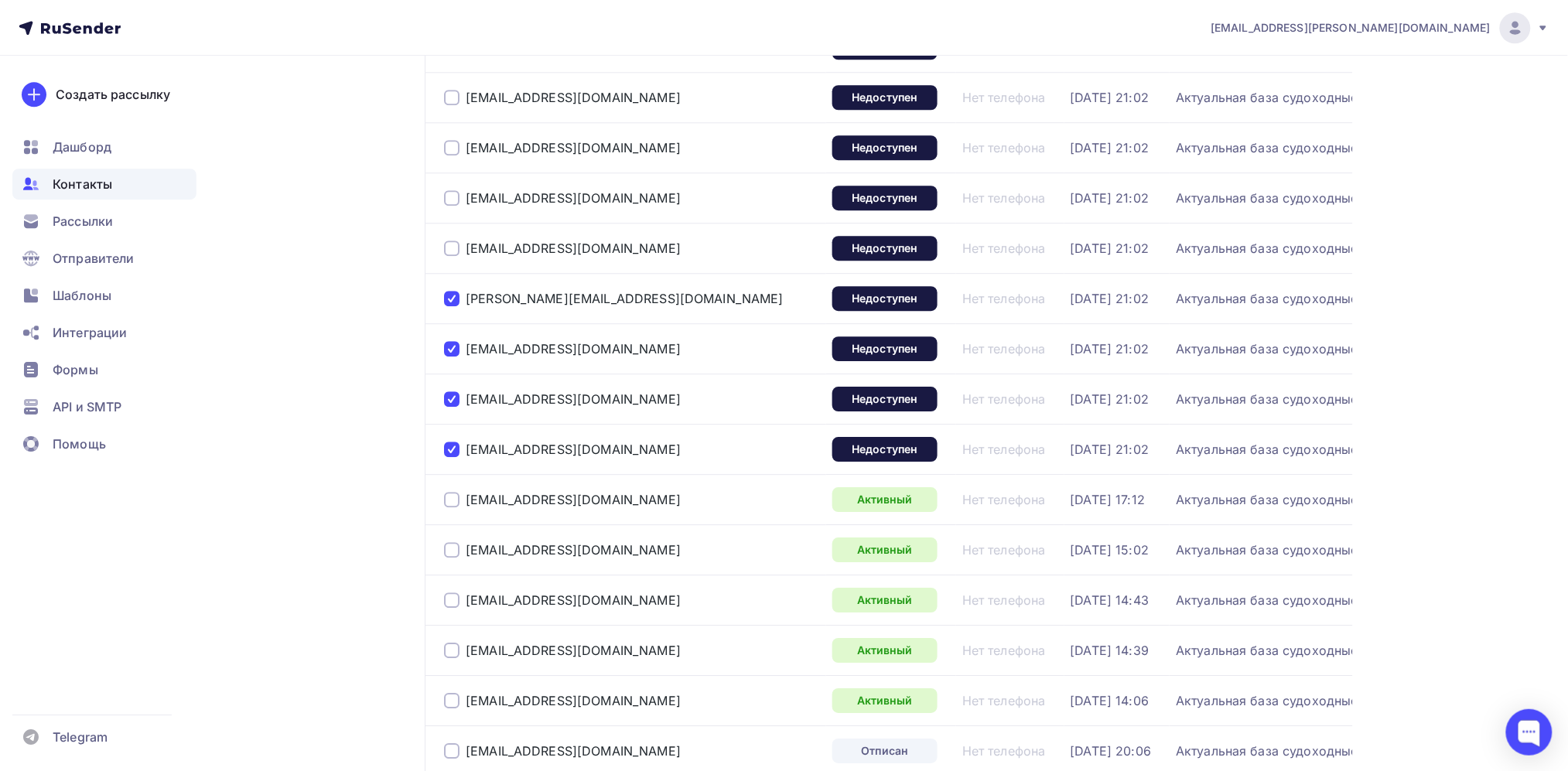
click at [457, 256] on div at bounding box center [452, 248] width 16 height 16
click at [453, 206] on div at bounding box center [452, 197] width 16 height 16
click at [448, 155] on div at bounding box center [452, 148] width 16 height 16
click at [450, 105] on div at bounding box center [452, 97] width 16 height 16
click at [450, 55] on div at bounding box center [452, 47] width 16 height 16
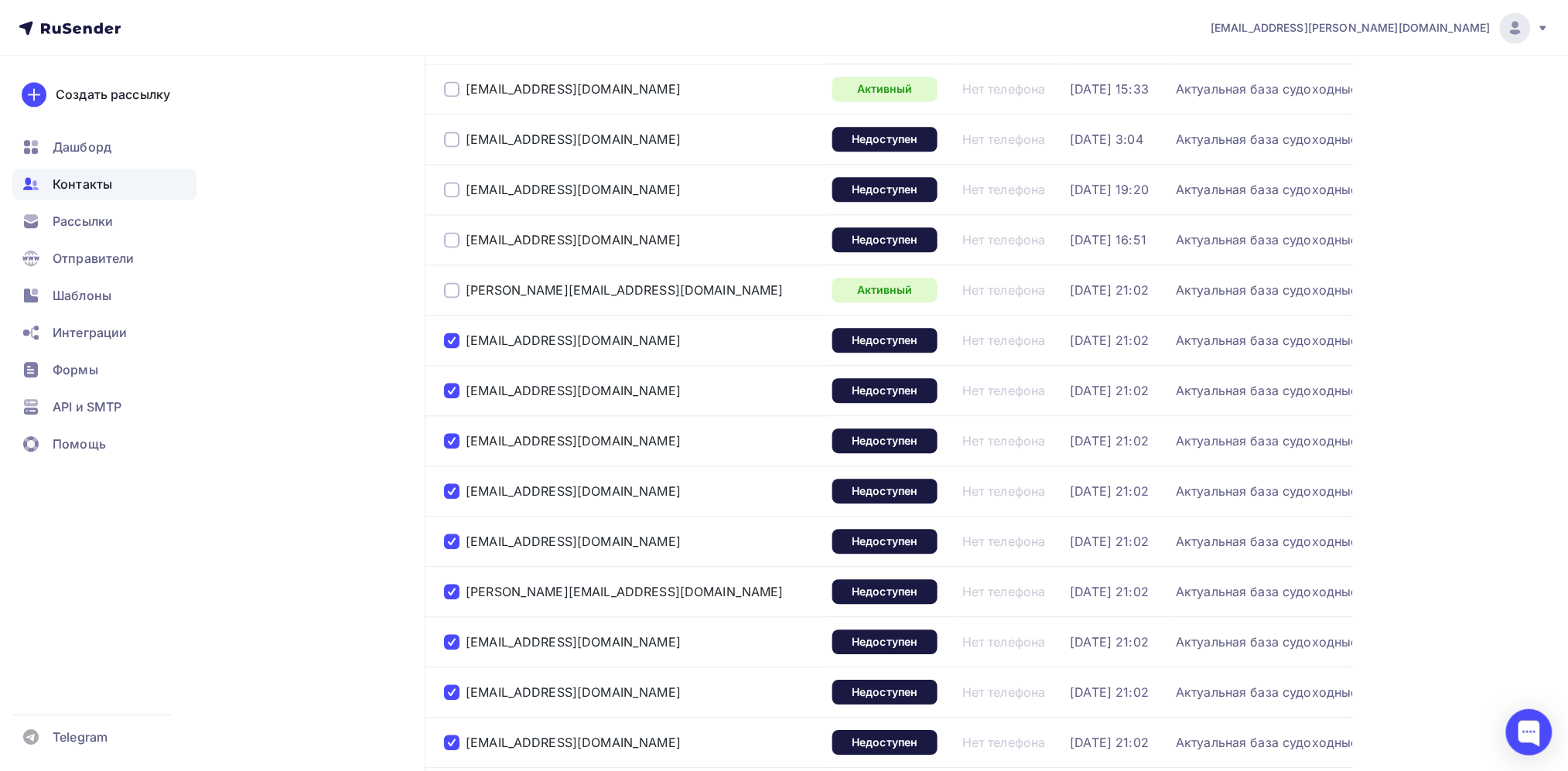
scroll to position [1232, 0]
click at [453, 248] on div at bounding box center [452, 240] width 16 height 16
click at [451, 198] on div at bounding box center [452, 190] width 16 height 16
click at [451, 148] on div "[EMAIL_ADDRESS][DOMAIN_NAME]" at bounding box center [562, 139] width 237 height 16
click at [450, 148] on div at bounding box center [452, 139] width 16 height 16
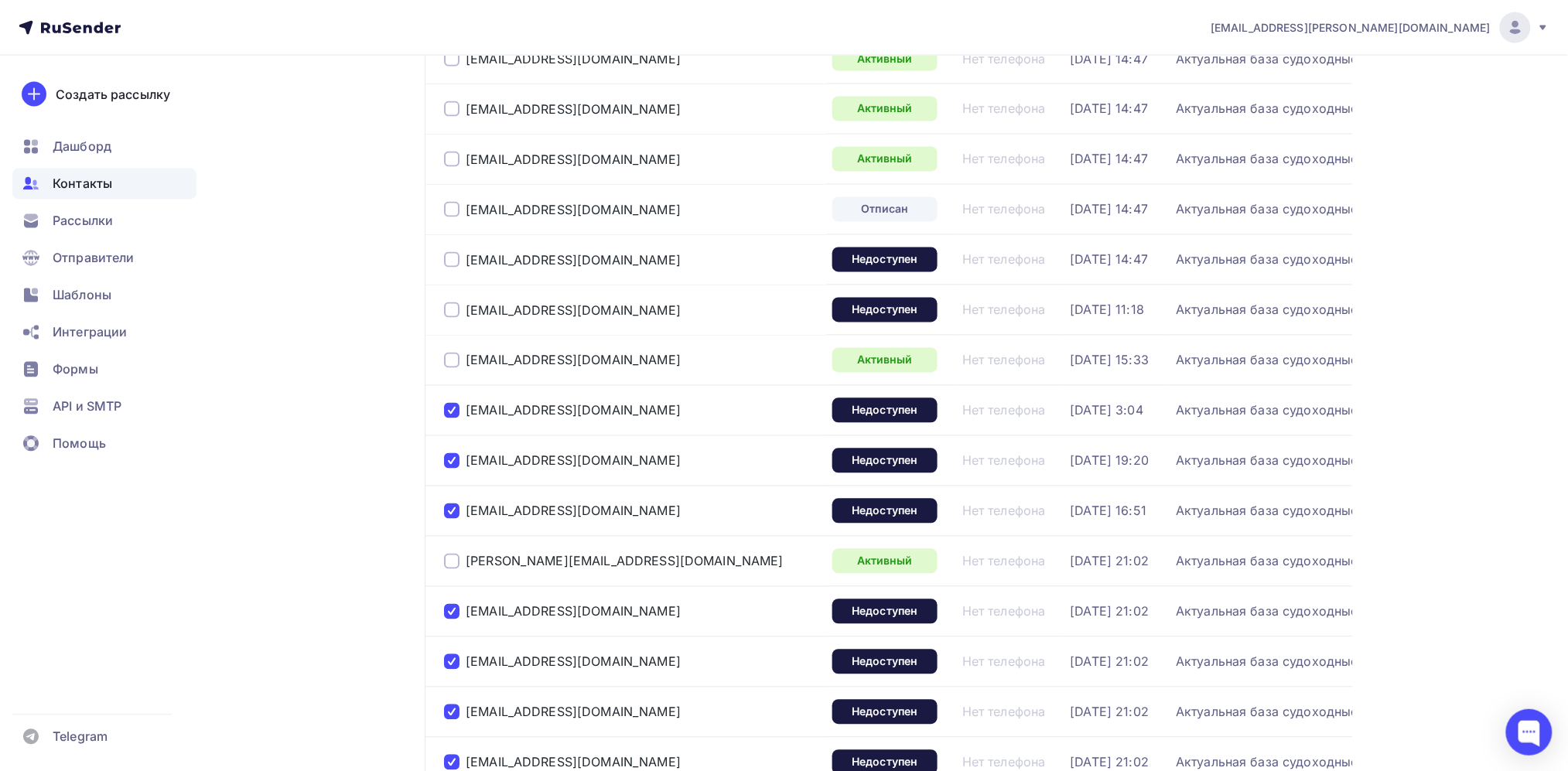
scroll to position [961, 0]
click at [451, 319] on div at bounding box center [452, 311] width 16 height 16
click at [449, 269] on div at bounding box center [452, 260] width 16 height 16
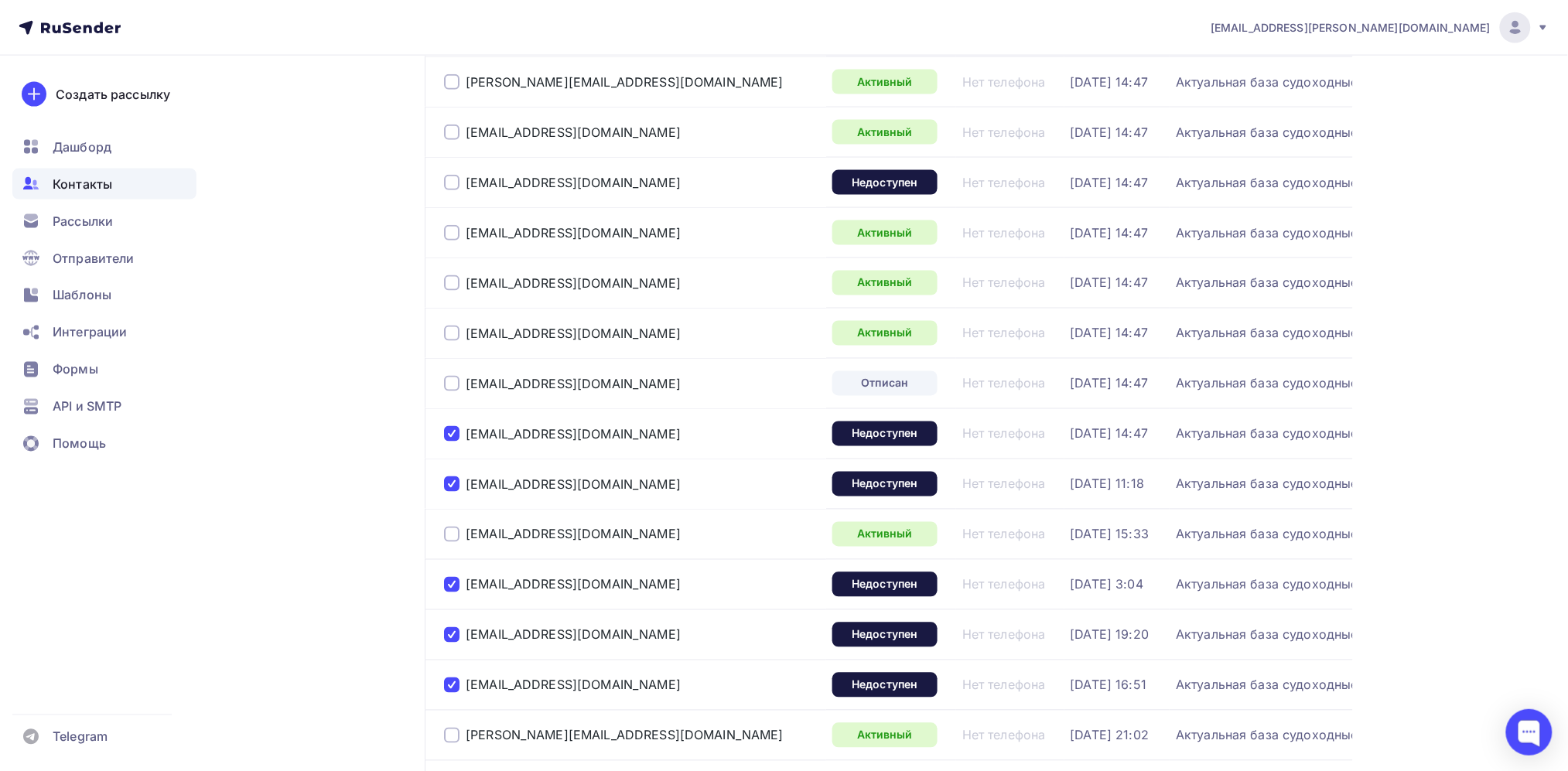
click at [456, 391] on div at bounding box center [452, 384] width 16 height 16
click at [450, 190] on div at bounding box center [452, 182] width 16 height 16
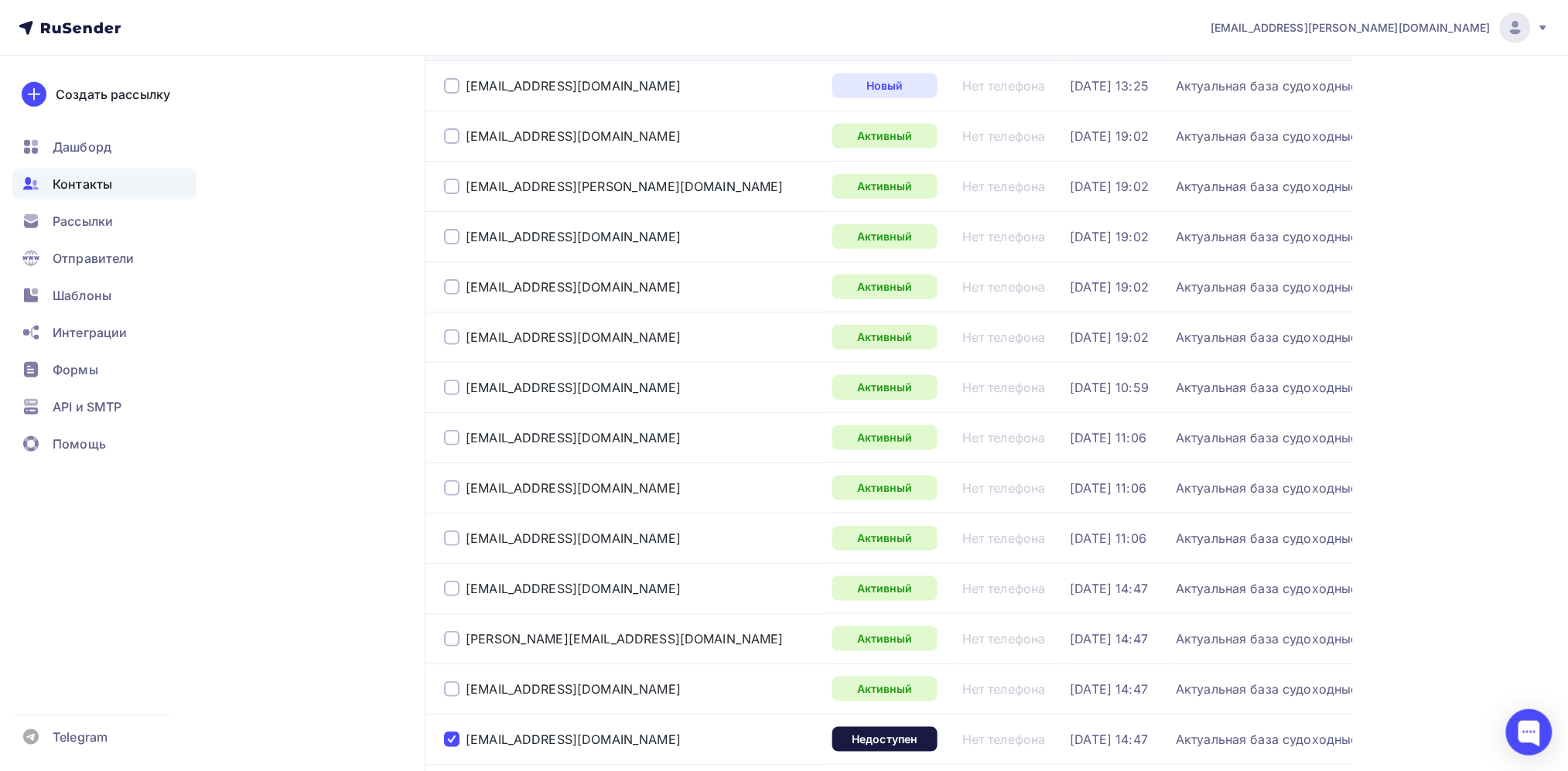
scroll to position [24, 0]
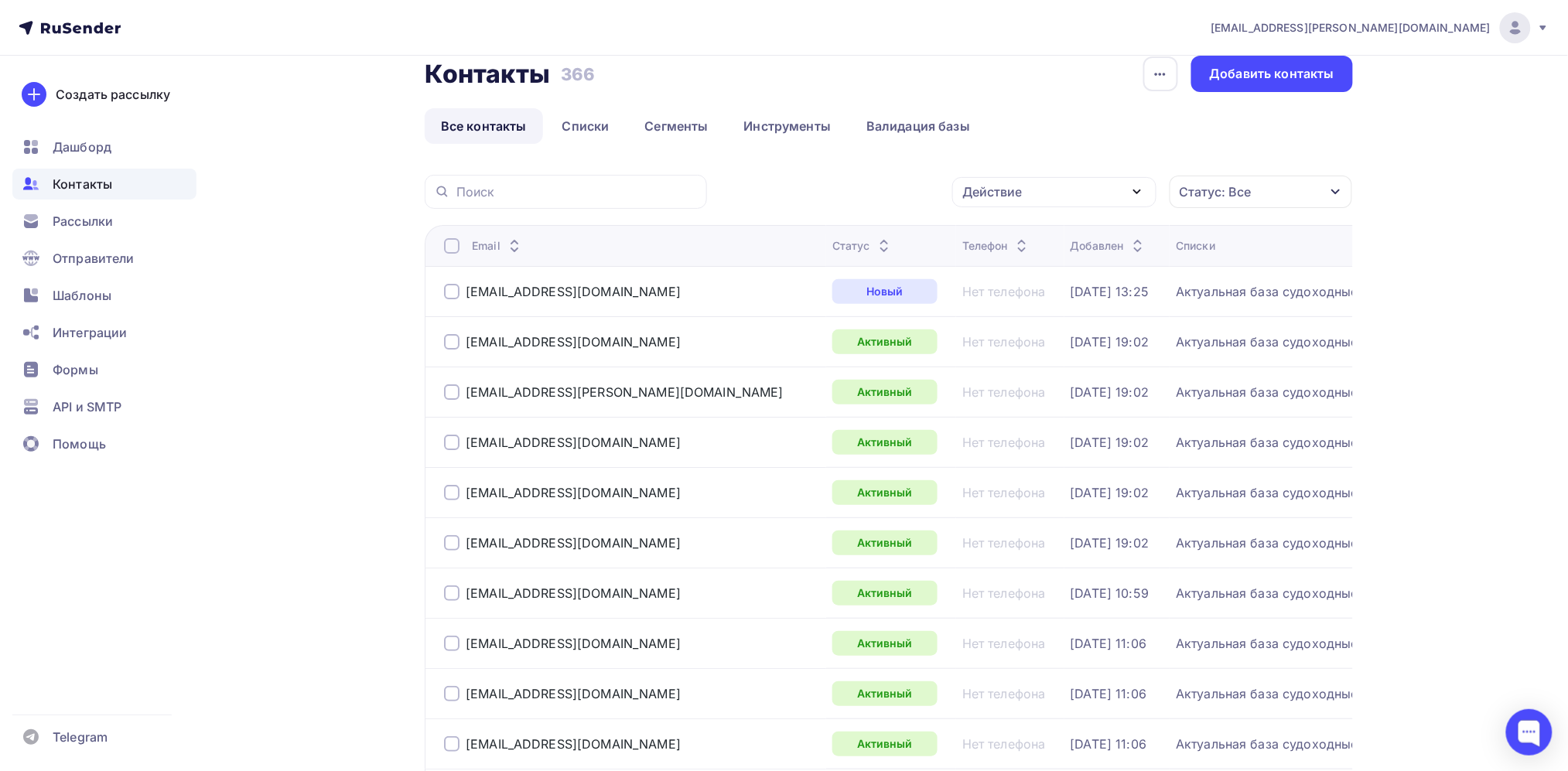
click at [1105, 198] on div "Действие" at bounding box center [1054, 192] width 204 height 30
click at [1043, 301] on div "Удалить" at bounding box center [1054, 299] width 167 height 19
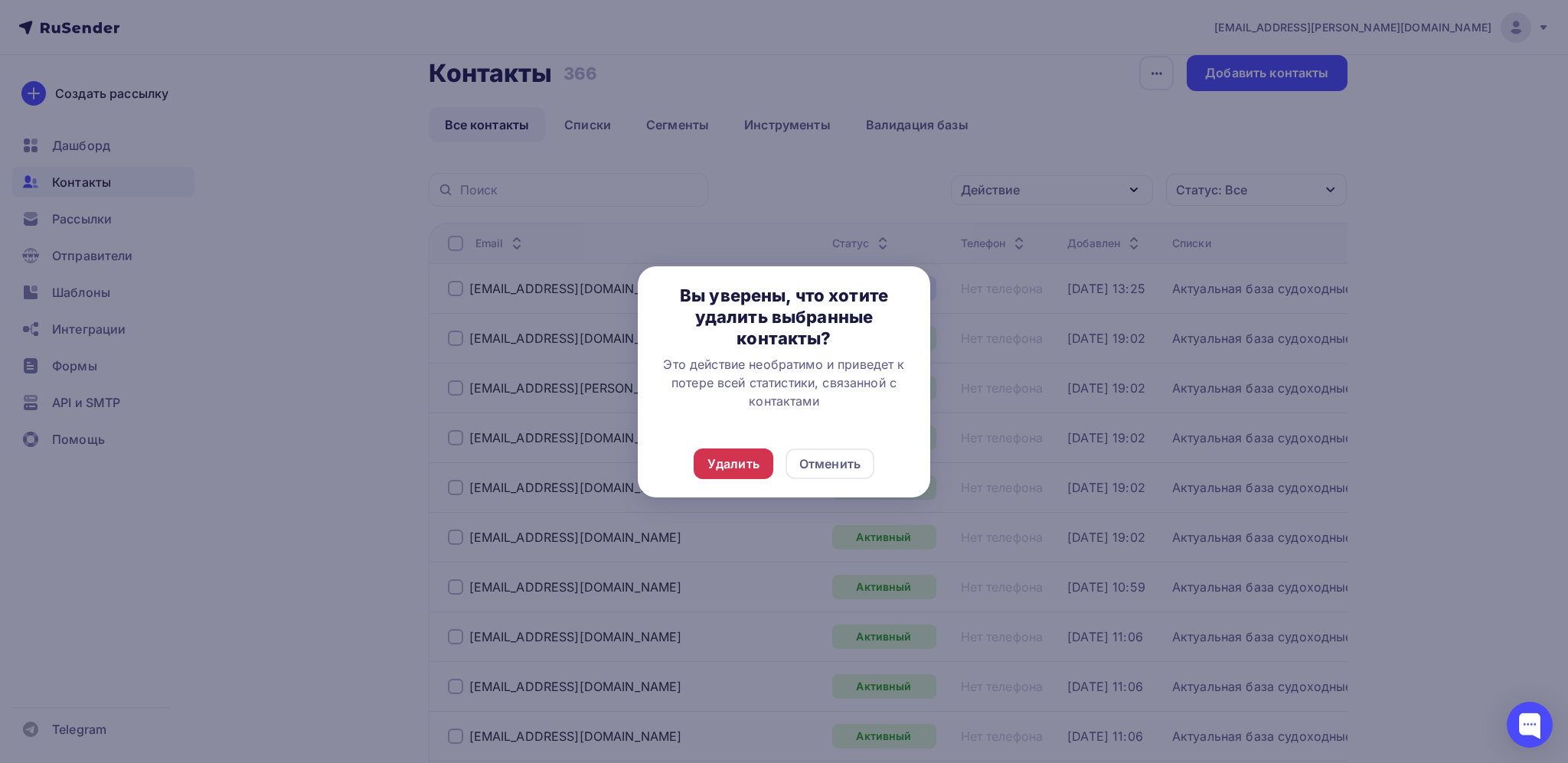
click at [744, 462] on div "Удалить" at bounding box center [734, 464] width 52 height 19
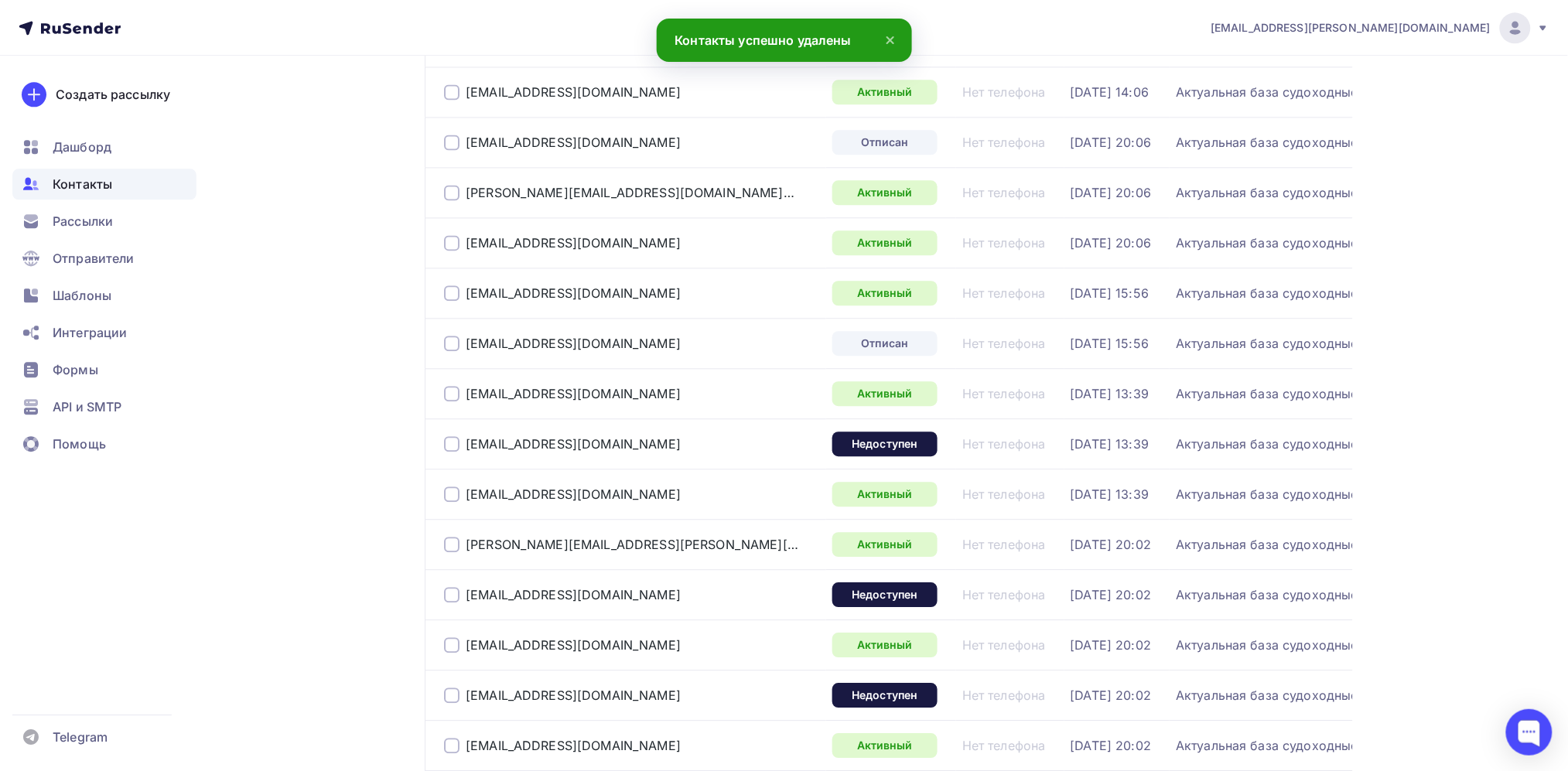
scroll to position [1448, 0]
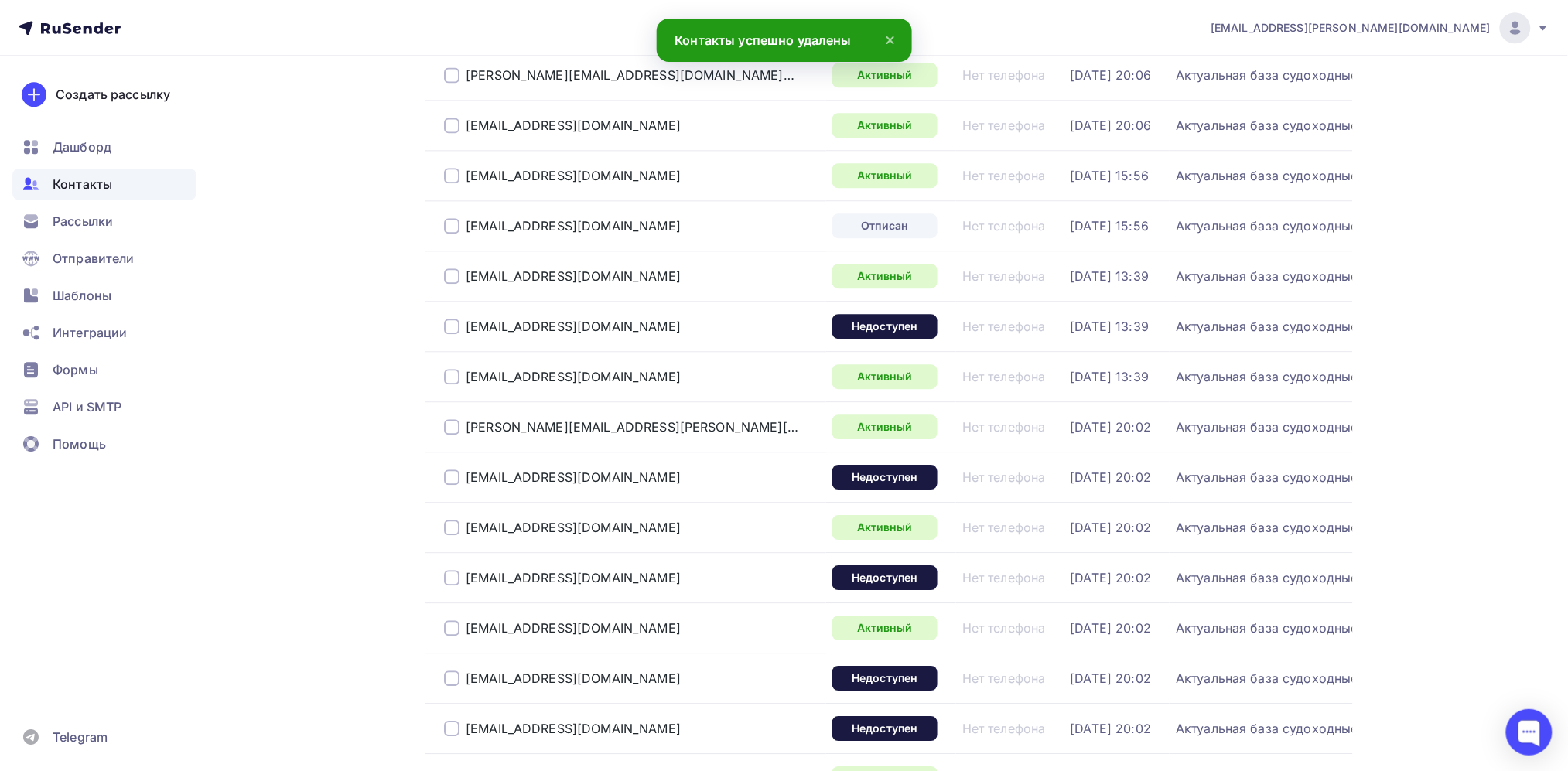
click at [454, 234] on div at bounding box center [452, 225] width 16 height 16
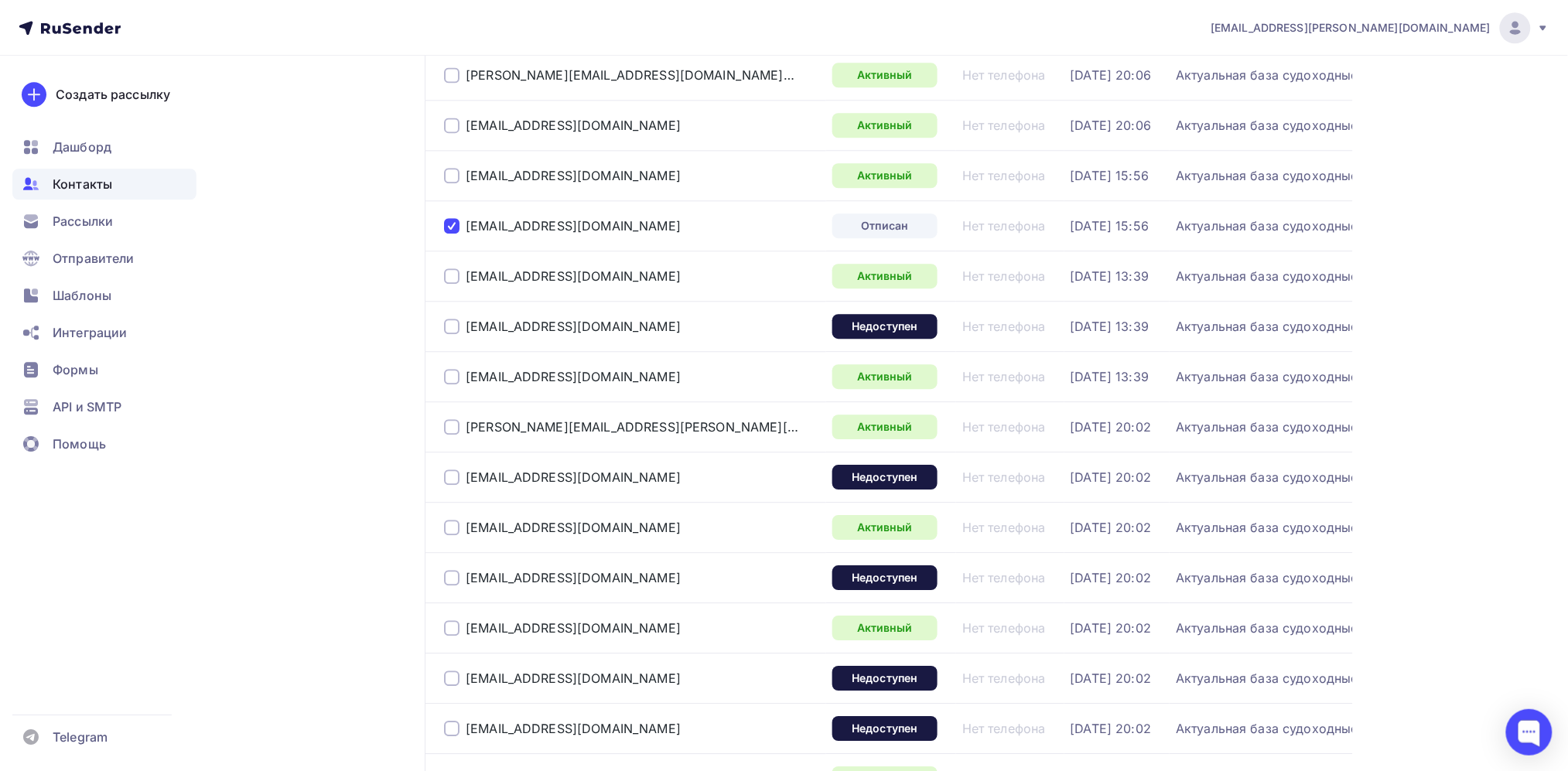
click at [447, 33] on div at bounding box center [452, 24] width 16 height 16
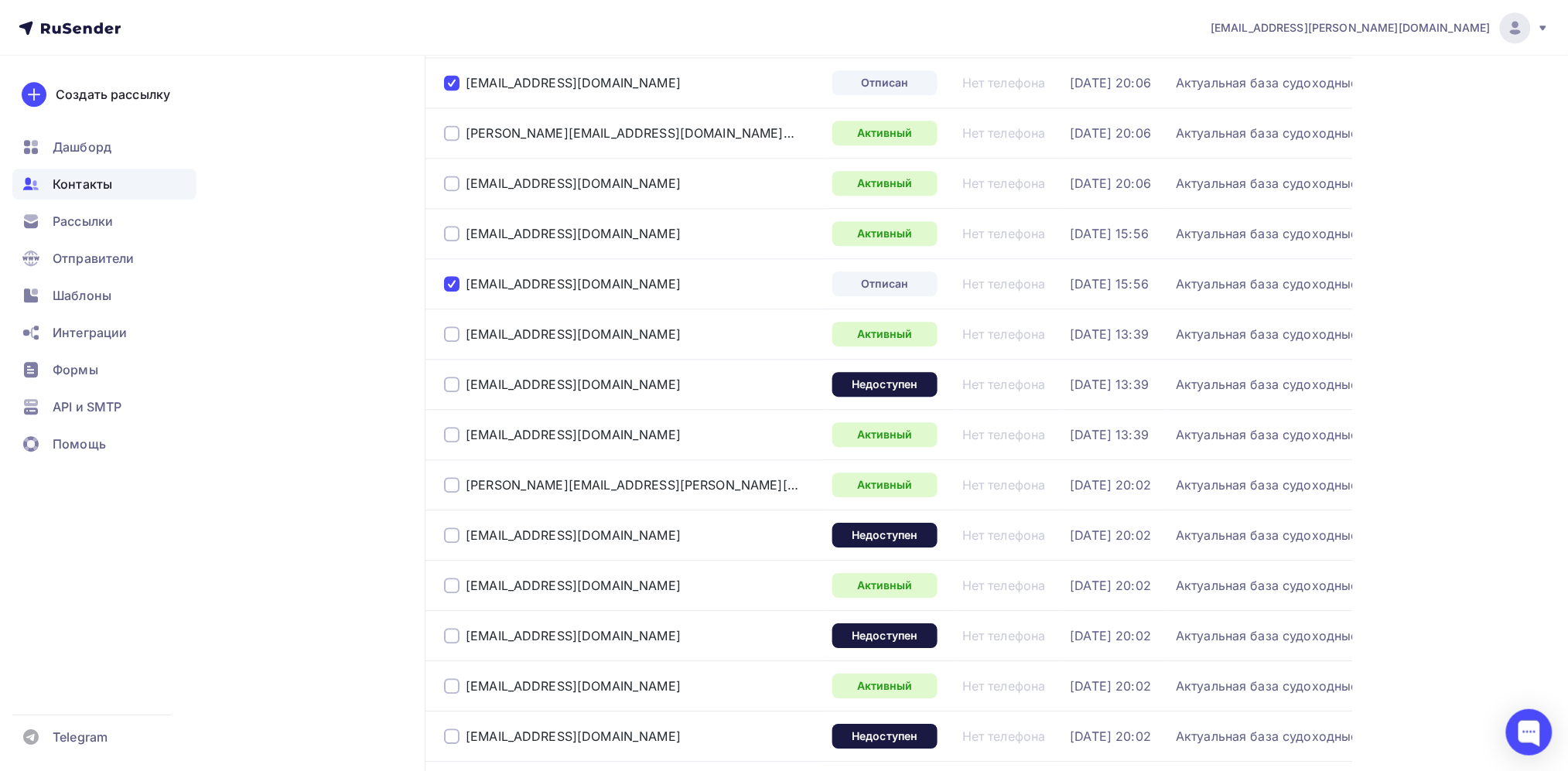
scroll to position [1392, 0]
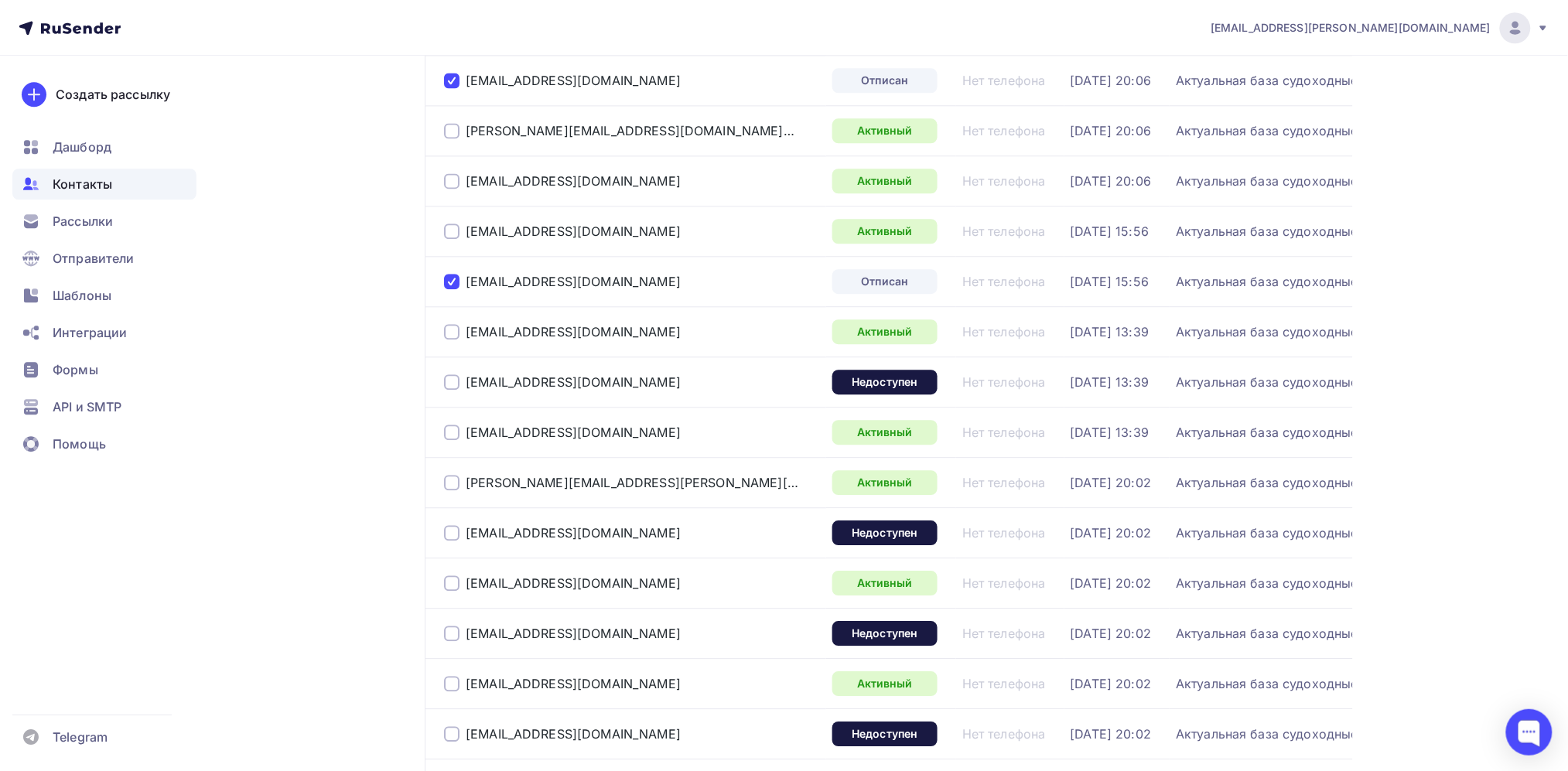
click at [452, 390] on div at bounding box center [452, 382] width 16 height 16
click at [451, 541] on div at bounding box center [452, 532] width 16 height 16
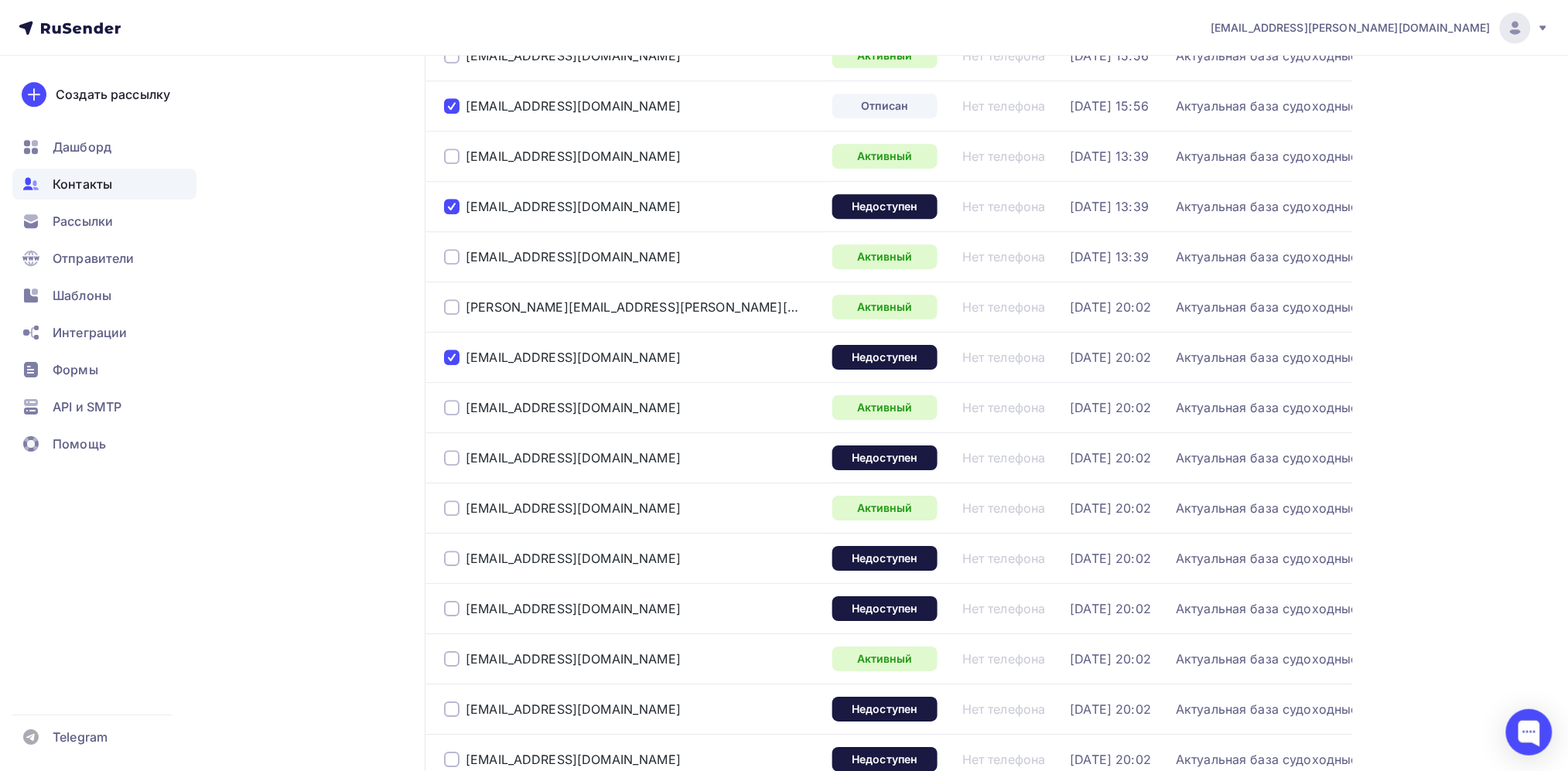
scroll to position [1628, 0]
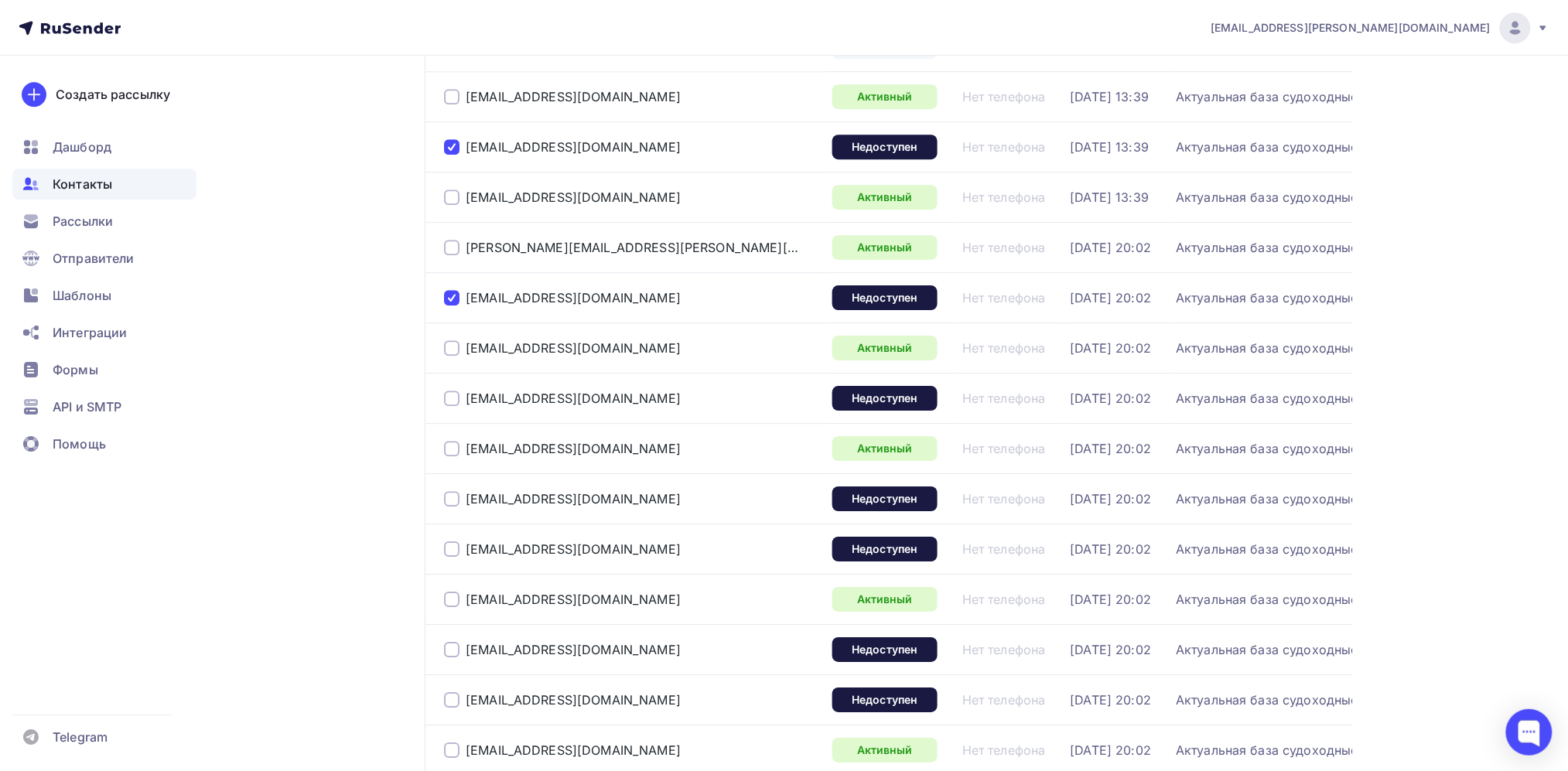
click at [452, 406] on div at bounding box center [452, 399] width 16 height 16
click at [452, 507] on div at bounding box center [452, 499] width 16 height 16
click at [457, 557] on div at bounding box center [452, 549] width 16 height 16
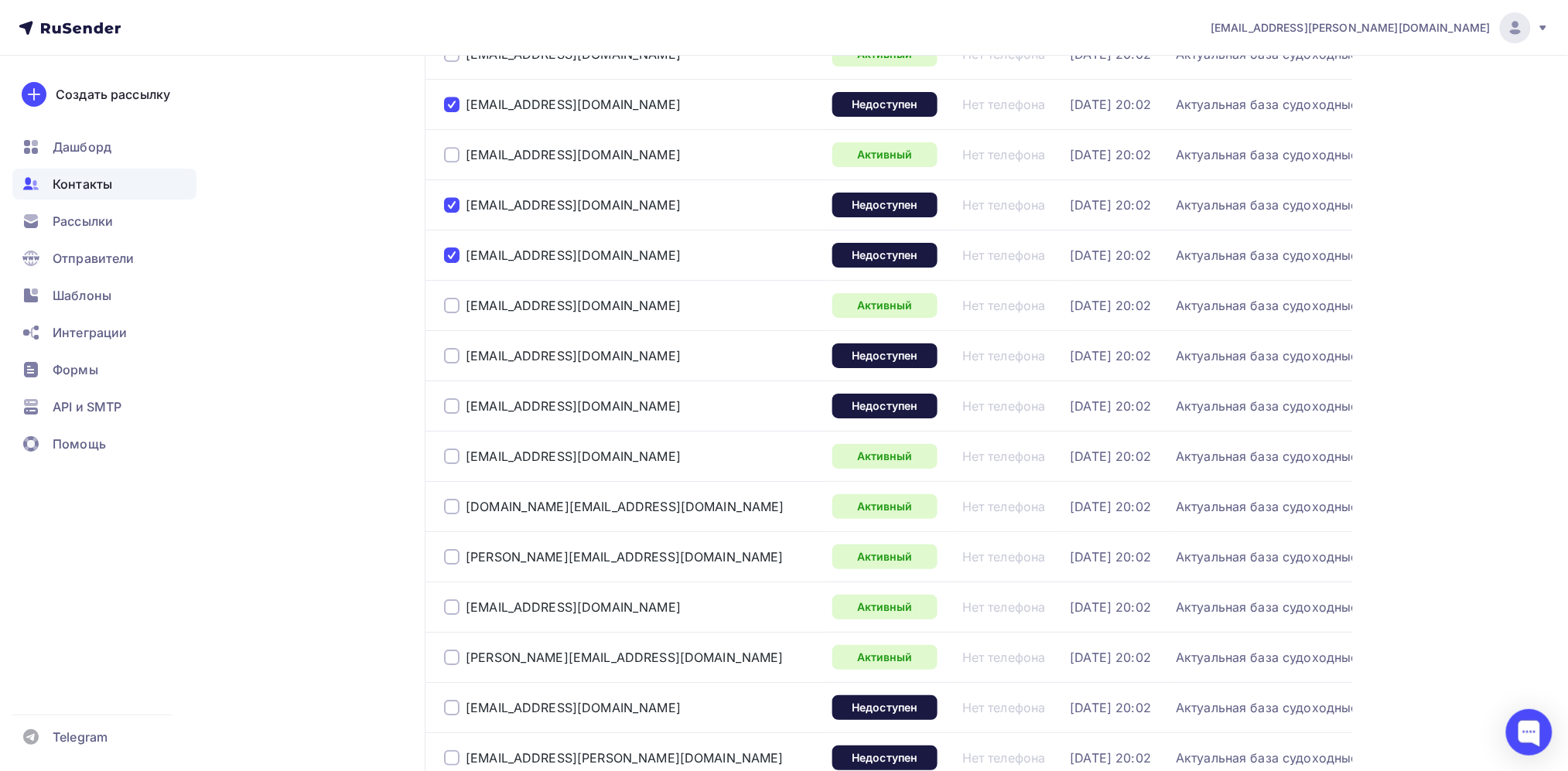
click at [453, 364] on div at bounding box center [452, 356] width 16 height 16
click at [453, 414] on div at bounding box center [452, 406] width 16 height 16
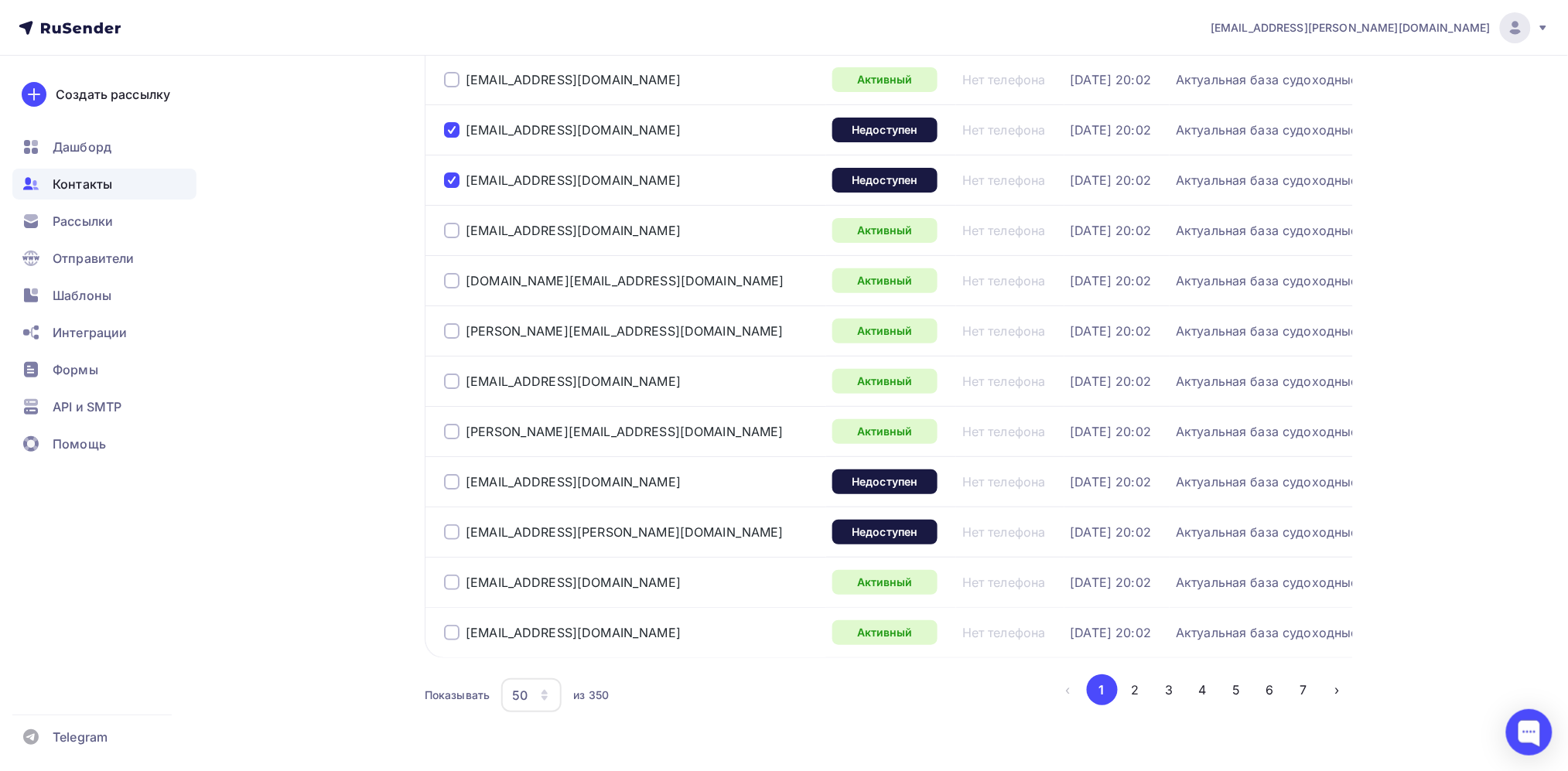
scroll to position [2239, 0]
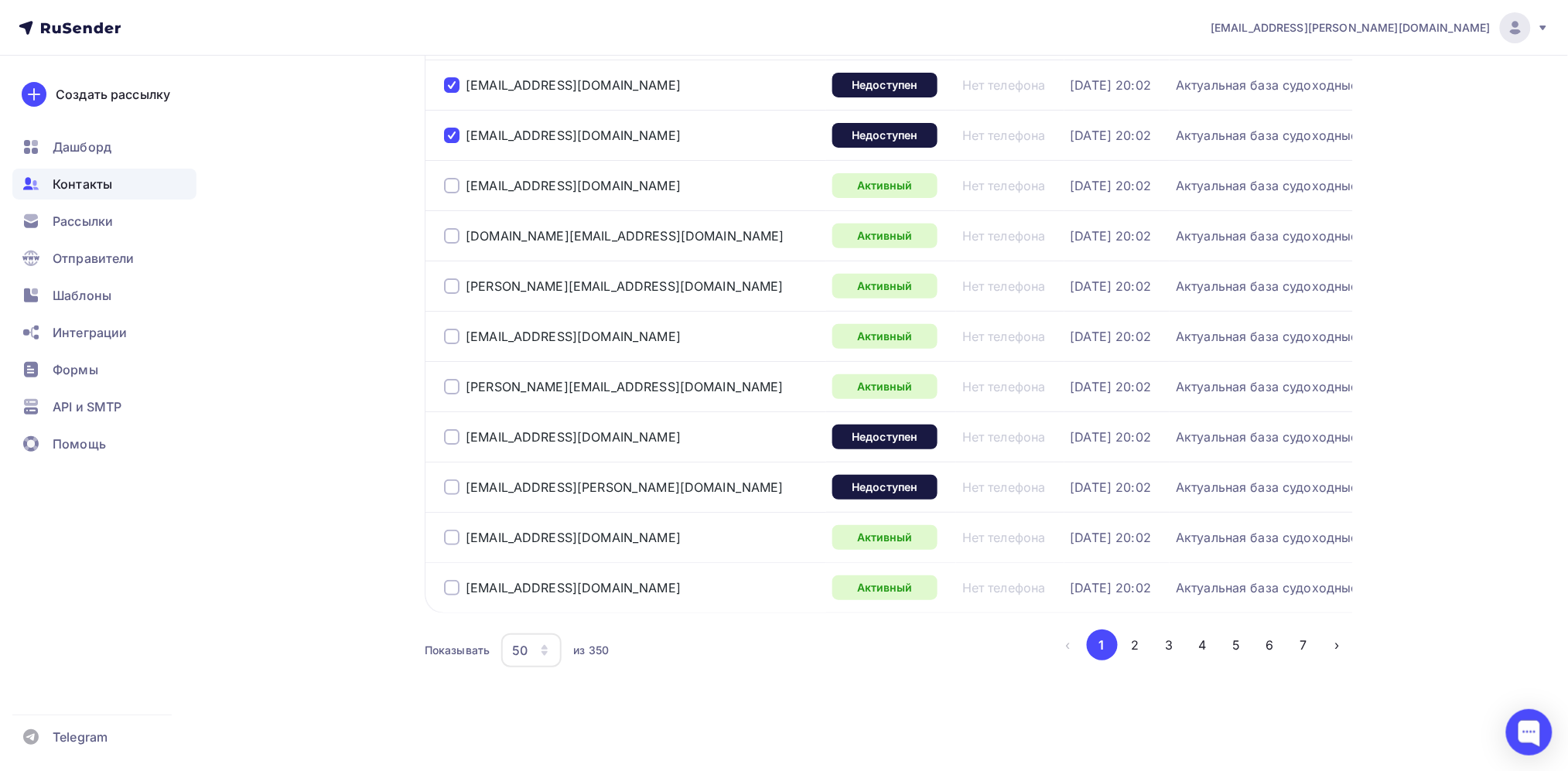
click at [453, 444] on div at bounding box center [452, 437] width 16 height 16
click at [454, 495] on div at bounding box center [452, 487] width 16 height 16
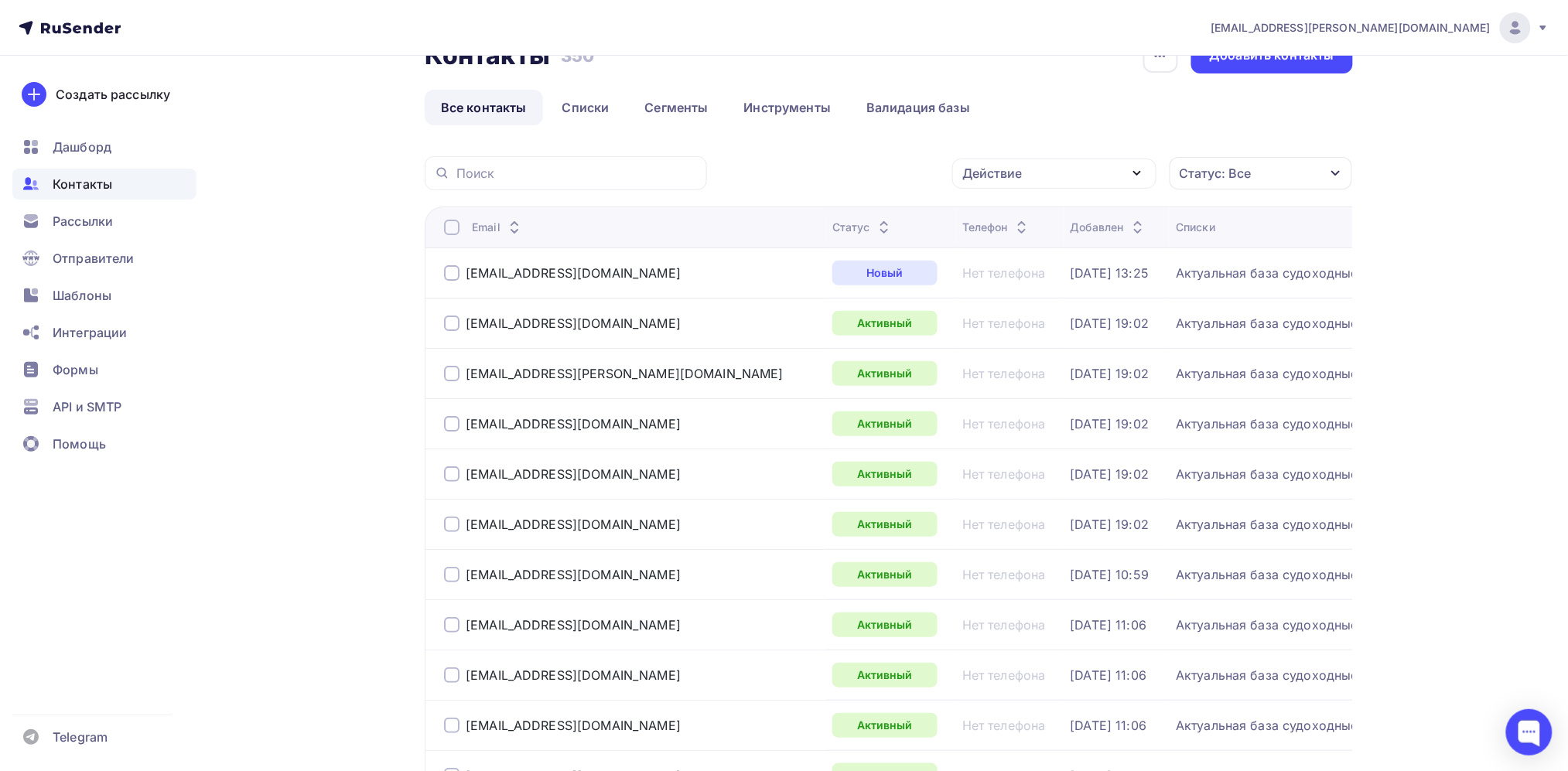
scroll to position [0, 0]
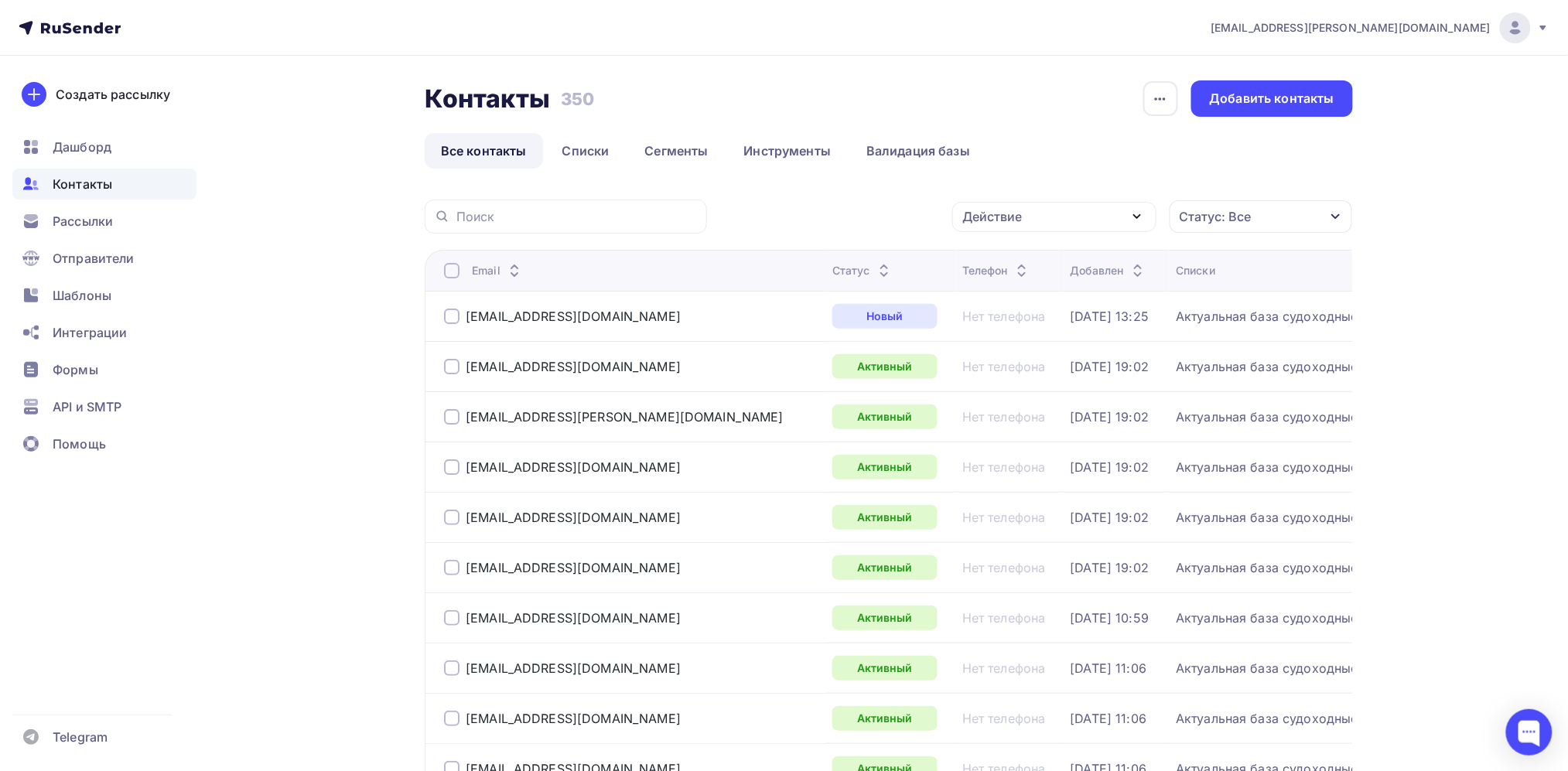
click at [1070, 204] on div "Действие" at bounding box center [1054, 217] width 204 height 30
click at [1011, 318] on div "Удалить" at bounding box center [996, 325] width 51 height 19
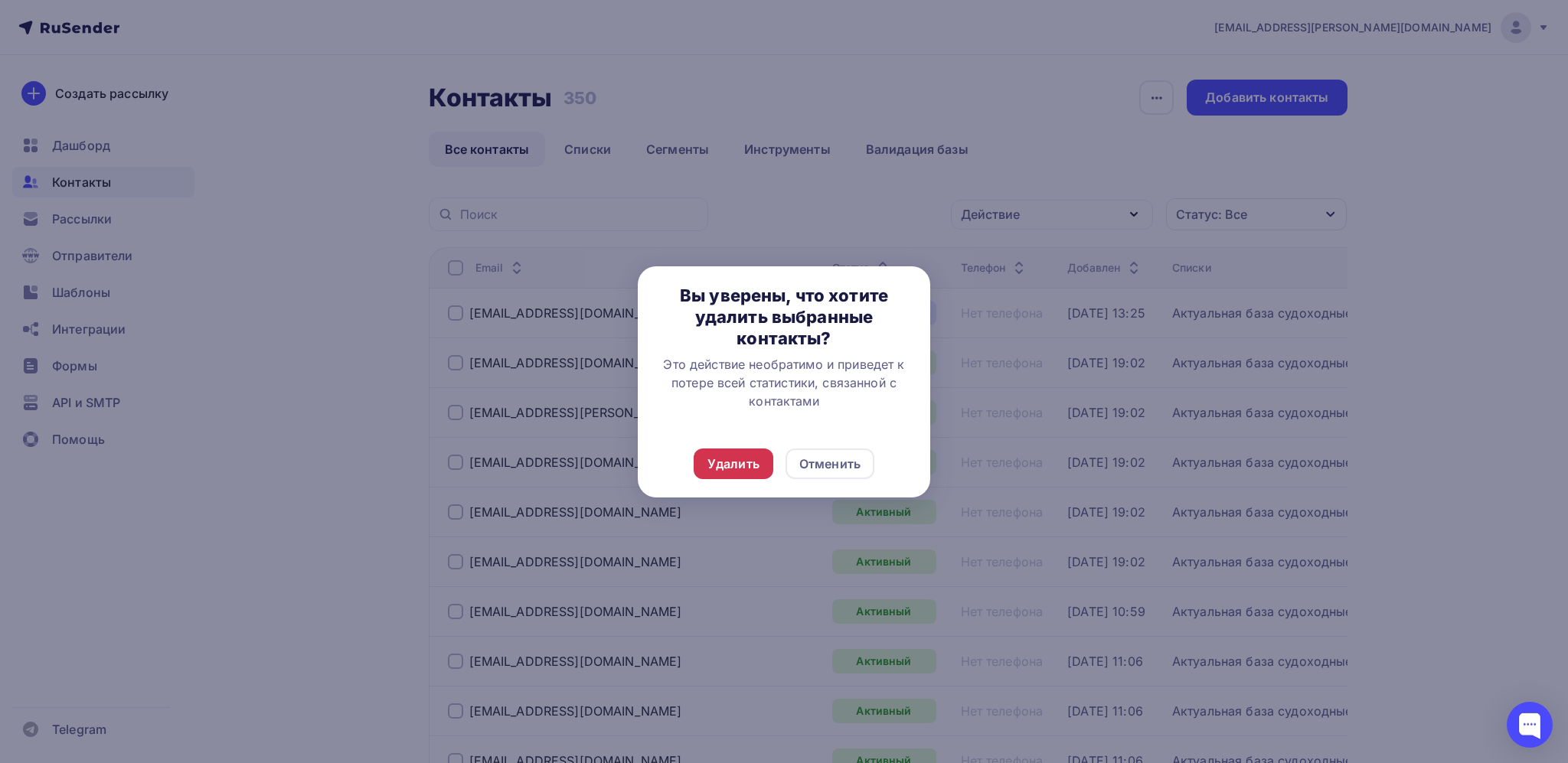
click at [743, 460] on div "Удалить" at bounding box center [734, 464] width 52 height 19
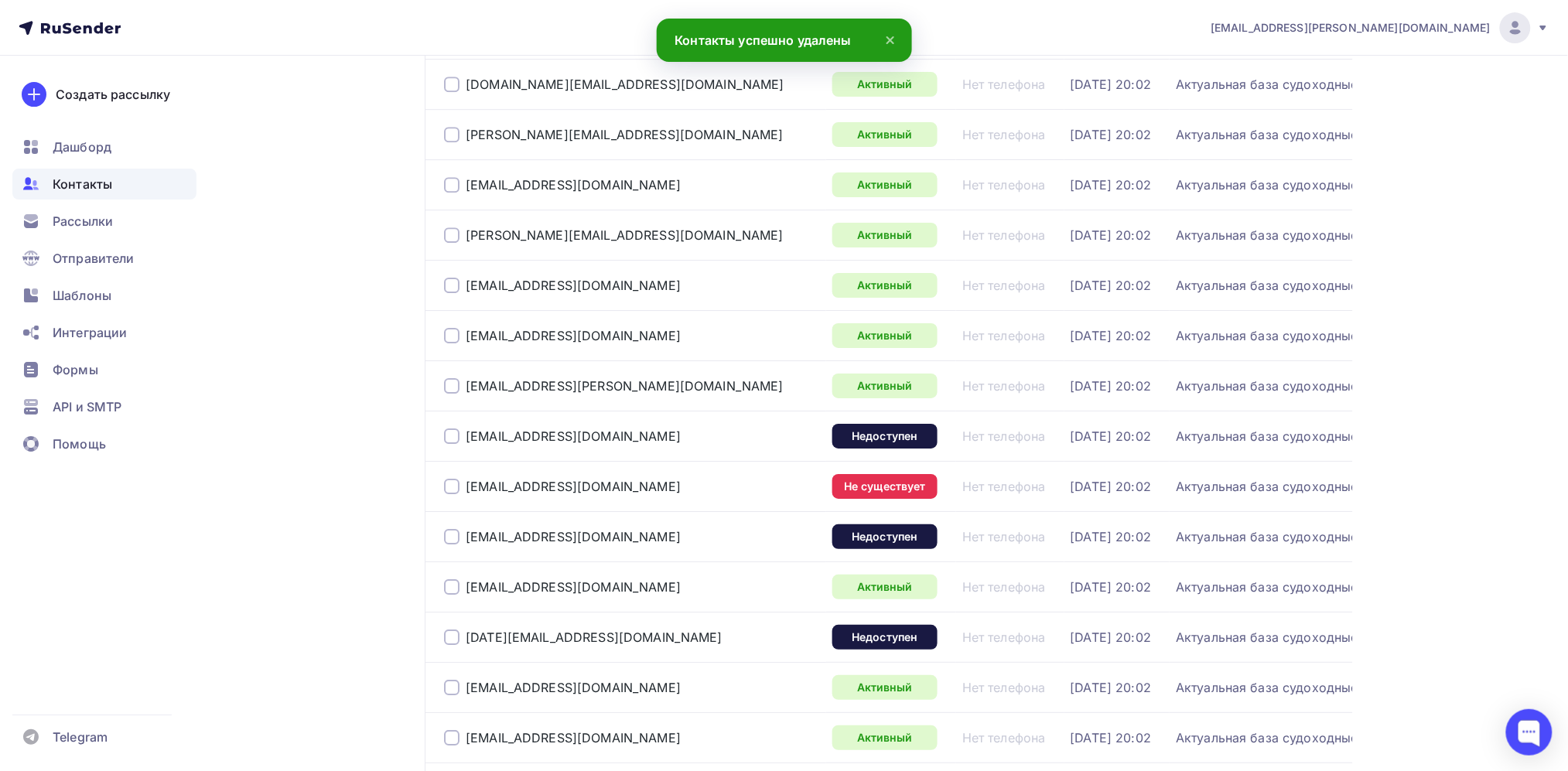
scroll to position [2050, 0]
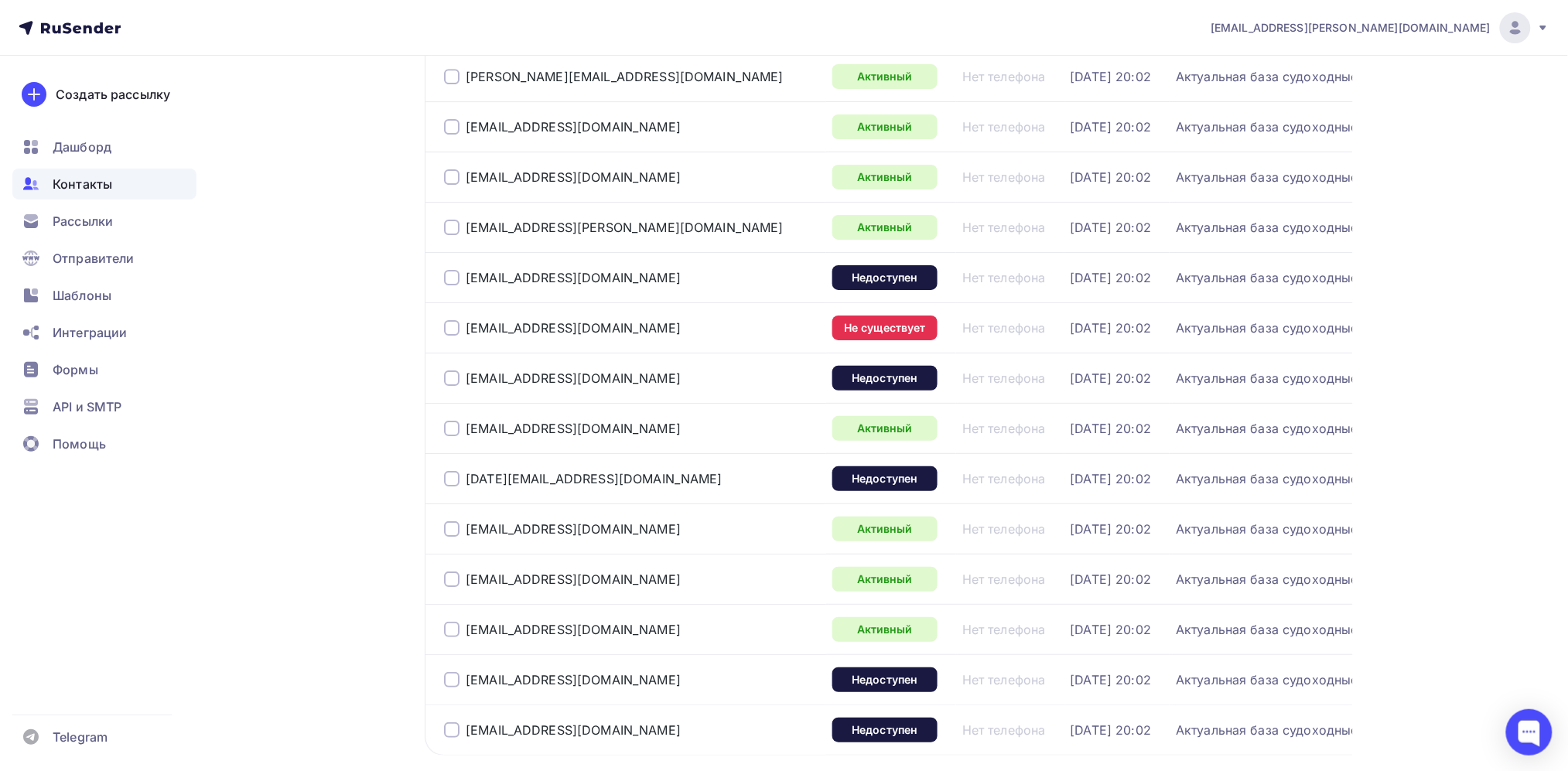
click at [444, 285] on div at bounding box center [452, 278] width 16 height 16
click at [449, 336] on div at bounding box center [452, 327] width 16 height 16
click at [454, 386] on div at bounding box center [452, 378] width 16 height 16
click at [455, 487] on div at bounding box center [452, 479] width 16 height 16
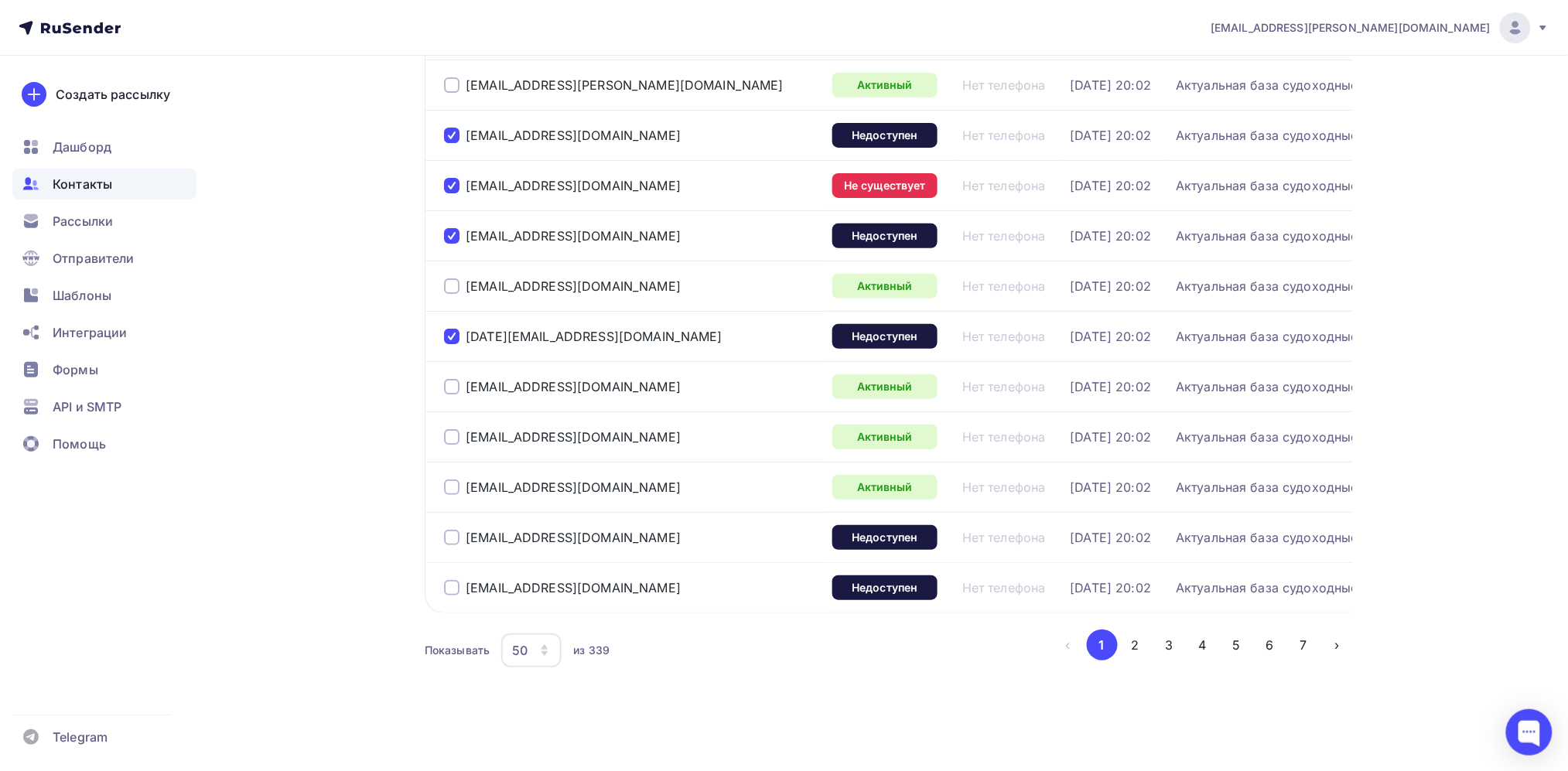
scroll to position [2306, 0]
click at [446, 546] on div at bounding box center [452, 537] width 16 height 16
click at [451, 596] on div at bounding box center [452, 588] width 16 height 16
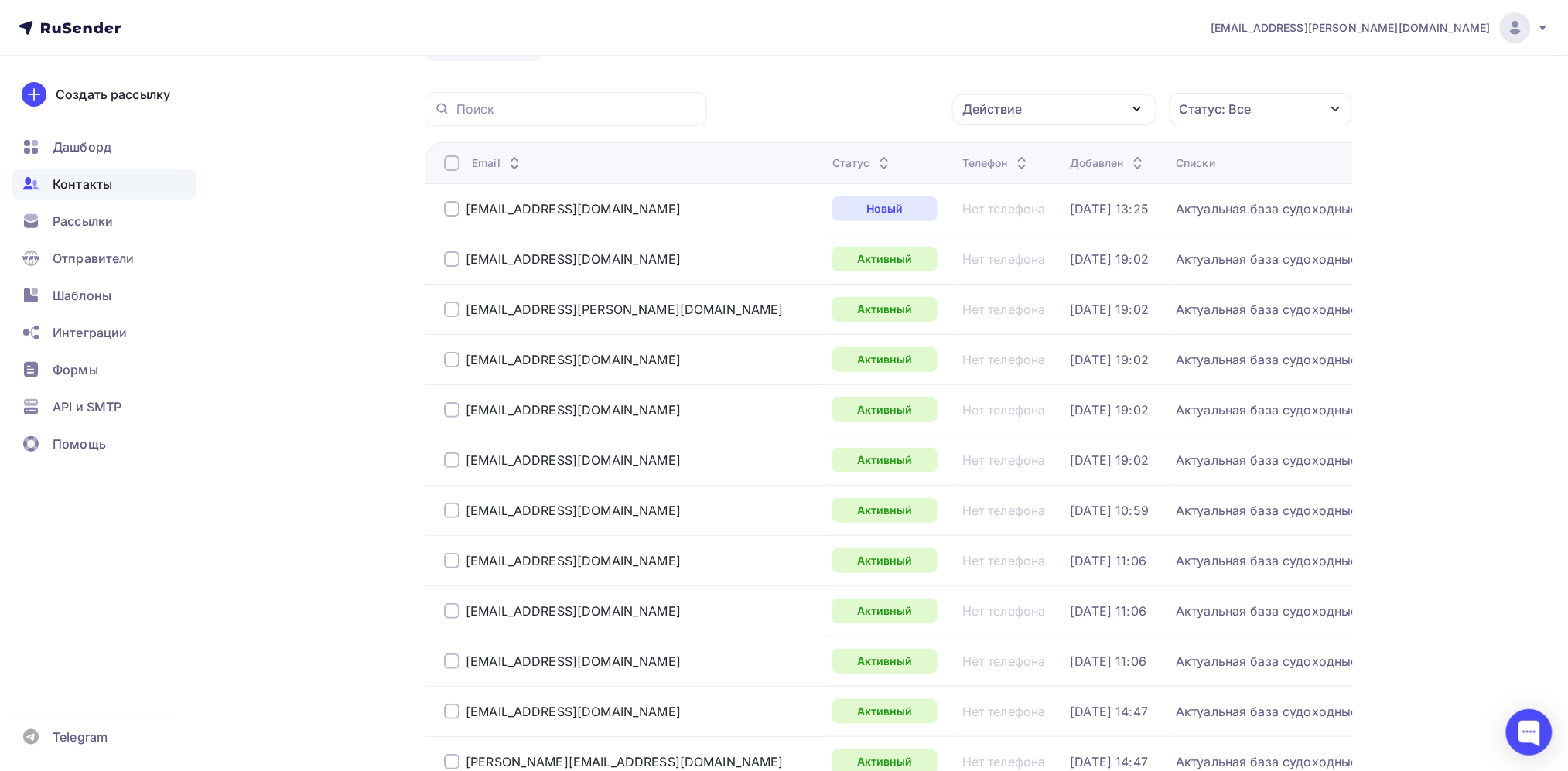
scroll to position [0, 0]
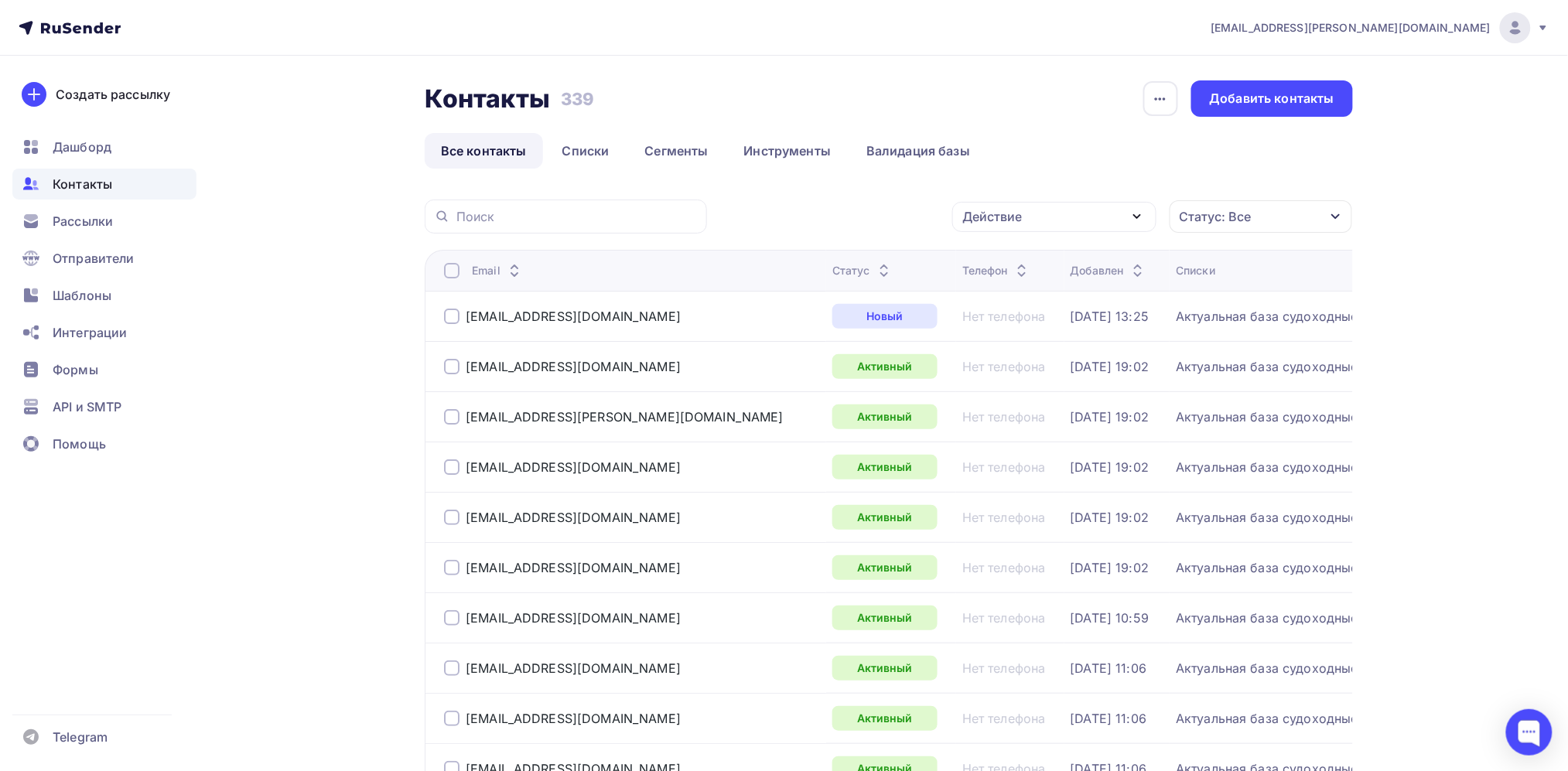
click at [1074, 214] on div "Действие" at bounding box center [1054, 217] width 204 height 30
click at [1016, 315] on div "Удалить" at bounding box center [996, 325] width 51 height 19
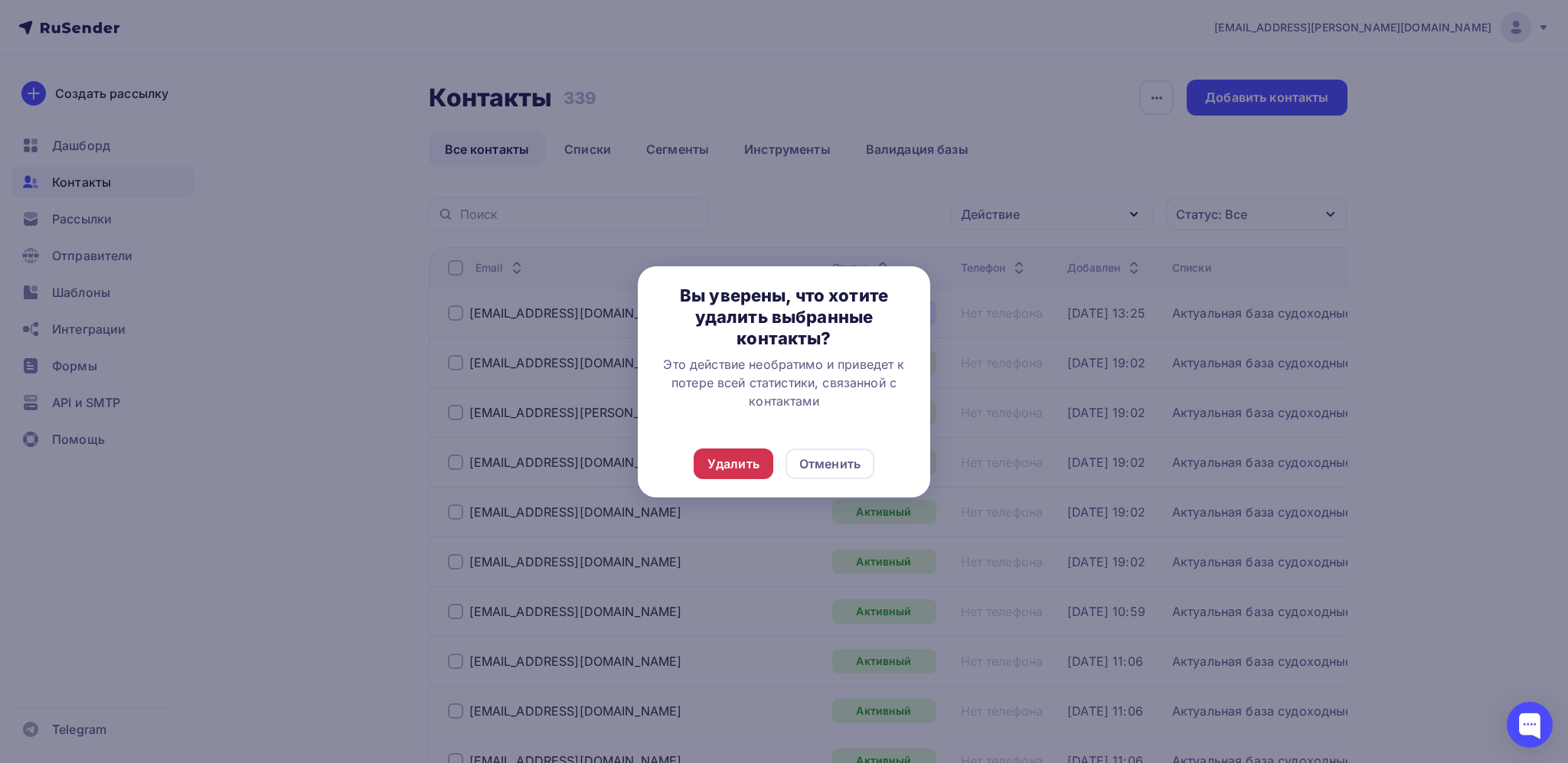
click at [743, 457] on div "Удалить" at bounding box center [734, 464] width 52 height 19
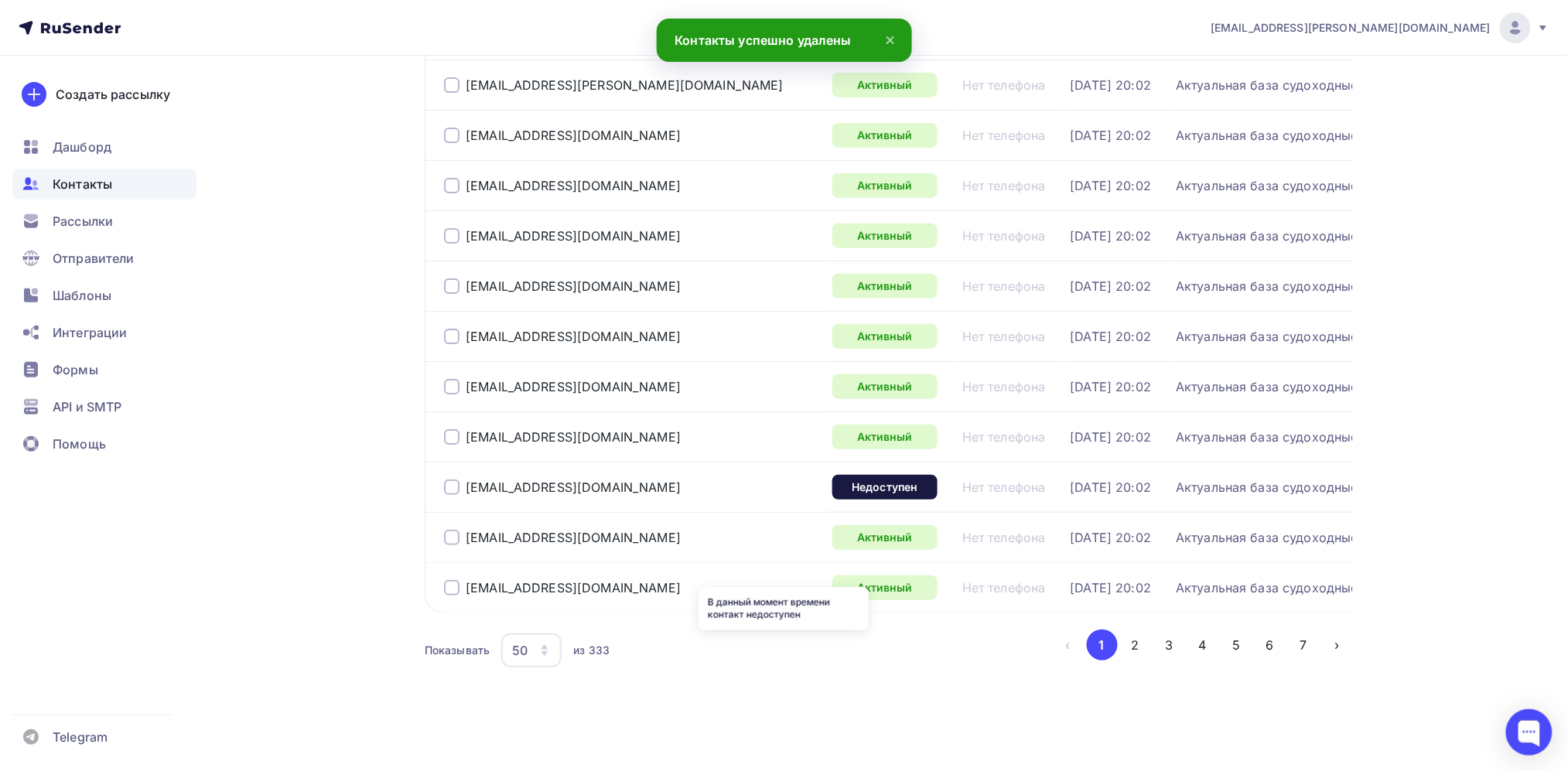
scroll to position [2375, 0]
click at [1132, 642] on button "2" at bounding box center [1135, 645] width 31 height 31
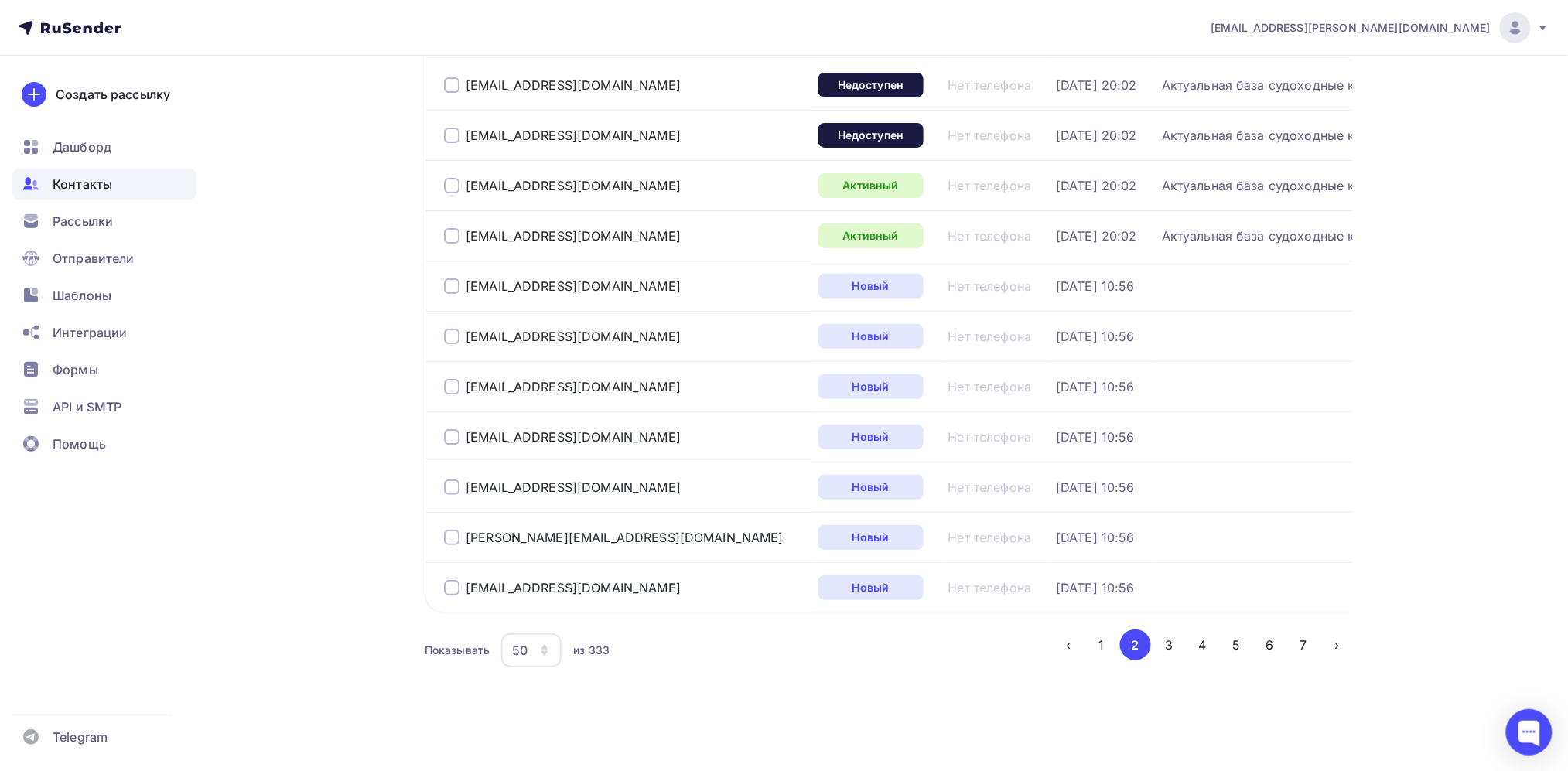
scroll to position [2375, 0]
click at [1162, 646] on button "3" at bounding box center [1169, 645] width 31 height 31
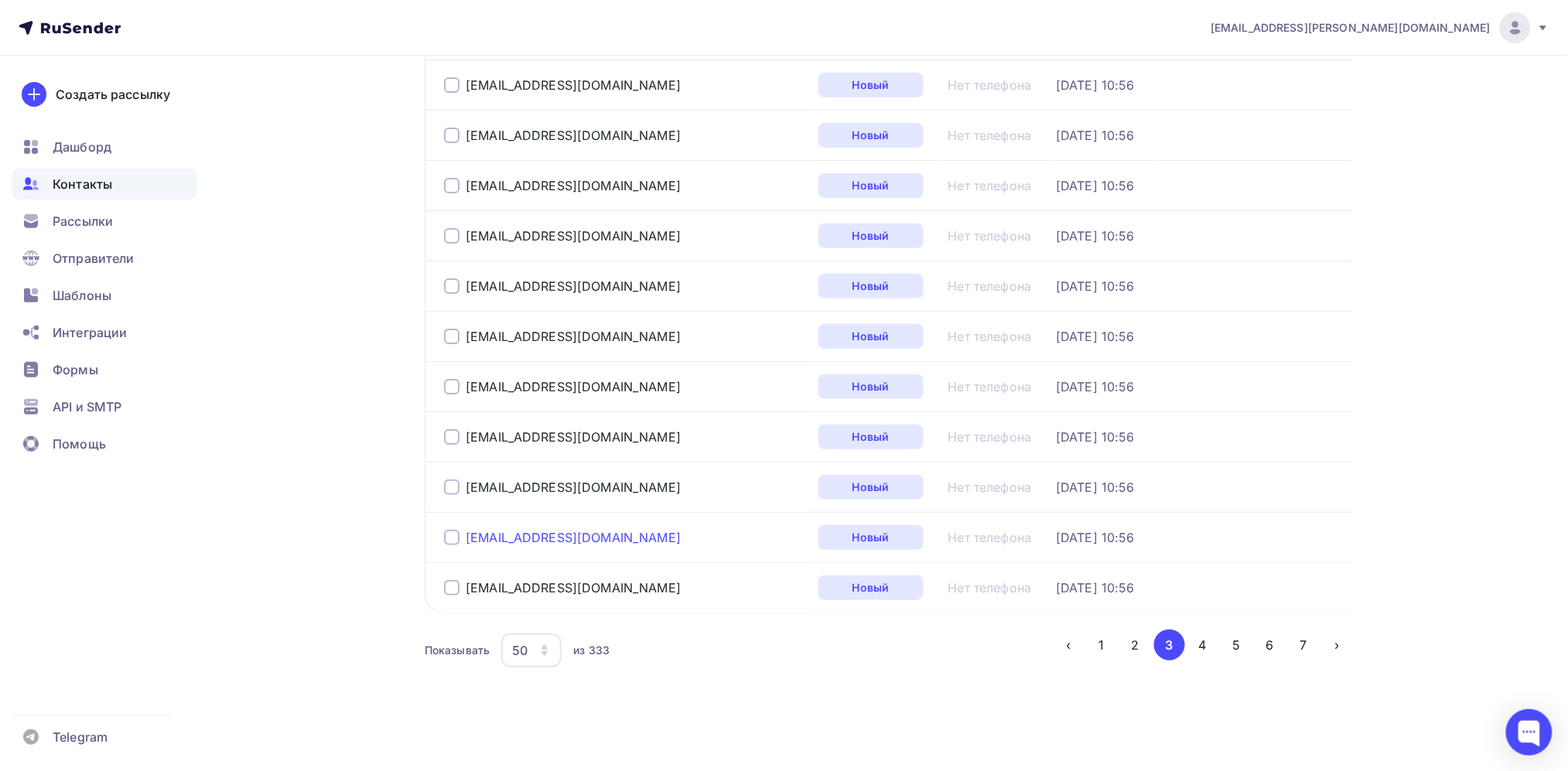
click at [601, 530] on div "[EMAIL_ADDRESS][DOMAIN_NAME]" at bounding box center [573, 537] width 215 height 16
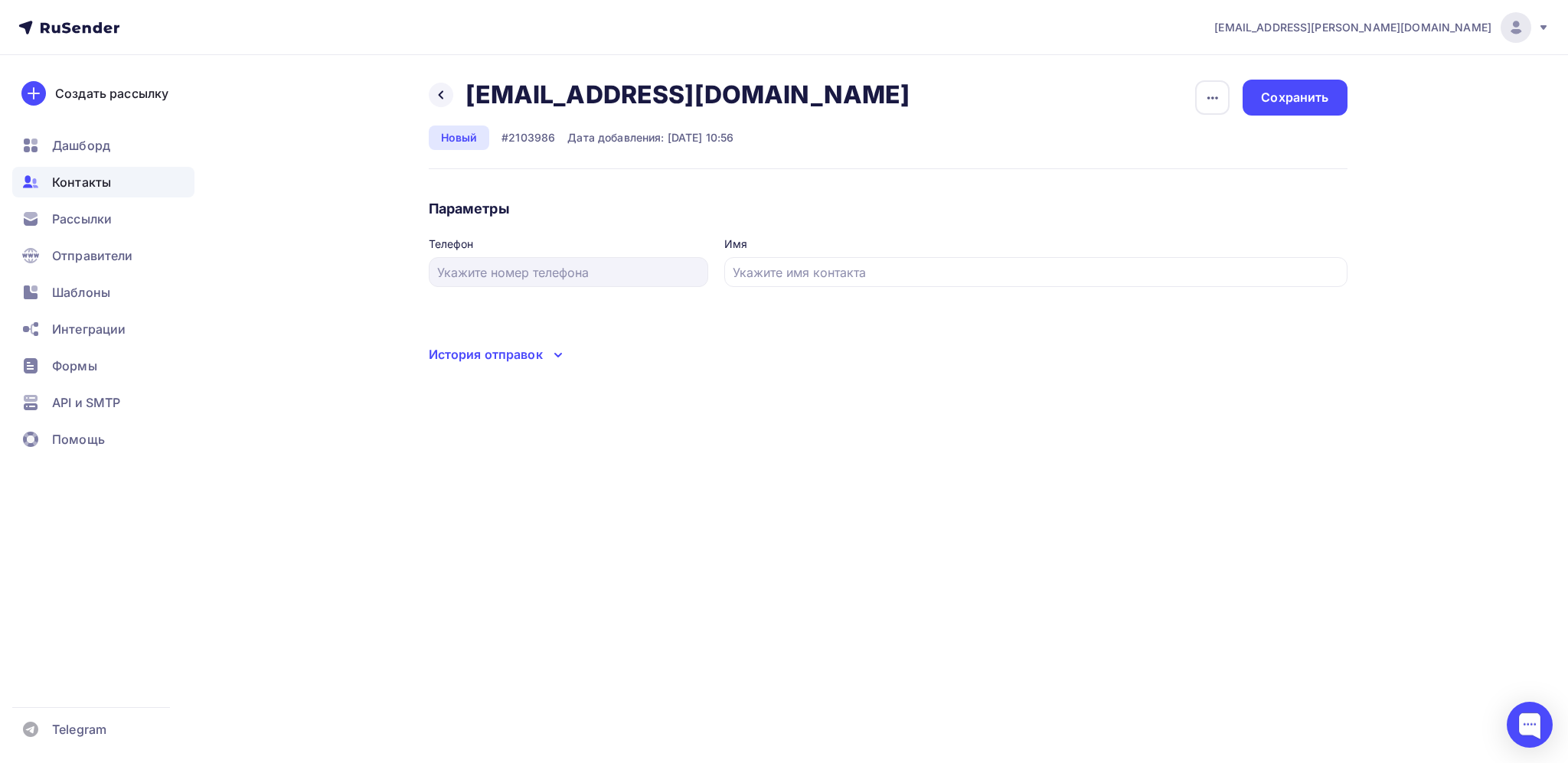
click at [549, 347] on icon at bounding box center [558, 356] width 19 height 19
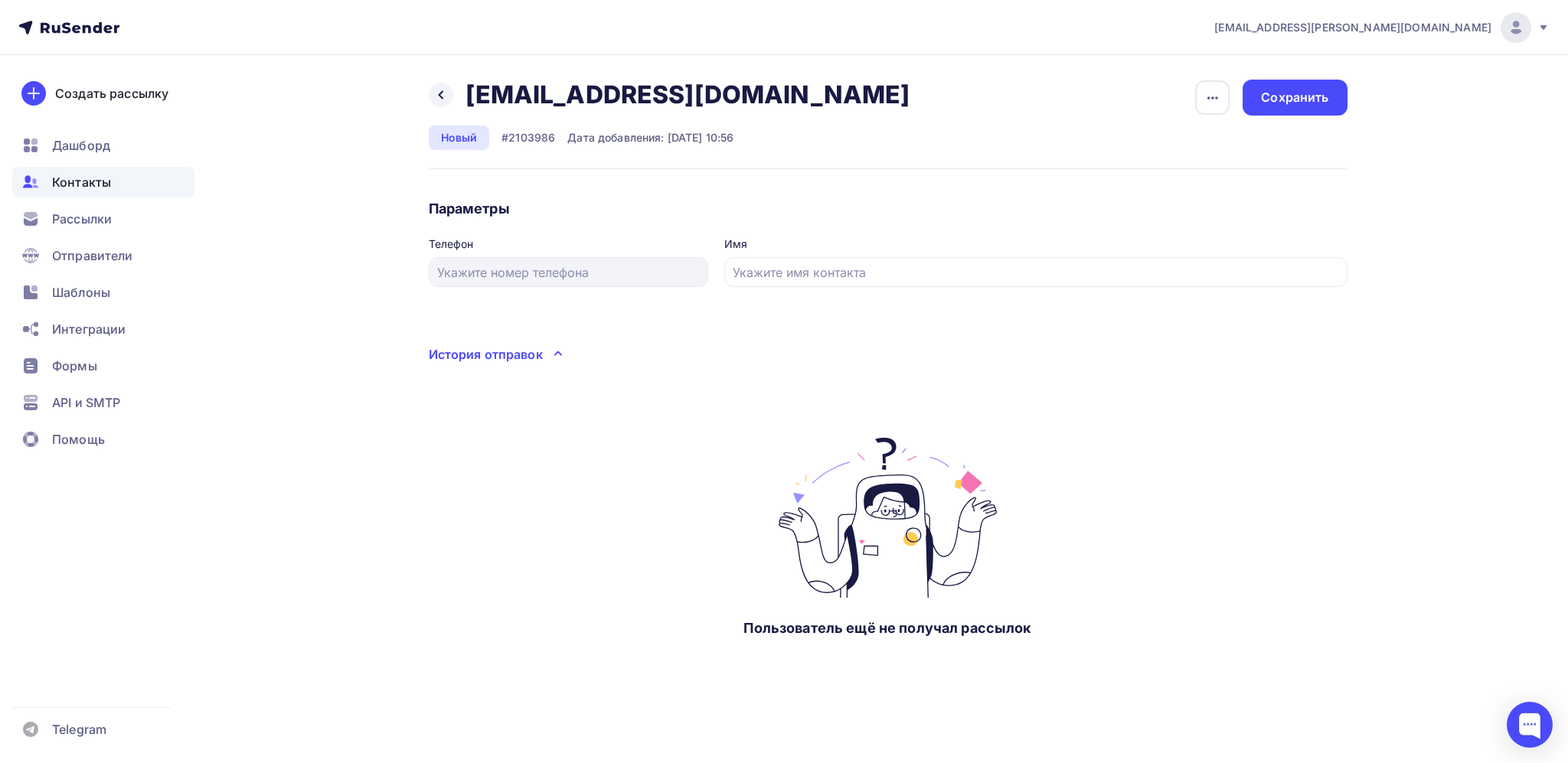
click at [86, 179] on span "Контакты" at bounding box center [82, 182] width 59 height 19
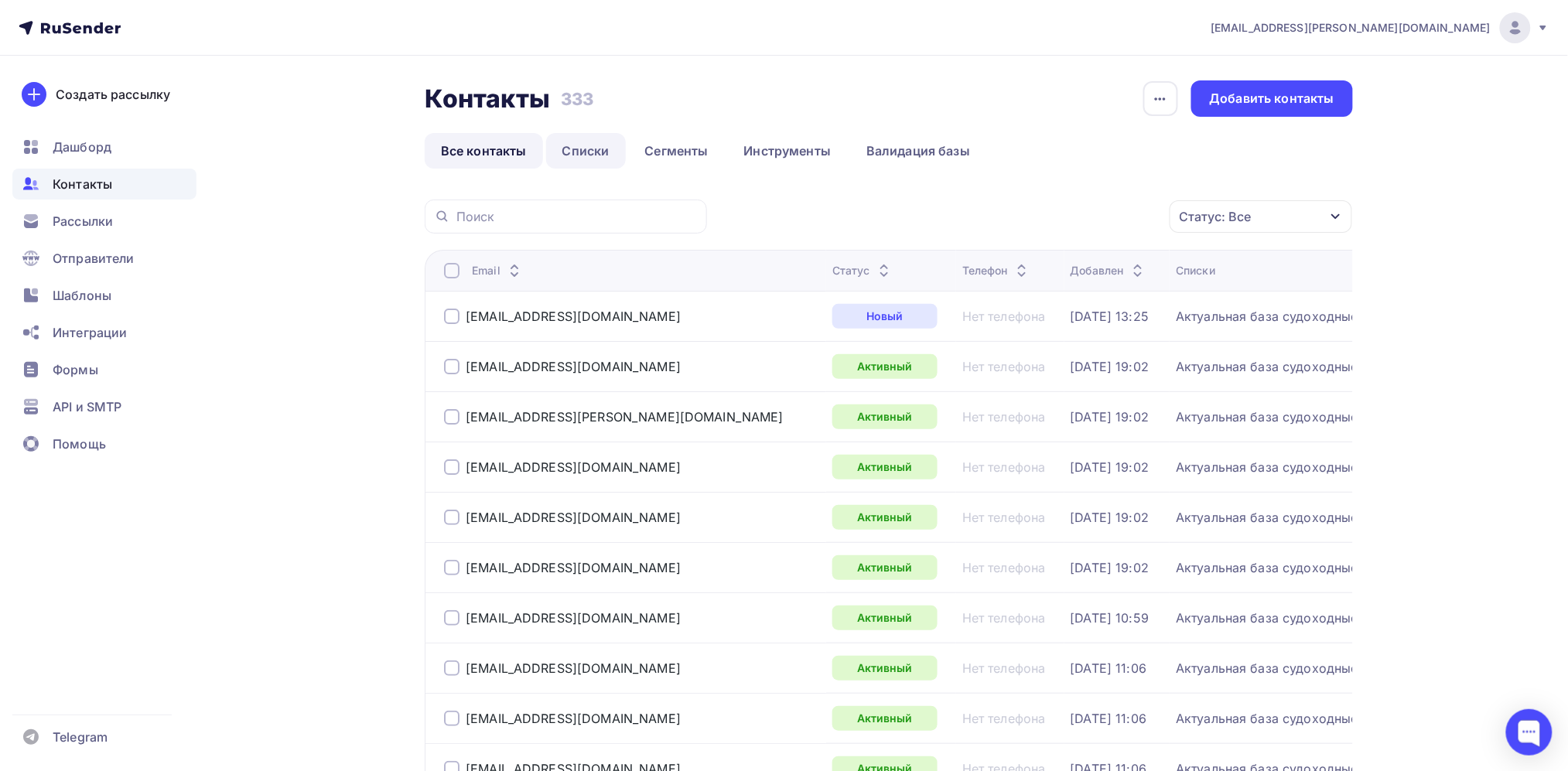
click at [586, 162] on link "Списки" at bounding box center [586, 151] width 80 height 36
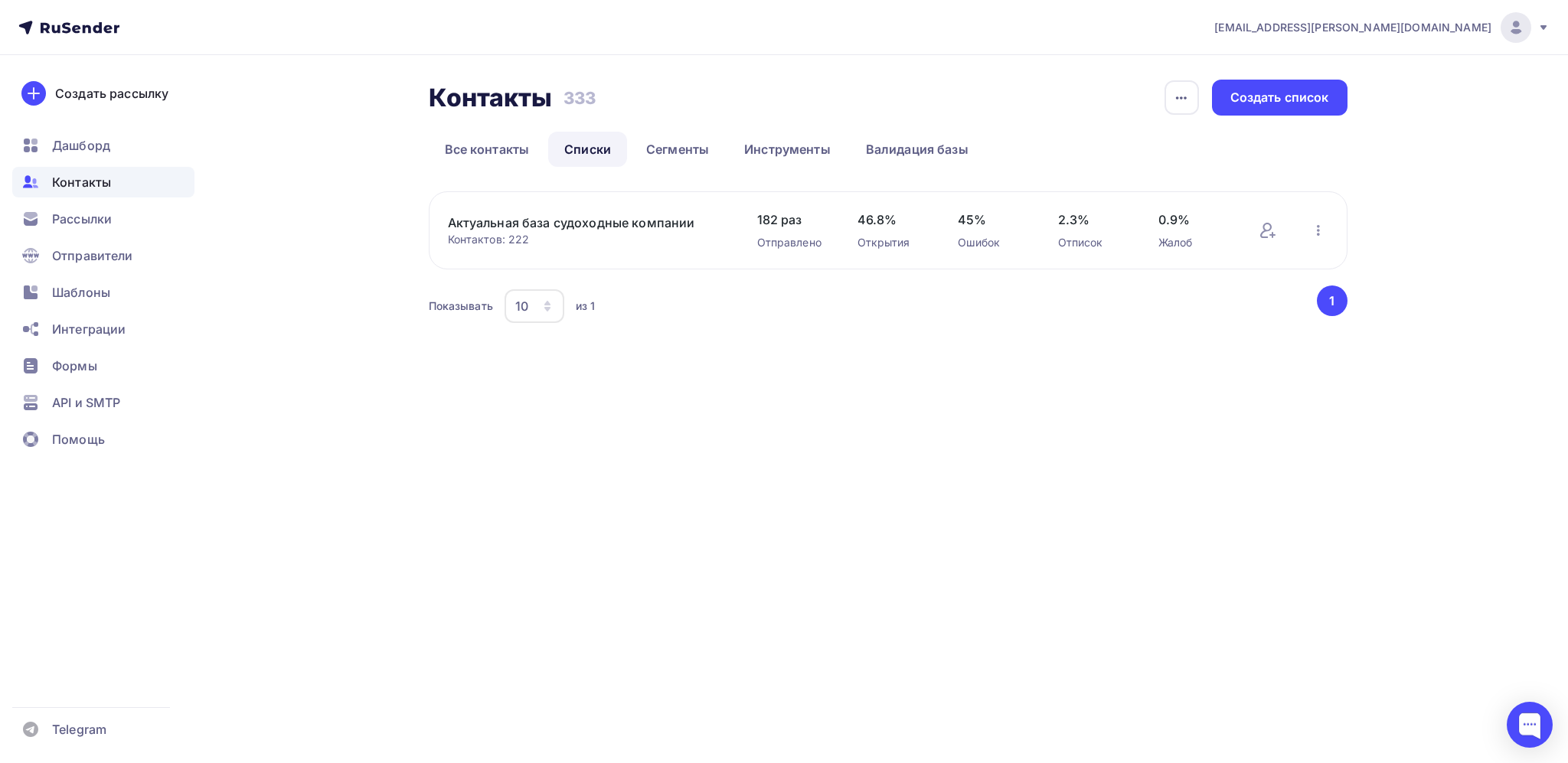
click at [523, 230] on link "Актуальная база судоходные компании" at bounding box center [578, 223] width 260 height 19
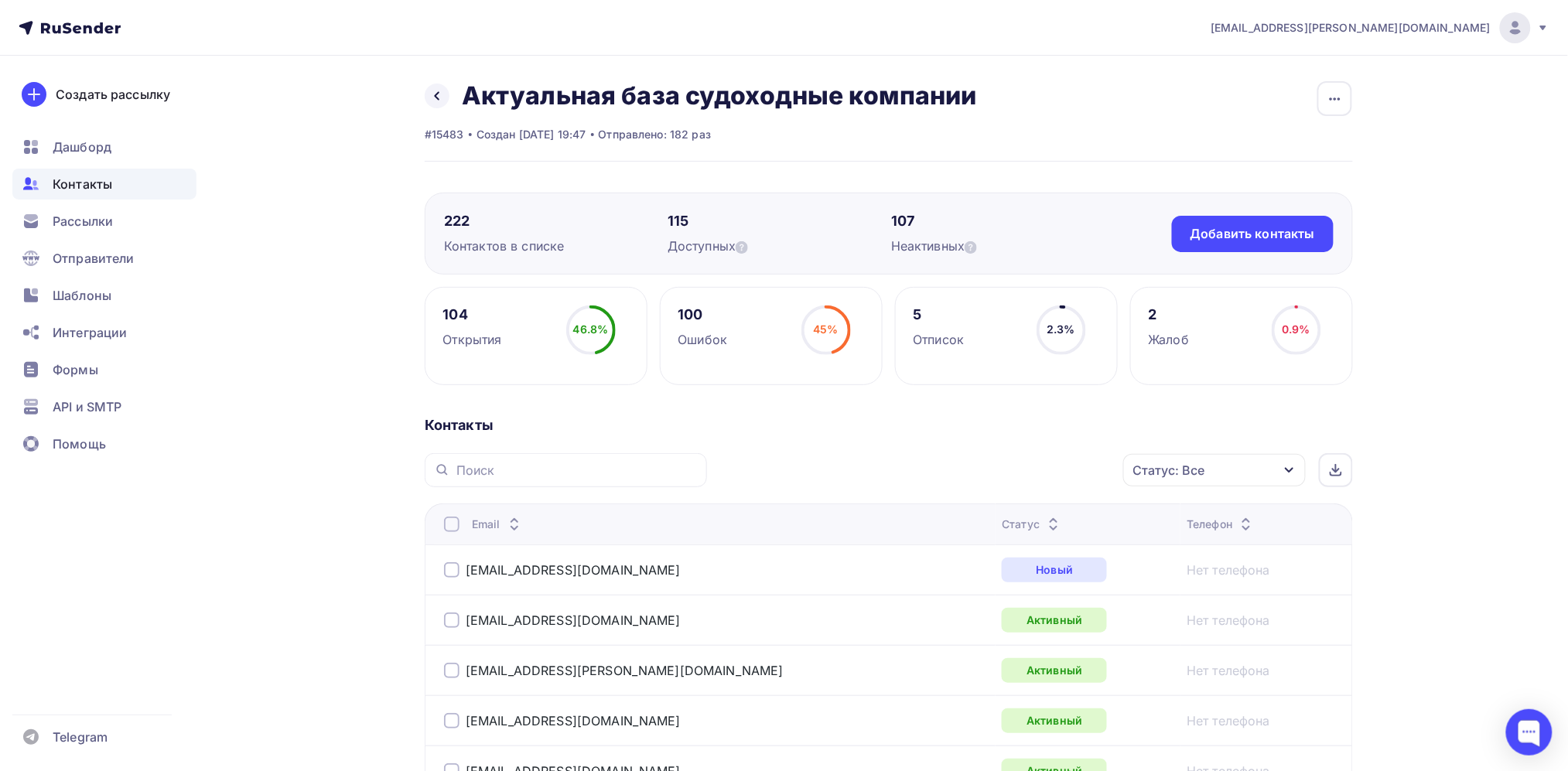
scroll to position [200, 0]
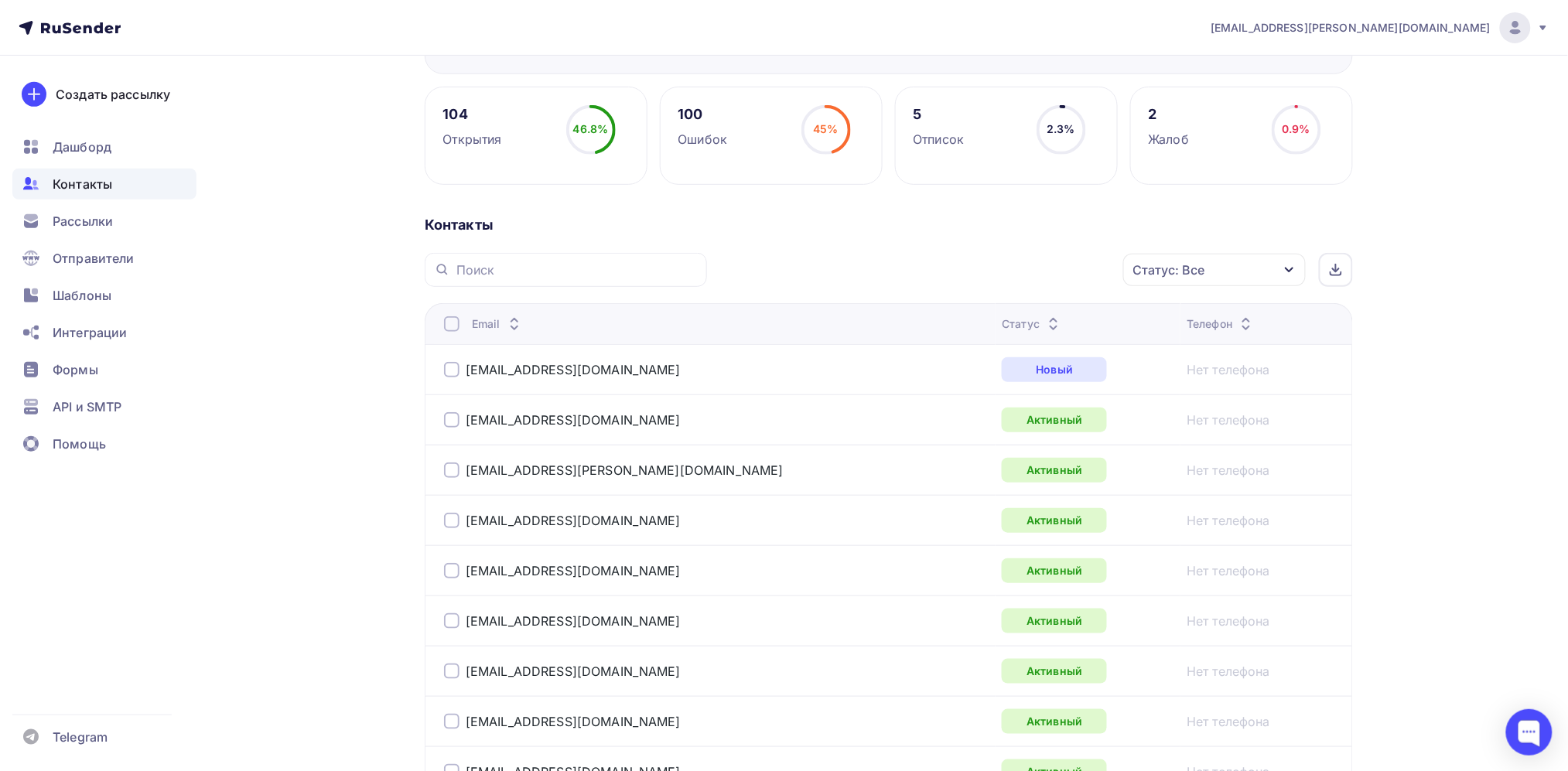
click at [1285, 276] on div "Статус: Все" at bounding box center [1214, 269] width 182 height 33
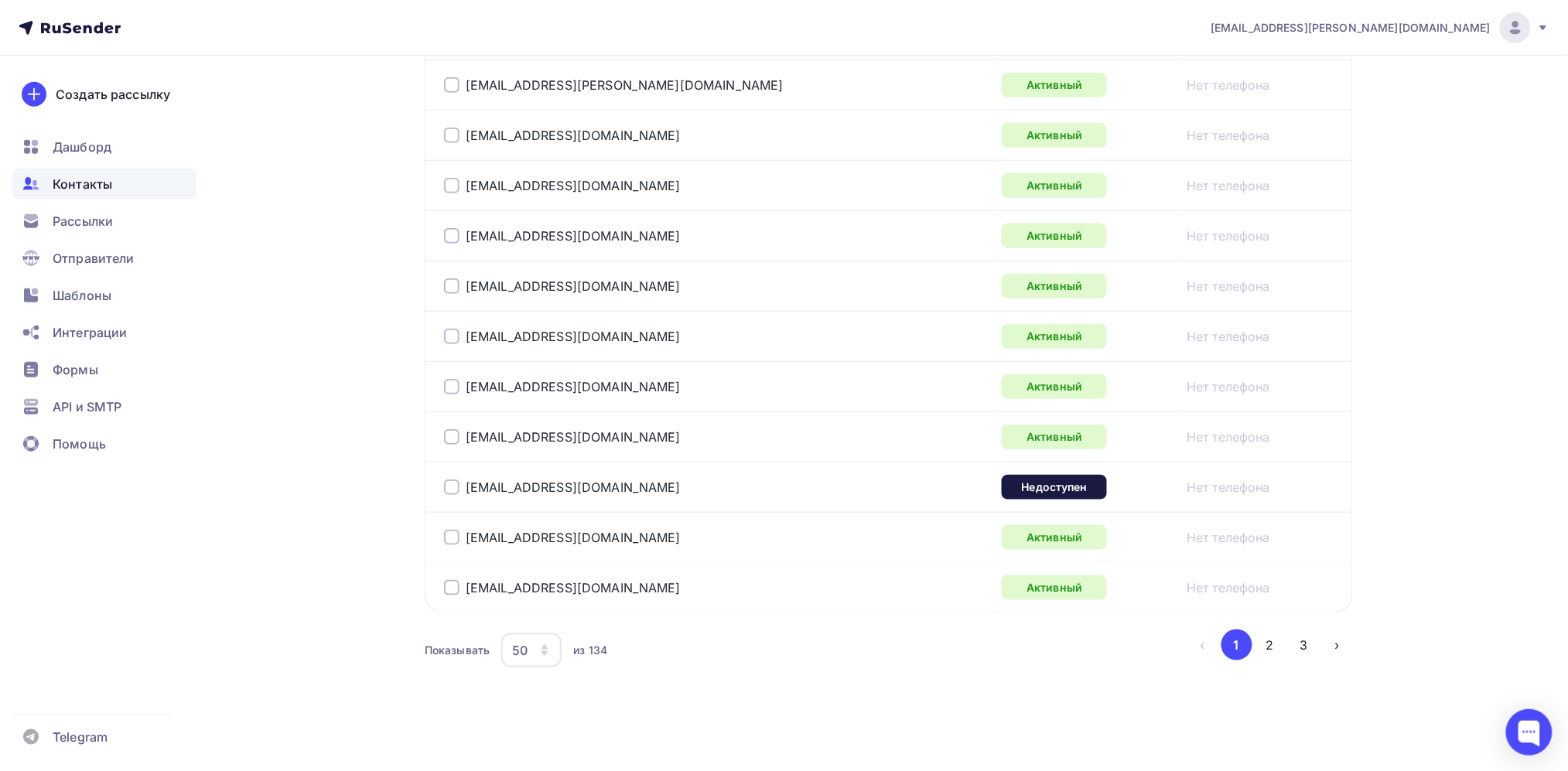
scroll to position [2613, 0]
click at [1309, 639] on button "3" at bounding box center [1304, 645] width 31 height 31
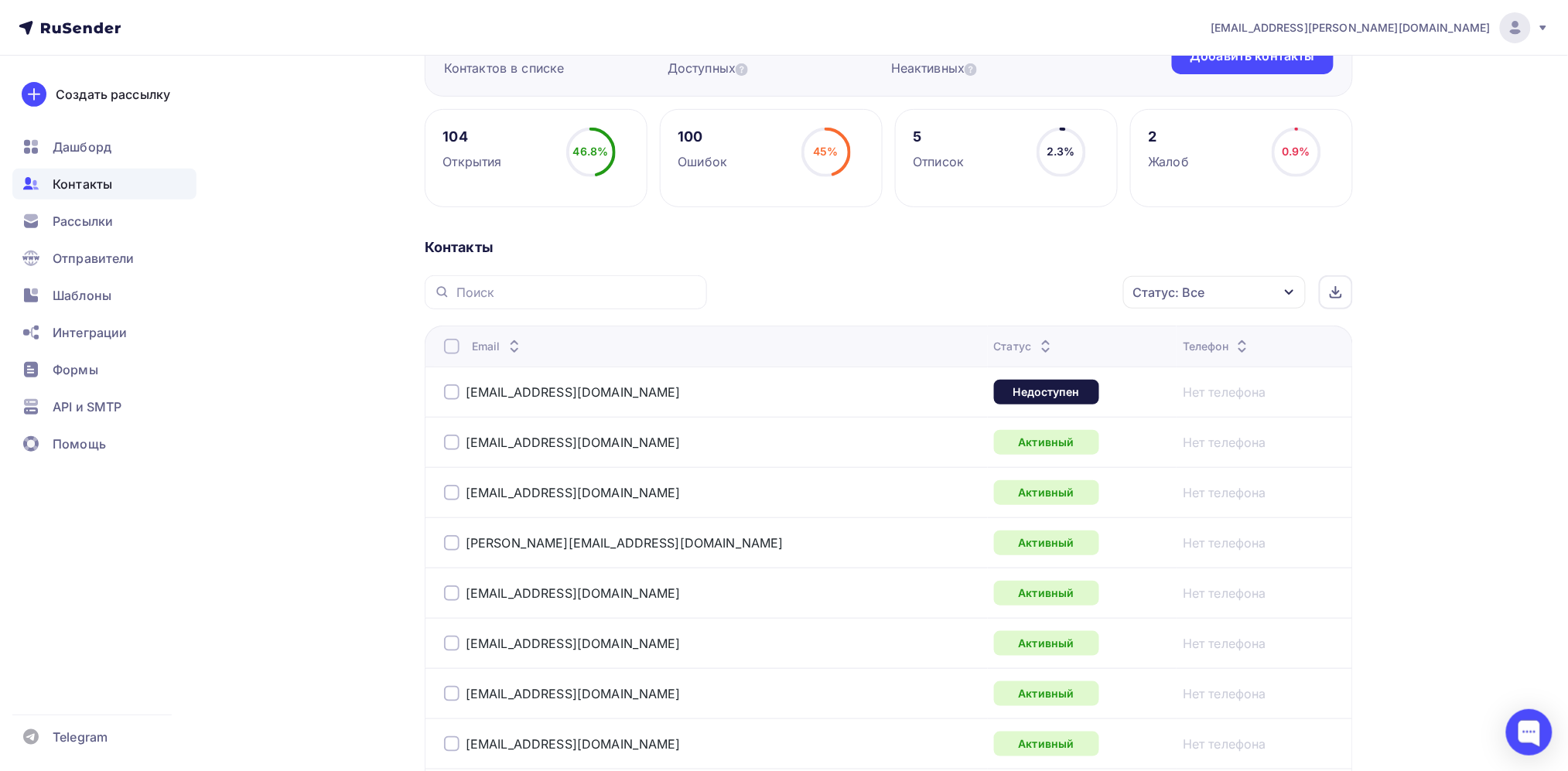
scroll to position [0, 0]
